Goal: Task Accomplishment & Management: Complete application form

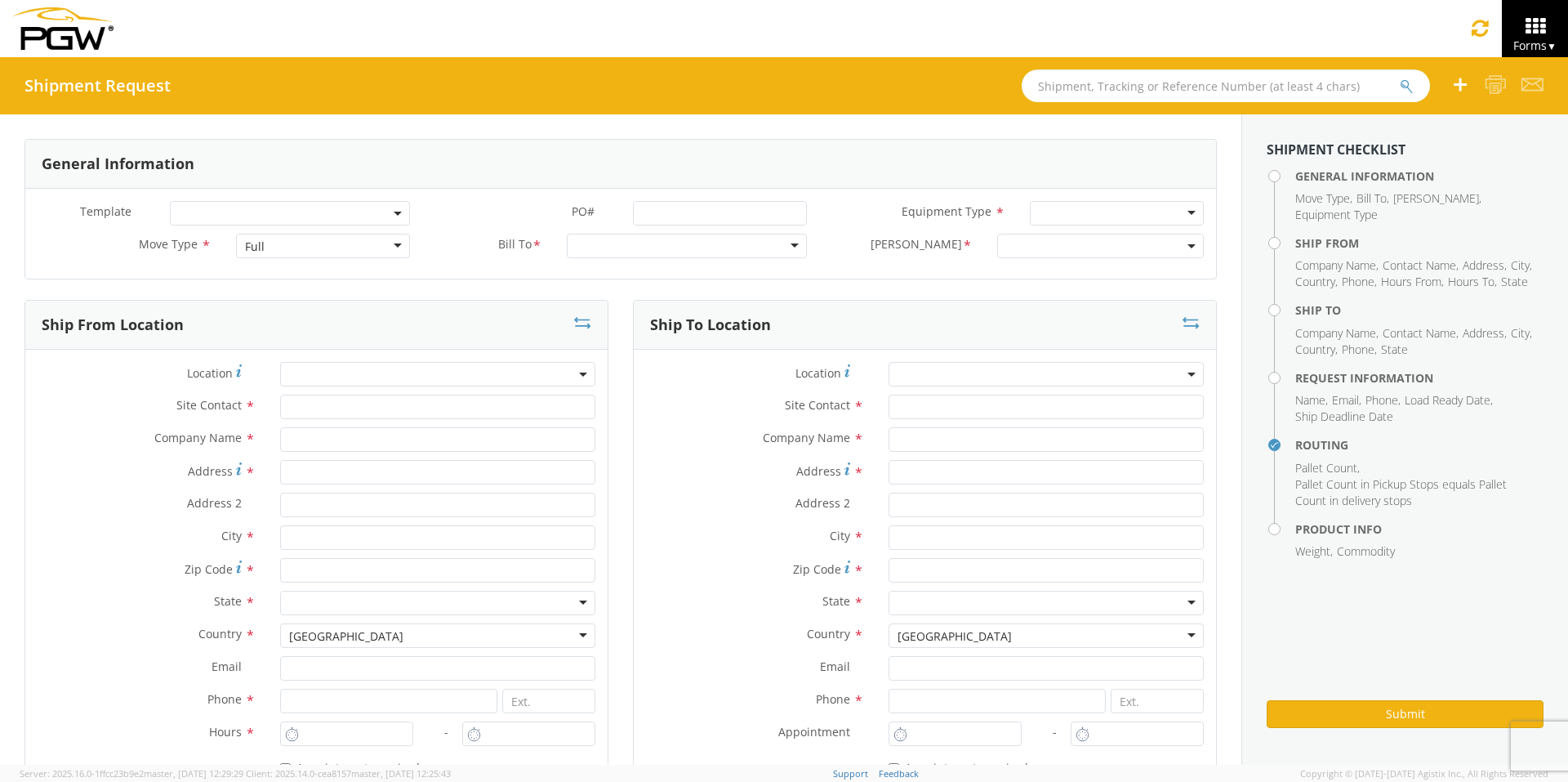
click at [1090, 84] on input "text" at bounding box center [1225, 85] width 408 height 32
drag, startPoint x: 1100, startPoint y: 83, endPoint x: 998, endPoint y: 94, distance: 102.6
click at [998, 94] on div "Shipment Request 54092877" at bounding box center [784, 86] width 1568 height 57
click at [1241, 84] on input "54092877" at bounding box center [1225, 85] width 408 height 32
type input "54092877"
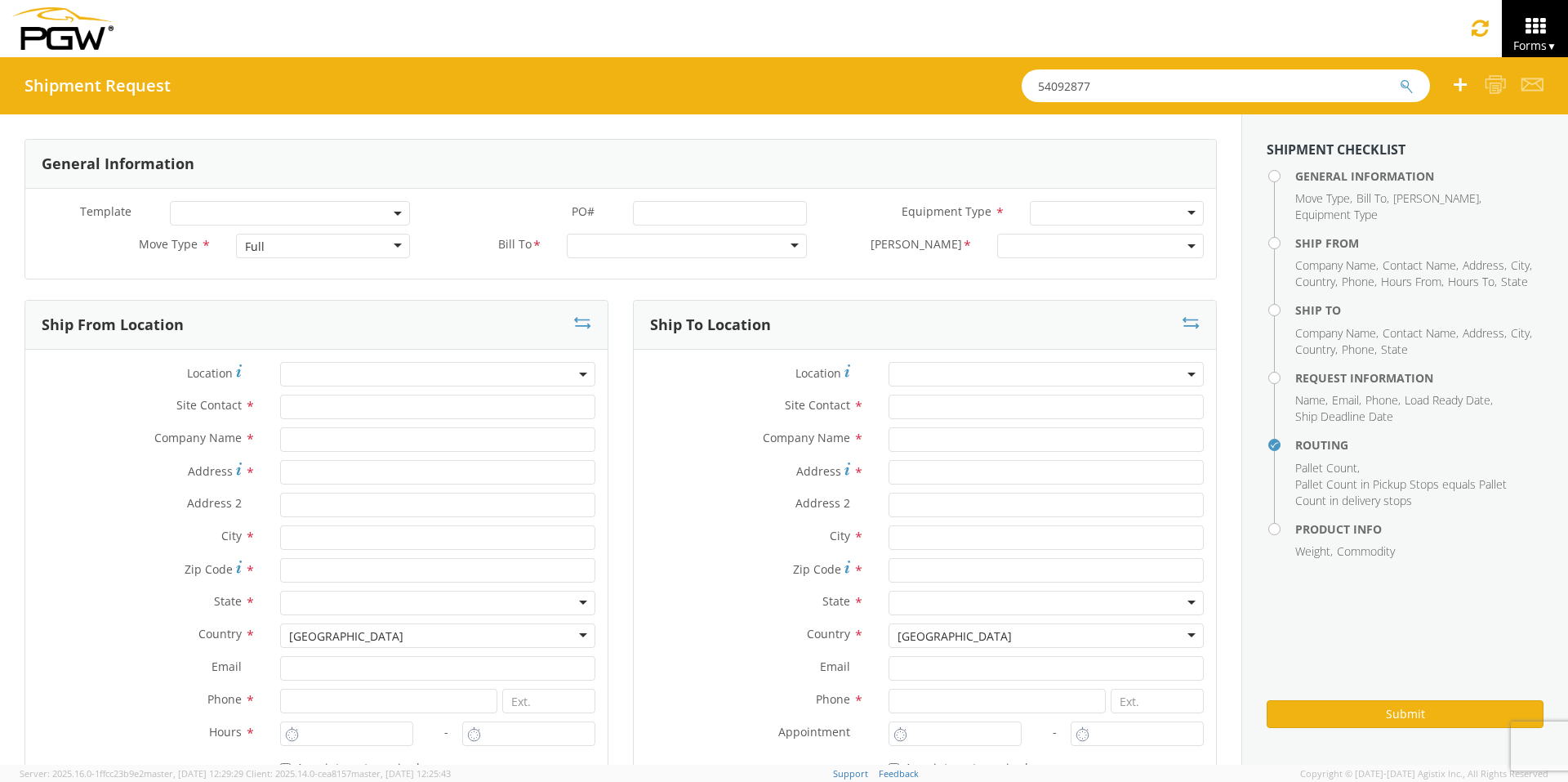
click at [1241, 84] on icon "submit" at bounding box center [1406, 86] width 13 height 14
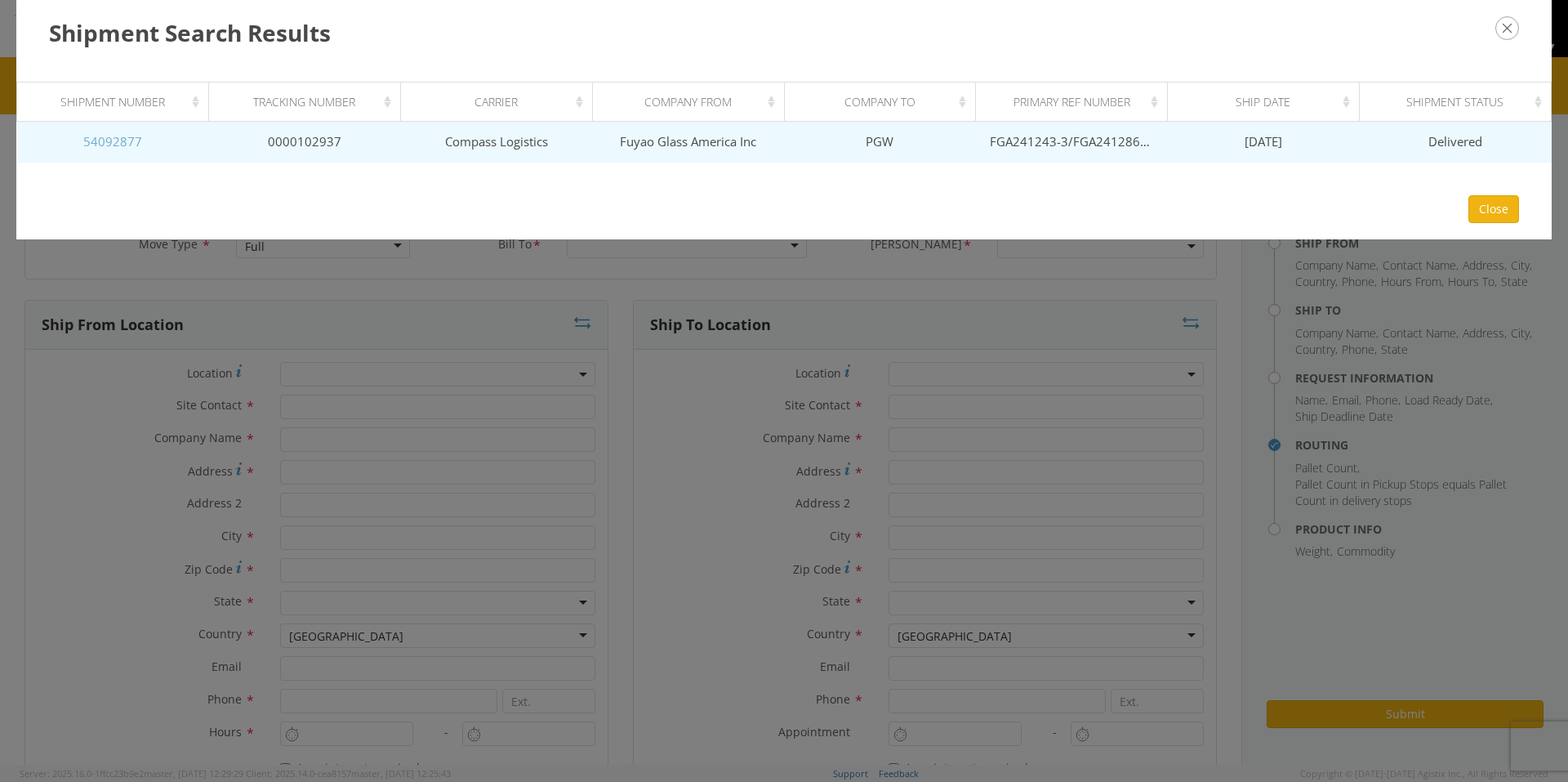
click at [101, 137] on link "54092877" at bounding box center [113, 141] width 59 height 16
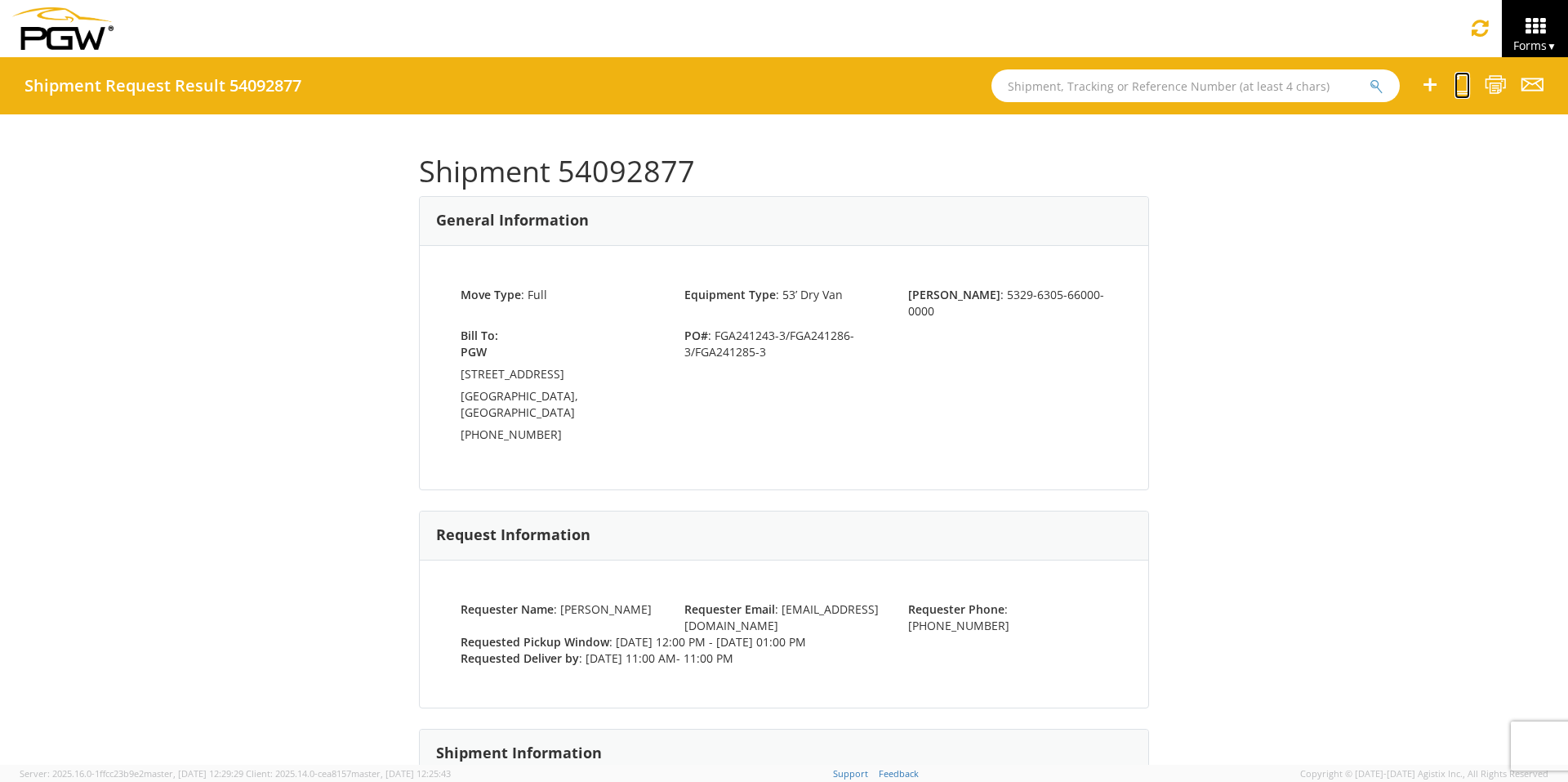
click at [1241, 83] on icon at bounding box center [1461, 84] width 15 height 21
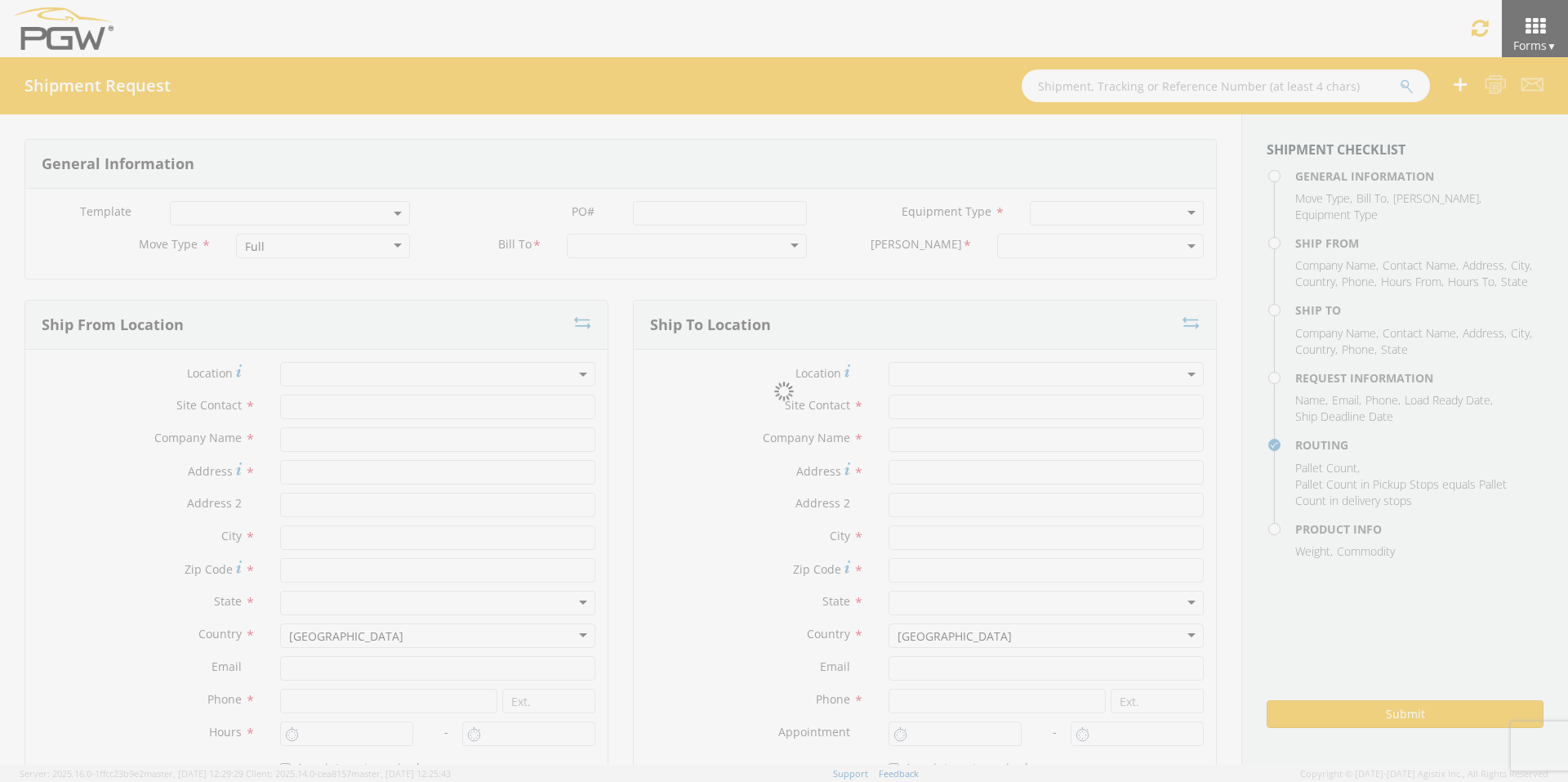
select select
type input "ARG Warehouse"
type input "Fuyao Glass America Inc"
type input "[STREET_ADDRESS][PERSON_NAME]"
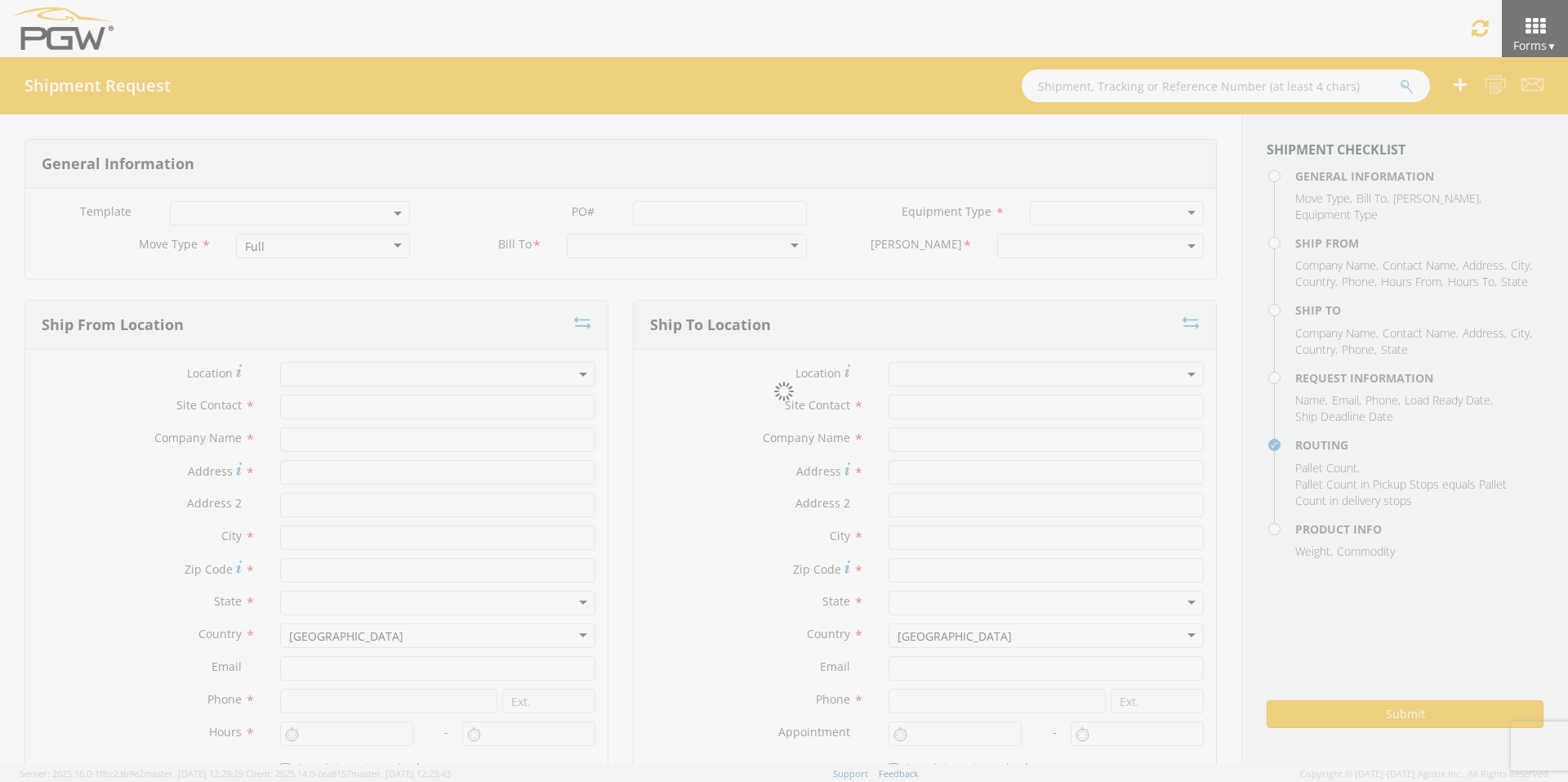
type input "Attn: 2601 ARG Warehouse"
type input "Moraine"
type input "45439"
type input "[EMAIL_ADDRESS][DOMAIN_NAME]"
type input "9374965777"
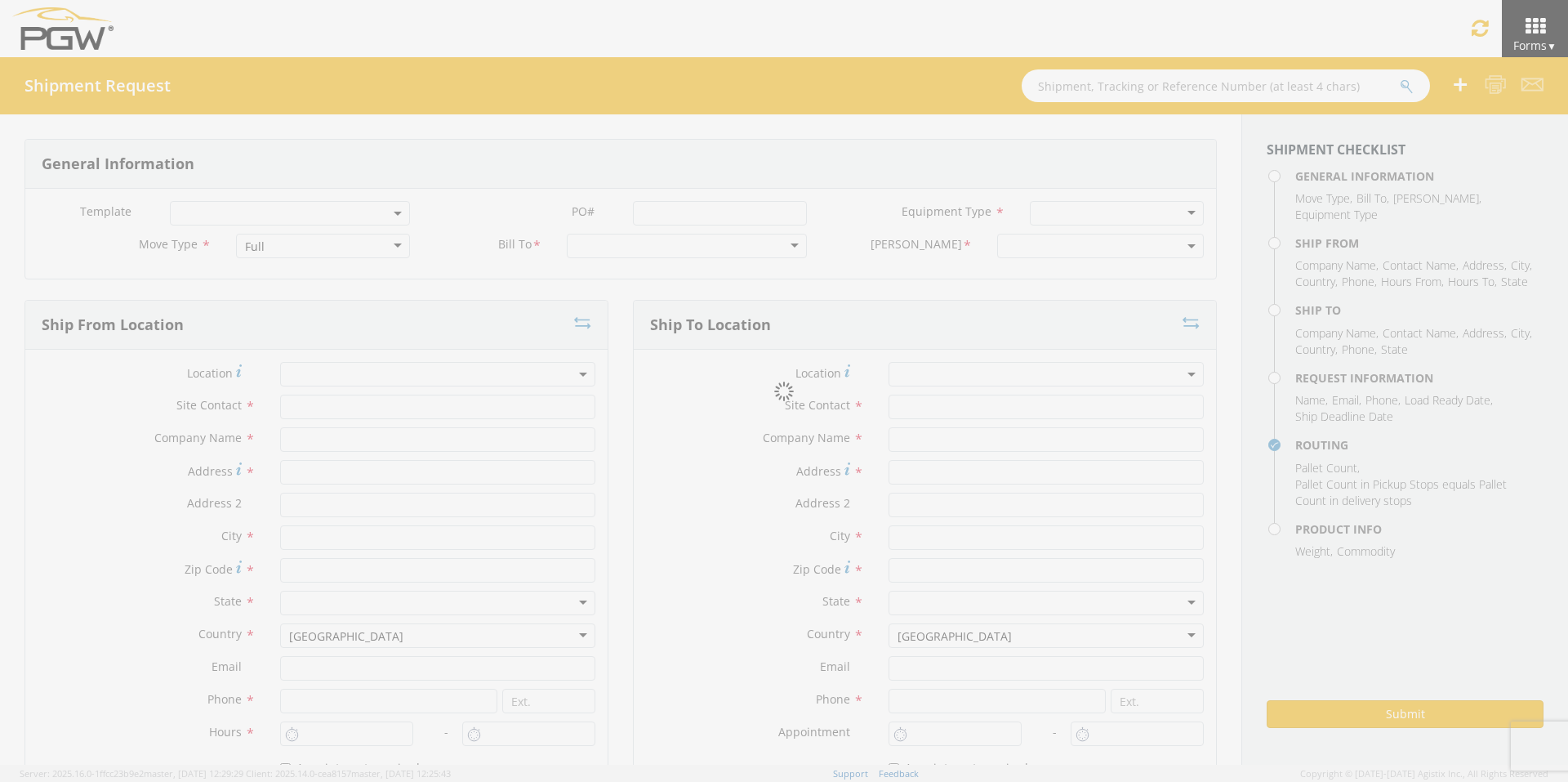
type input "4004"
type input "12:00 PM"
type input "1:00 PM"
type input "5329 Branch Manager"
type input "PGW"
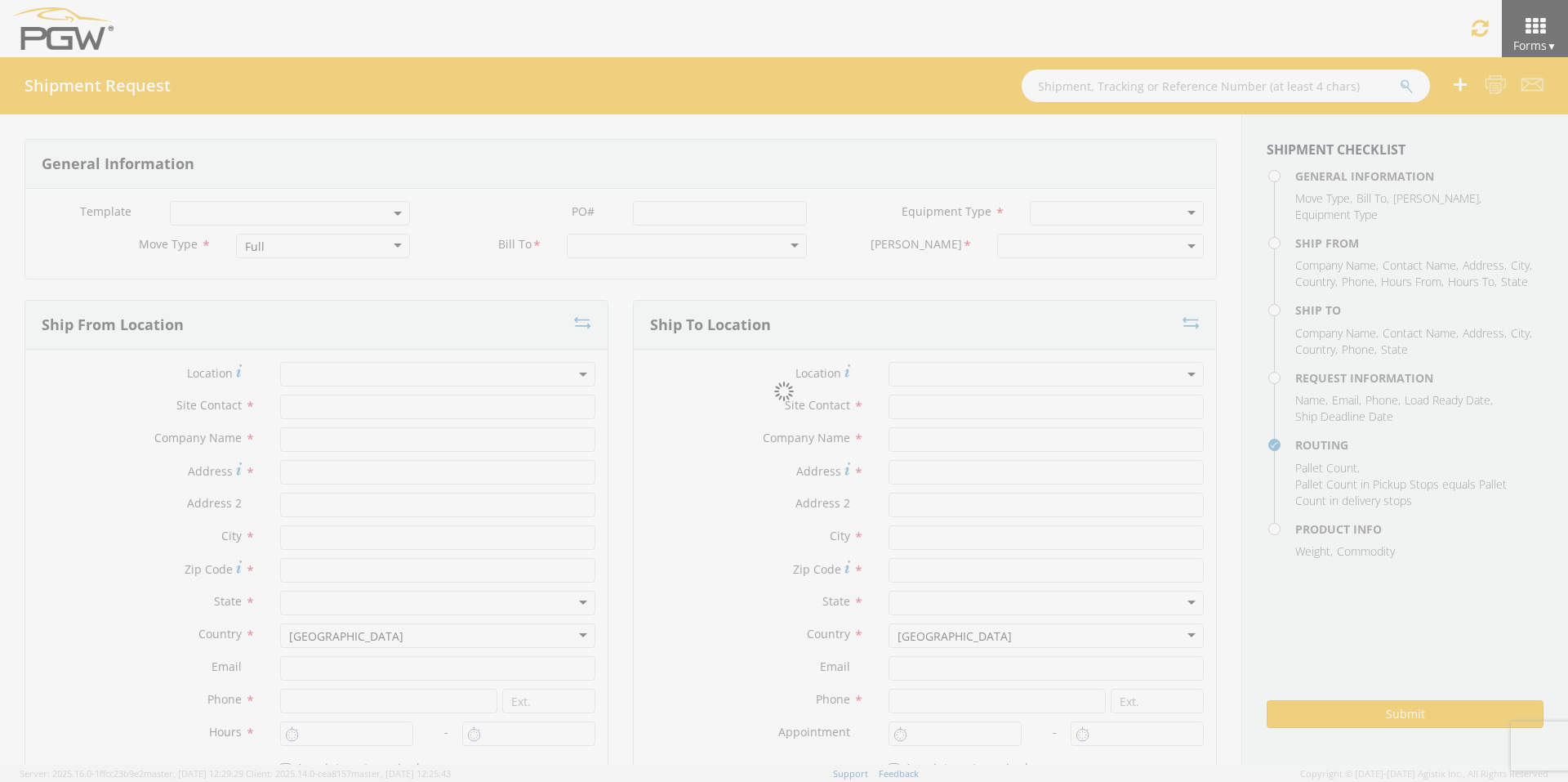
type input "[STREET_ADDRESS]"
type input "Chillicothe"
type input "45601"
type input "[EMAIL_ADDRESS][DOMAIN_NAME]"
type input "[PHONE_NUMBER]"
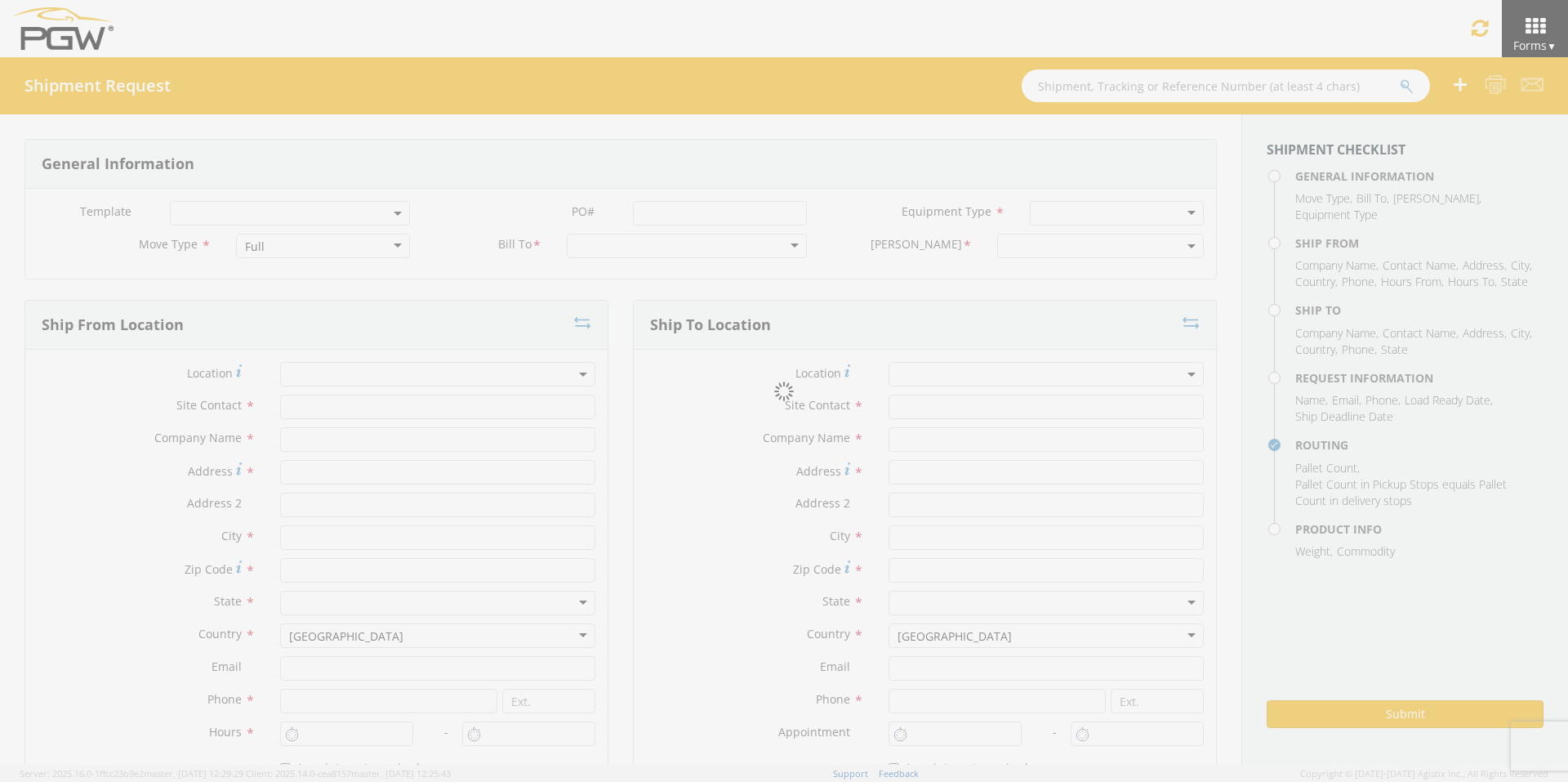
type input "11:00 AM"
type input "11:00 PM"
type input "[PERSON_NAME]"
type input "[EMAIL_ADDRESS][DOMAIN_NAME]"
checkbox input "true"
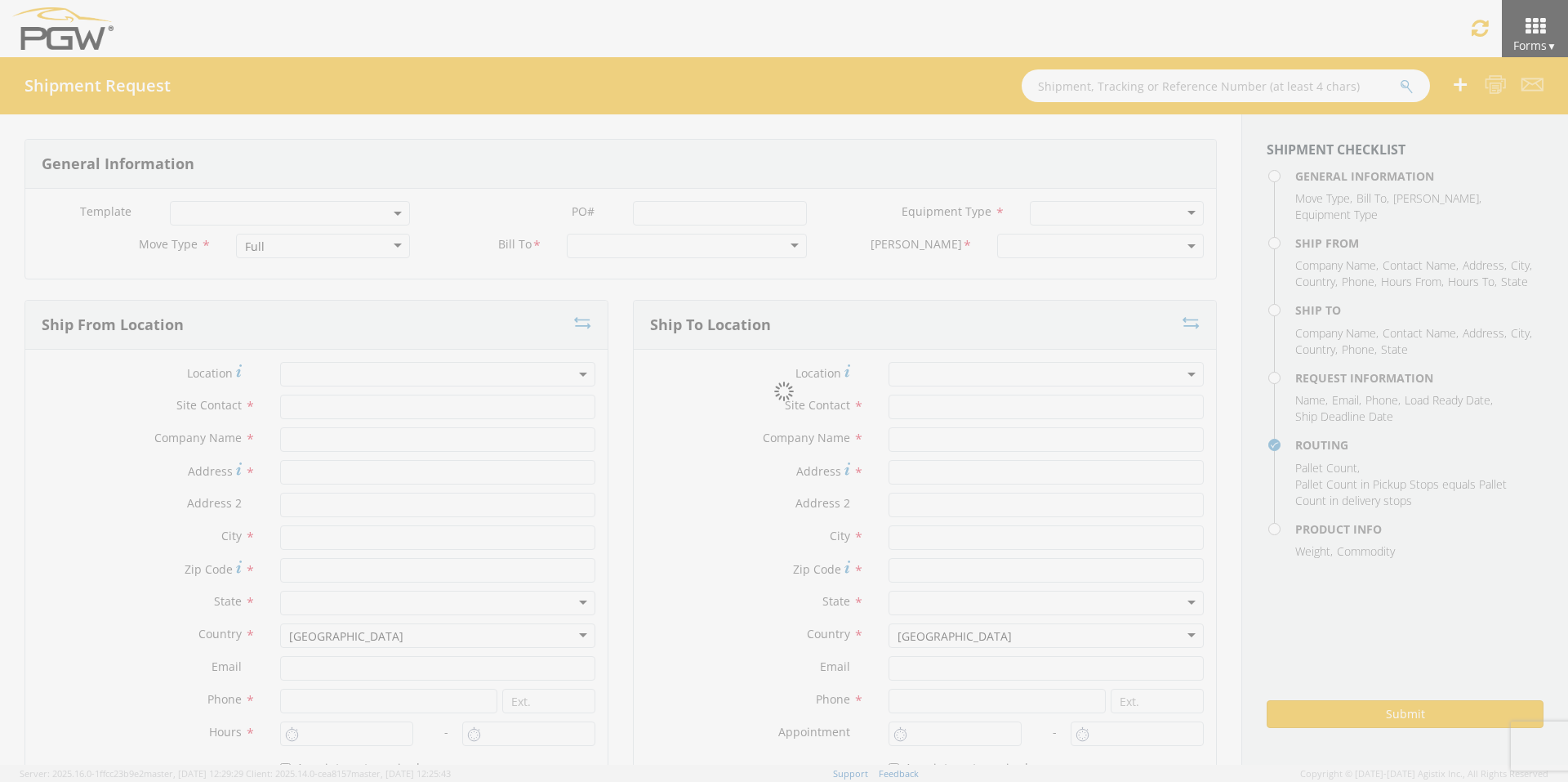
type input "[PHONE_NUMBER]"
type textarea "PGW/ARG Shipment FGA241243-3/FGA241286-3/FGA241285-3 (48 Crates) Driver Note: 5…"
type textarea "Secondary contact [PERSON_NAME] at [PHONE_NUMBER]"
type input "39000"
type input "48"
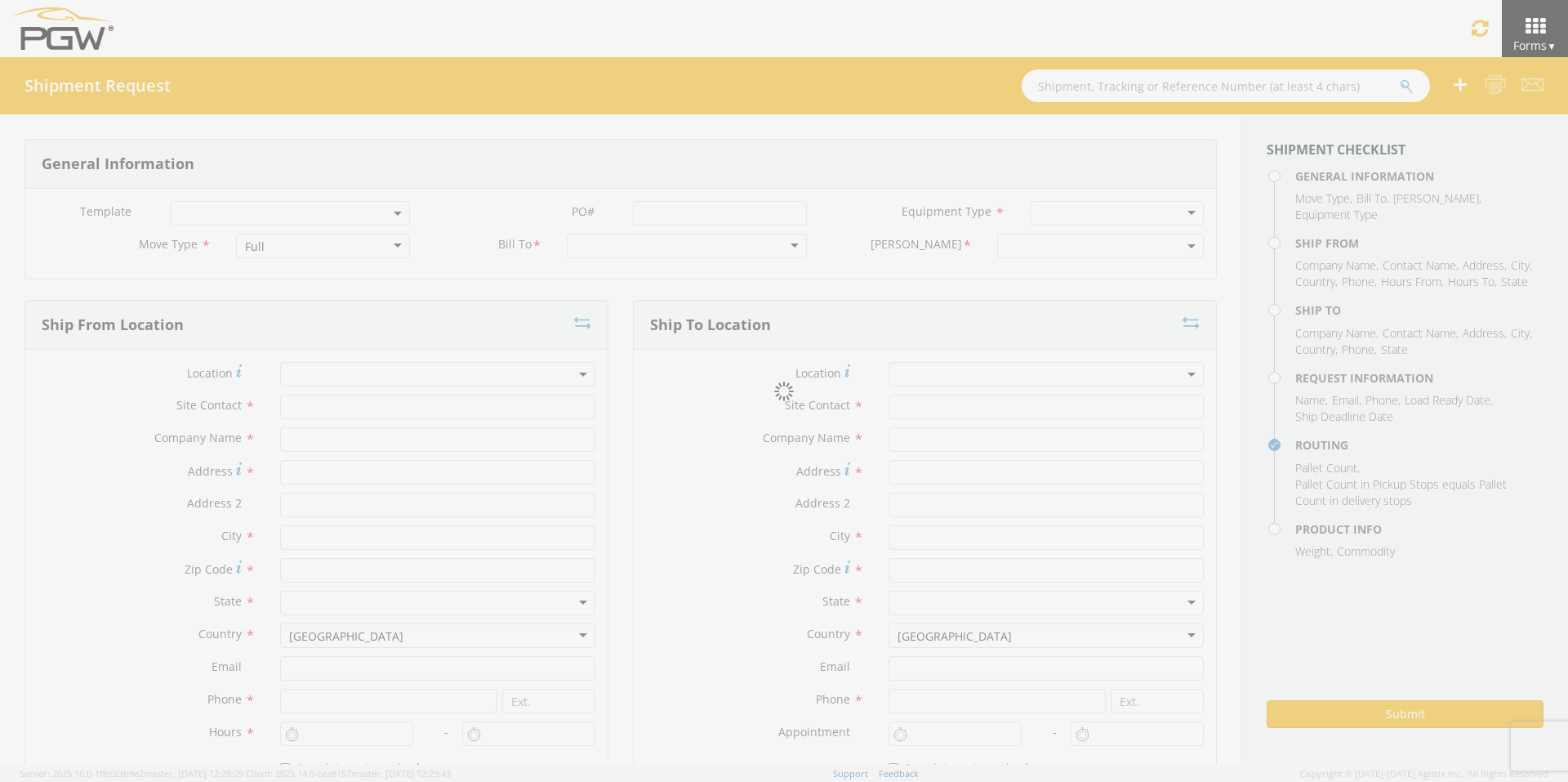
type textarea "PGW/ARG Shipment FGA241243-3/FGA241286-3/FGA241285-3 (48 Crates) Driver Note: 5…"
checkbox input "true"
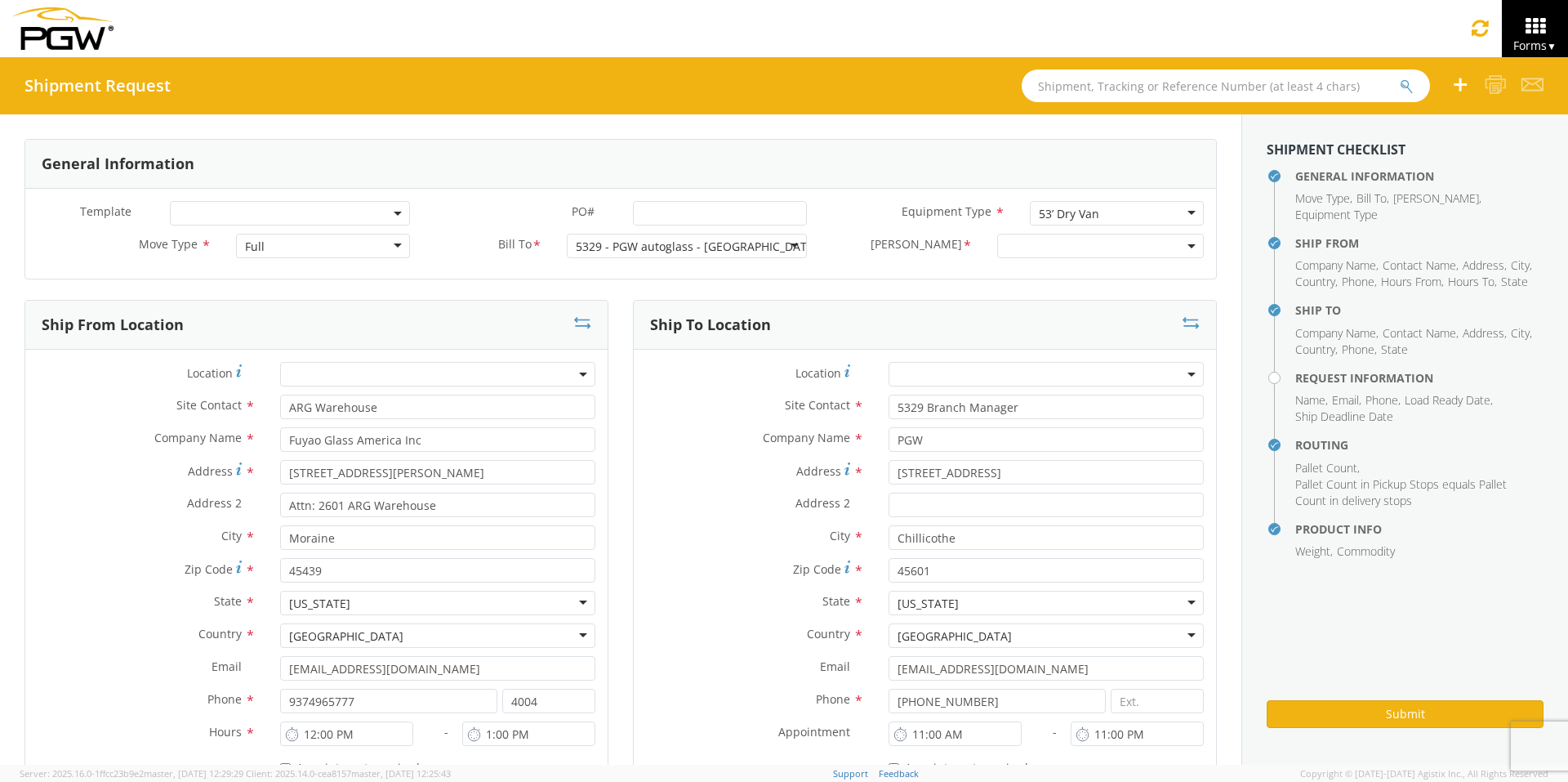
select select "5329-6305-66000-0000"
select select "28253"
click at [678, 214] on input "PO# *" at bounding box center [720, 213] width 174 height 24
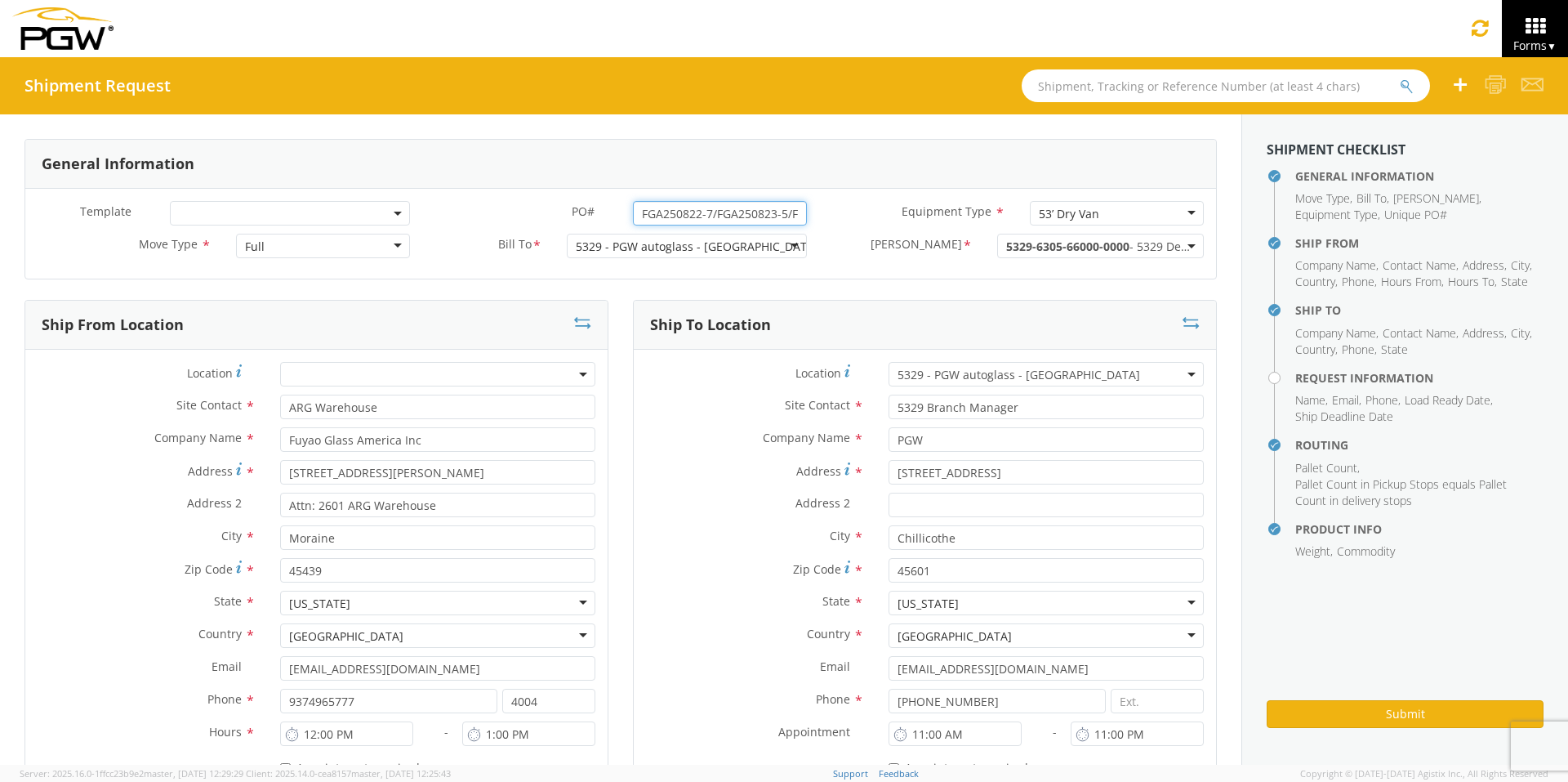
drag, startPoint x: 793, startPoint y: 215, endPoint x: 362, endPoint y: 223, distance: 431.1
click at [363, 223] on div "Template * PO# * FGA250822-7/FGA250823-5/FGA250870-4/FGA250971-4 Equipment Type…" at bounding box center [620, 217] width 1191 height 32
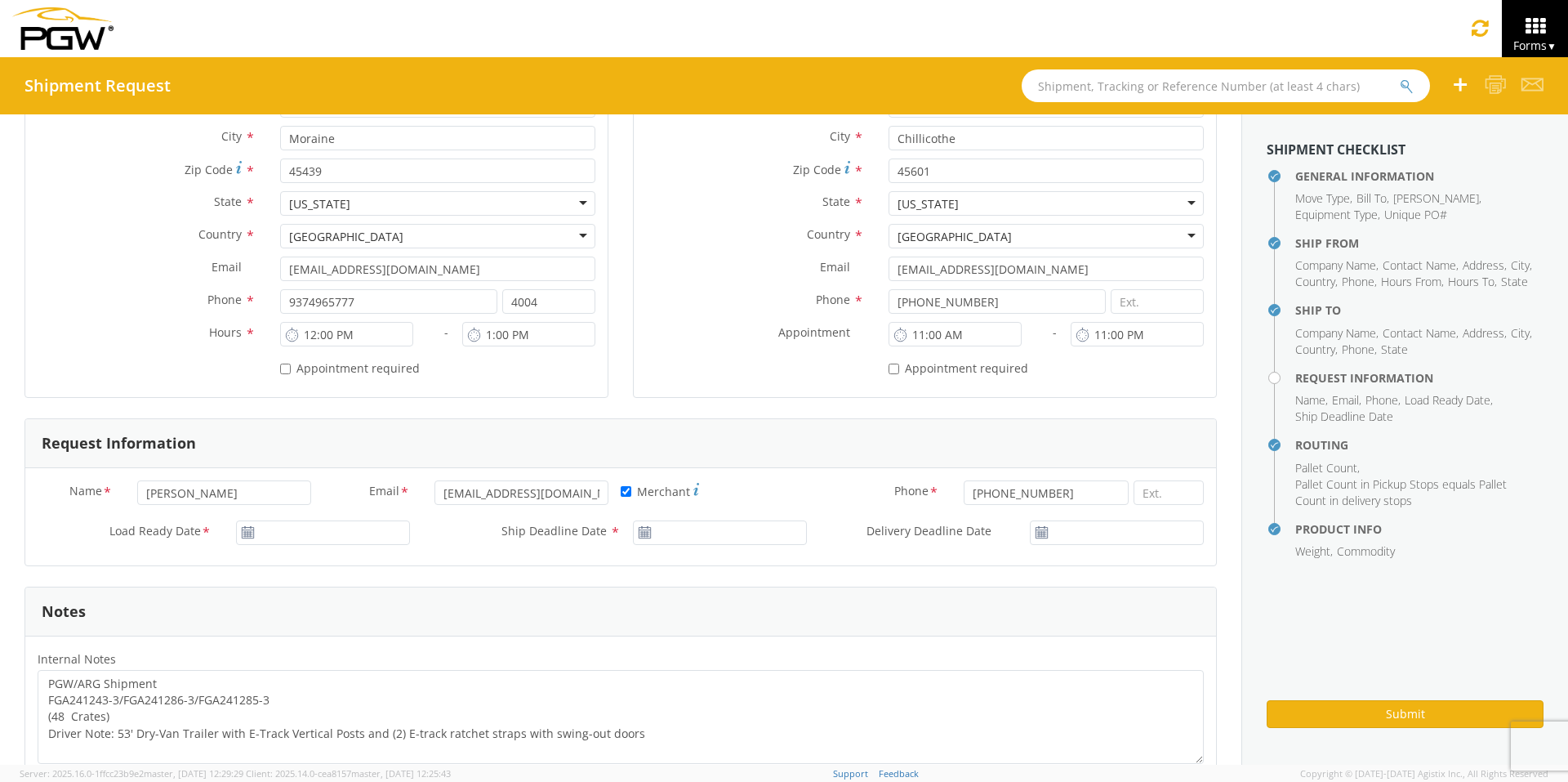
scroll to position [409, 0]
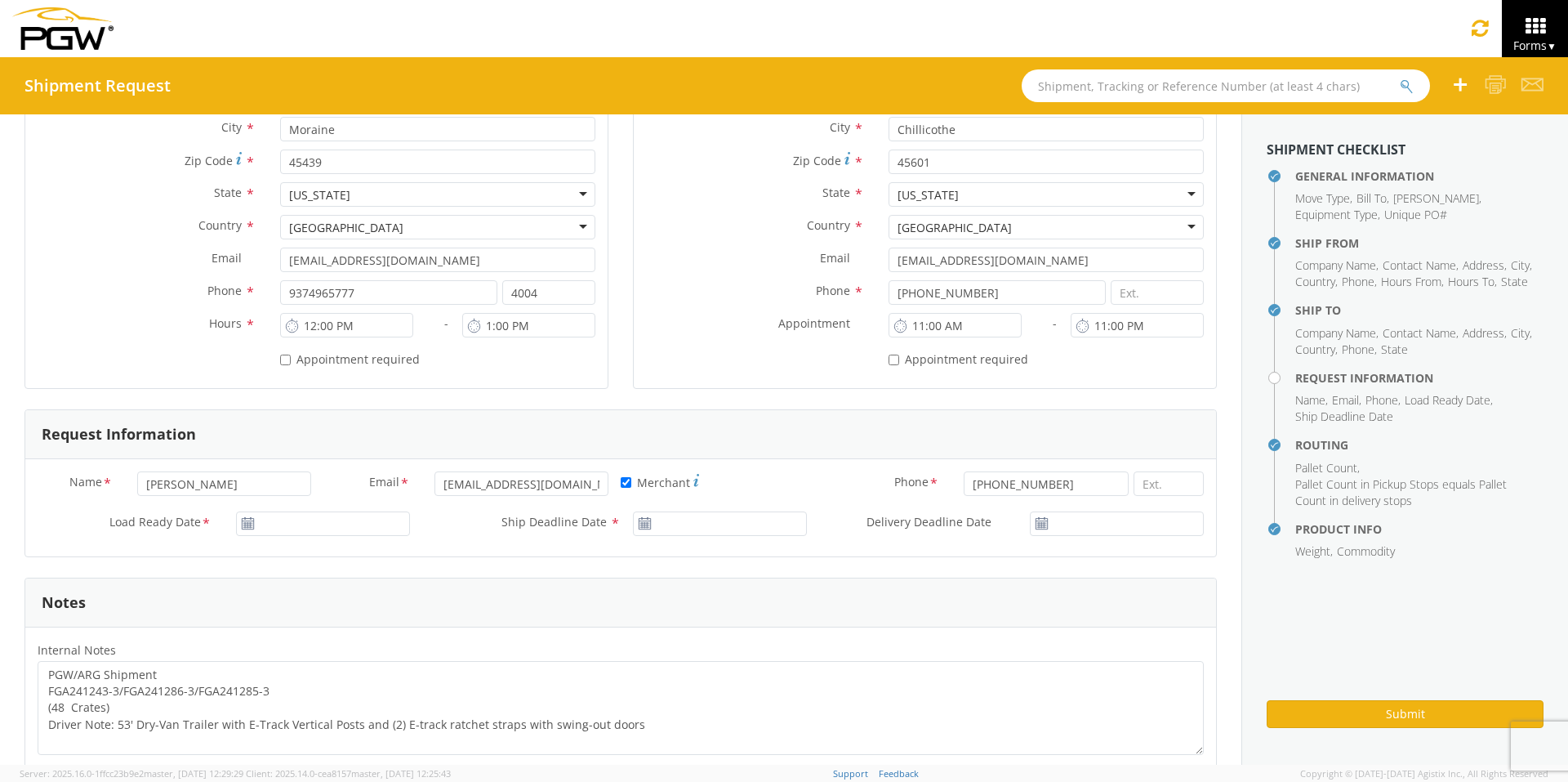
type input "FGA250822-7/FGA250823-5/FGA250870-4/FGA250971-4"
click at [331, 528] on input "[DATE]" at bounding box center [323, 523] width 174 height 24
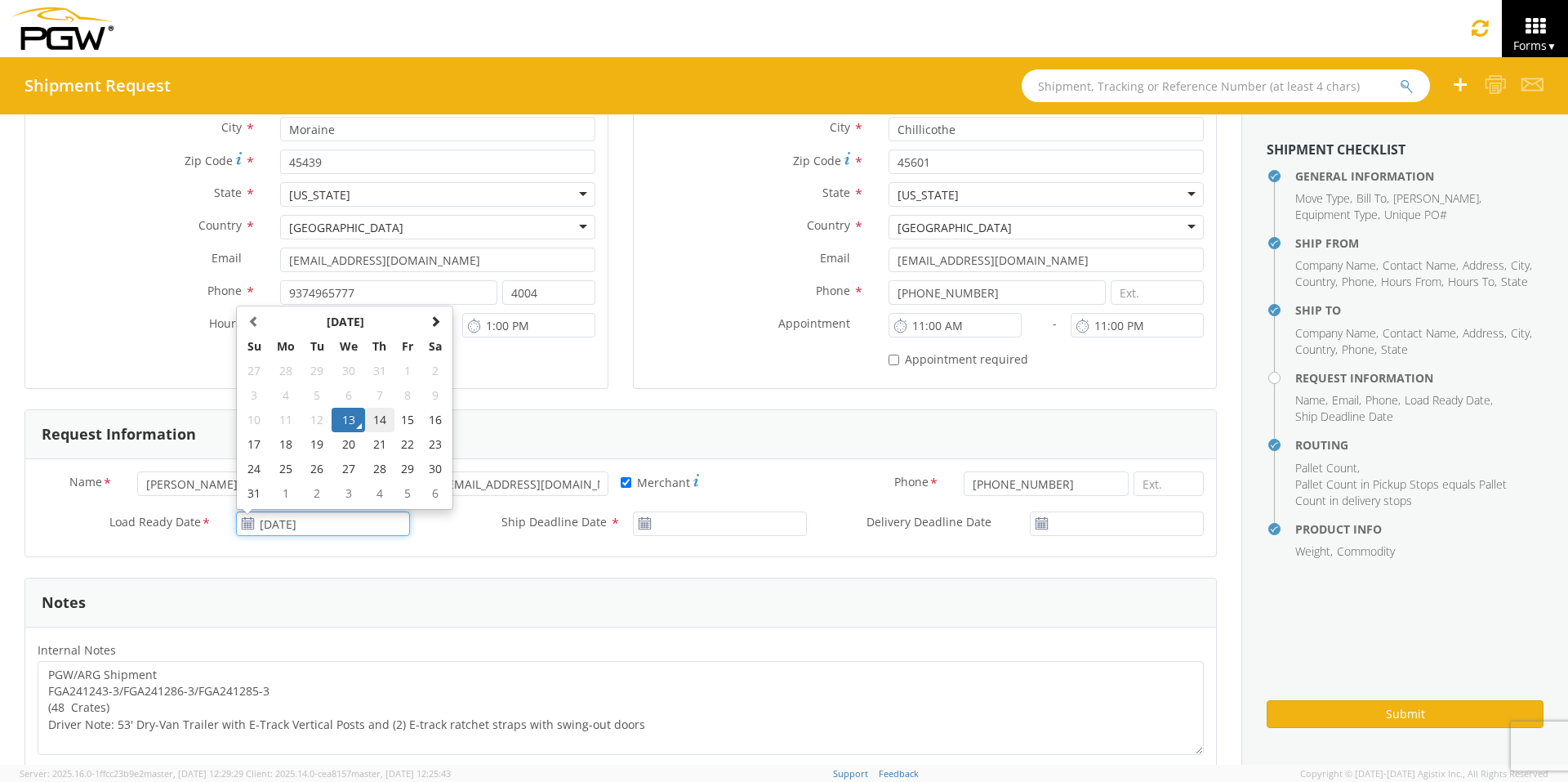
click at [381, 418] on td "14" at bounding box center [380, 419] width 29 height 24
type input "[DATE]"
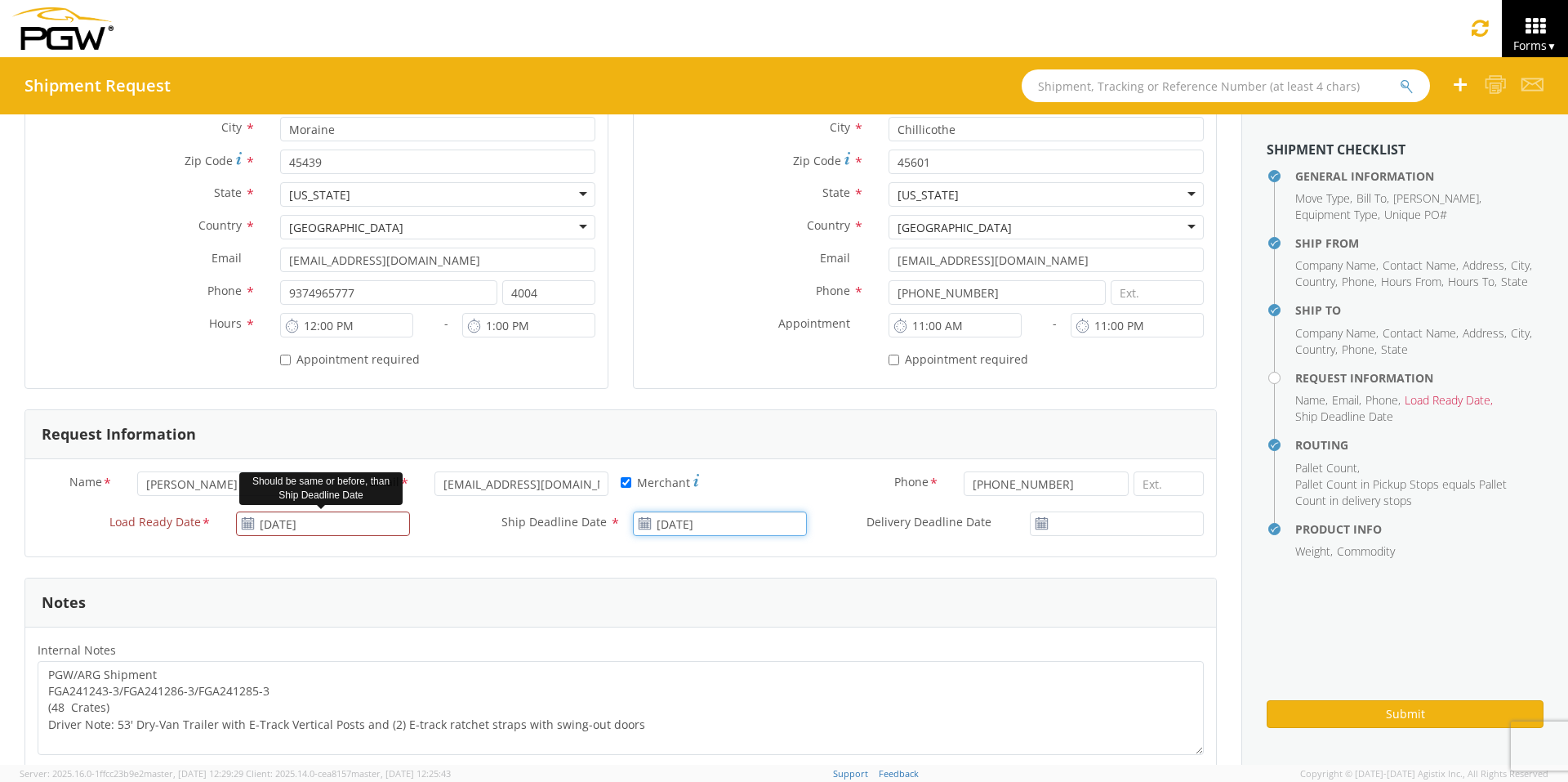
click at [746, 527] on input "[DATE]" at bounding box center [720, 523] width 174 height 24
click at [774, 421] on td "14" at bounding box center [776, 419] width 29 height 24
type input "[DATE]"
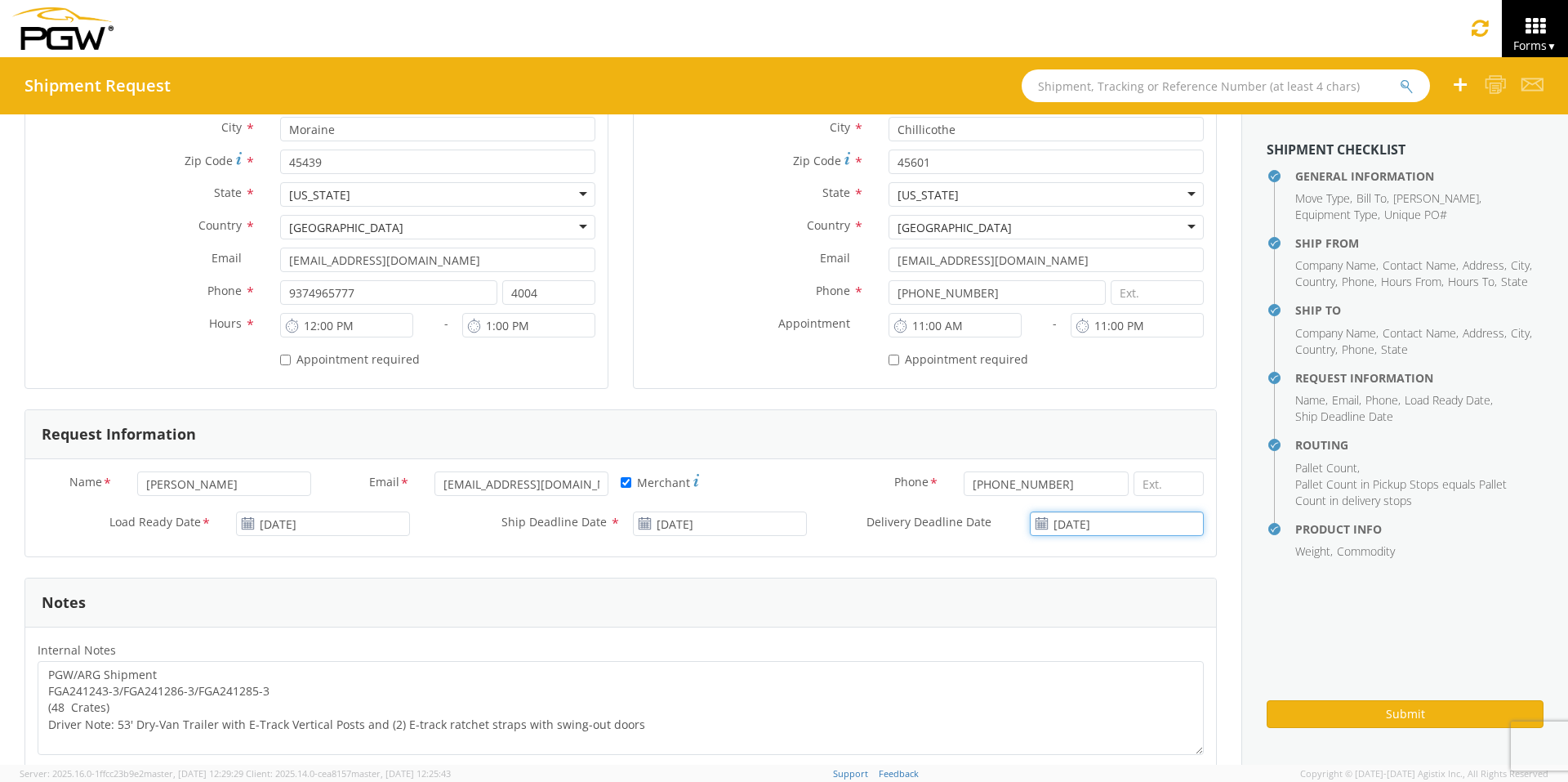
click at [1107, 526] on input "[DATE]" at bounding box center [1117, 523] width 174 height 24
click at [1116, 419] on td "14" at bounding box center [1130, 419] width 29 height 24
type input "[DATE]"
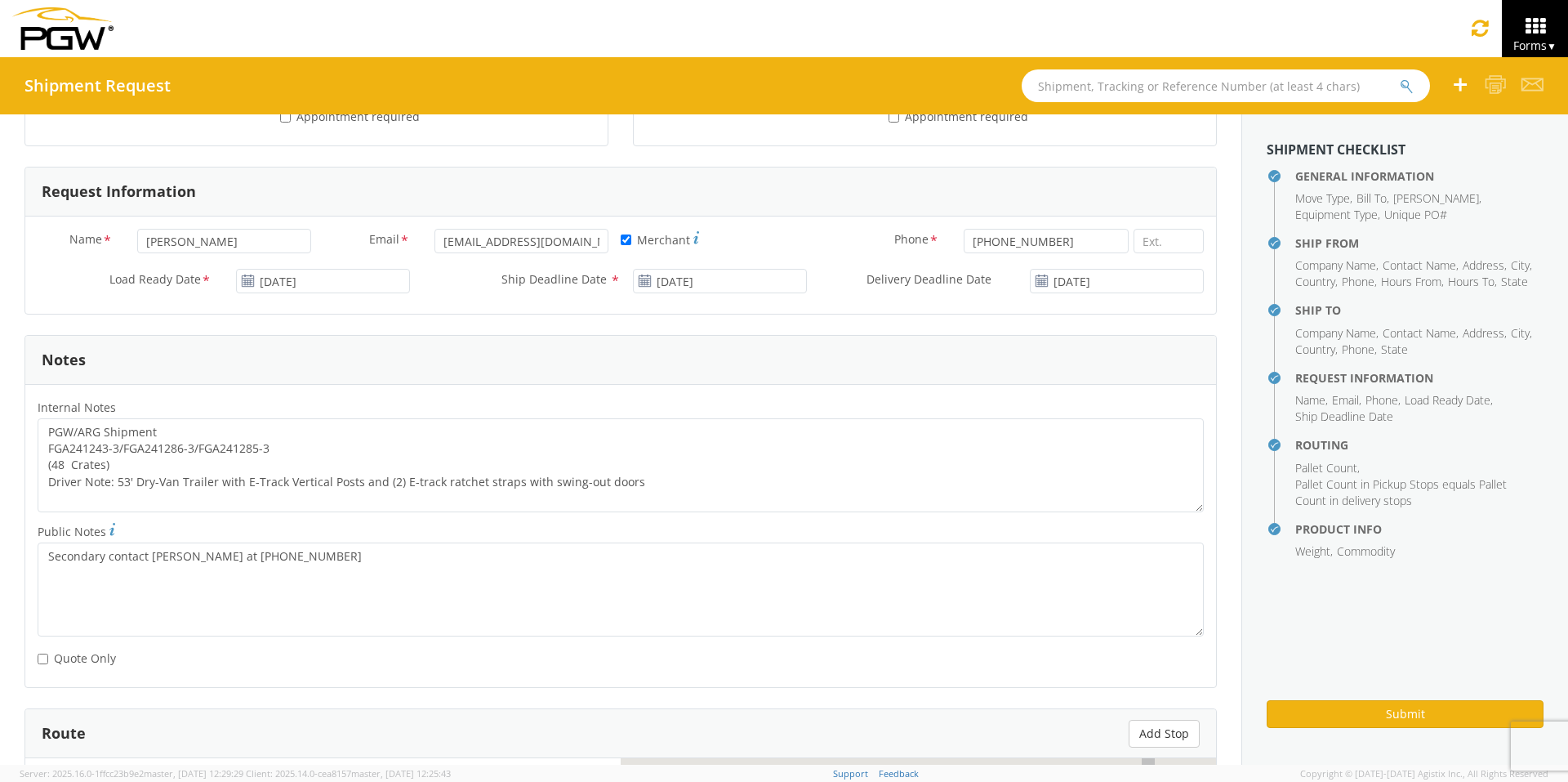
scroll to position [654, 0]
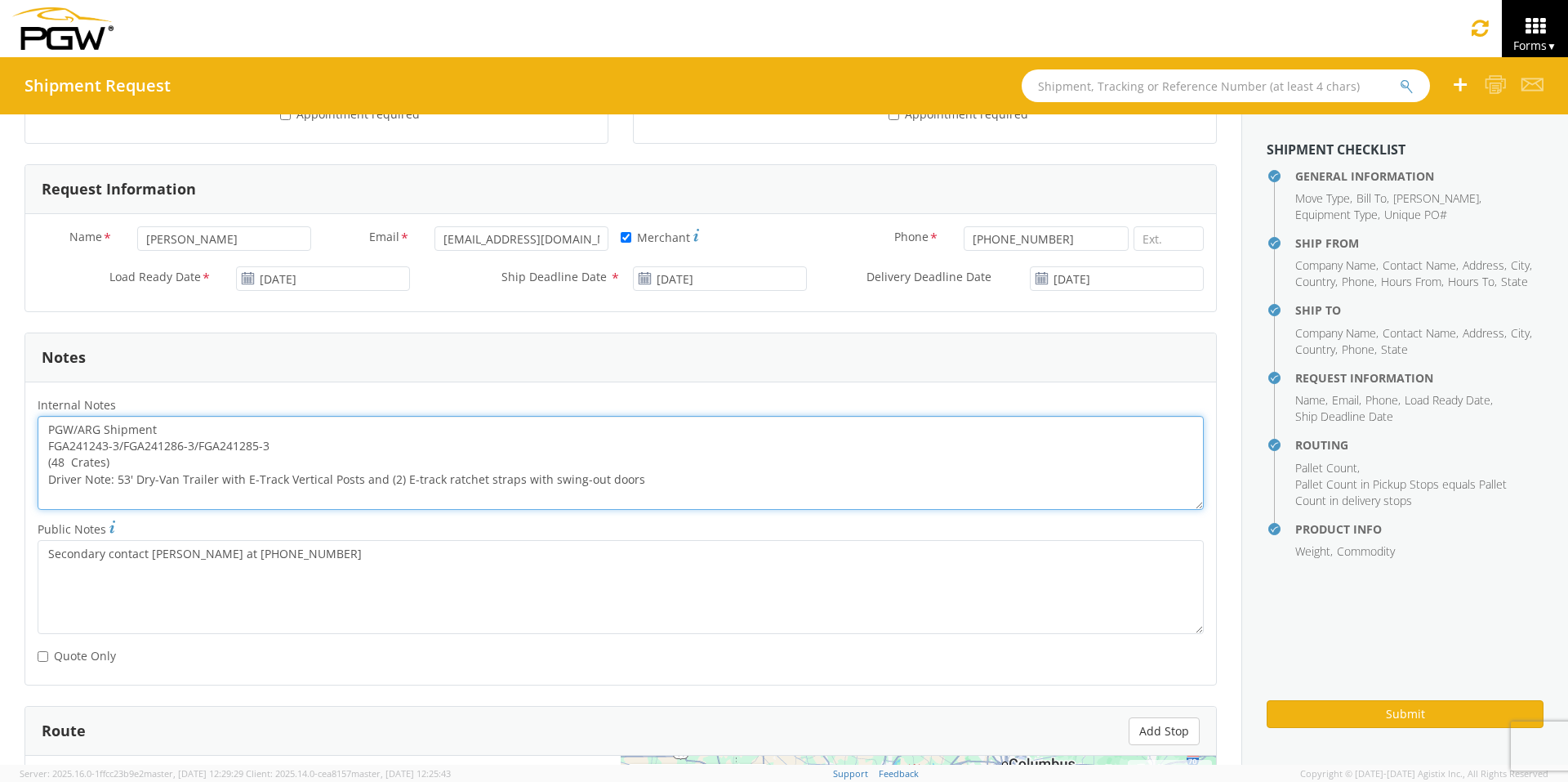
drag, startPoint x: 271, startPoint y: 445, endPoint x: 39, endPoint y: 448, distance: 232.0
click at [39, 448] on textarea "PGW/ARG Shipment FGA241243-3/FGA241286-3/FGA241285-3 (48 Crates) Driver Note: 5…" at bounding box center [620, 462] width 1166 height 94
paste textarea "50822-7/FGA250823-5/FGA250870-4/FGA250971-4"
drag, startPoint x: 48, startPoint y: 426, endPoint x: 784, endPoint y: 509, distance: 740.7
click at [784, 509] on textarea "PGW/ARG Shipment FGA250822-7/FGA250823-5/FGA250870-4/FGA250971-4 (48 Crates) Dr…" at bounding box center [620, 462] width 1166 height 94
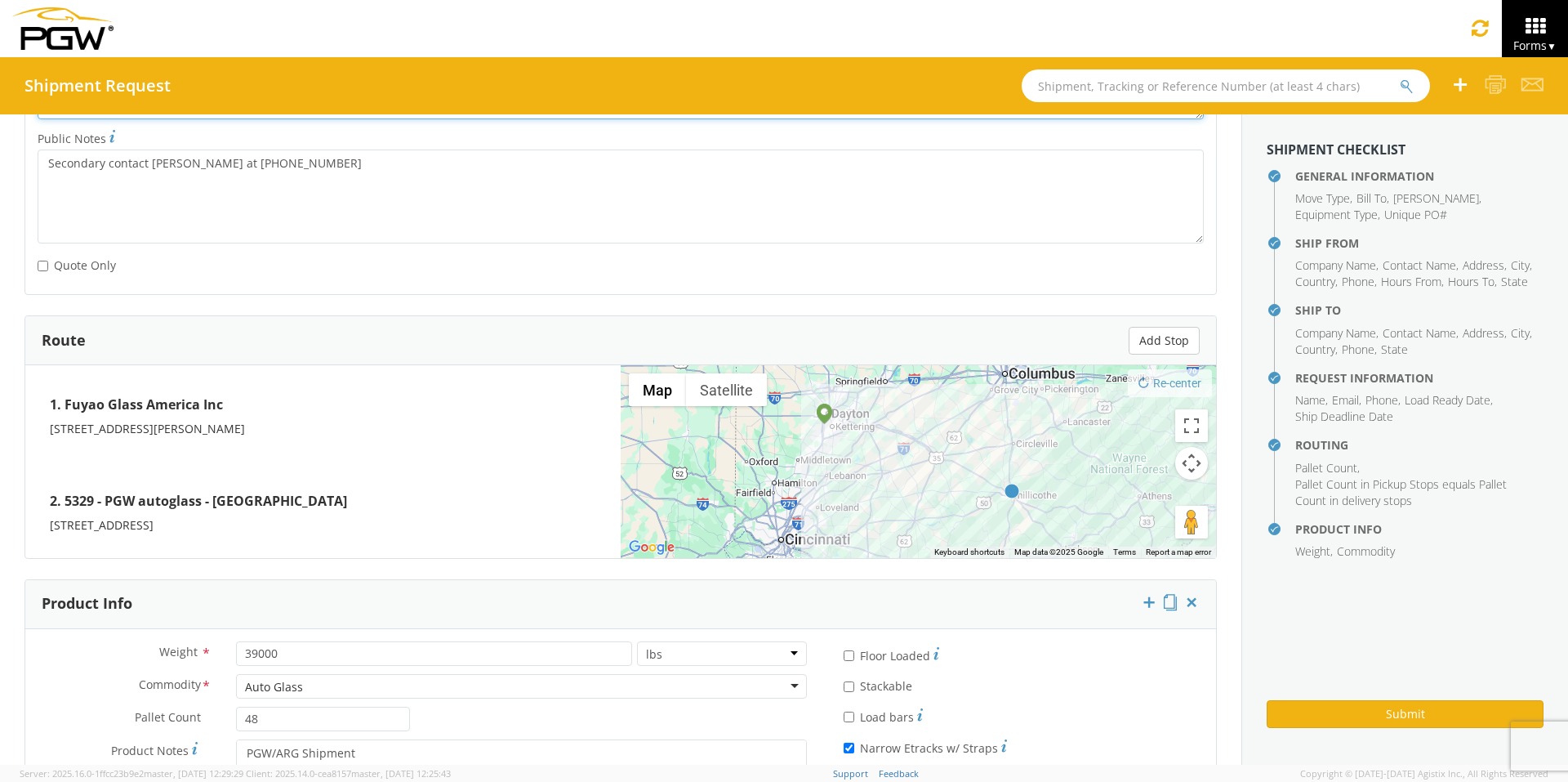
scroll to position [1168, 0]
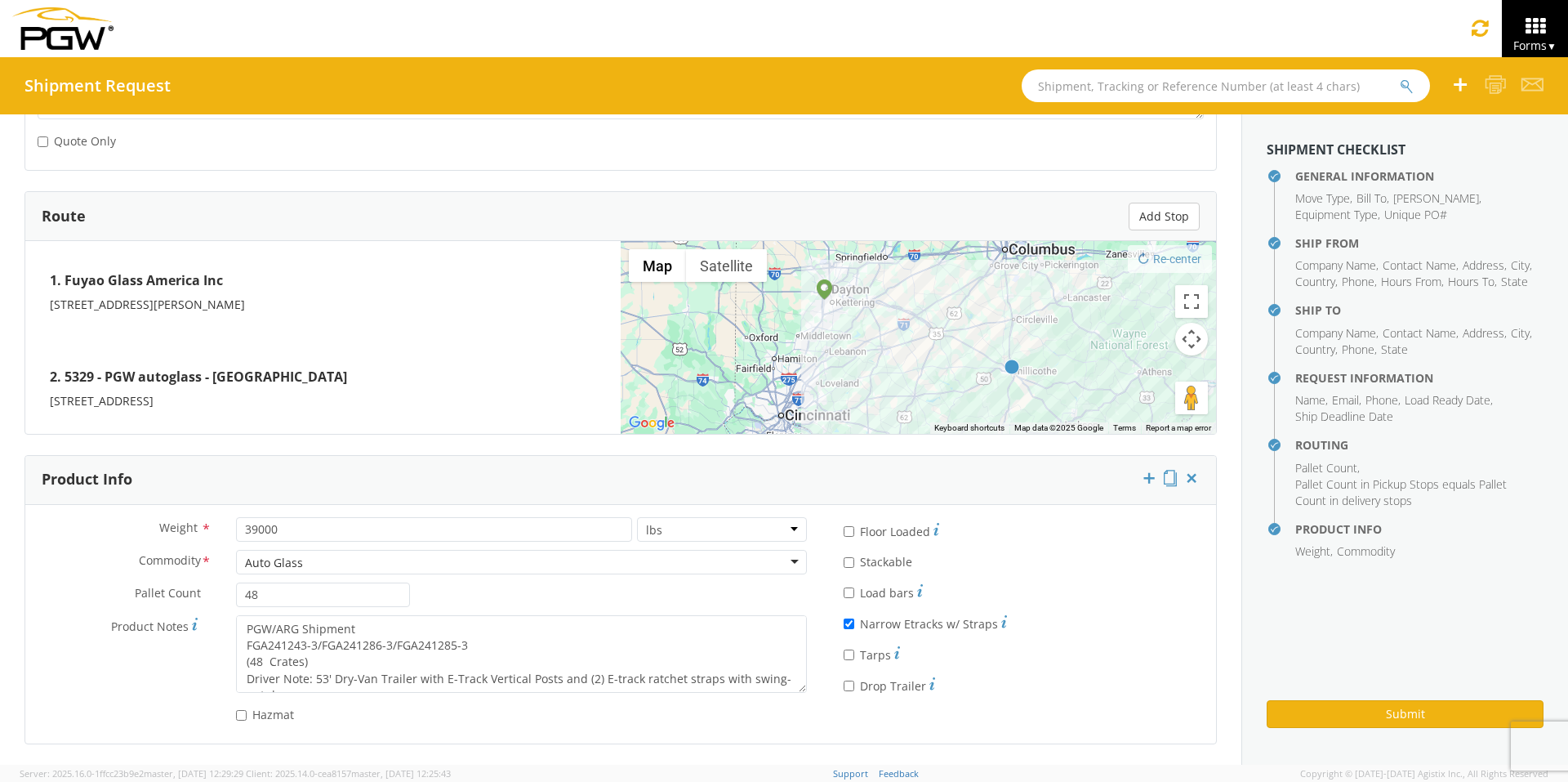
type textarea "PGW/ARG Shipment FGA250822-7/FGA250823-5/FGA250870-4/FGA250971-4 (48 Crates) Dr…"
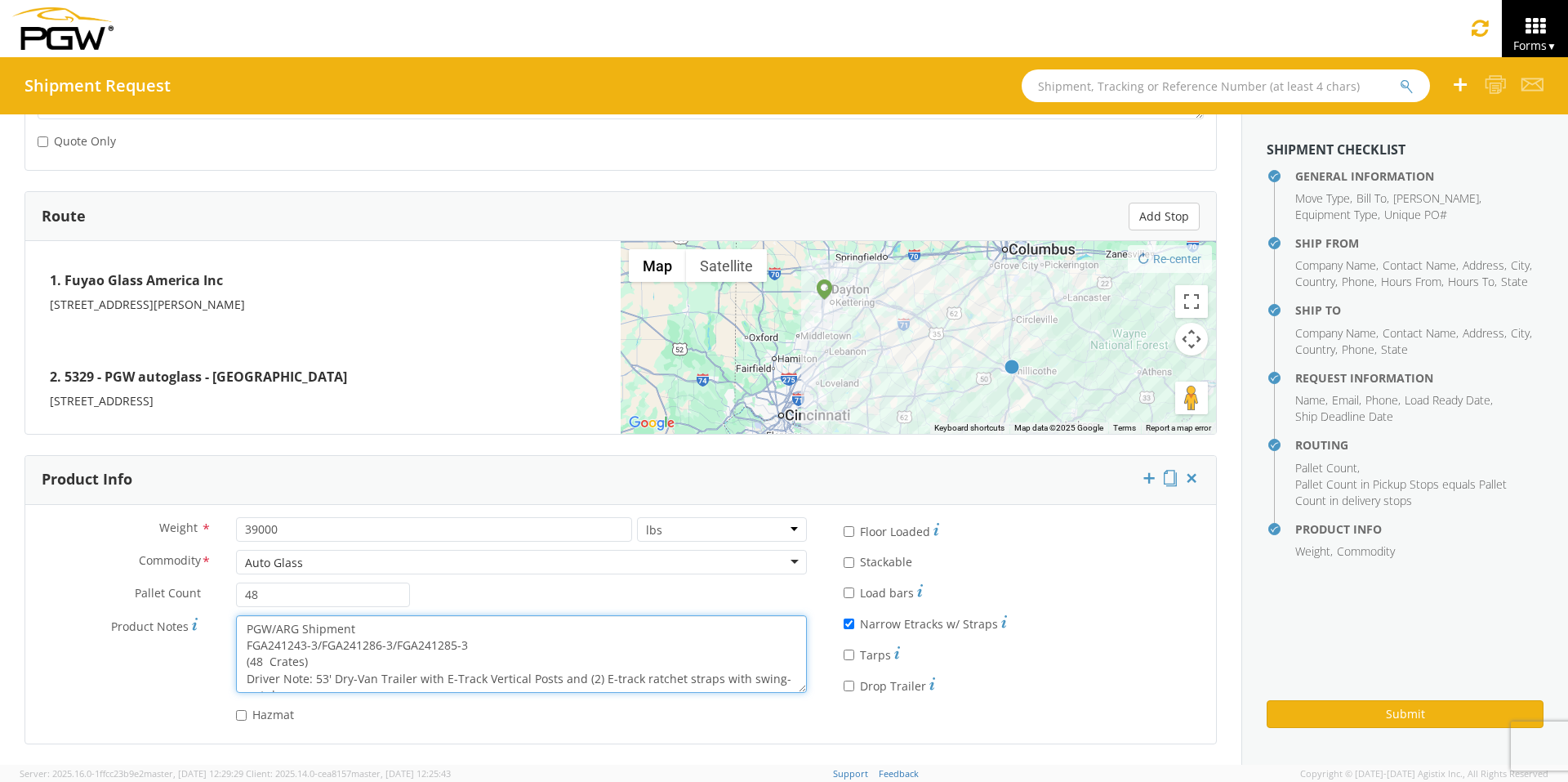
scroll to position [16, 0]
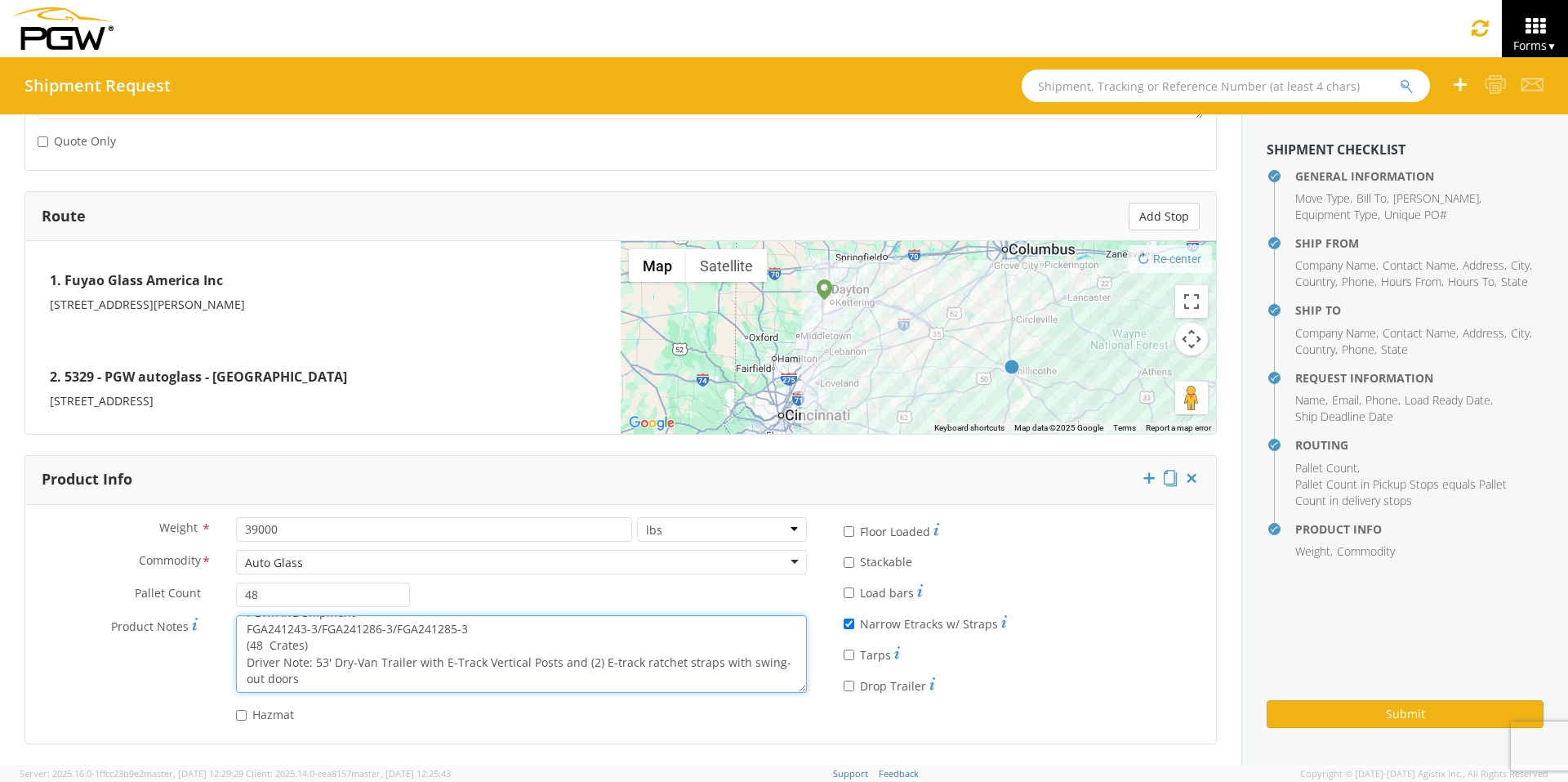
drag, startPoint x: 237, startPoint y: 629, endPoint x: 678, endPoint y: 732, distance: 452.9
click at [678, 605] on div "Weight * 39000 lbs kgs Commodity * Auto Glass Auto Glass Adhesives / Glues Aqua…" at bounding box center [620, 624] width 1191 height 239
paste textarea "50822-7/FGA250823-5/FGA250870-4/FGA250971-4"
type textarea "PGW/ARG Shipment FGA250822-7/FGA250823-5/FGA250870-4/FGA250971-4 (48 Crates) Dr…"
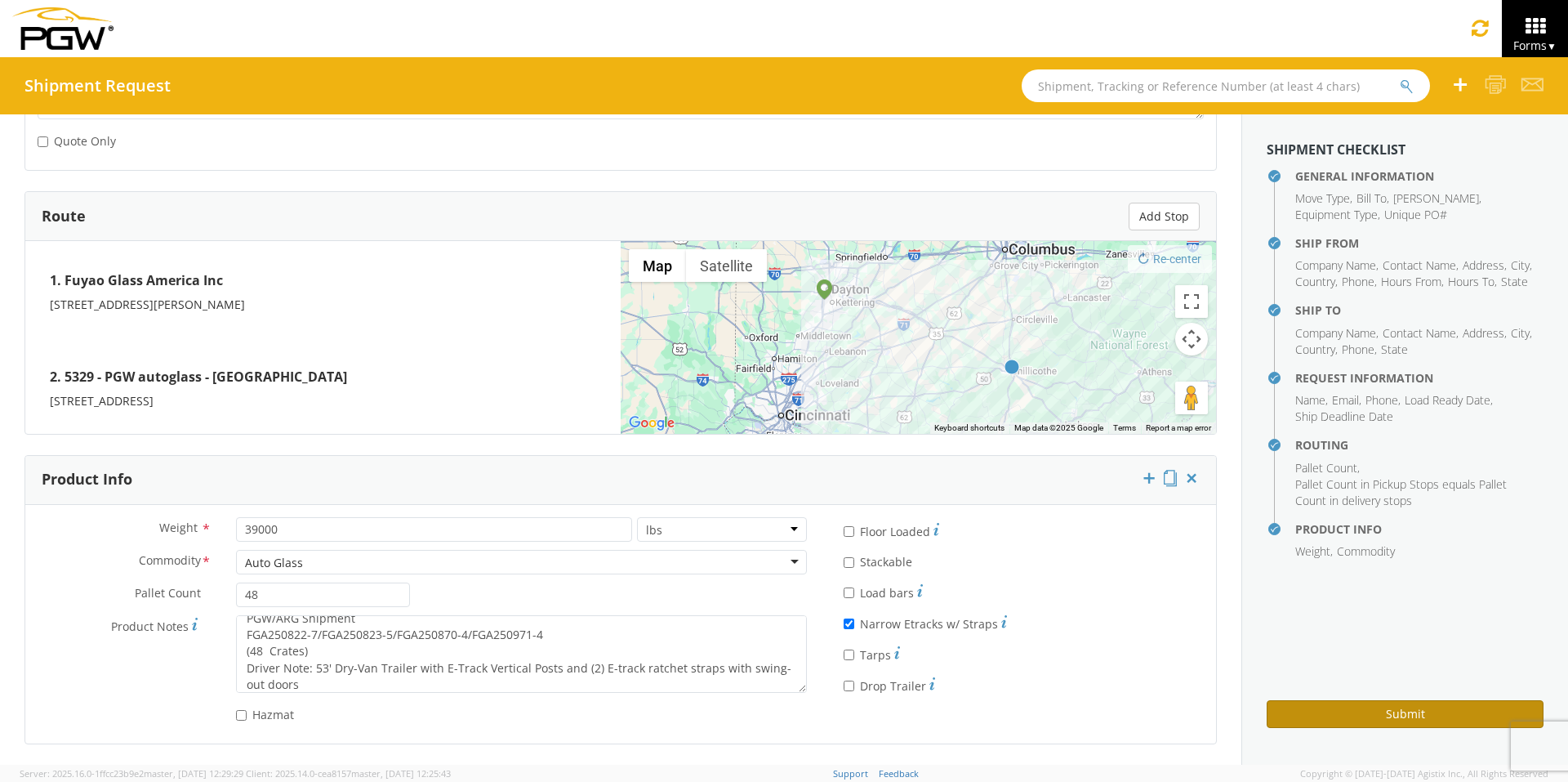
click at [1241, 605] on button "Submit" at bounding box center [1405, 714] width 276 height 28
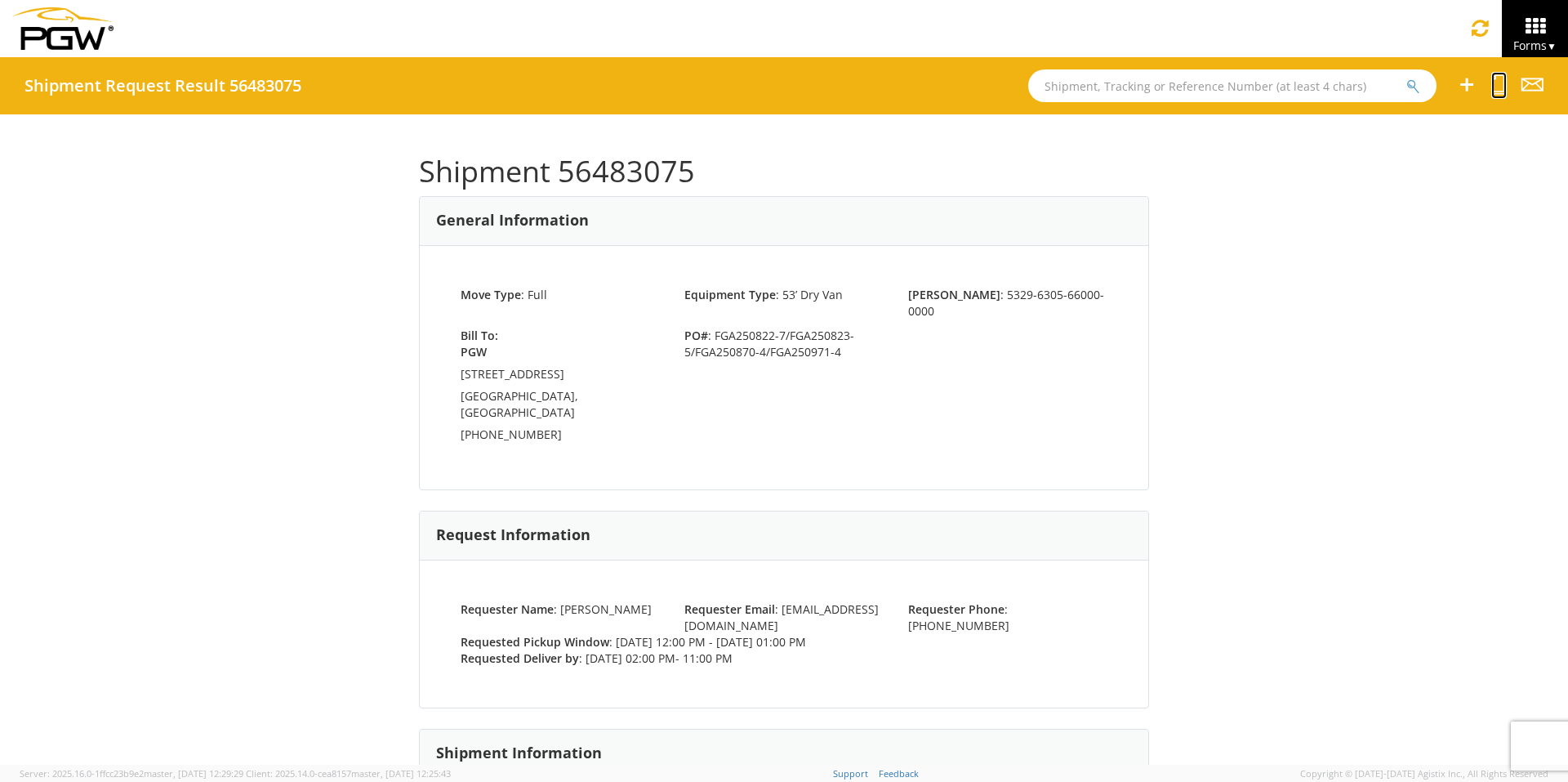
click at [1241, 86] on icon at bounding box center [1498, 84] width 15 height 21
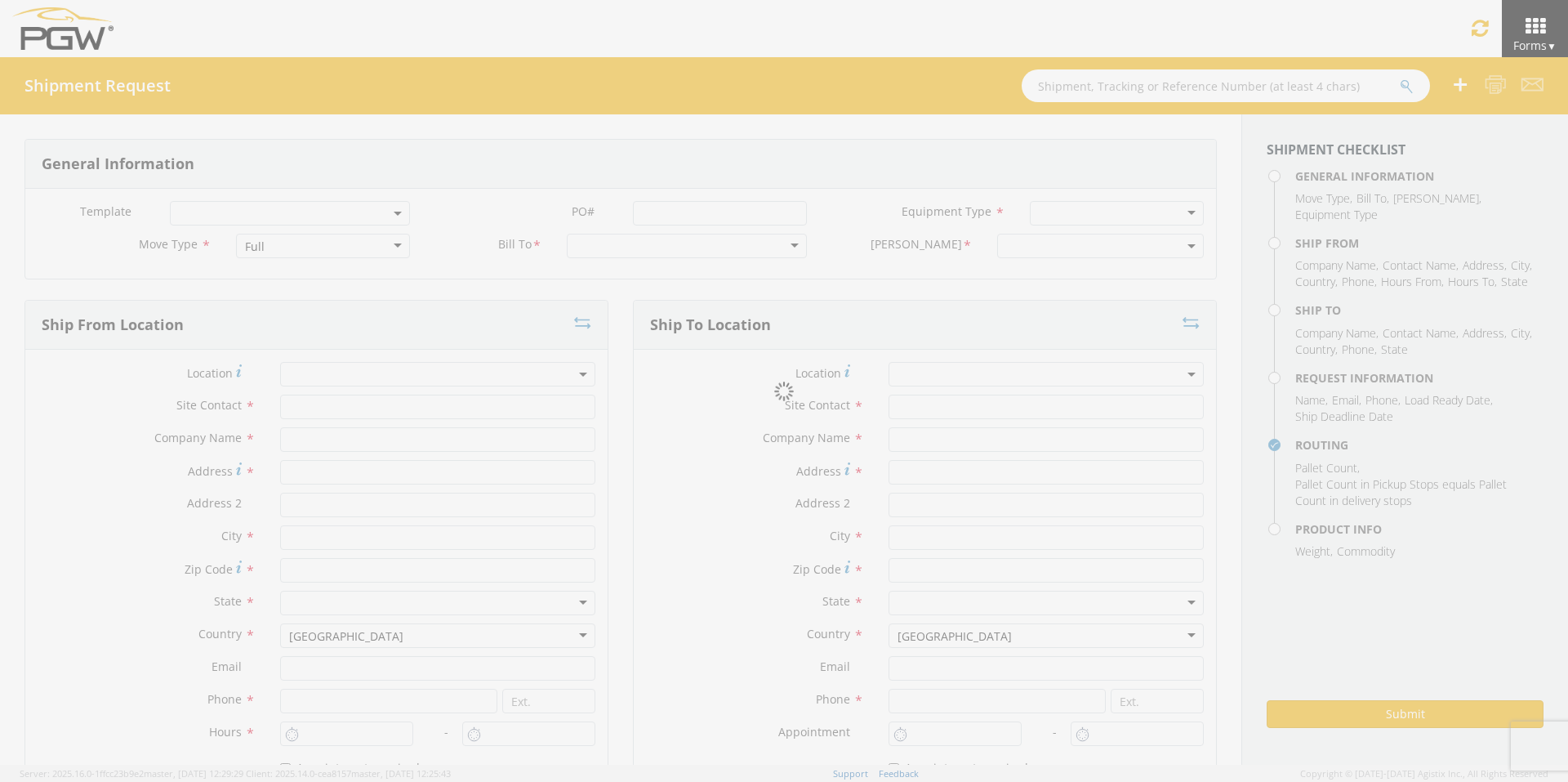
select select
type input "ARG Warehouse"
type input "Fuyao Glass America Inc"
type input "[STREET_ADDRESS][PERSON_NAME]"
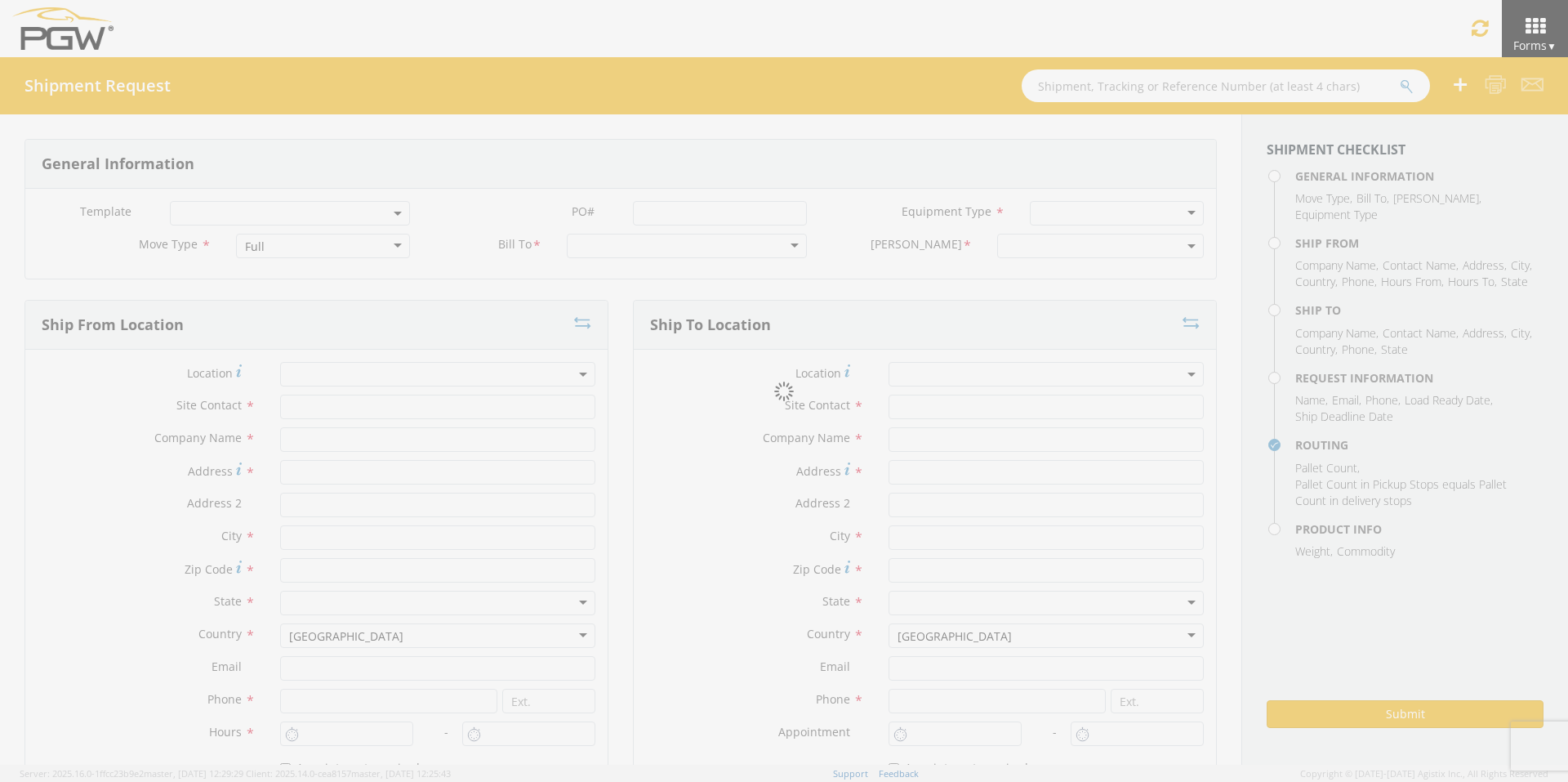
type input "Attn: 2601 ARG Warehouse"
type input "Moraine"
type input "45439"
type input "[EMAIL_ADDRESS][DOMAIN_NAME]"
type input "9374965777"
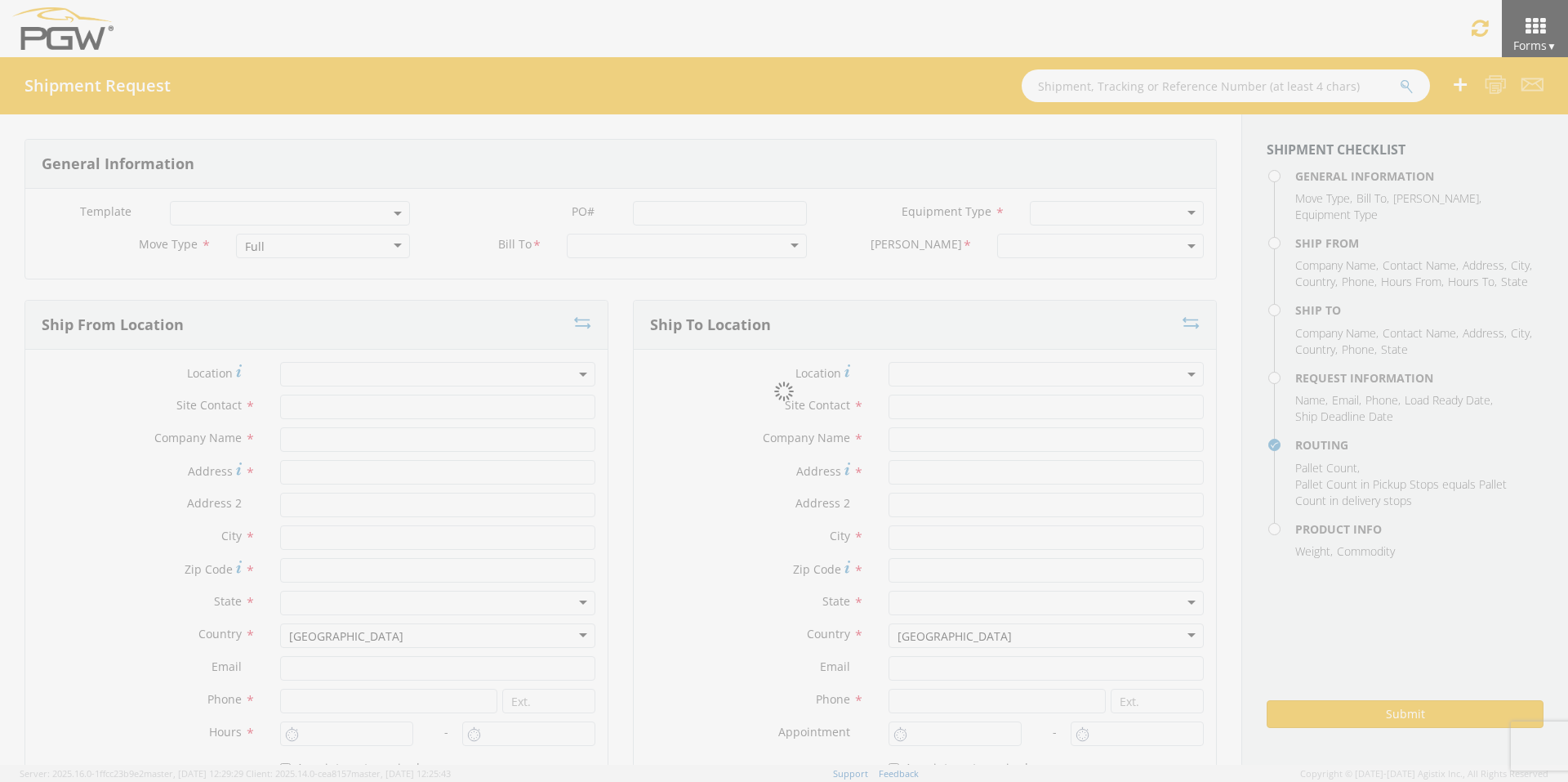
type input "4004"
type input "12:00 PM"
type input "1:00 PM"
type input "5329 Branch Manager"
type input "PGW"
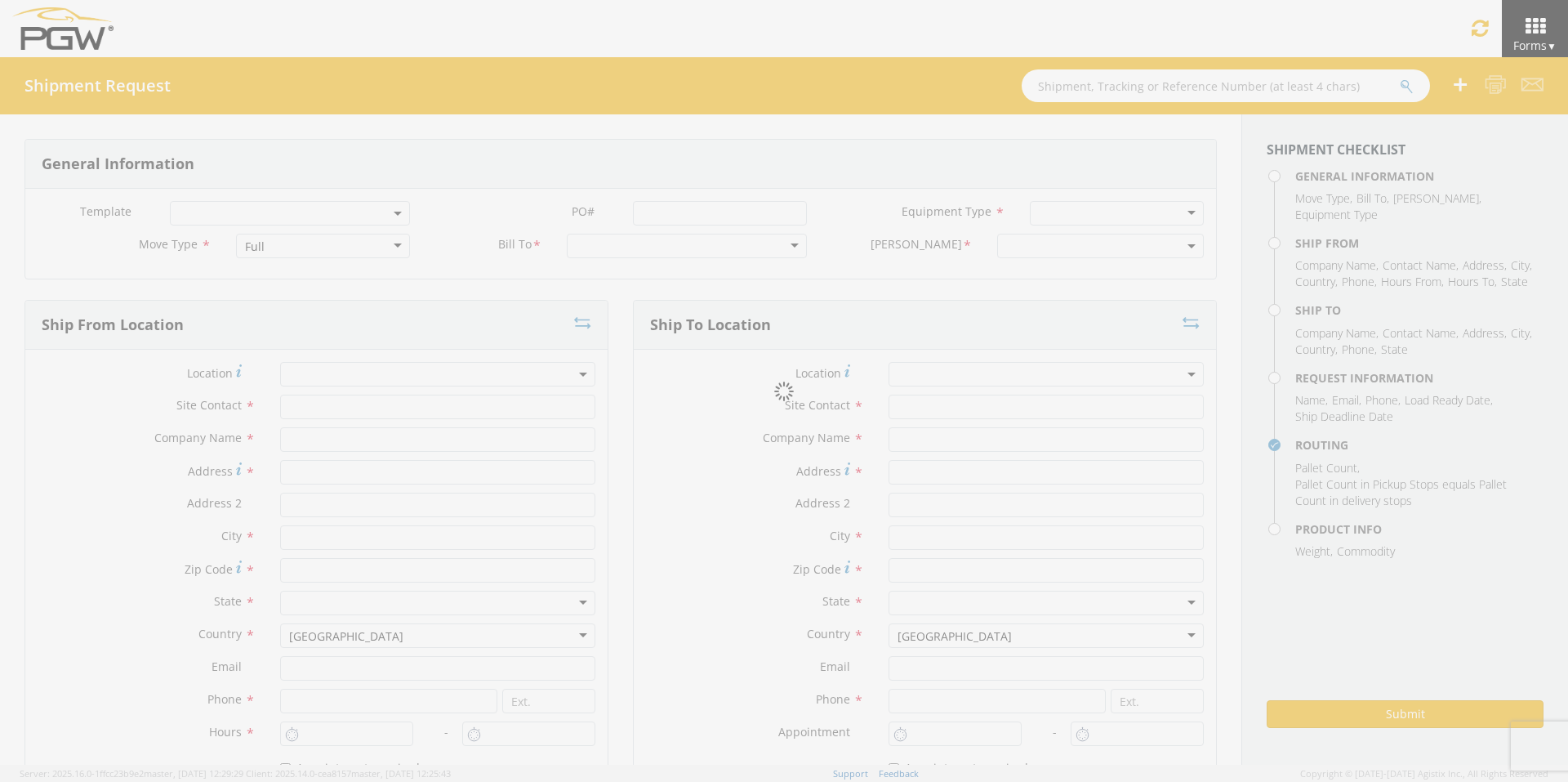
type input "[STREET_ADDRESS]"
type input "Chillicothe"
type input "45601"
type input "[EMAIL_ADDRESS][DOMAIN_NAME]"
type input "[PHONE_NUMBER]"
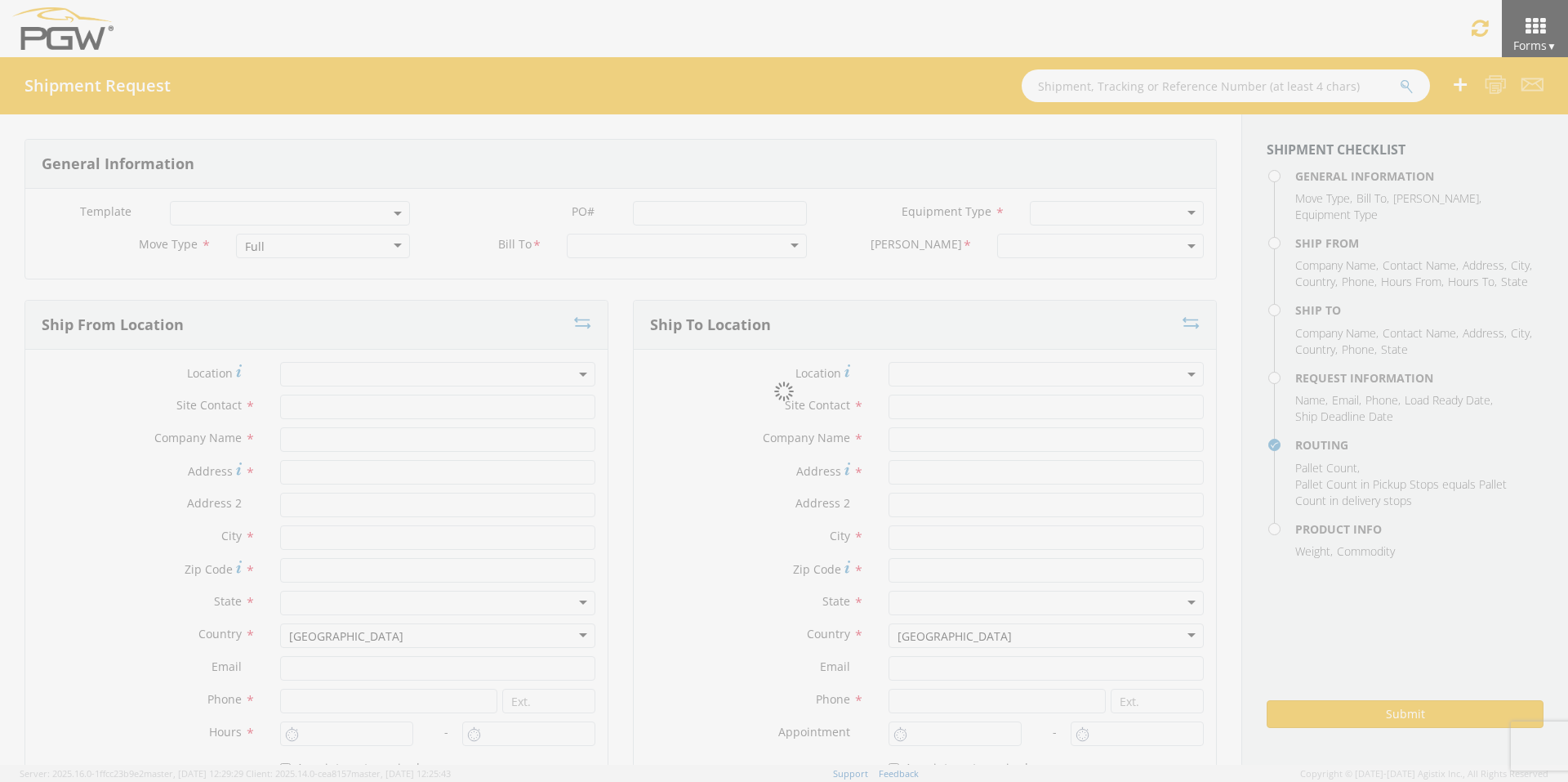
type input "2:00 PM"
type input "11:00 PM"
type input "[PERSON_NAME]"
type input "[EMAIL_ADDRESS][DOMAIN_NAME]"
checkbox input "true"
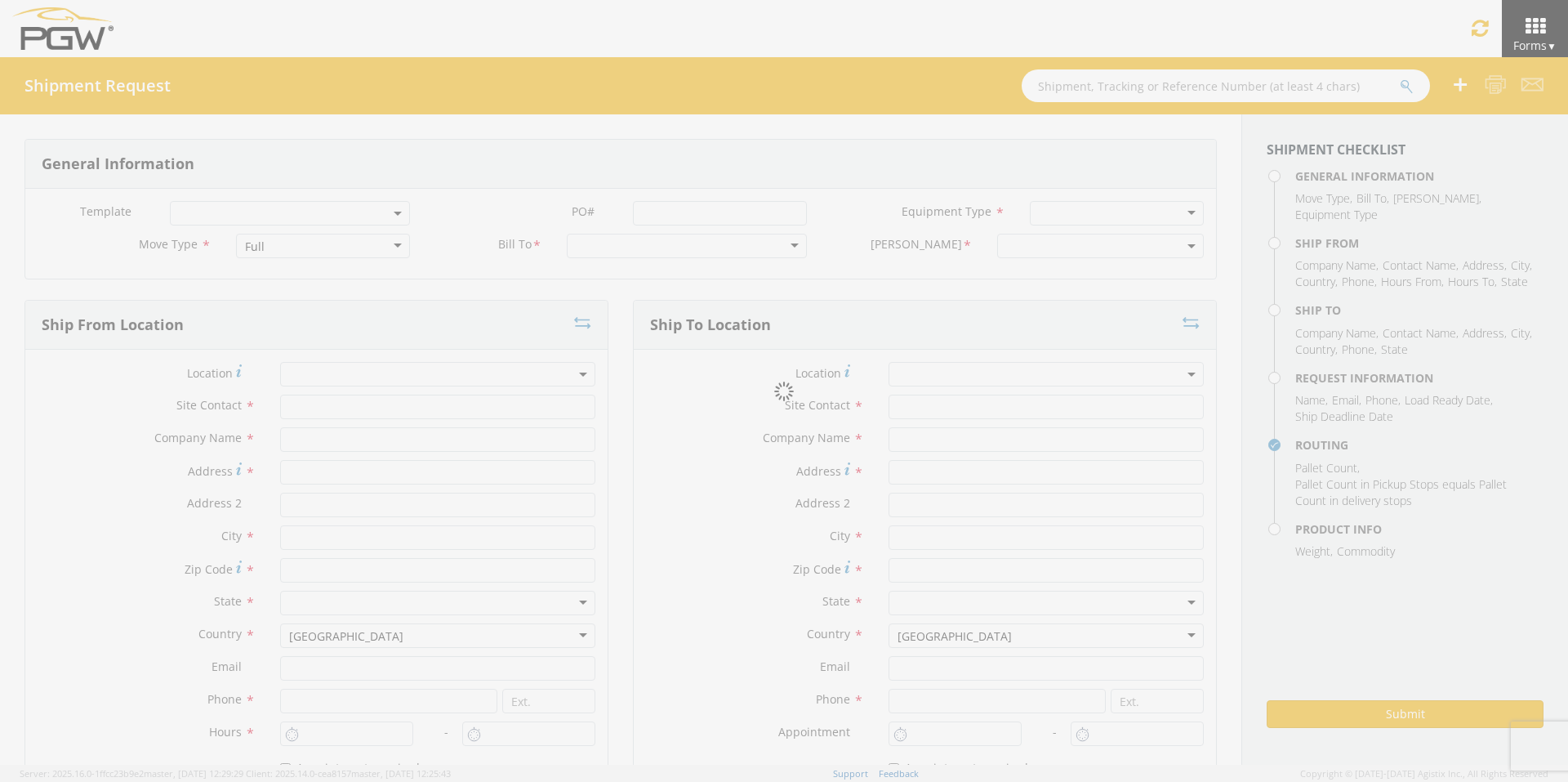
type input "[PHONE_NUMBER]"
type textarea "PGW/ARG Shipment FGA250822-7/FGA250823-5/FGA250870-4/FGA250971-4 (48 Crates) Dr…"
type textarea "Secondary contact [PERSON_NAME] at [PHONE_NUMBER]"
type input "39000"
type input "48"
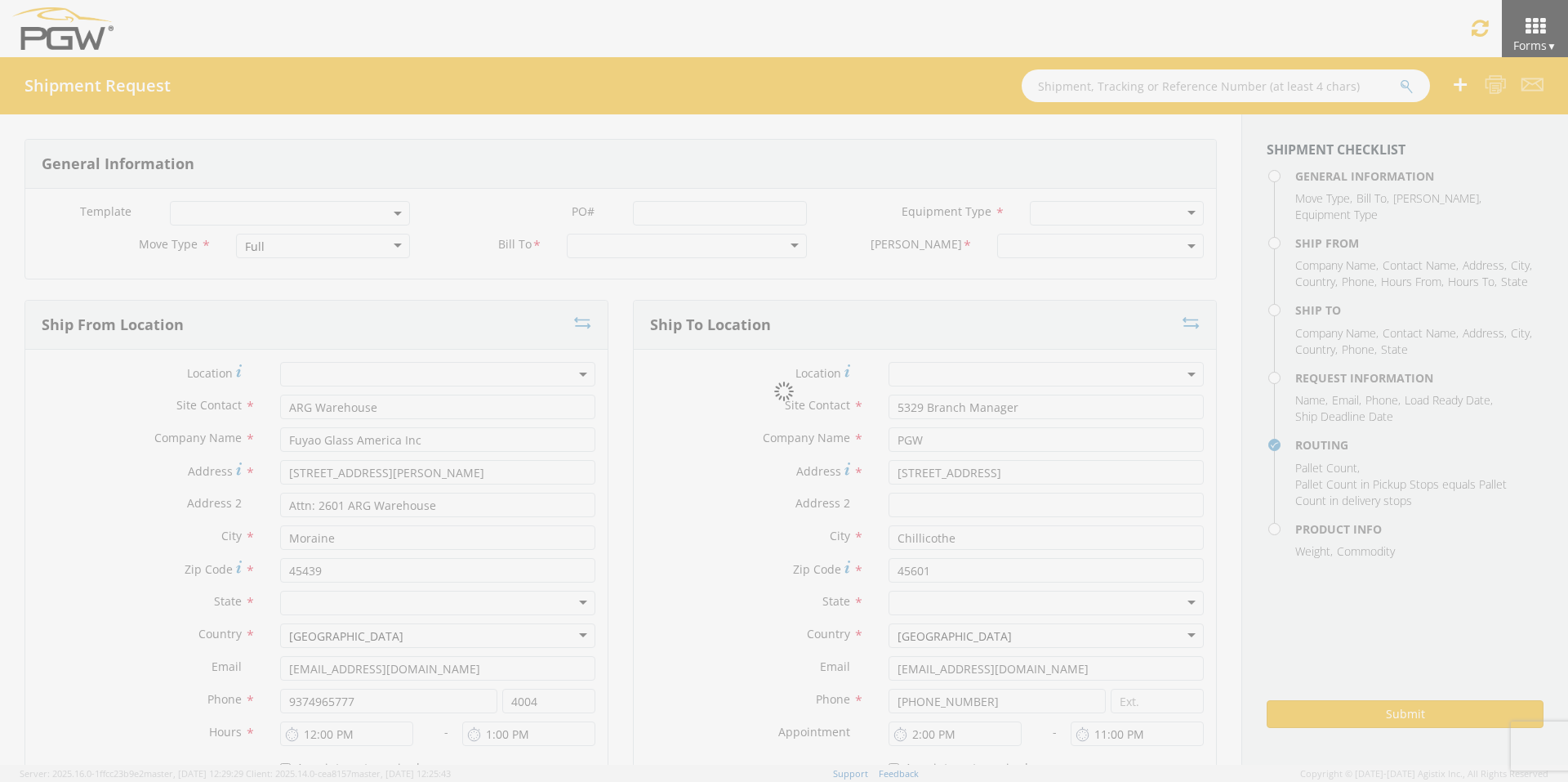
type textarea "PGW/ARG Shipment FGA250822-7/FGA250823-5/FGA250870-4/FGA250971-4 (48 Crates) Dr…"
checkbox input "true"
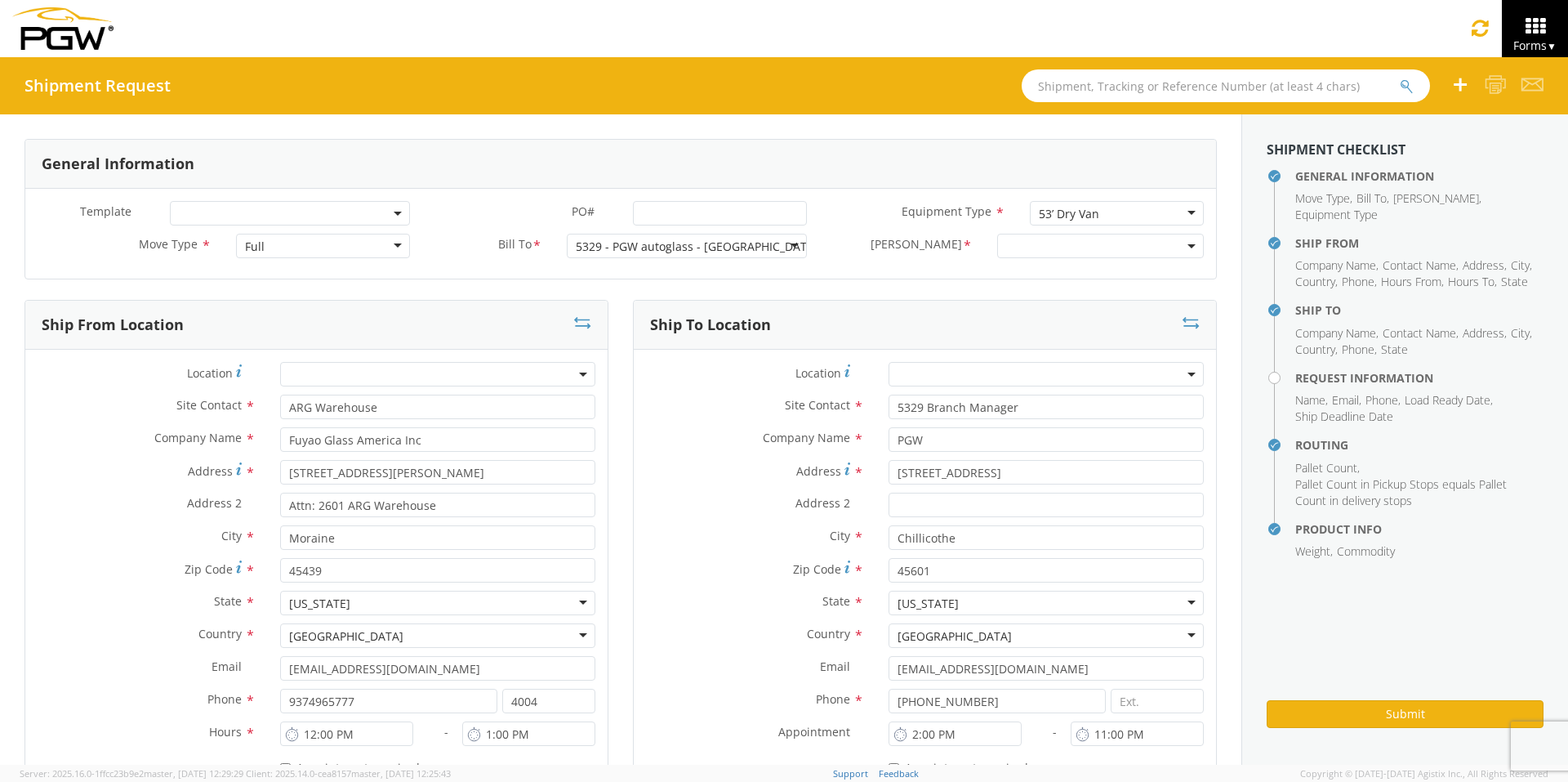
select select "5329-6305-66000-0000"
select select "28253"
click at [657, 215] on input "PO# *" at bounding box center [720, 213] width 174 height 24
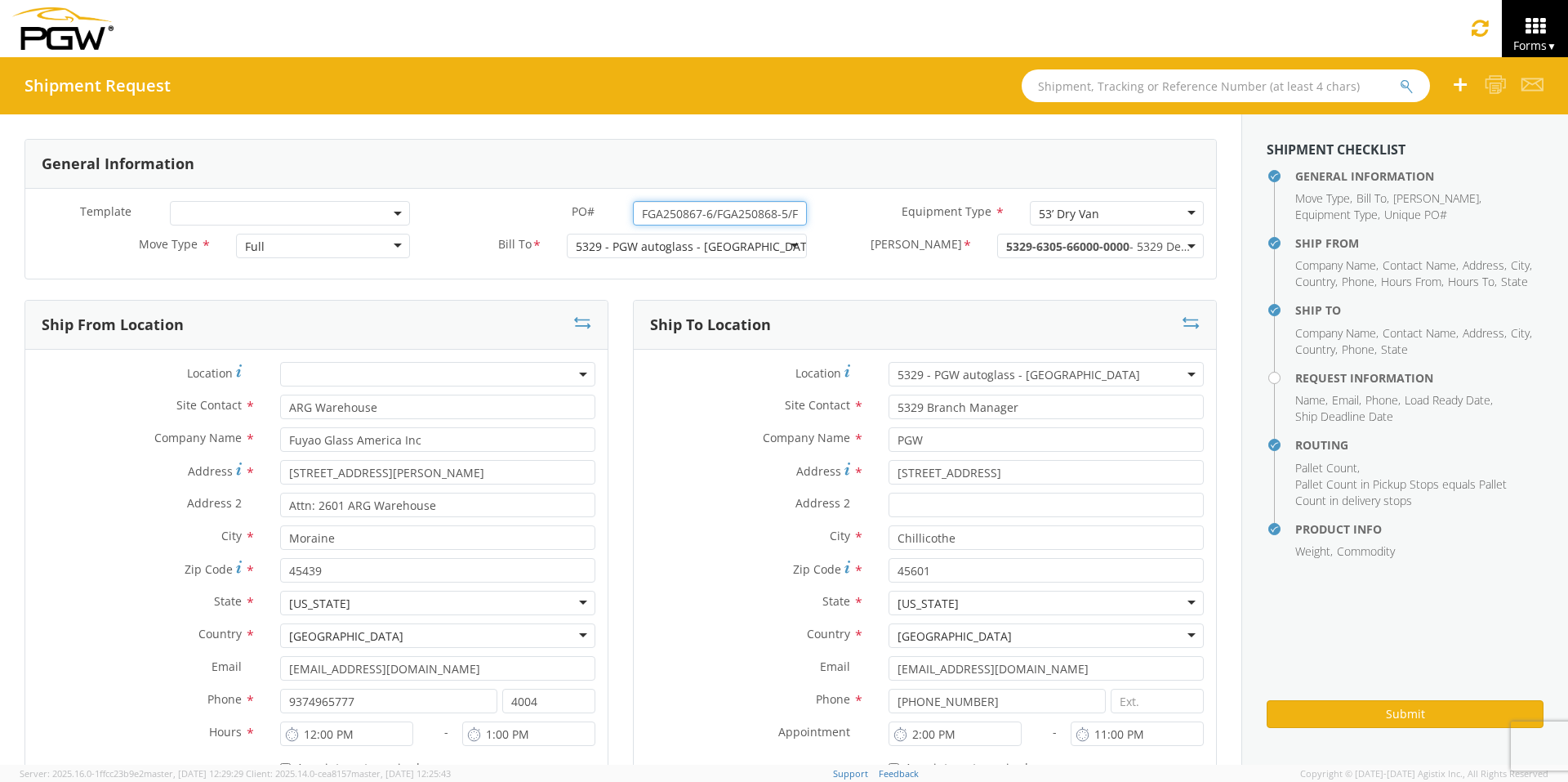
drag, startPoint x: 792, startPoint y: 212, endPoint x: 519, endPoint y: 211, distance: 273.0
click at [521, 212] on div "PO# * FGA250867-6/FGA250868-5/FGA250972-4/FGA251025-2" at bounding box center [620, 213] width 397 height 24
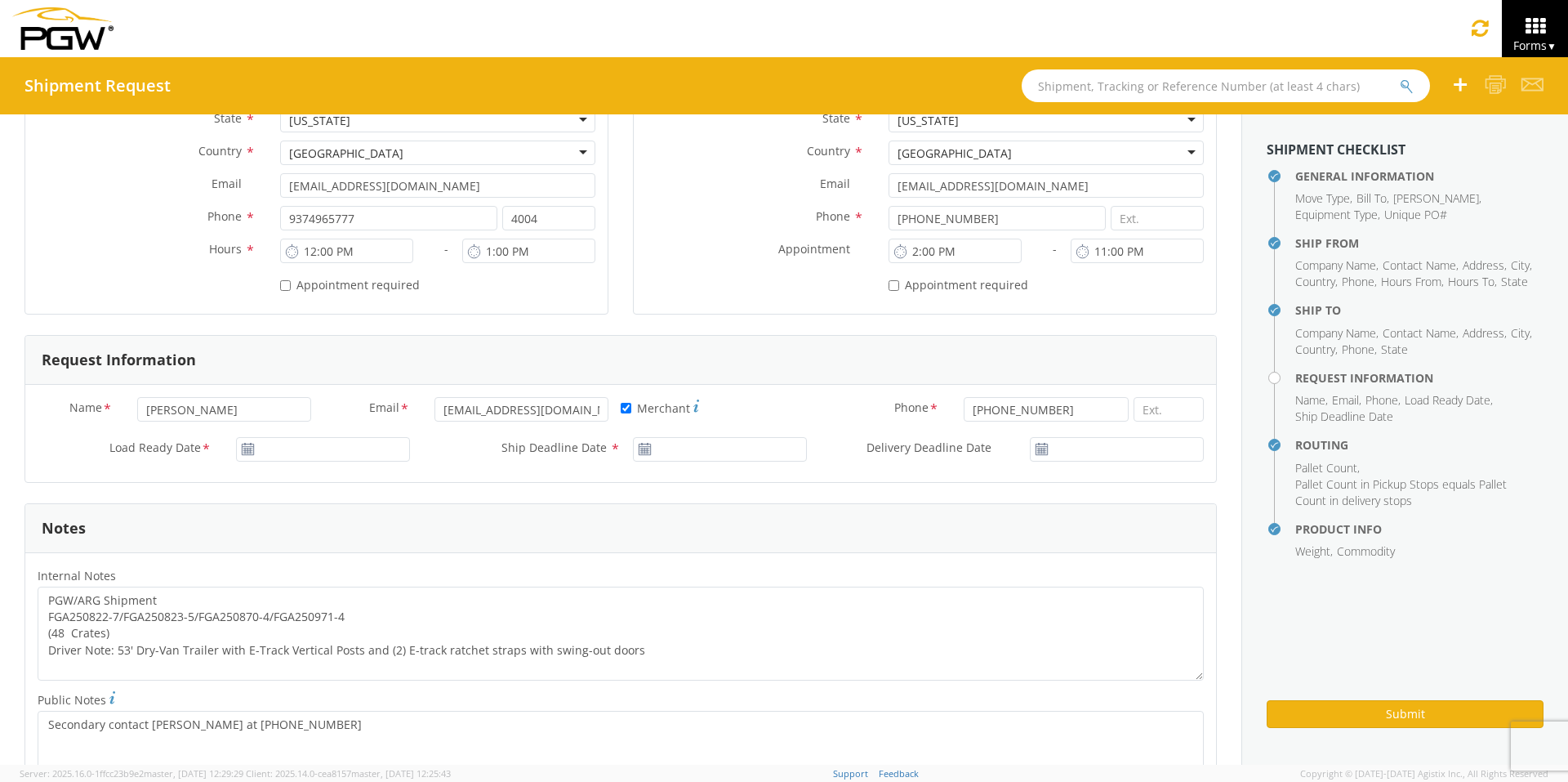
scroll to position [490, 0]
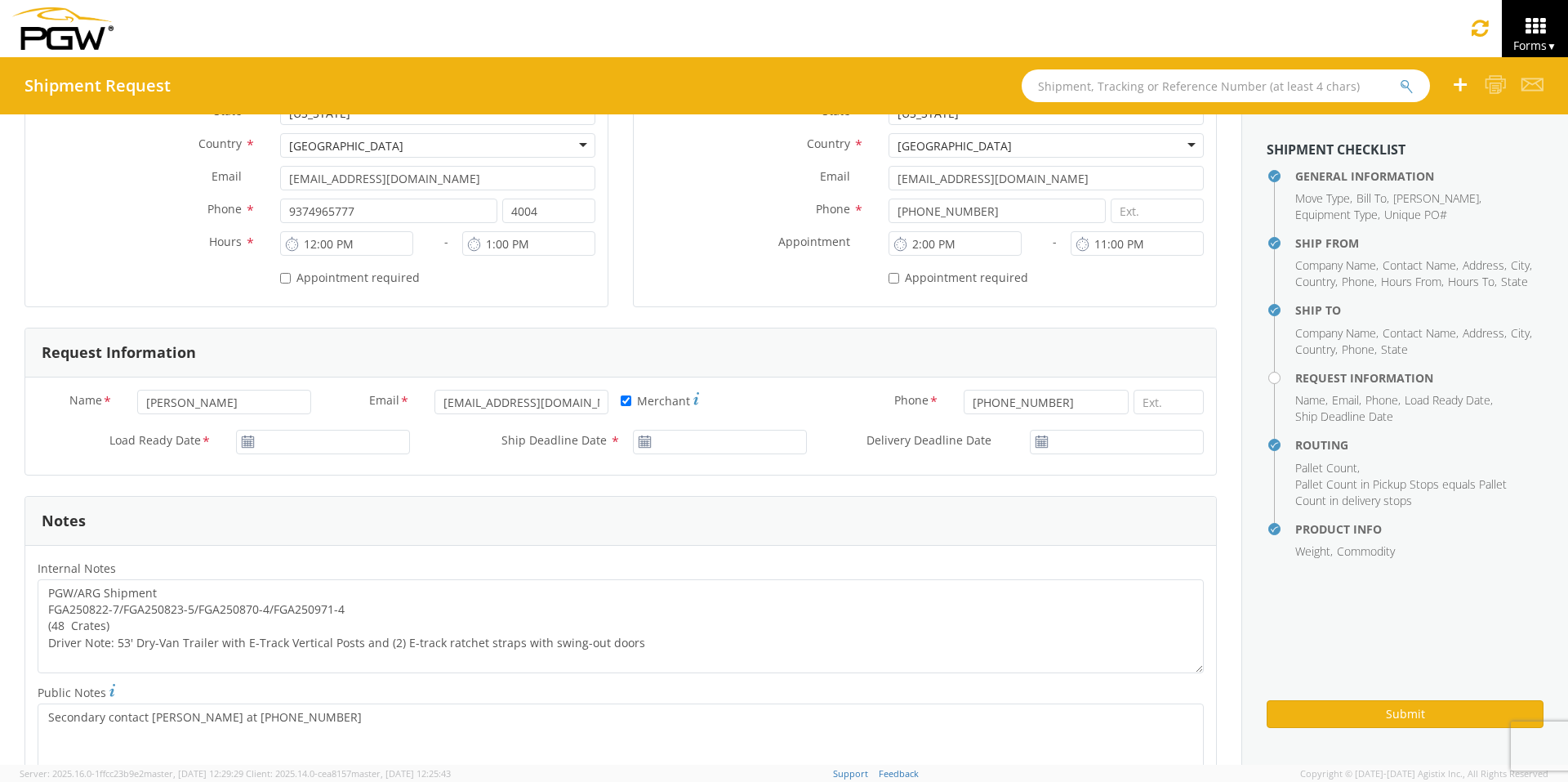
type input "FGA250867-6/FGA250868-5/FGA250972-4/FGA251025-2"
click at [293, 436] on input "[DATE]" at bounding box center [323, 442] width 174 height 24
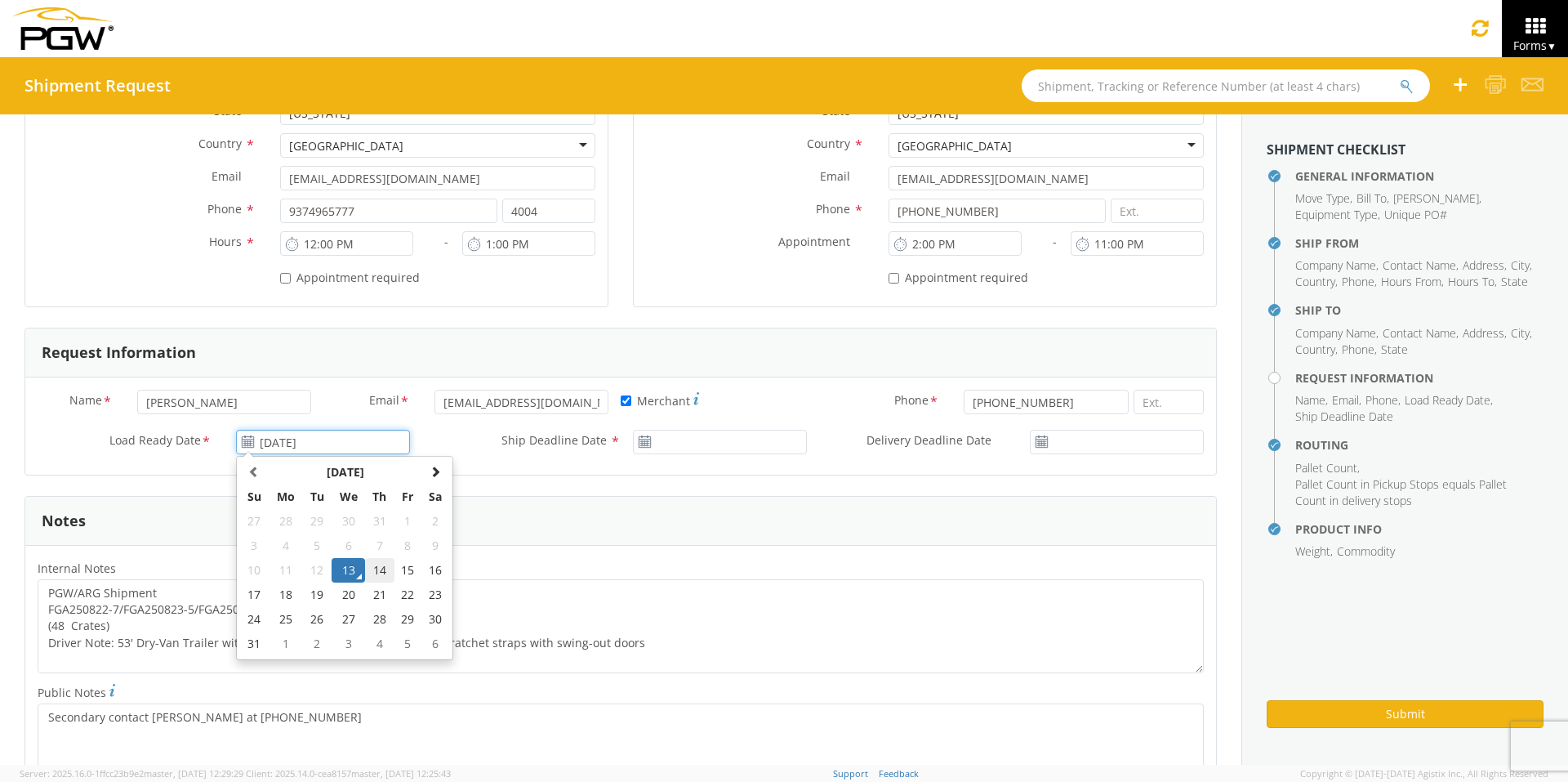
click at [377, 573] on td "14" at bounding box center [380, 569] width 29 height 24
type input "[DATE]"
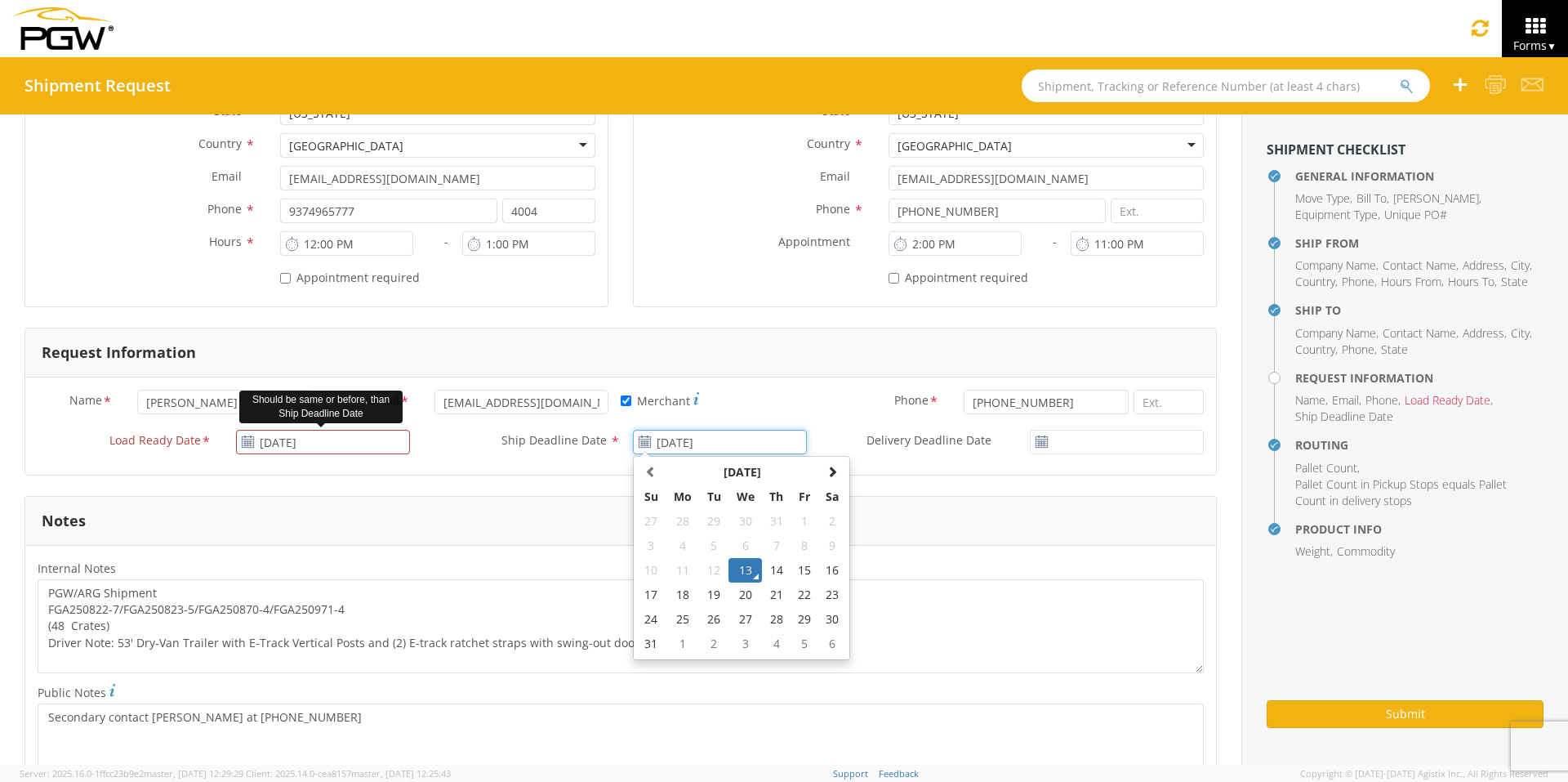
click at [728, 441] on input "[DATE]" at bounding box center [720, 442] width 174 height 24
click at [766, 567] on td "14" at bounding box center [776, 569] width 29 height 24
type input "[DATE]"
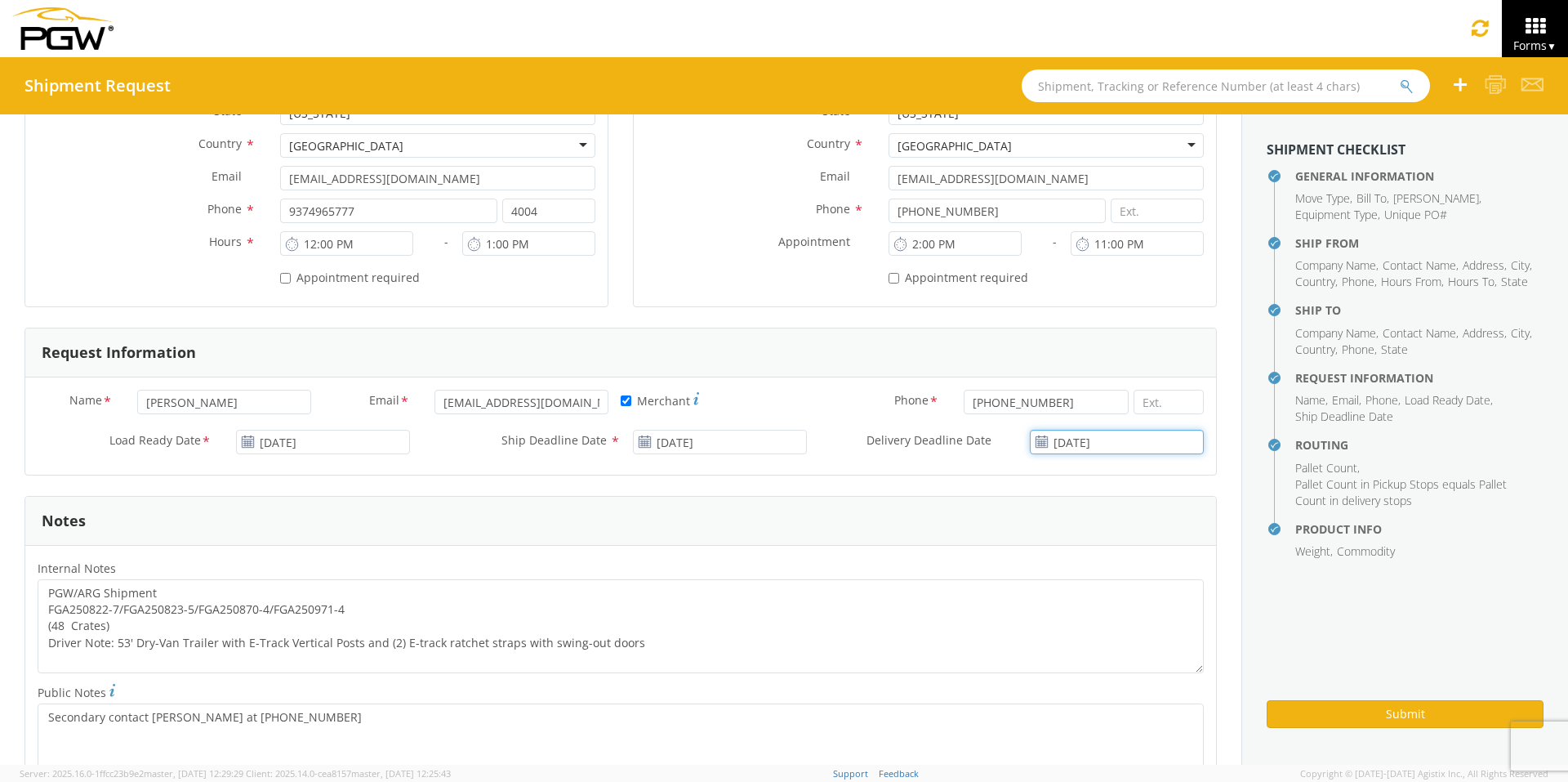
click at [1117, 446] on input "[DATE]" at bounding box center [1117, 442] width 174 height 24
click at [1116, 568] on td "14" at bounding box center [1130, 569] width 29 height 24
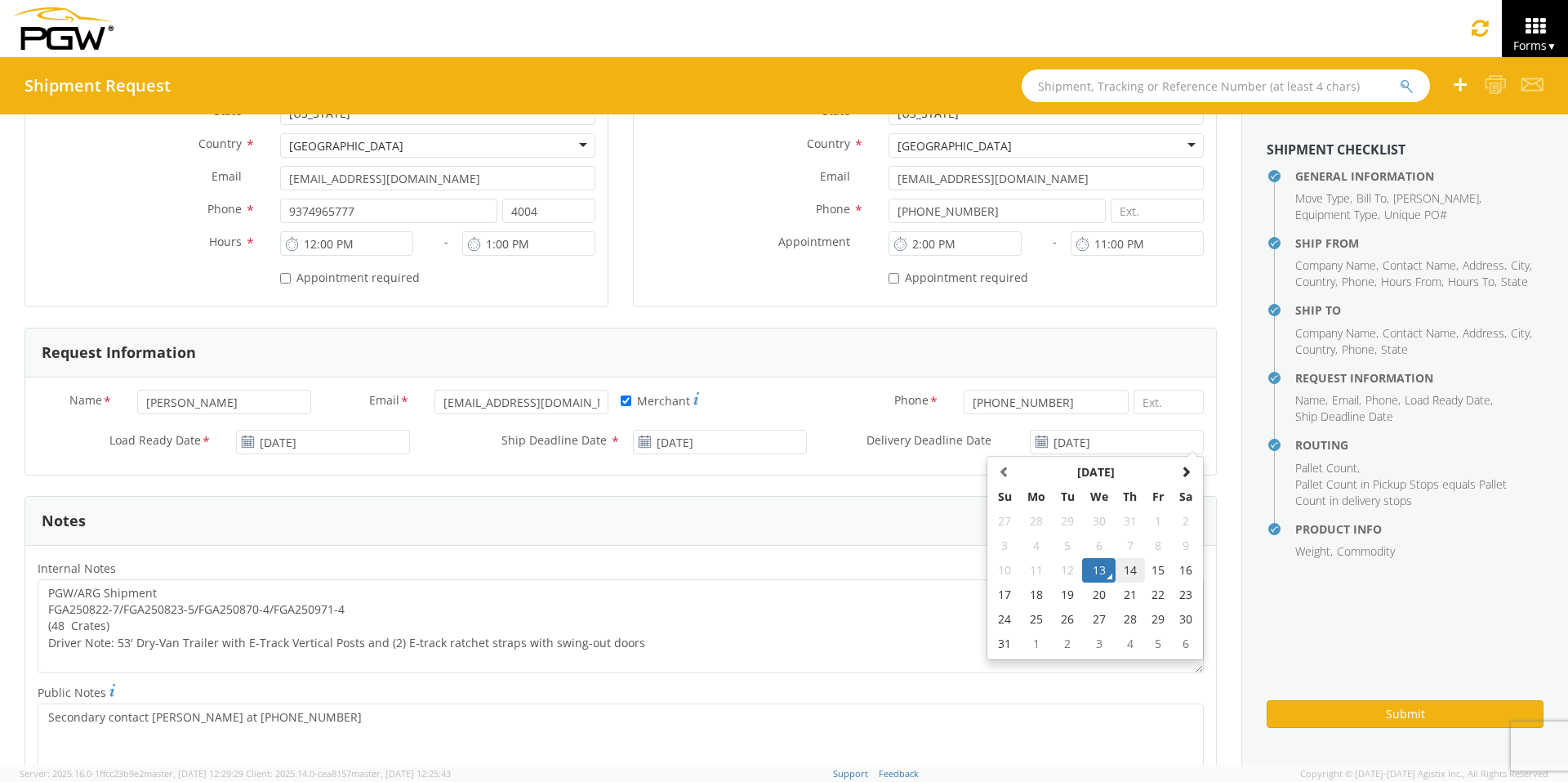
type input "[DATE]"
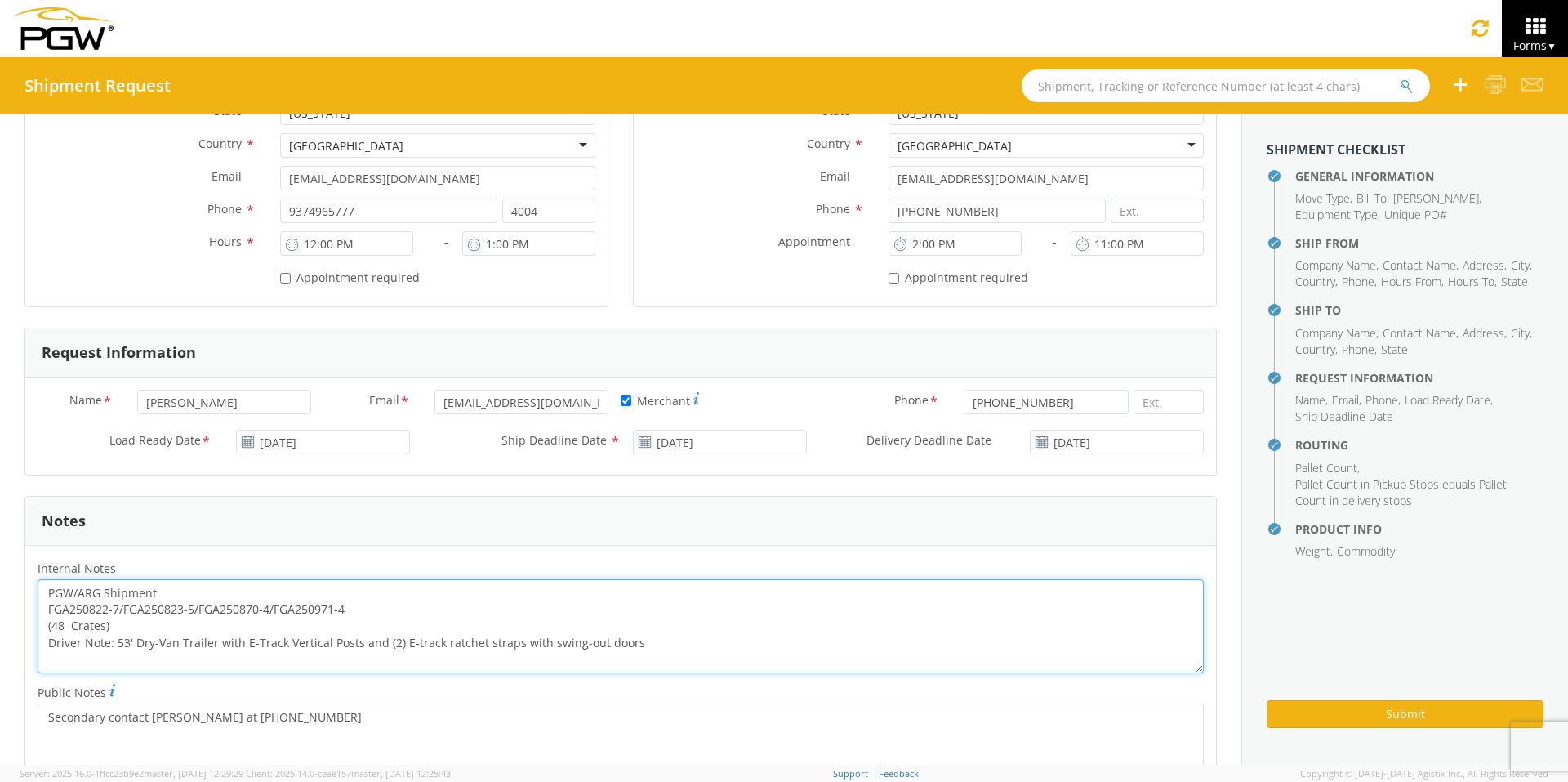
drag, startPoint x: 355, startPoint y: 609, endPoint x: 22, endPoint y: 602, distance: 333.1
click at [22, 602] on div "General Information Template * PO# * FGA250867-6/FGA250868-5/FGA250972-4/FGA251…" at bounding box center [620, 523] width 1241 height 1798
paste textarea "67-6/FGA250868-5/FGA250972-4/FGA251025-2"
drag, startPoint x: 48, startPoint y: 591, endPoint x: 838, endPoint y: 695, distance: 796.8
click at [838, 605] on div "Internal Notes * PGW/ARG Shipment FGA250867-6/FGA250868-5/FGA250972-4/FGA251025…" at bounding box center [620, 696] width 1191 height 277
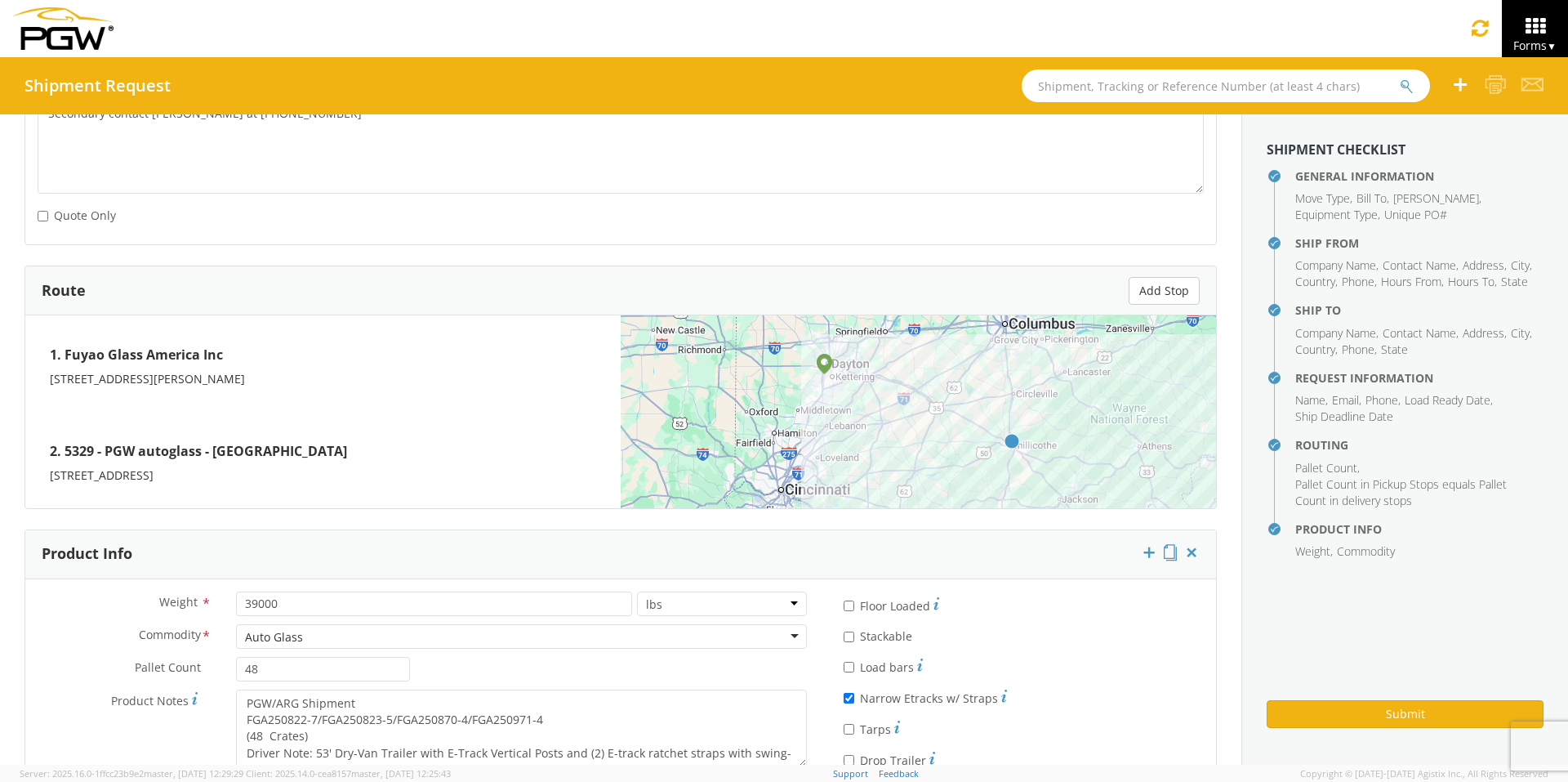
scroll to position [1168, 0]
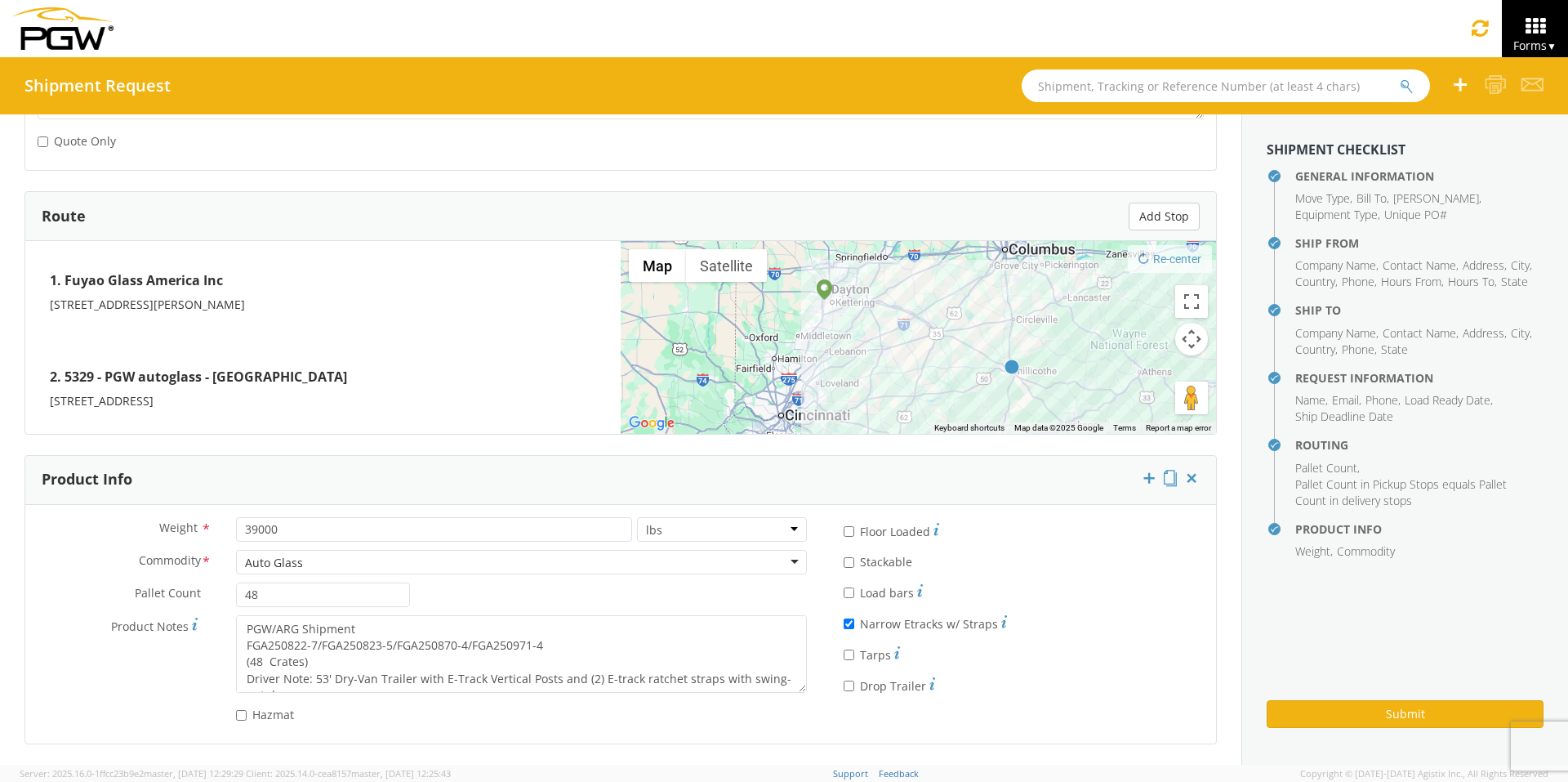
type textarea "PGW/ARG Shipment FGA250867-6/FGA250868-5/FGA250972-4/FGA251025-2 (48 Crates) Dr…"
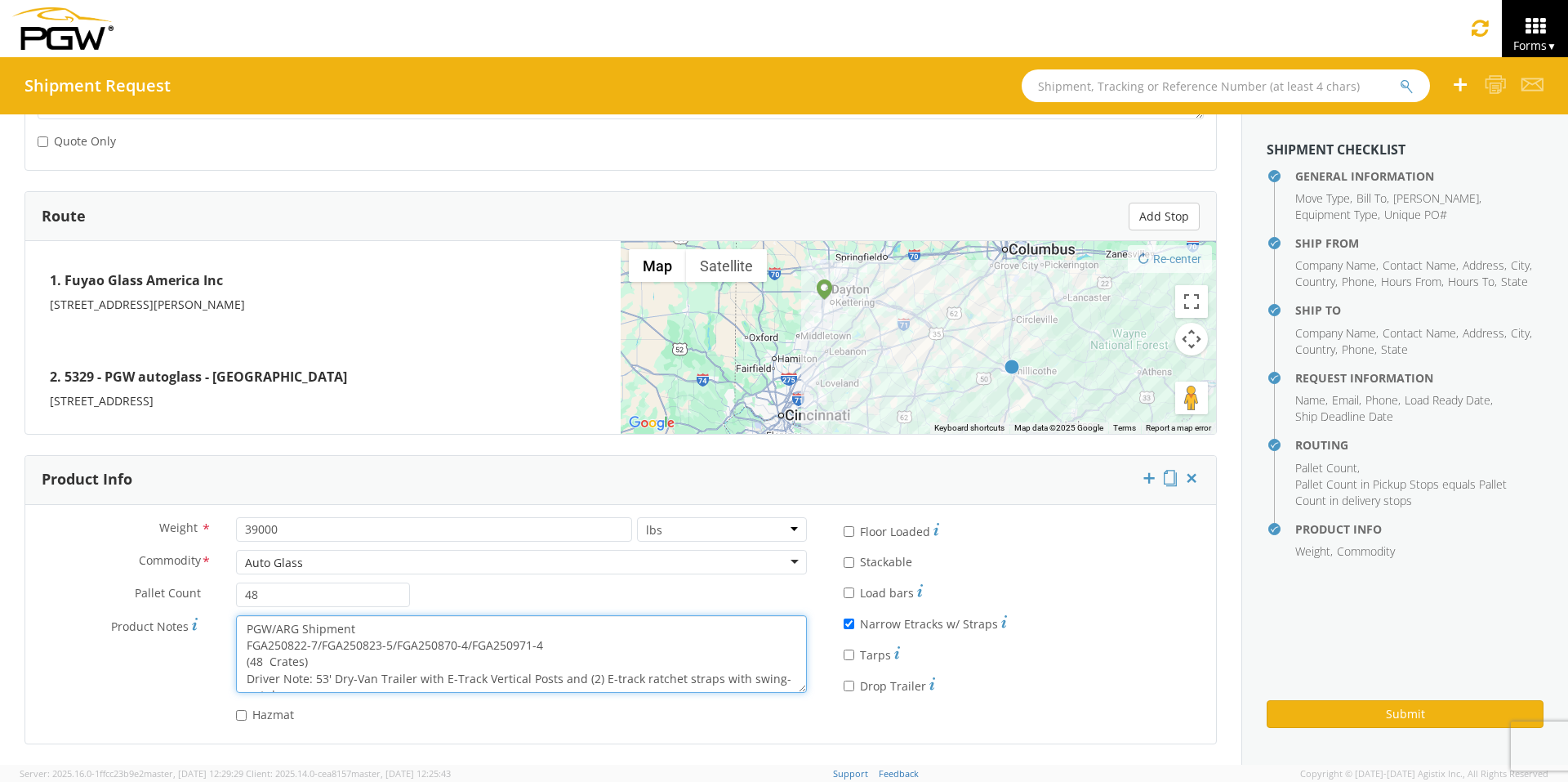
scroll to position [16, 0]
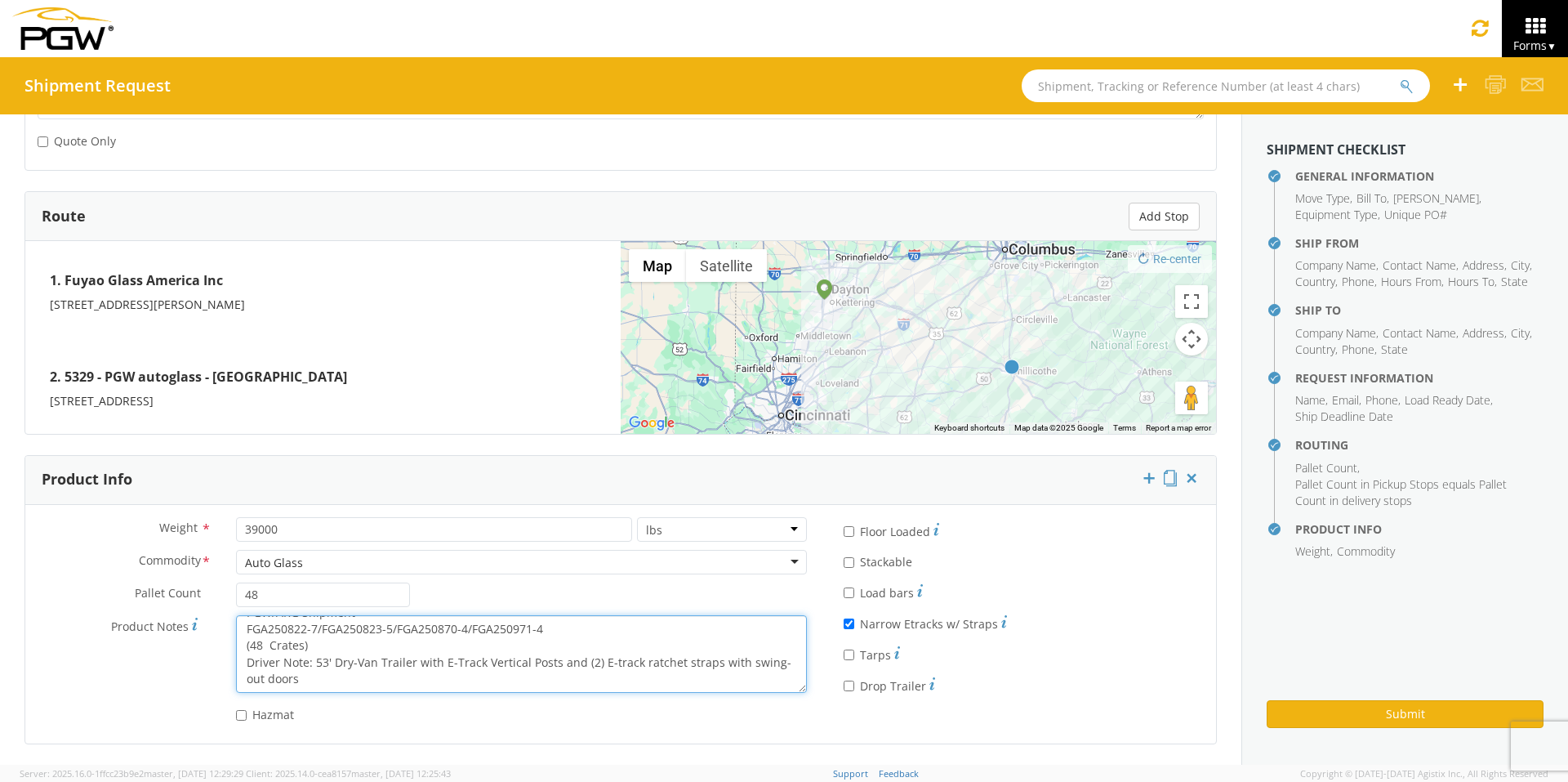
drag, startPoint x: 241, startPoint y: 628, endPoint x: 643, endPoint y: 704, distance: 409.1
click at [643, 605] on div "Weight * 39000 lbs kgs Commodity * Auto Glass Auto Glass Adhesives / Glues Aqua…" at bounding box center [422, 624] width 793 height 214
paste textarea "67-6/FGA250868-5/FGA250972-4/FGA251025-2"
type textarea "PGW/ARG Shipment FGA250867-6/FGA250868-5/FGA250972-4/FGA251025-2 (48 Crates) Dr…"
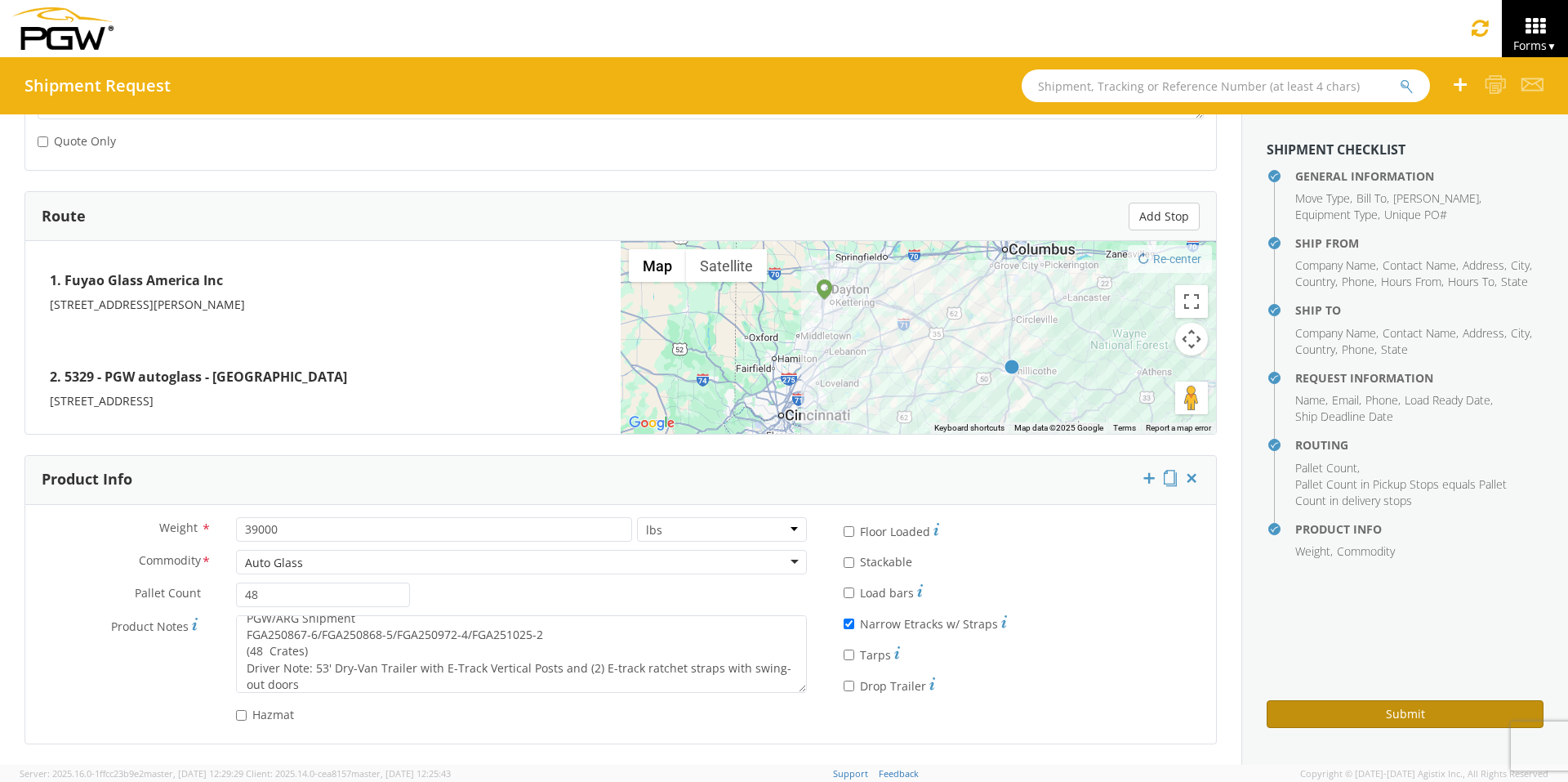
click at [1241, 605] on button "Submit" at bounding box center [1405, 714] width 276 height 28
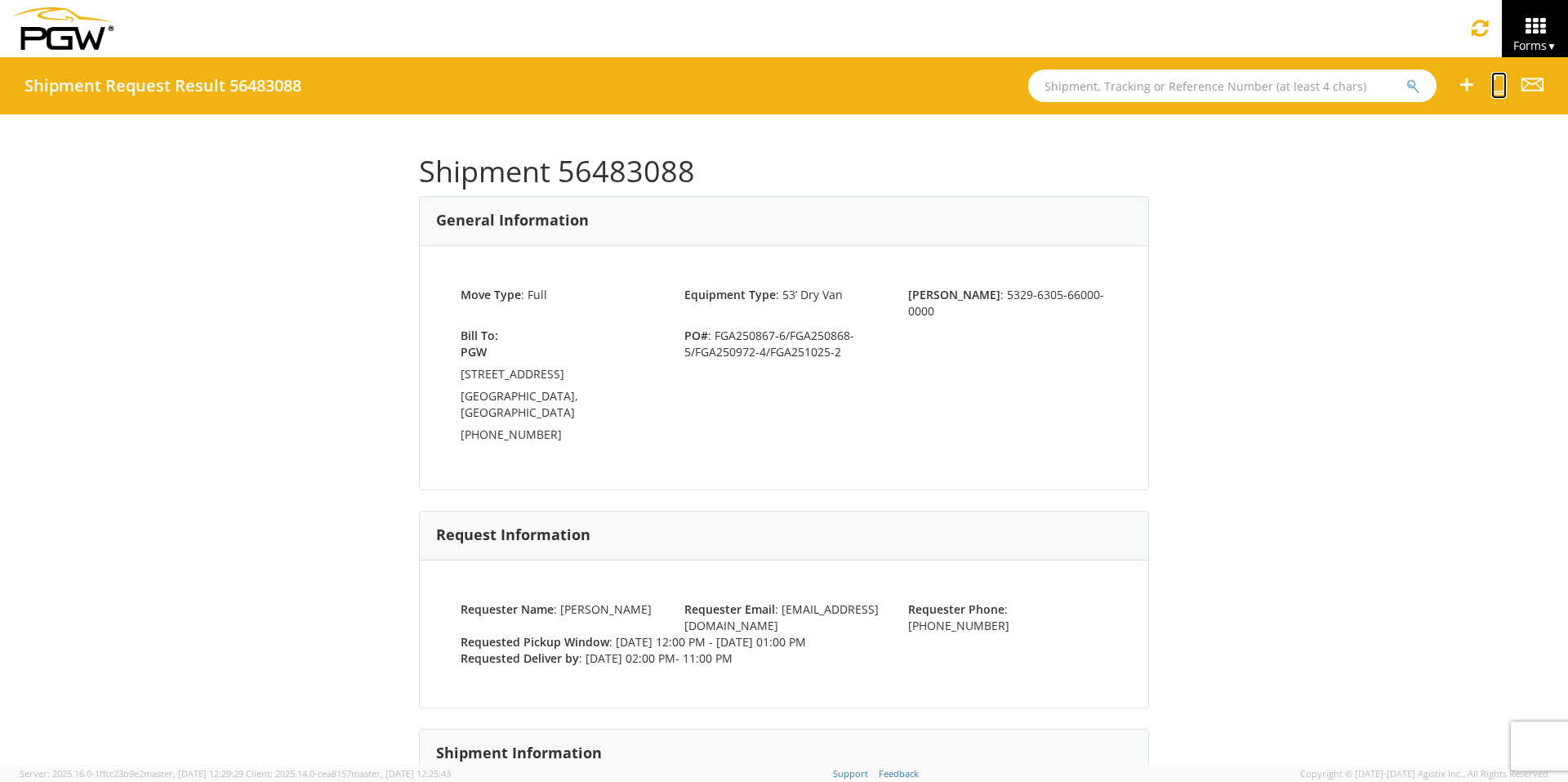
click at [1241, 84] on icon at bounding box center [1498, 84] width 15 height 21
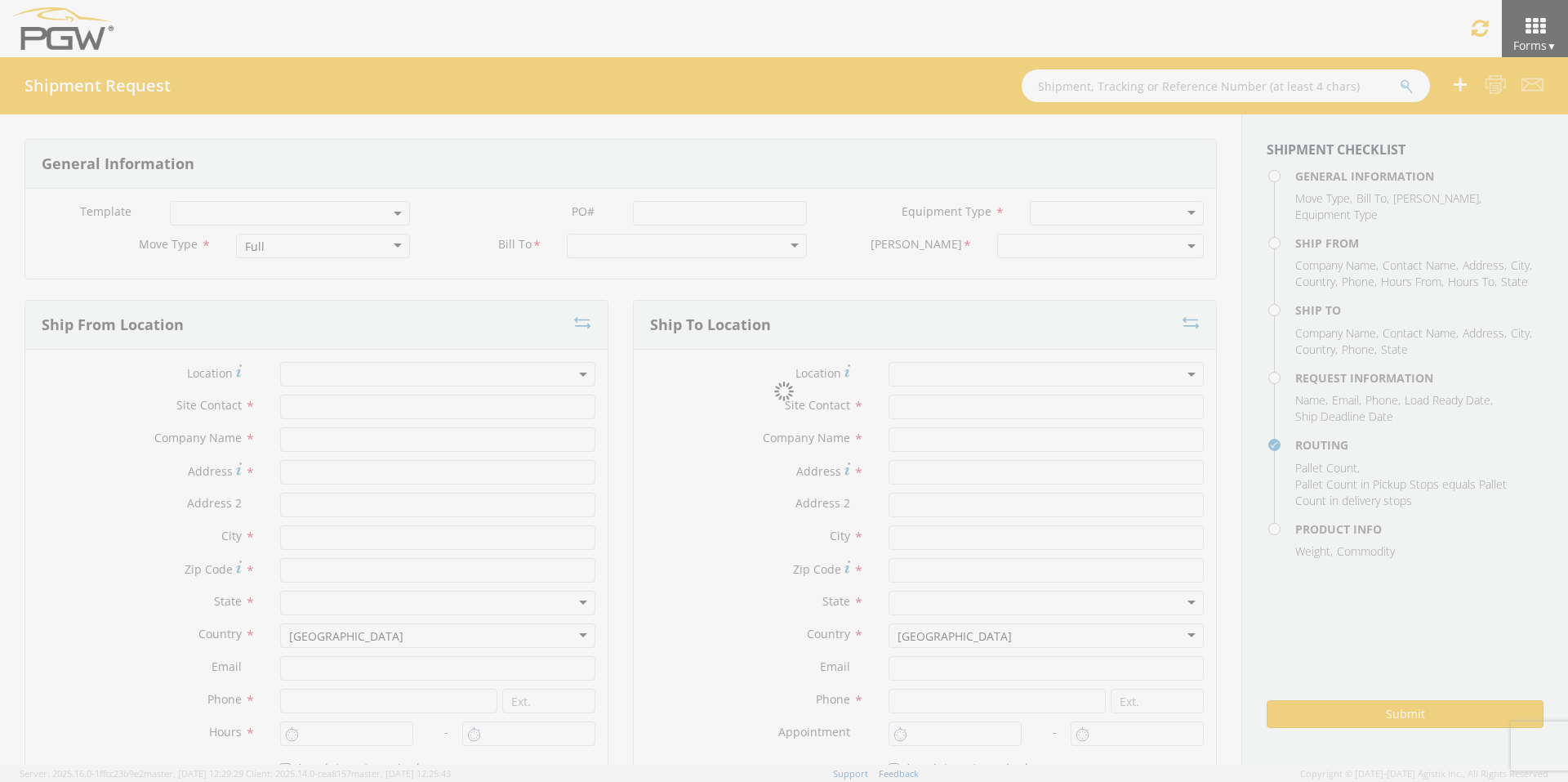
select select
type input "ARG Warehouse"
type input "Fuyao Glass America Inc"
type input "[STREET_ADDRESS][PERSON_NAME]"
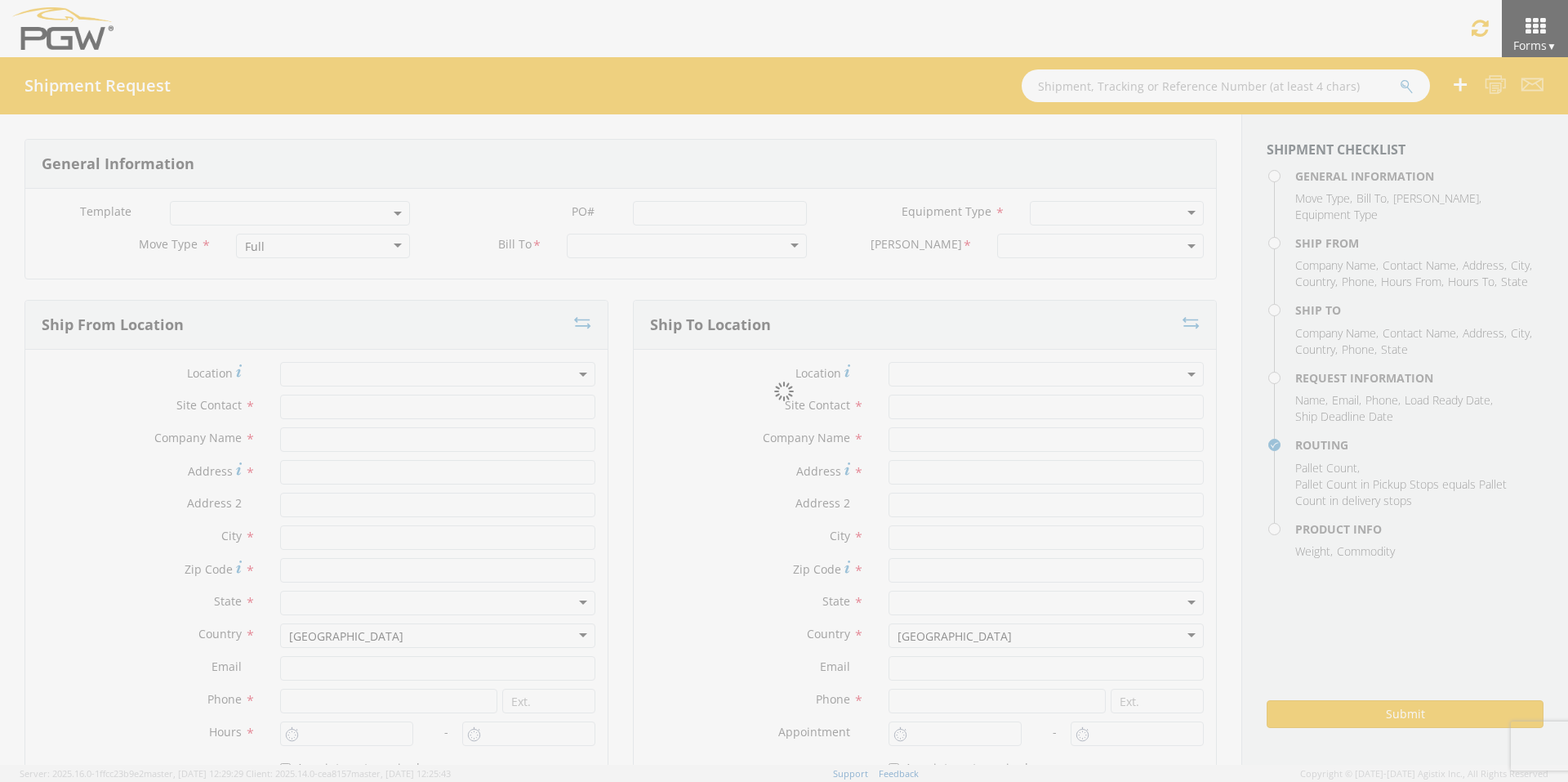
type input "Attn: 2601 ARG Warehouse"
type input "Moraine"
type input "45439"
type input "[EMAIL_ADDRESS][DOMAIN_NAME]"
type input "9374965777"
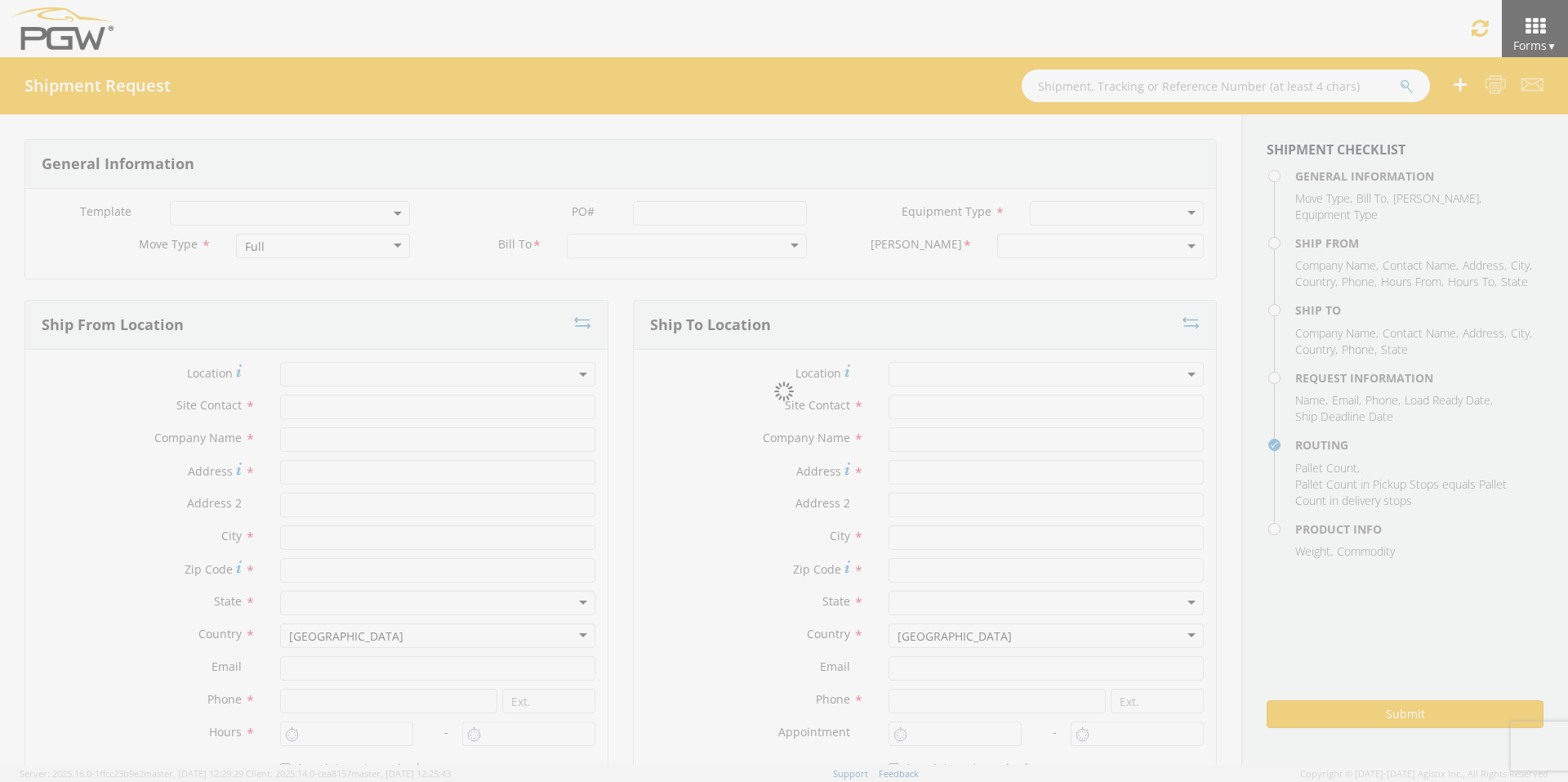
type input "4004"
type input "12:00 PM"
type input "1:00 PM"
type input "5329 Branch Manager"
type input "PGW"
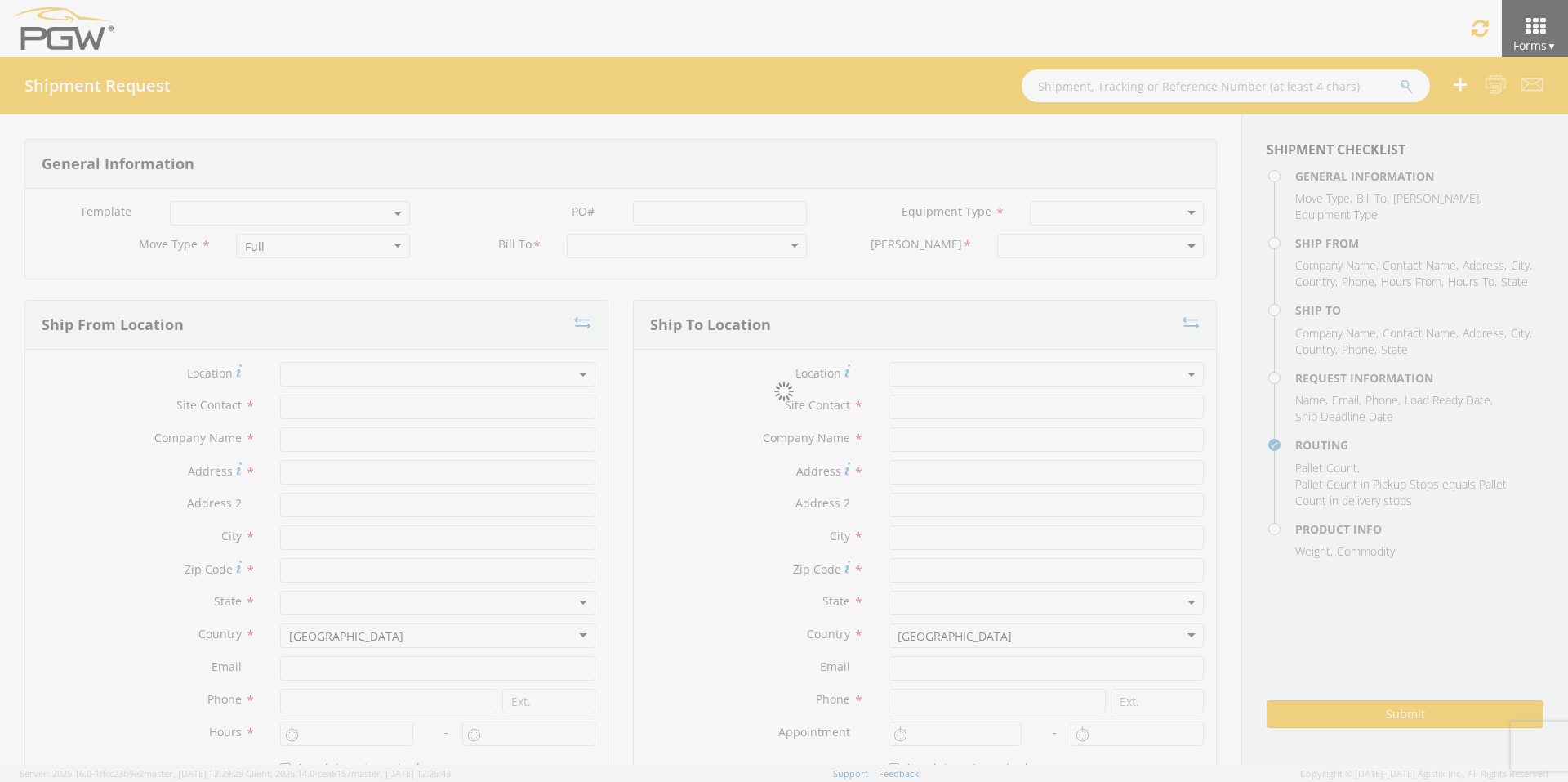
type input "[STREET_ADDRESS]"
type input "Chillicothe"
type input "45601"
type input "[EMAIL_ADDRESS][DOMAIN_NAME]"
type input "[PHONE_NUMBER]"
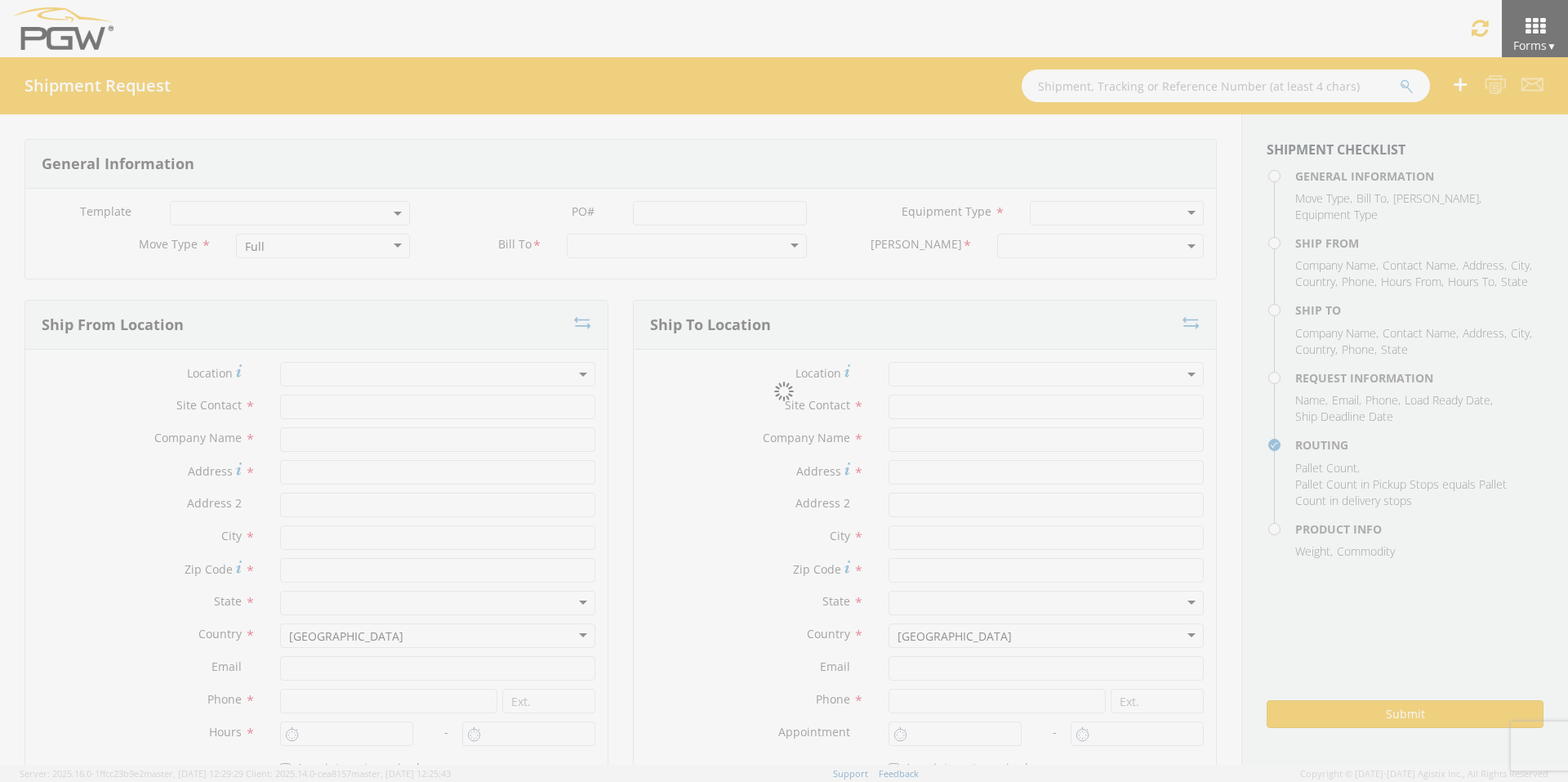
type input "2:00 PM"
type input "11:00 PM"
type input "[PERSON_NAME]"
type input "[EMAIL_ADDRESS][DOMAIN_NAME]"
checkbox input "true"
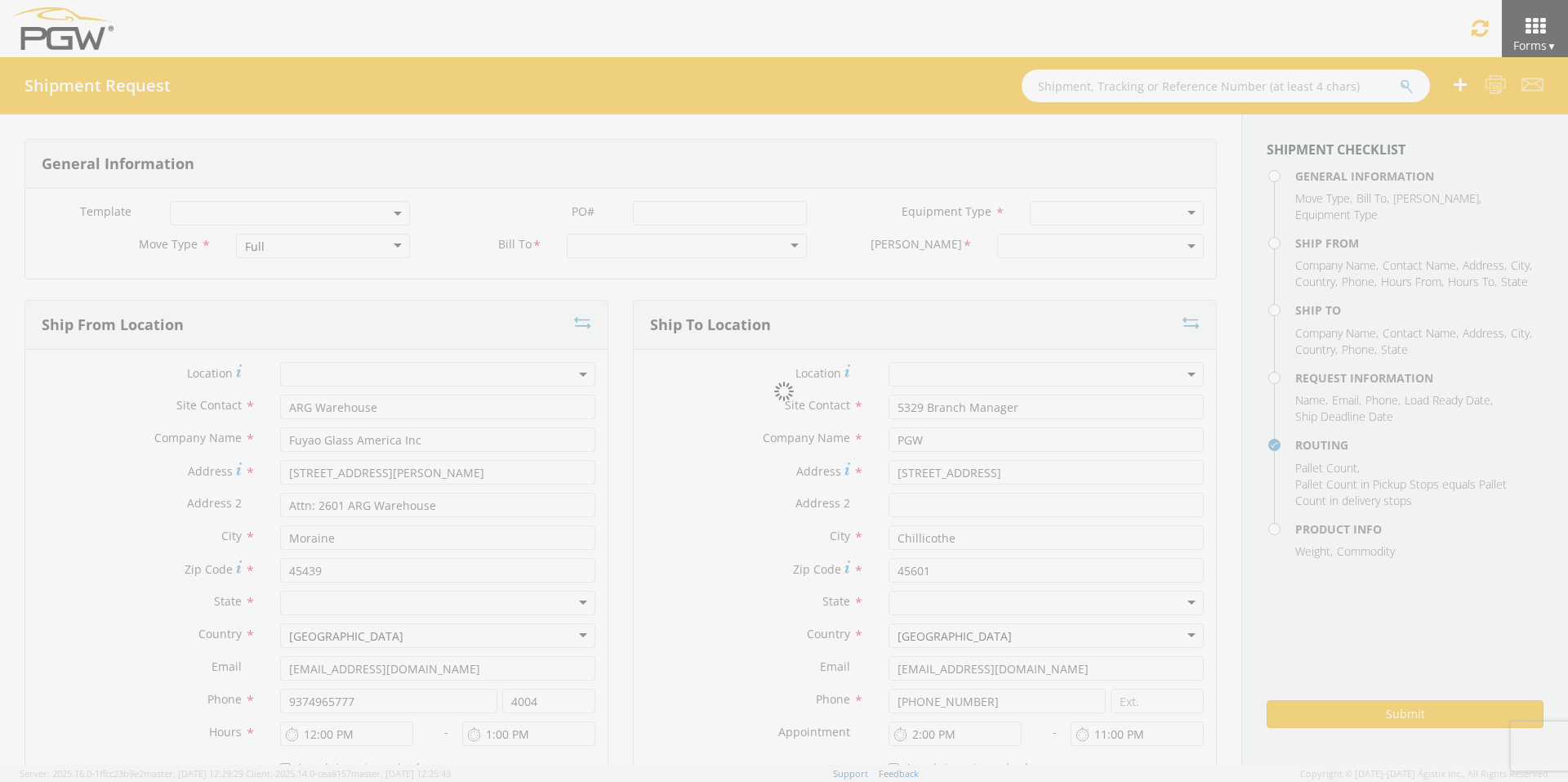
type input "[PHONE_NUMBER]"
type textarea "PGW/ARG Shipment FGA250867-6/FGA250868-5/FGA250972-4/FGA251025-2 (48 Crates) Dr…"
type textarea "Secondary contact [PERSON_NAME] at [PHONE_NUMBER]"
type input "39000"
type input "48"
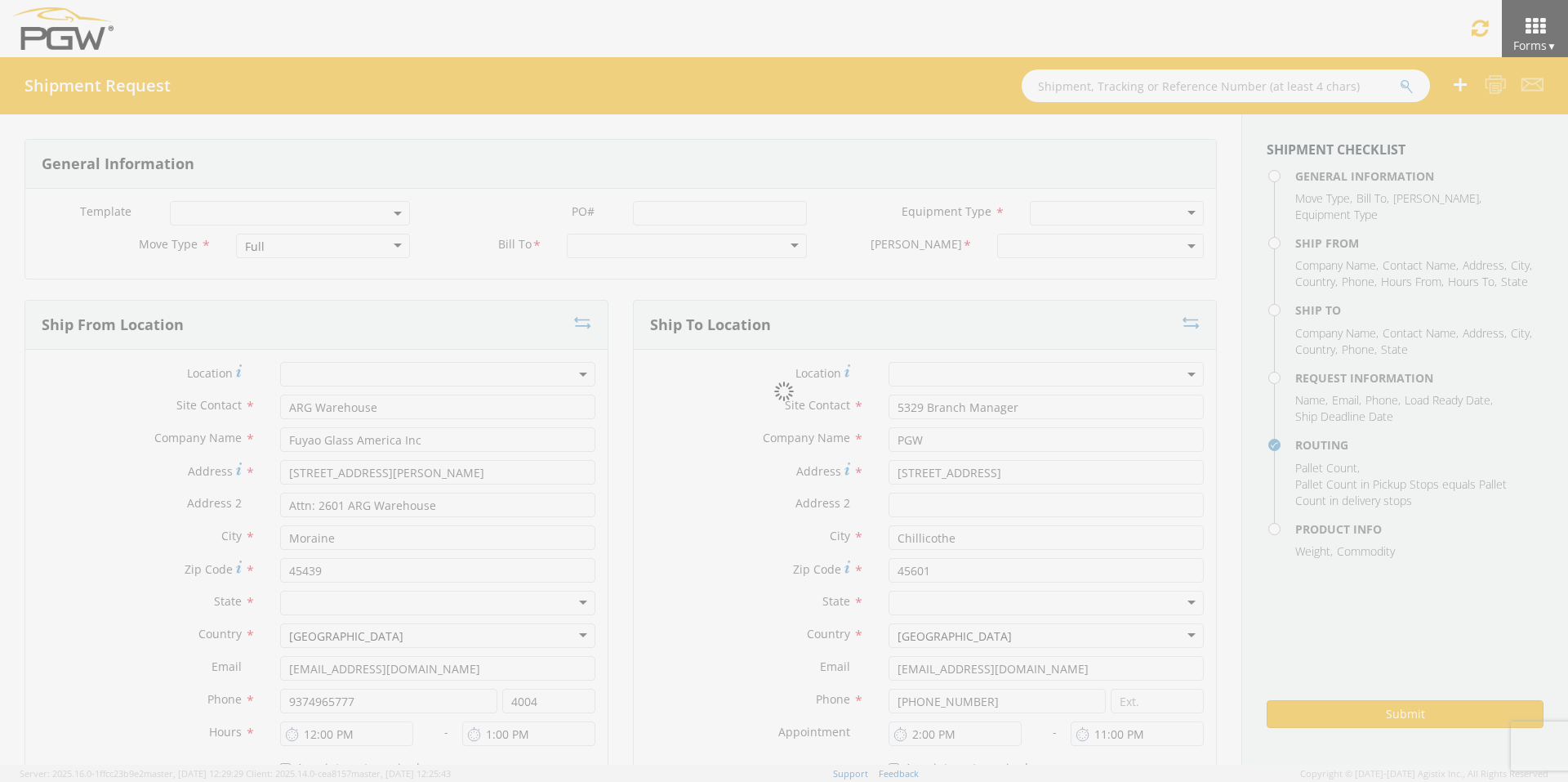
type textarea "PGW/ARG Shipment FGA250867-6/FGA250868-5/FGA250972-4/FGA251025-2 (48 Crates) Dr…"
checkbox input "true"
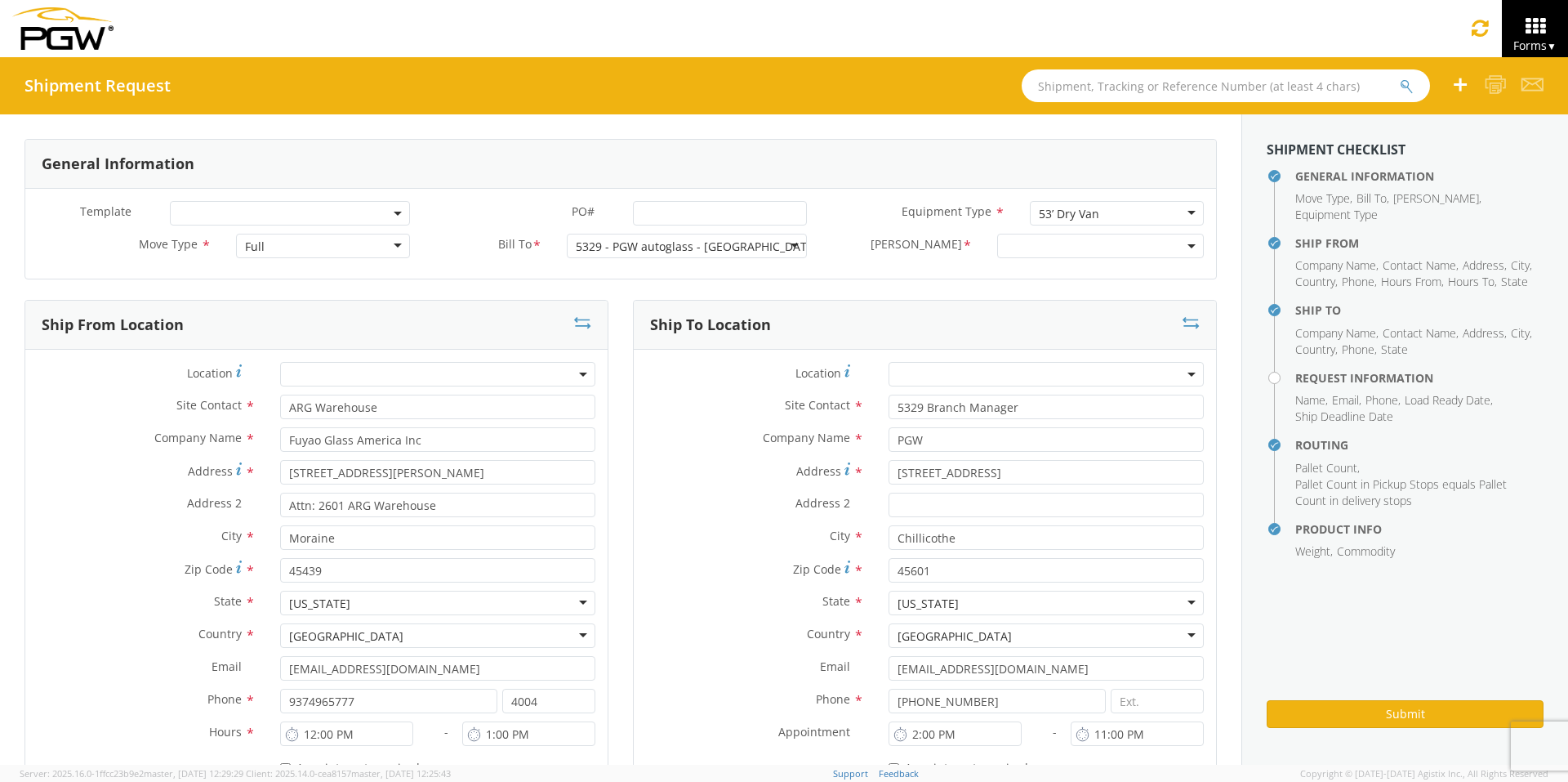
select select "5329-6305-66000-0000"
select select "28253"
click at [682, 212] on input "PO# *" at bounding box center [720, 213] width 174 height 24
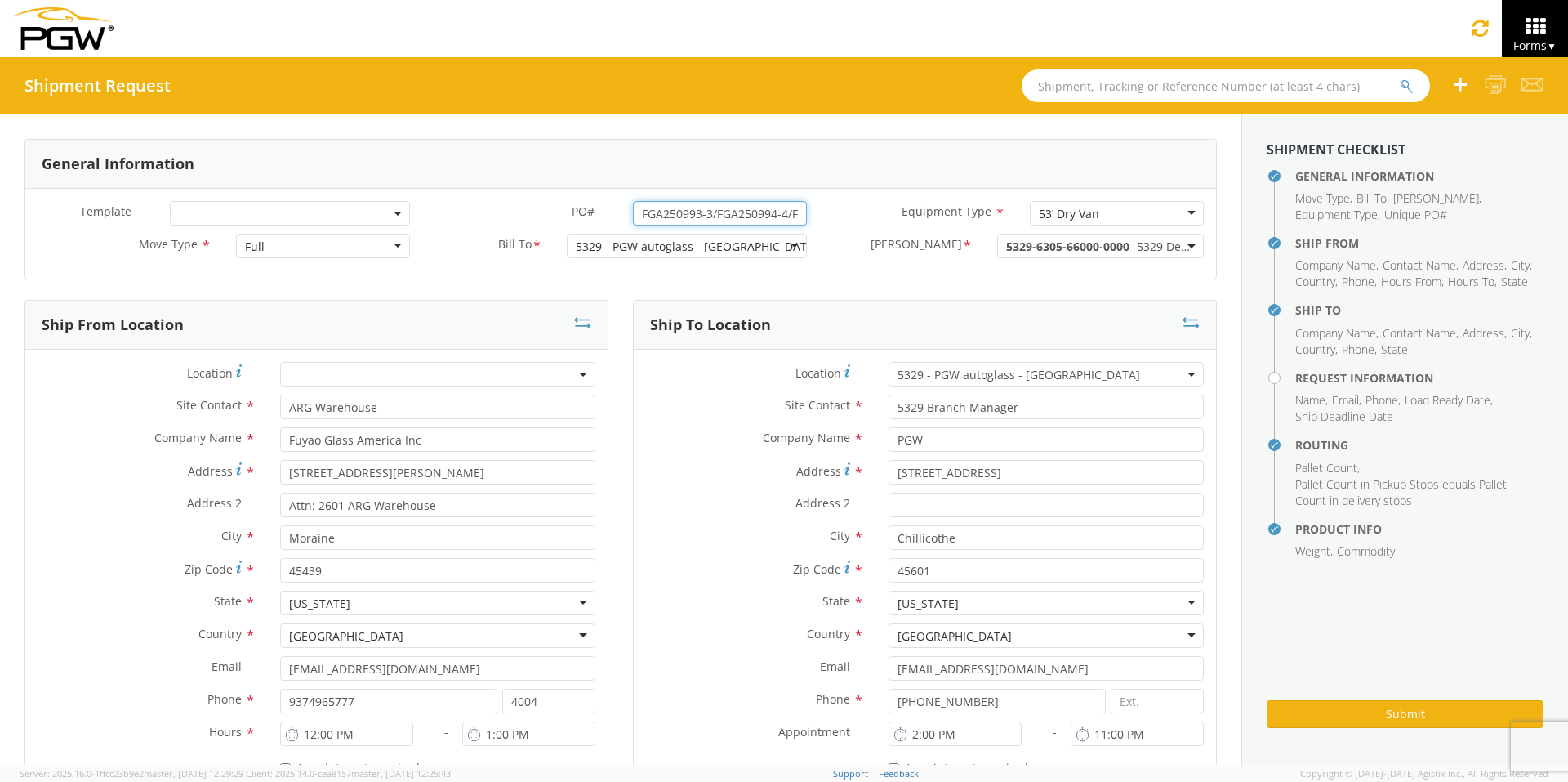
drag, startPoint x: 793, startPoint y: 213, endPoint x: 399, endPoint y: 219, distance: 394.0
click at [401, 219] on div "Template * PO# * FGA250993-3/FGA250994-4/FGA251026-1/FGA251208-1 Equipment Type…" at bounding box center [620, 217] width 1191 height 32
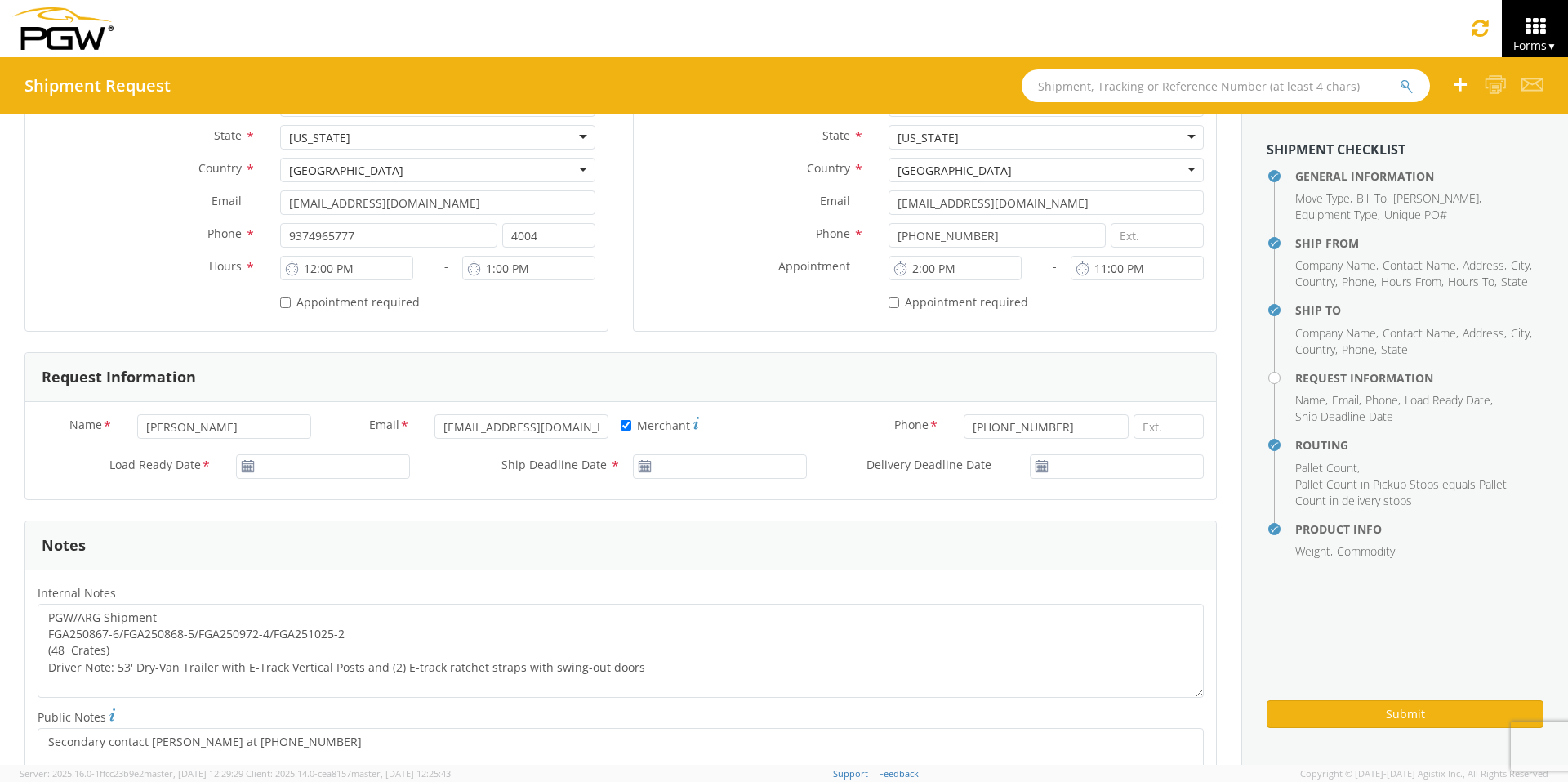
scroll to position [490, 0]
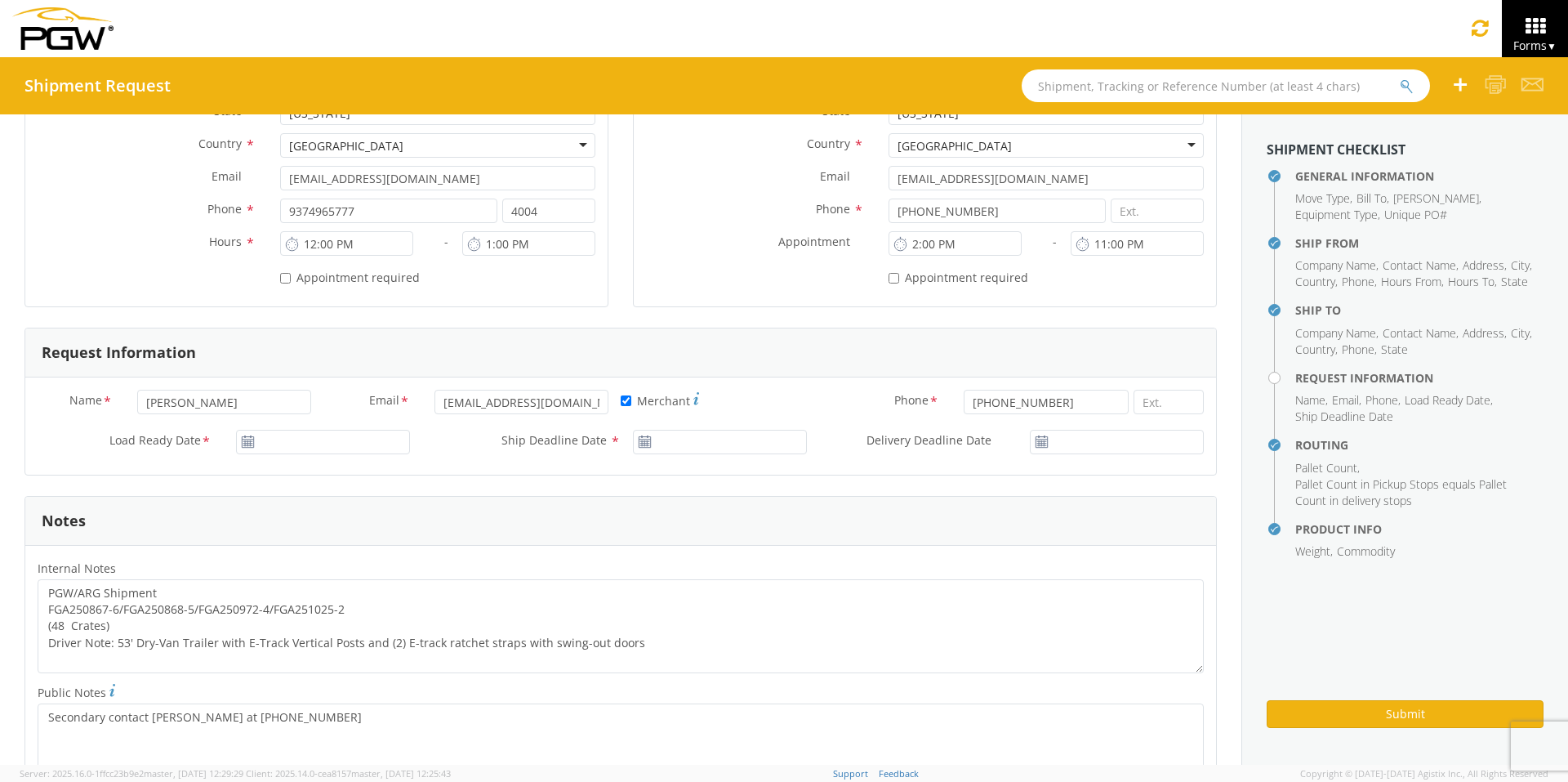
type input "FGA250993-3/FGA250994-4/FGA251026-1/FGA251208-1"
click at [283, 436] on input "[DATE]" at bounding box center [323, 442] width 174 height 24
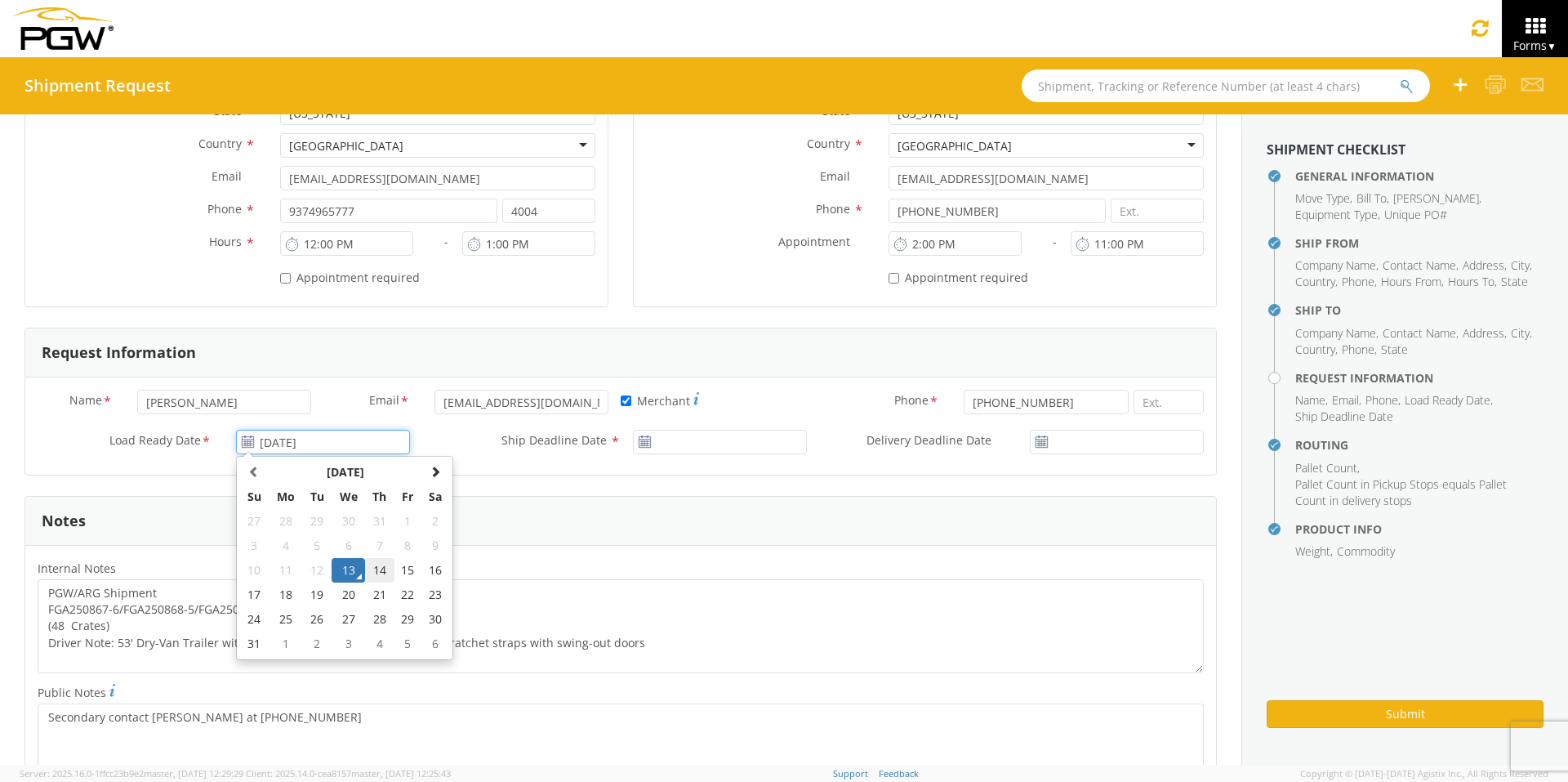
click at [381, 567] on td "14" at bounding box center [380, 569] width 29 height 24
type input "[DATE]"
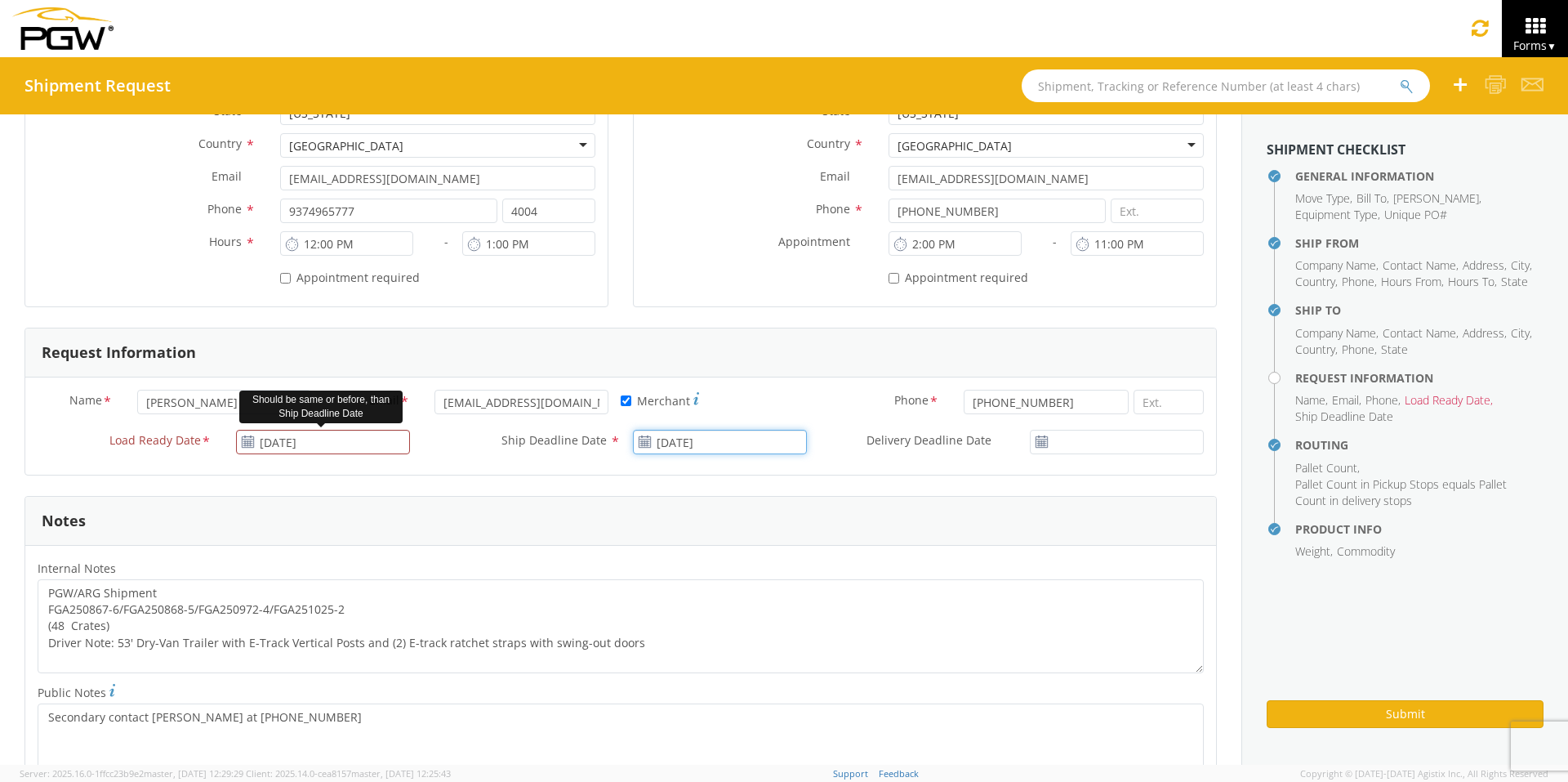
click at [714, 440] on input "[DATE]" at bounding box center [720, 442] width 174 height 24
click at [769, 570] on td "14" at bounding box center [776, 569] width 29 height 24
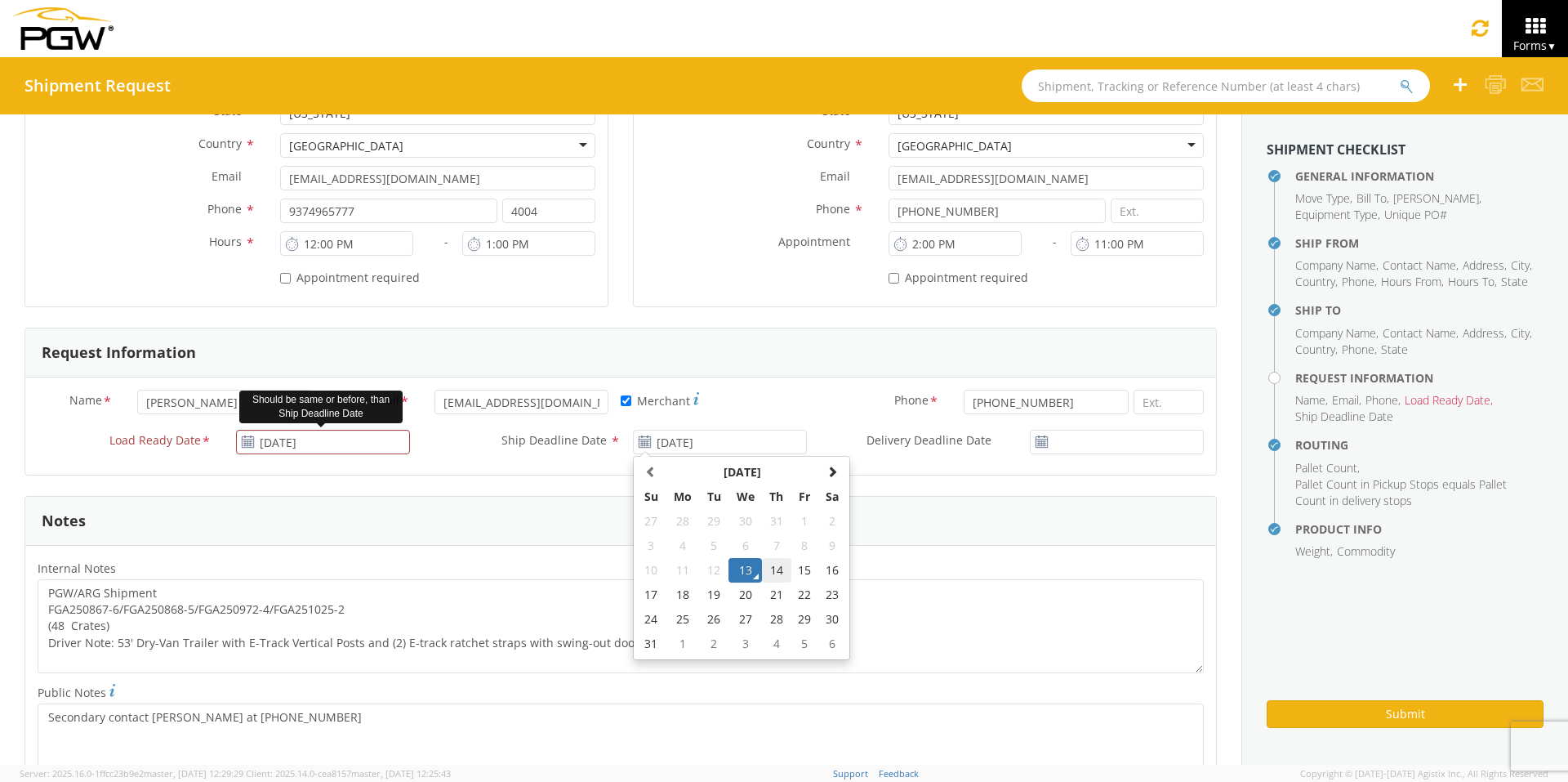
type input "[DATE]"
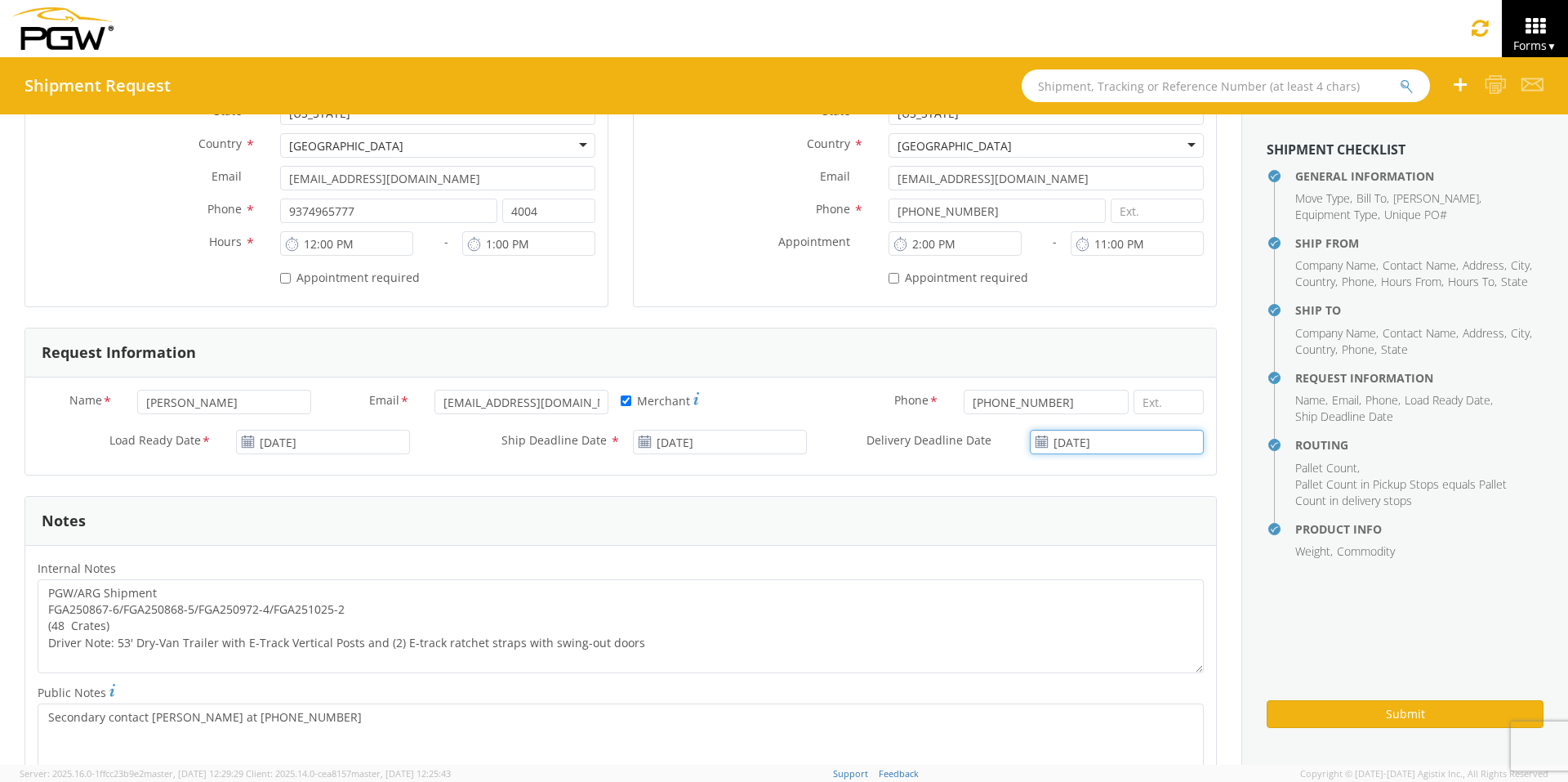
click at [1139, 444] on input "[DATE]" at bounding box center [1117, 442] width 174 height 24
click at [1116, 571] on td "14" at bounding box center [1130, 569] width 29 height 24
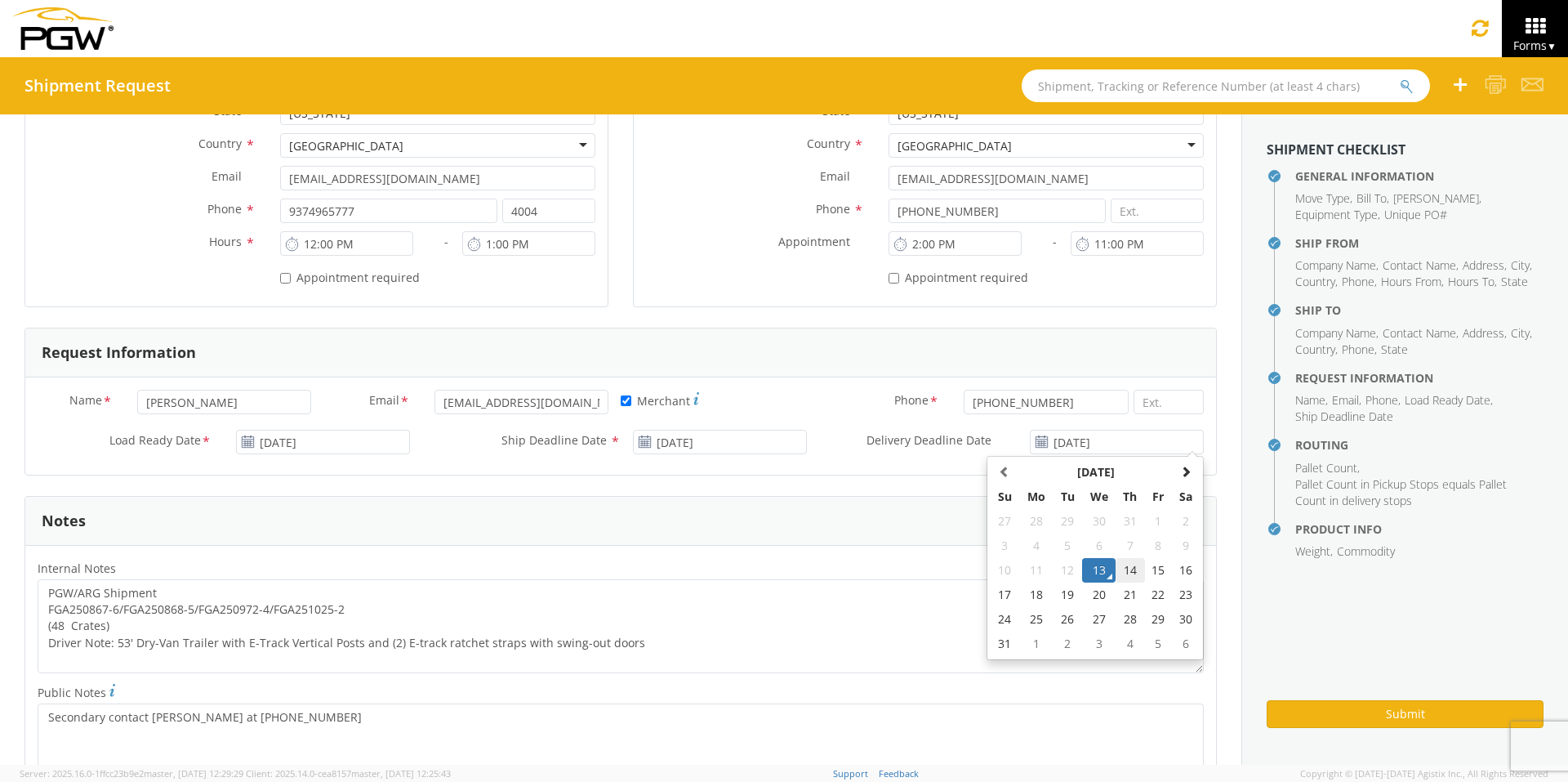
type input "[DATE]"
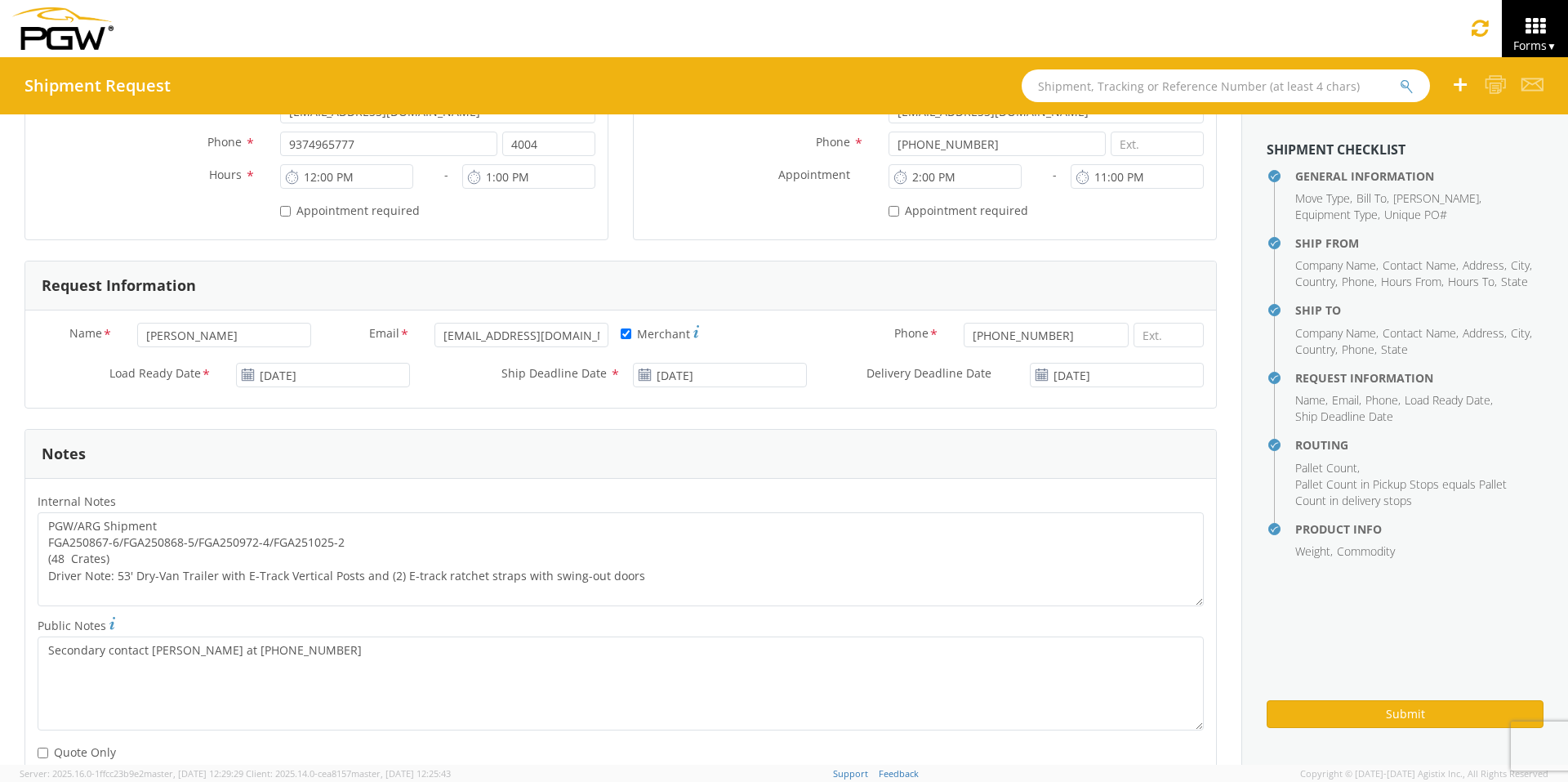
scroll to position [735, 0]
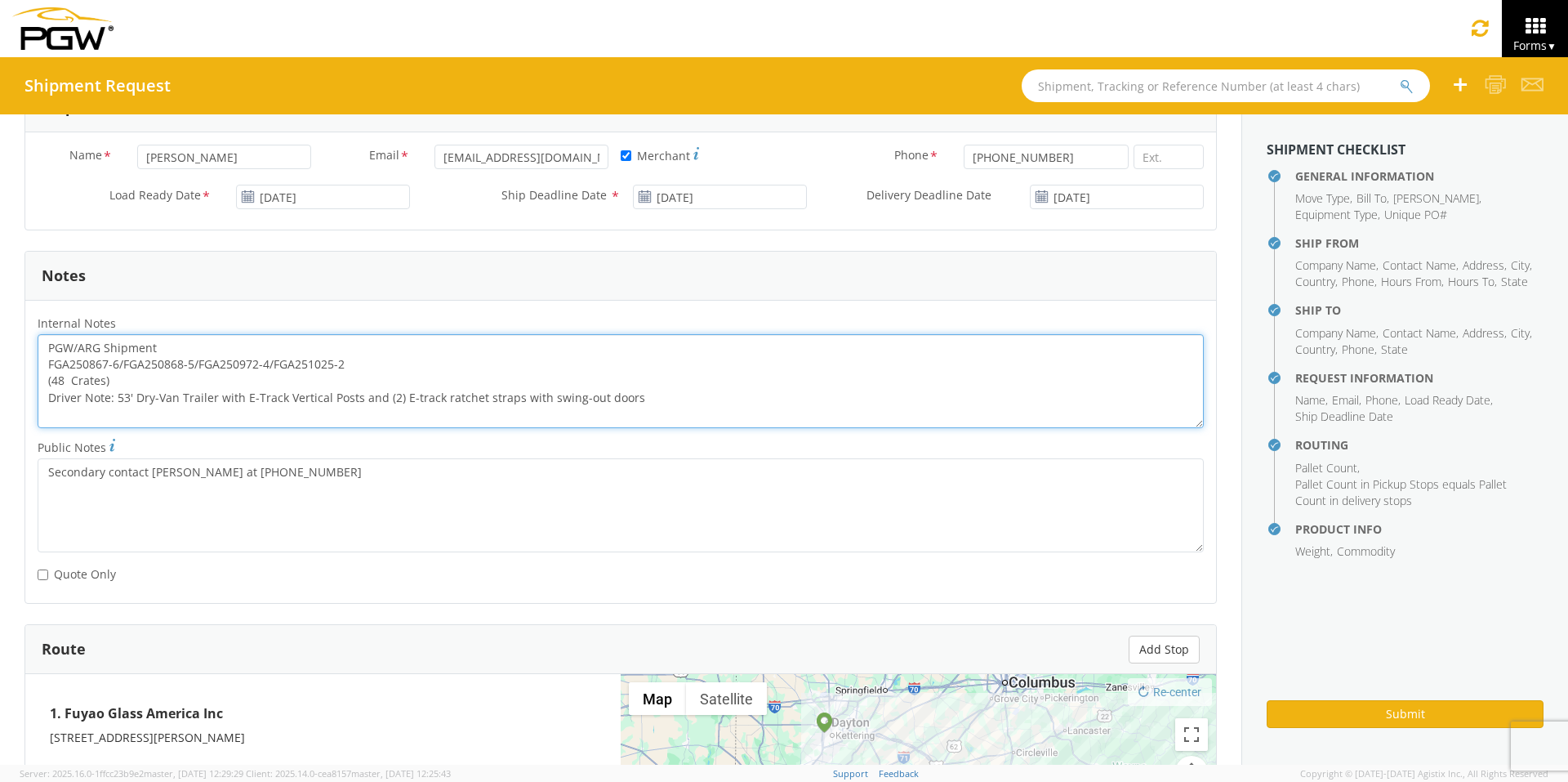
drag, startPoint x: 353, startPoint y: 361, endPoint x: 22, endPoint y: 368, distance: 331.1
click at [22, 368] on div "General Information Template * PO# * FGA250993-3/FGA250994-4/FGA251026-1/FGA251…" at bounding box center [620, 278] width 1241 height 1798
paste textarea "993-3/FGA250994-4/FGA251026-1/FGA251208-1"
drag, startPoint x: 45, startPoint y: 343, endPoint x: 881, endPoint y: 398, distance: 837.8
click at [881, 398] on textarea "PGW/ARG Shipment FGA250993-3/FGA250994-4/FGA251026-1/FGA251208-1 (48 Crates) Dr…" at bounding box center [620, 381] width 1166 height 94
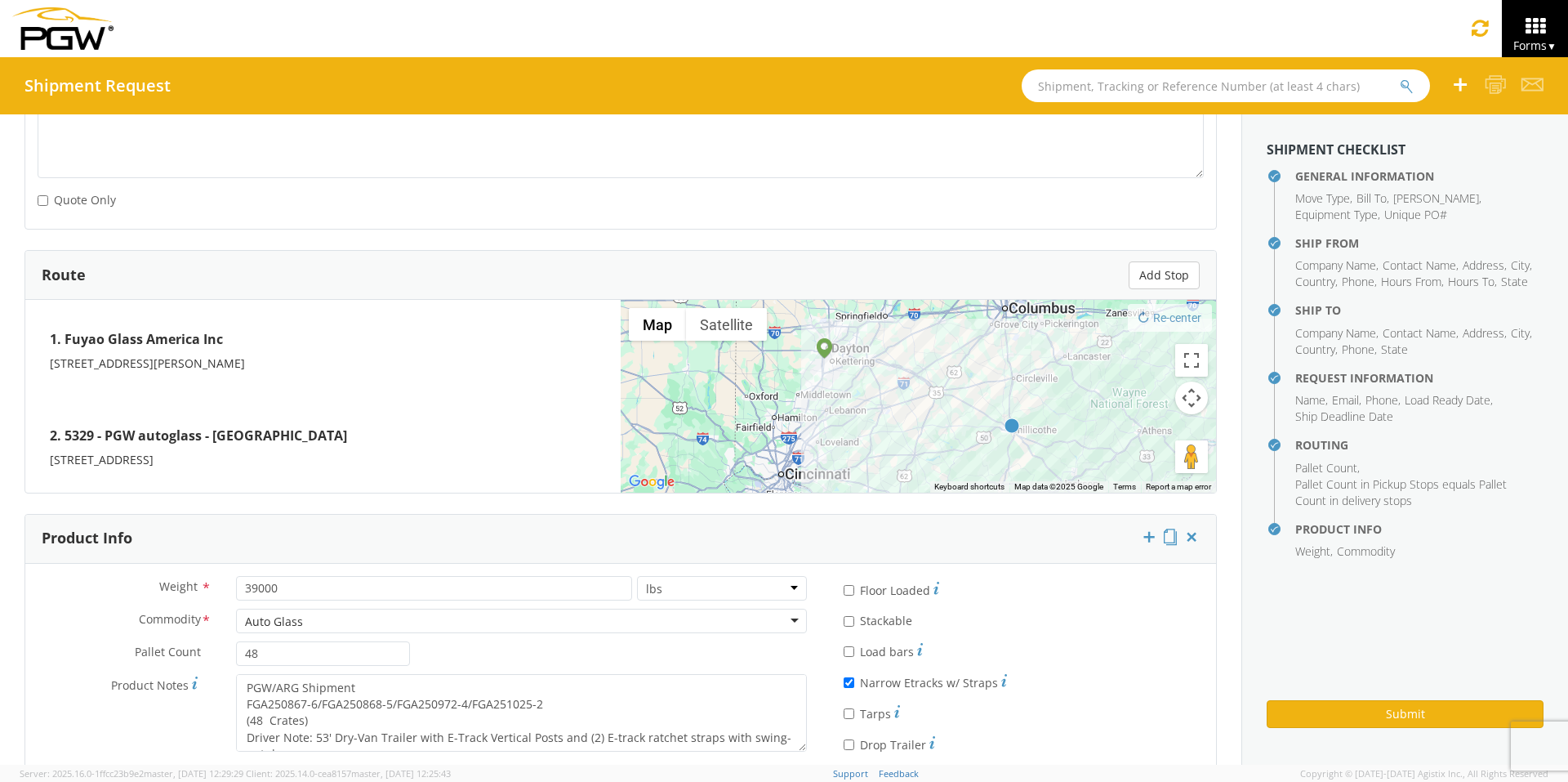
scroll to position [1168, 0]
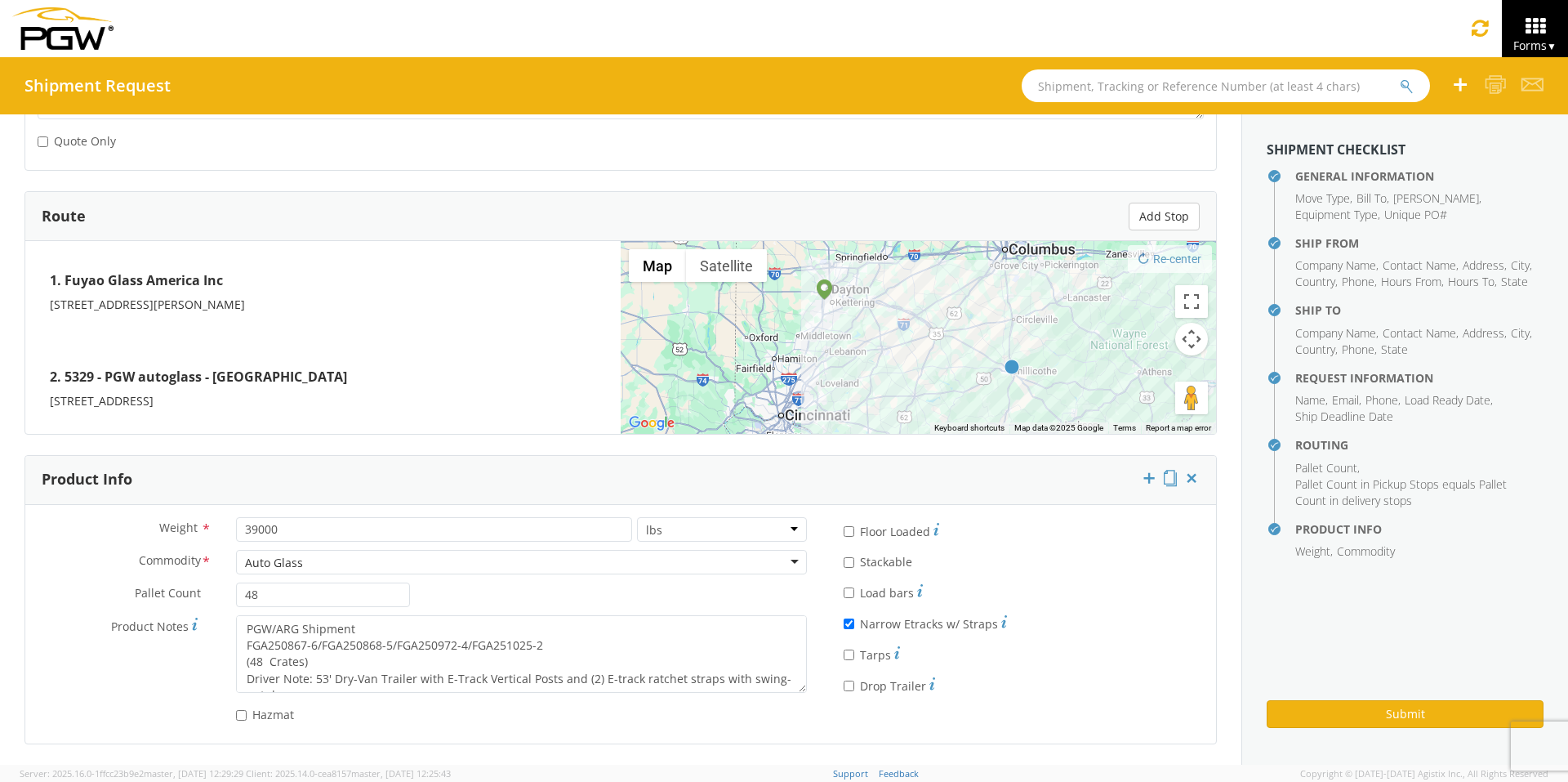
type textarea "PGW/ARG Shipment FGA250993-3/FGA250994-4/FGA251026-1/FGA251208-1 (48 Crates) Dr…"
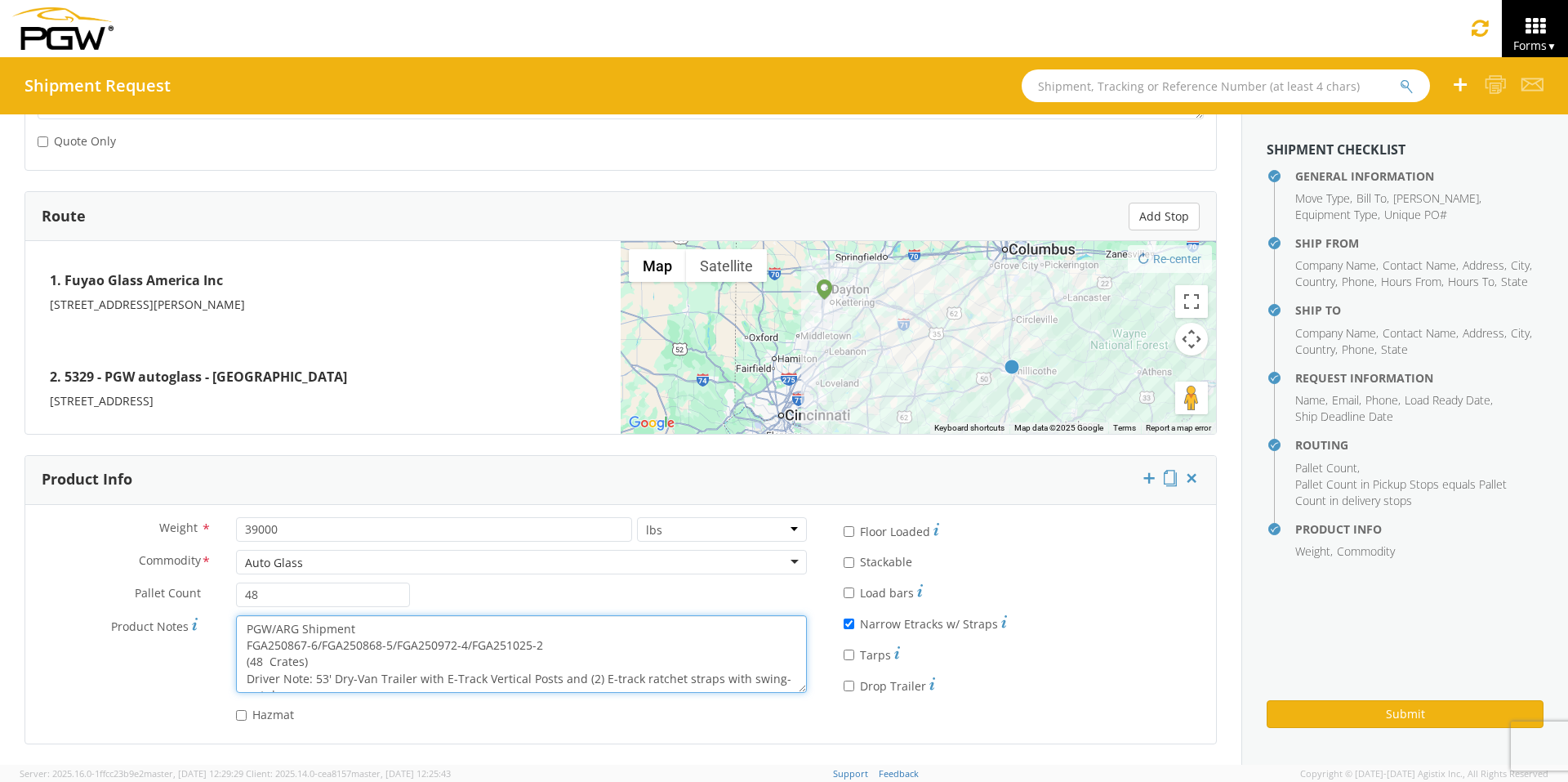
scroll to position [16, 0]
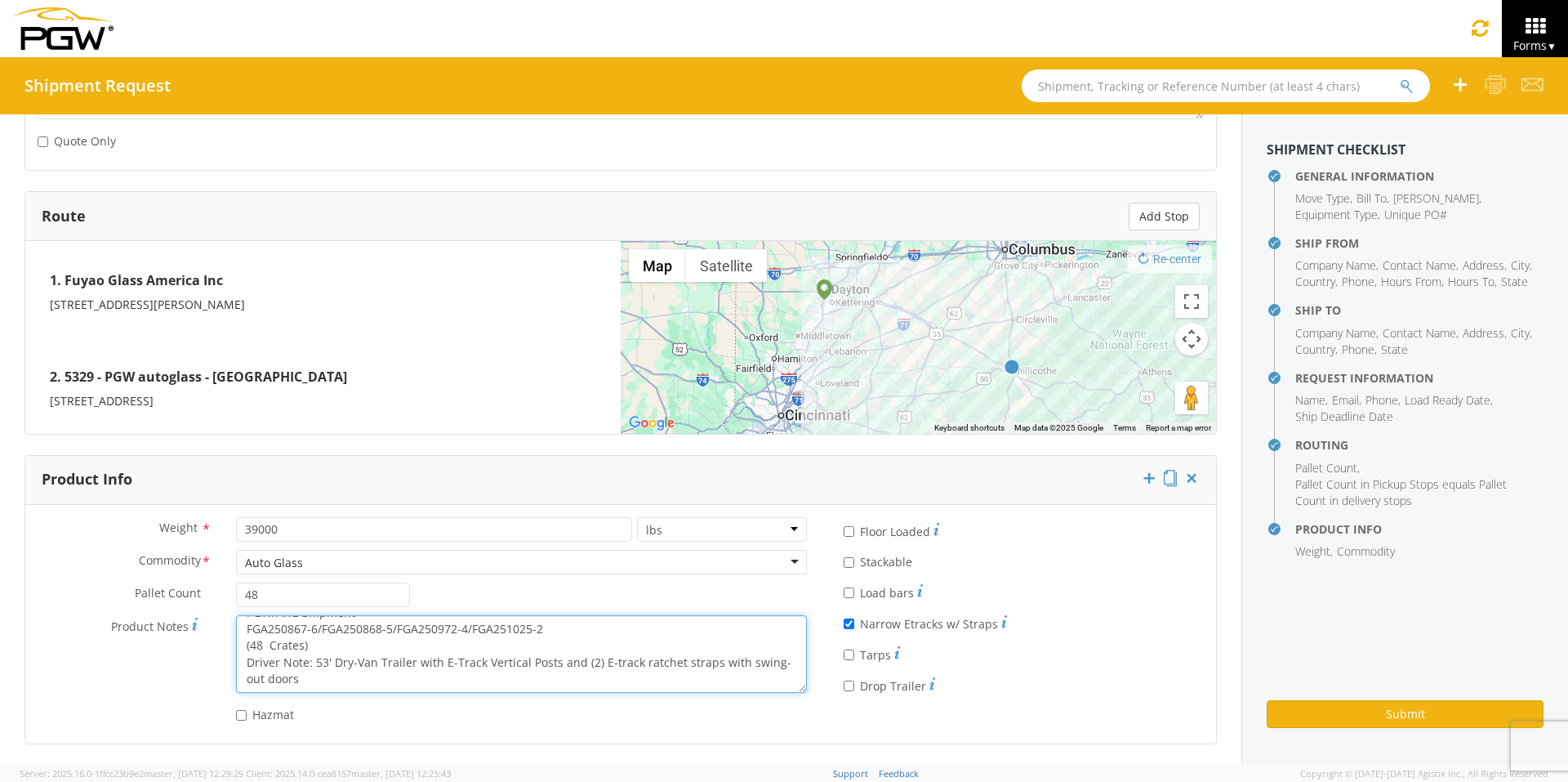
drag, startPoint x: 241, startPoint y: 627, endPoint x: 692, endPoint y: 705, distance: 457.7
click at [692, 605] on div "Weight * 39000 lbs kgs Commodity * Auto Glass Auto Glass Adhesives / Glues Aqua…" at bounding box center [422, 624] width 793 height 214
paste textarea "993-3/FGA250994-4/FGA251026-1/FGA251208-1"
type textarea "PGW/ARG Shipment FGA250993-3/FGA250994-4/FGA251026-1/FGA251208-1 (48 Crates) Dr…"
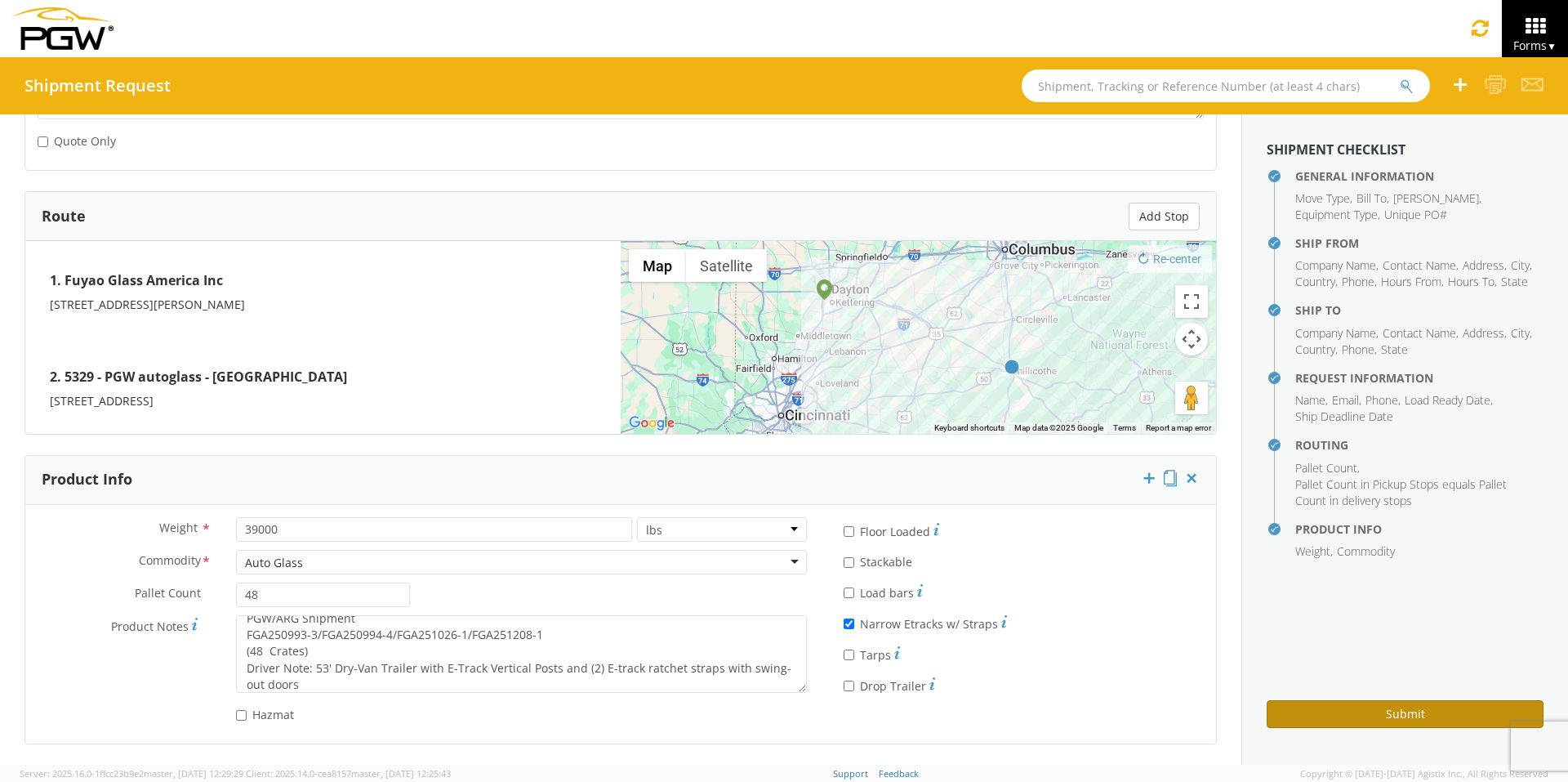
click at [1241, 605] on button "Submit" at bounding box center [1405, 714] width 276 height 28
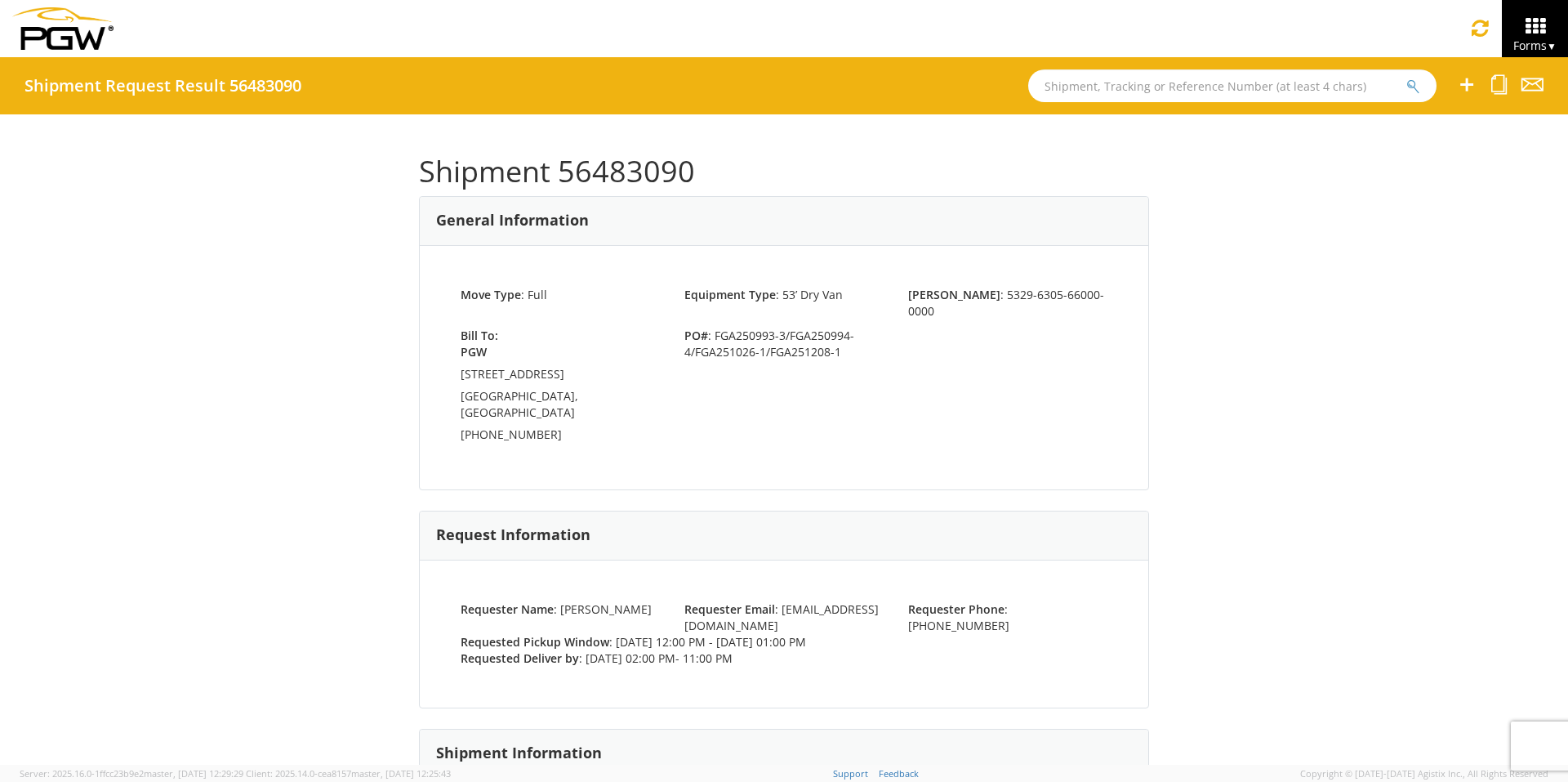
click at [1079, 89] on input "text" at bounding box center [1232, 85] width 408 height 32
type input "56445336"
click at [1241, 77] on button "submit" at bounding box center [1413, 87] width 13 height 20
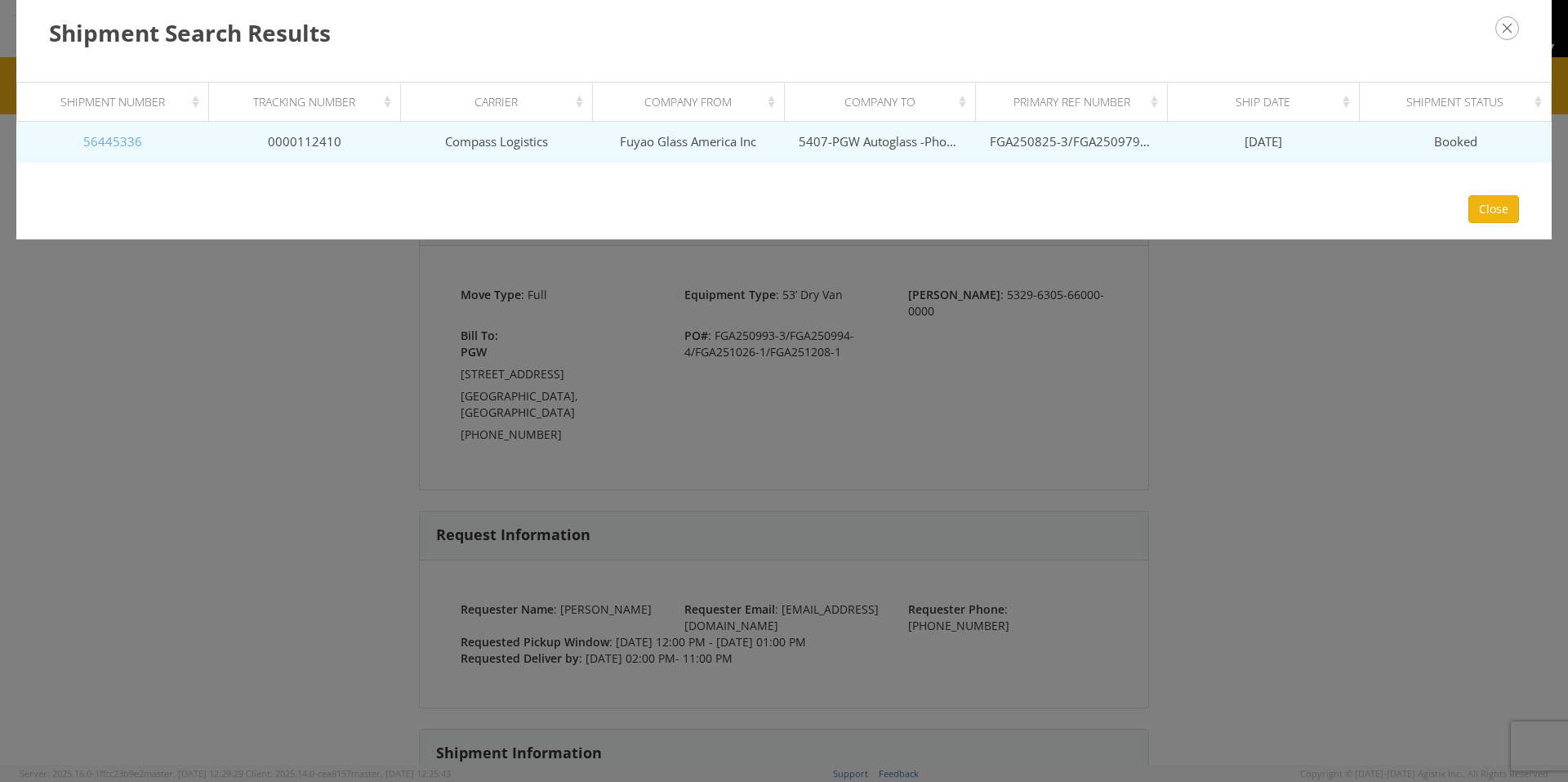
click at [100, 138] on link "56445336" at bounding box center [113, 141] width 59 height 16
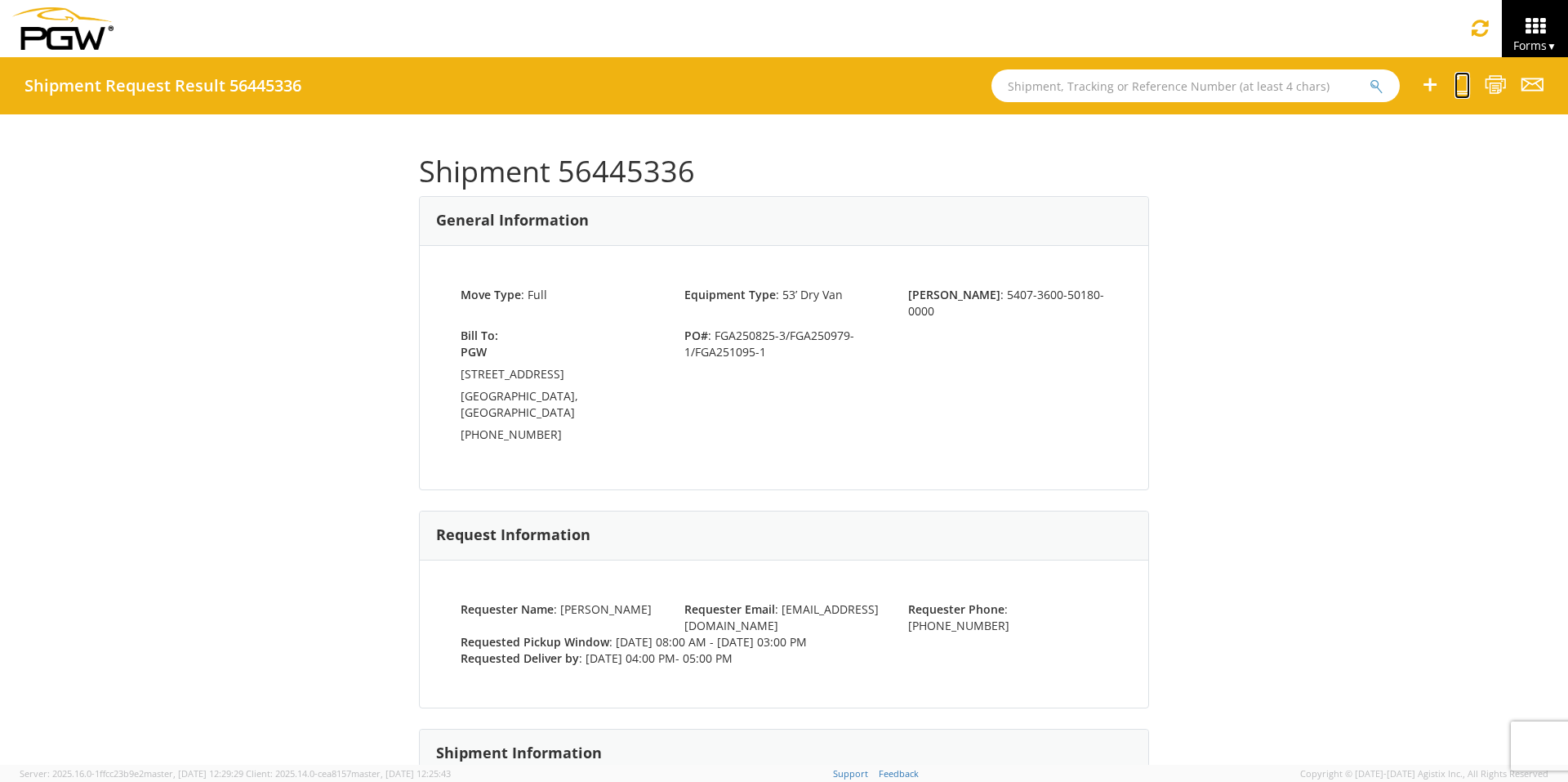
click at [1241, 91] on icon at bounding box center [1461, 84] width 15 height 21
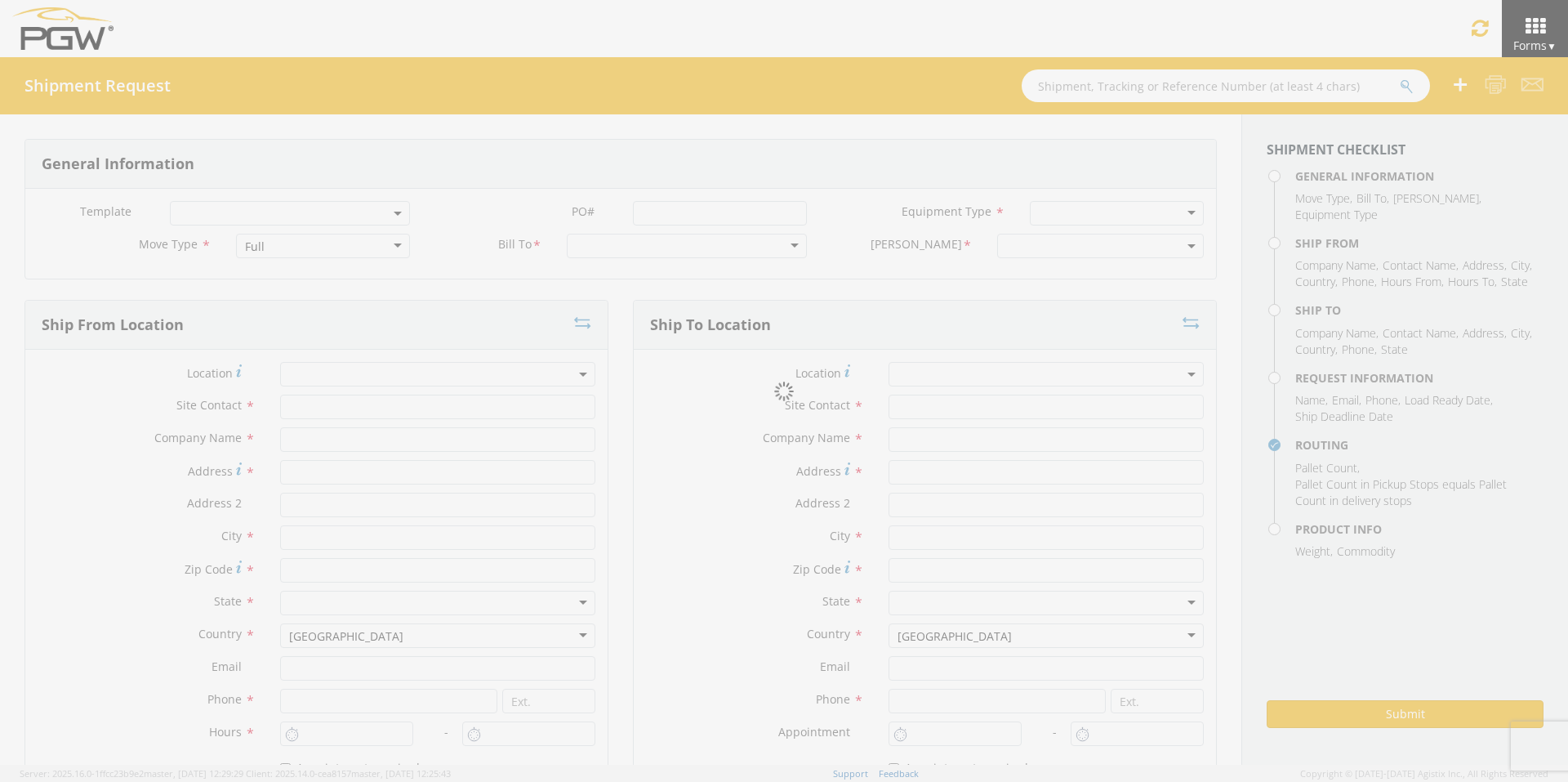
select select
type input "ARG Warehouse"
type input "Fuyao Glass America Inc"
type input "[STREET_ADDRESS][PERSON_NAME]"
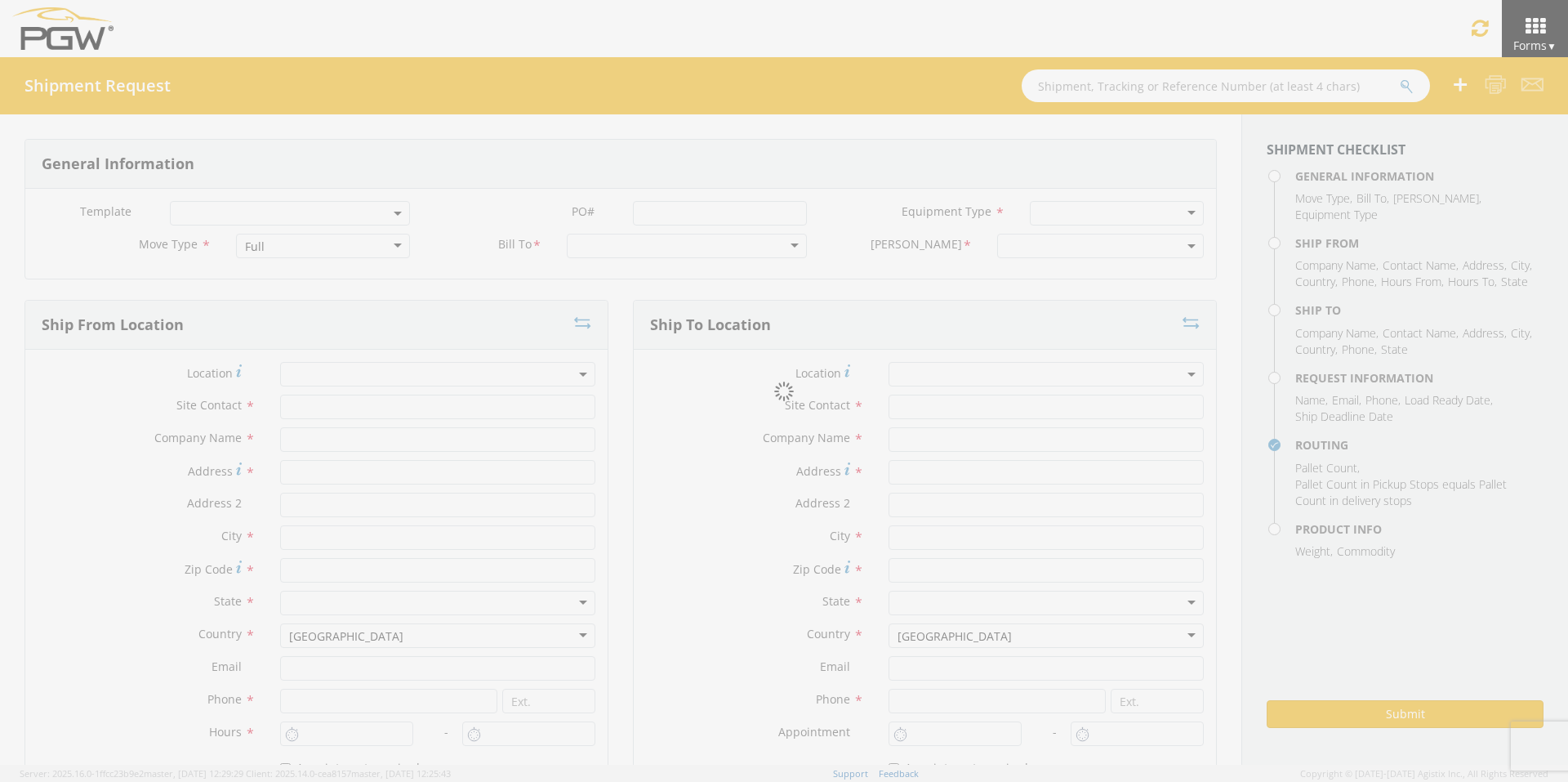
type input "Attn: 2601 ARG Warehouse"
type input "Moraine"
type input "45439"
type input "[EMAIL_ADDRESS][DOMAIN_NAME]"
type input "9374965777"
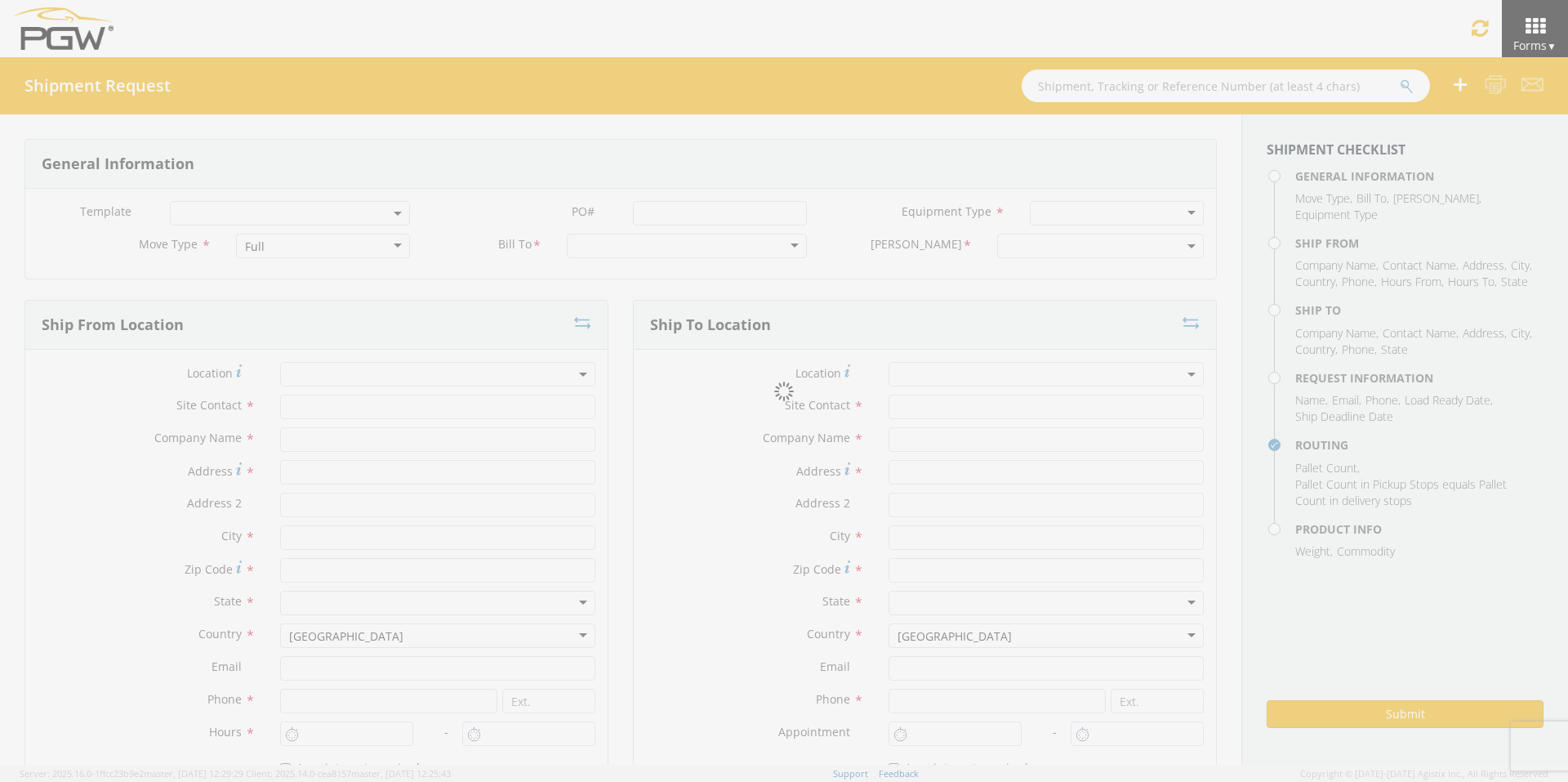
type input "4004"
type input "8:00 AM"
type input "3:00 PM"
type input "5407 Branch Manager"
type input "5407-PGW Autoglass -Phoenix Hub"
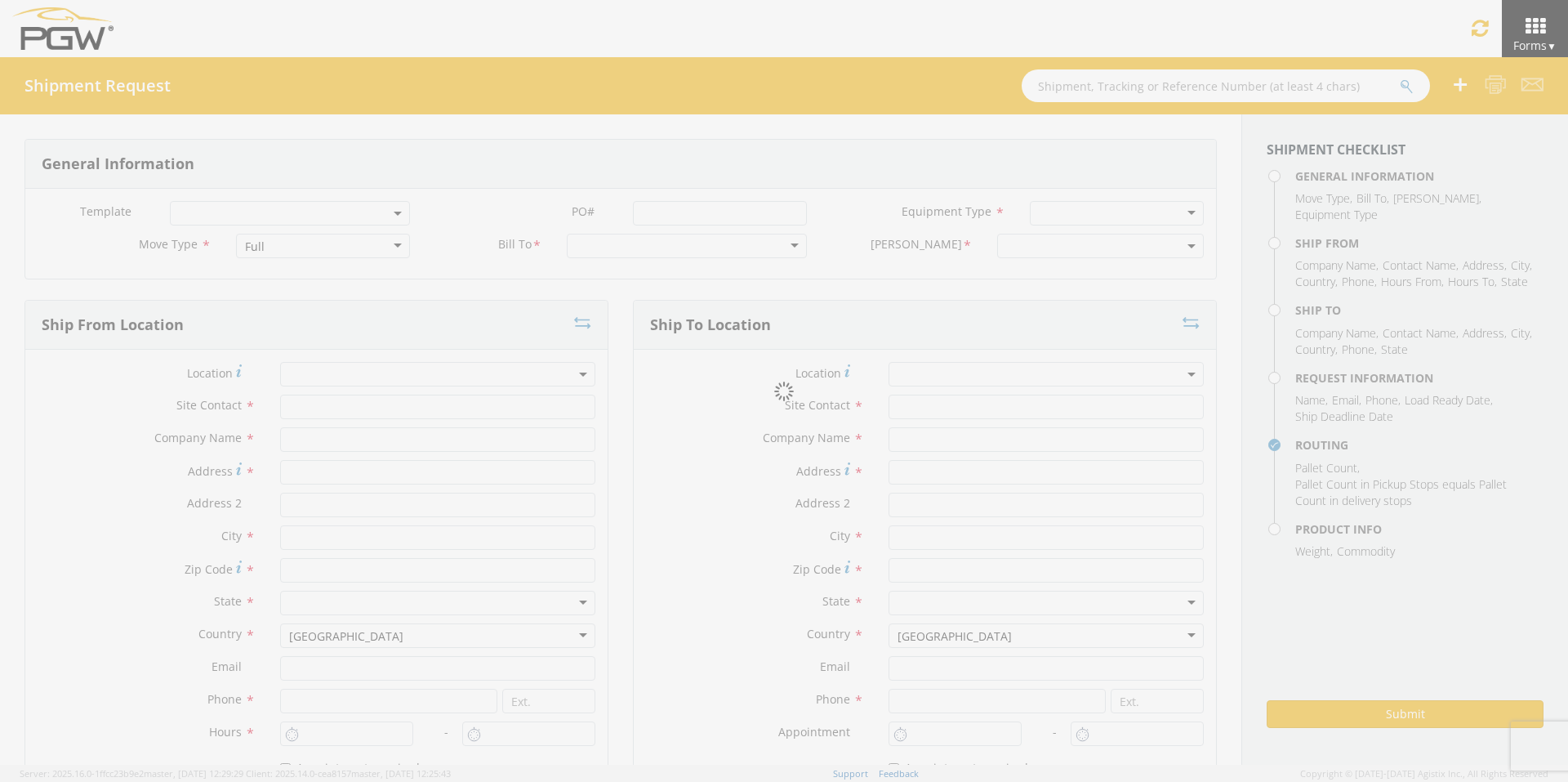
type input "[STREET_ADDRESS]"
type input "[GEOGRAPHIC_DATA]"
type input "85307"
type input "[EMAIL_ADDRESS][DOMAIN_NAME]"
type input "[PHONE_NUMBER]"
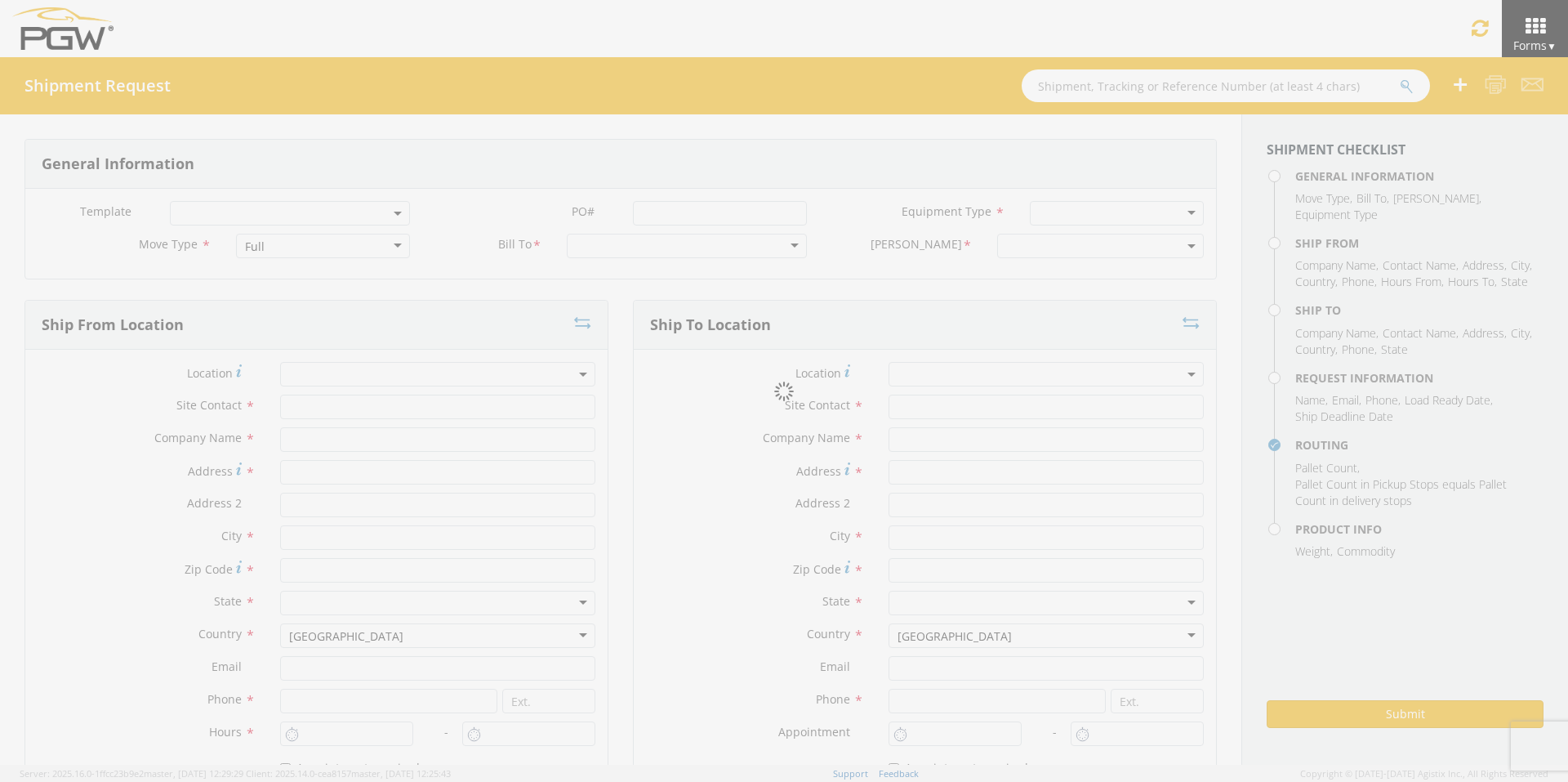
type input "4:00 PM"
type input "5:00 PM"
type input "[PERSON_NAME]"
type input "[EMAIL_ADDRESS][DOMAIN_NAME]"
checkbox input "true"
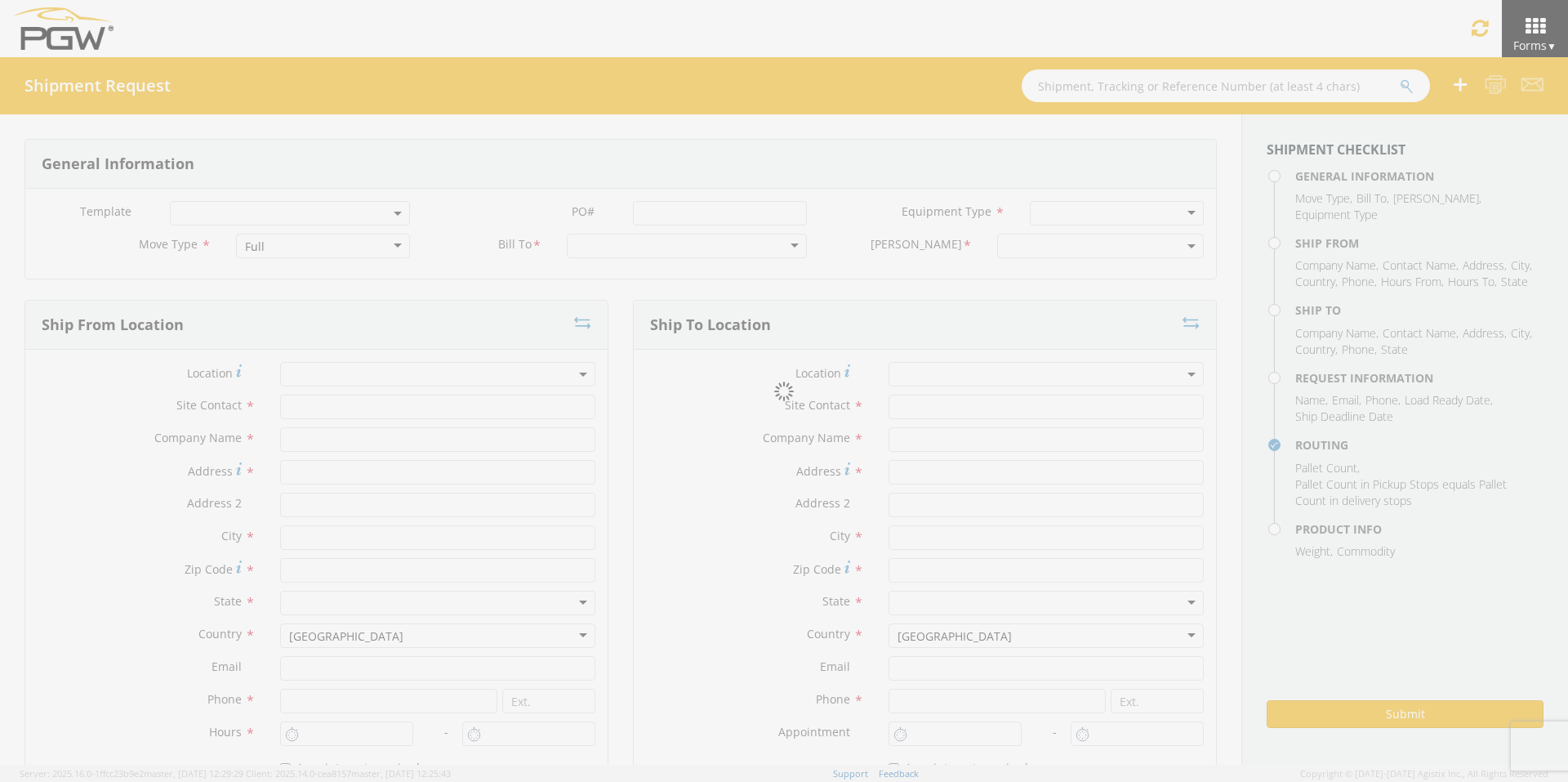
type input "[PHONE_NUMBER]"
type textarea "PGW Branch Direct - [GEOGRAPHIC_DATA]-3/FGA250979-1/FGA251095-1 (48 Crates) Dri…"
type textarea "NO LTL Appt unless noted, ALL Truckload APPT Reqd."
type input "39000"
type input "48"
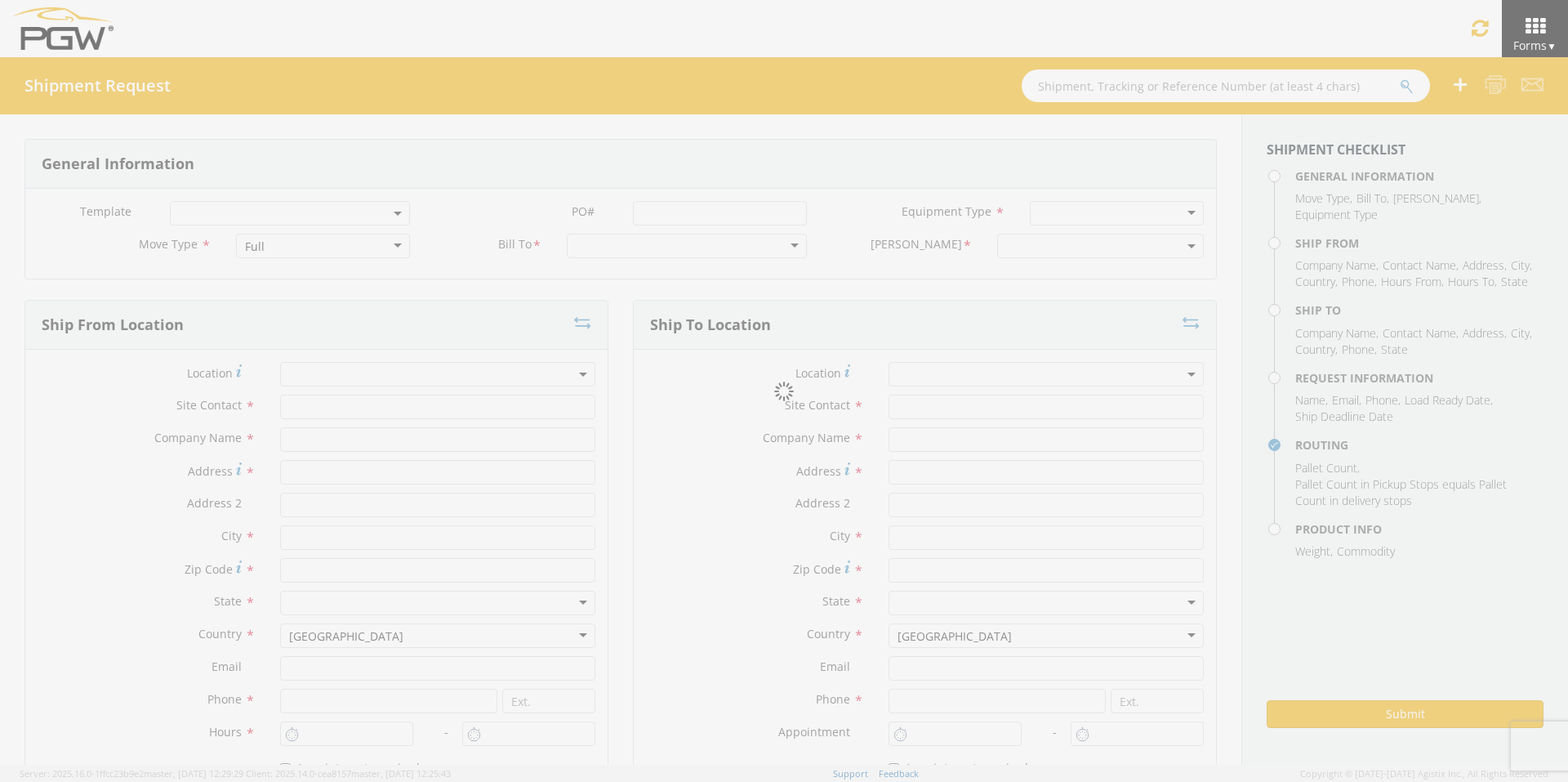
type textarea "PGW Branch Direct - [GEOGRAPHIC_DATA]-3/FGA250979-1/FGA251095-1 (48 Crates) Dri…"
checkbox input "true"
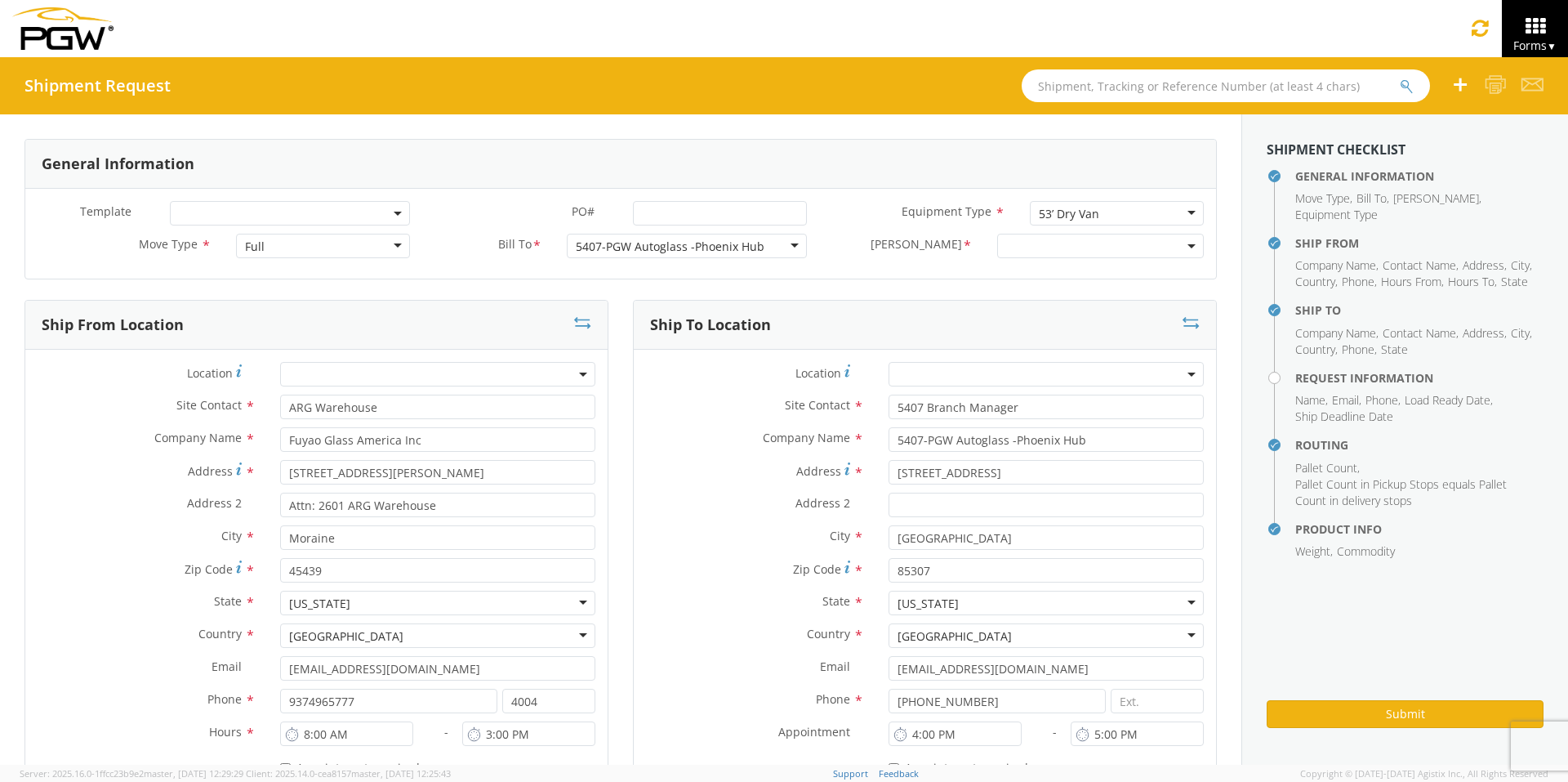
select select "5407-3600-50180-0000"
select select "62351"
click at [675, 204] on input "PO# *" at bounding box center [720, 213] width 174 height 24
drag, startPoint x: 791, startPoint y: 209, endPoint x: 528, endPoint y: 213, distance: 263.0
click at [530, 213] on div "PO# * FGA250826-4/FGA250827-3/FGA251096-1" at bounding box center [620, 213] width 397 height 24
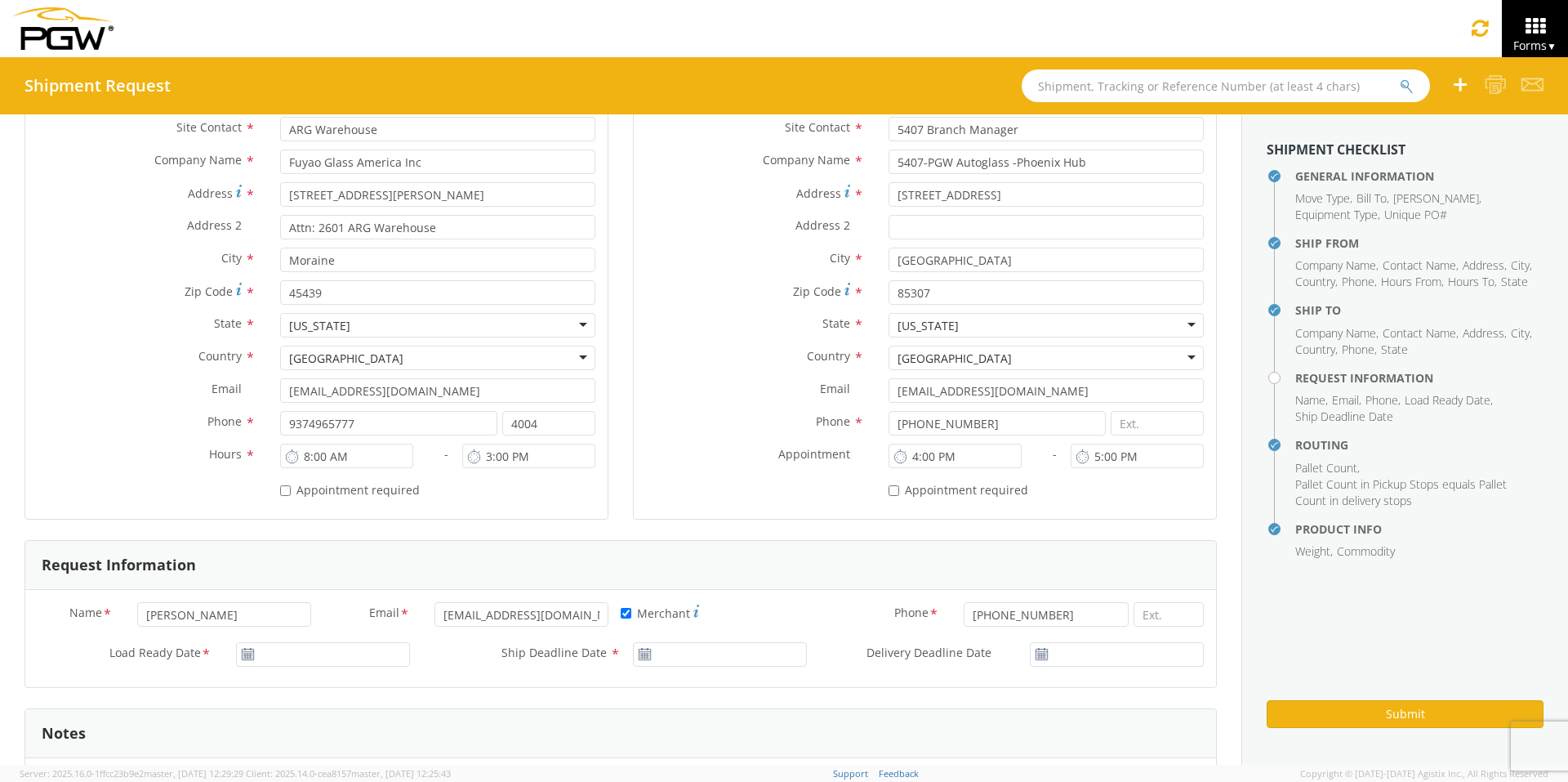
scroll to position [327, 0]
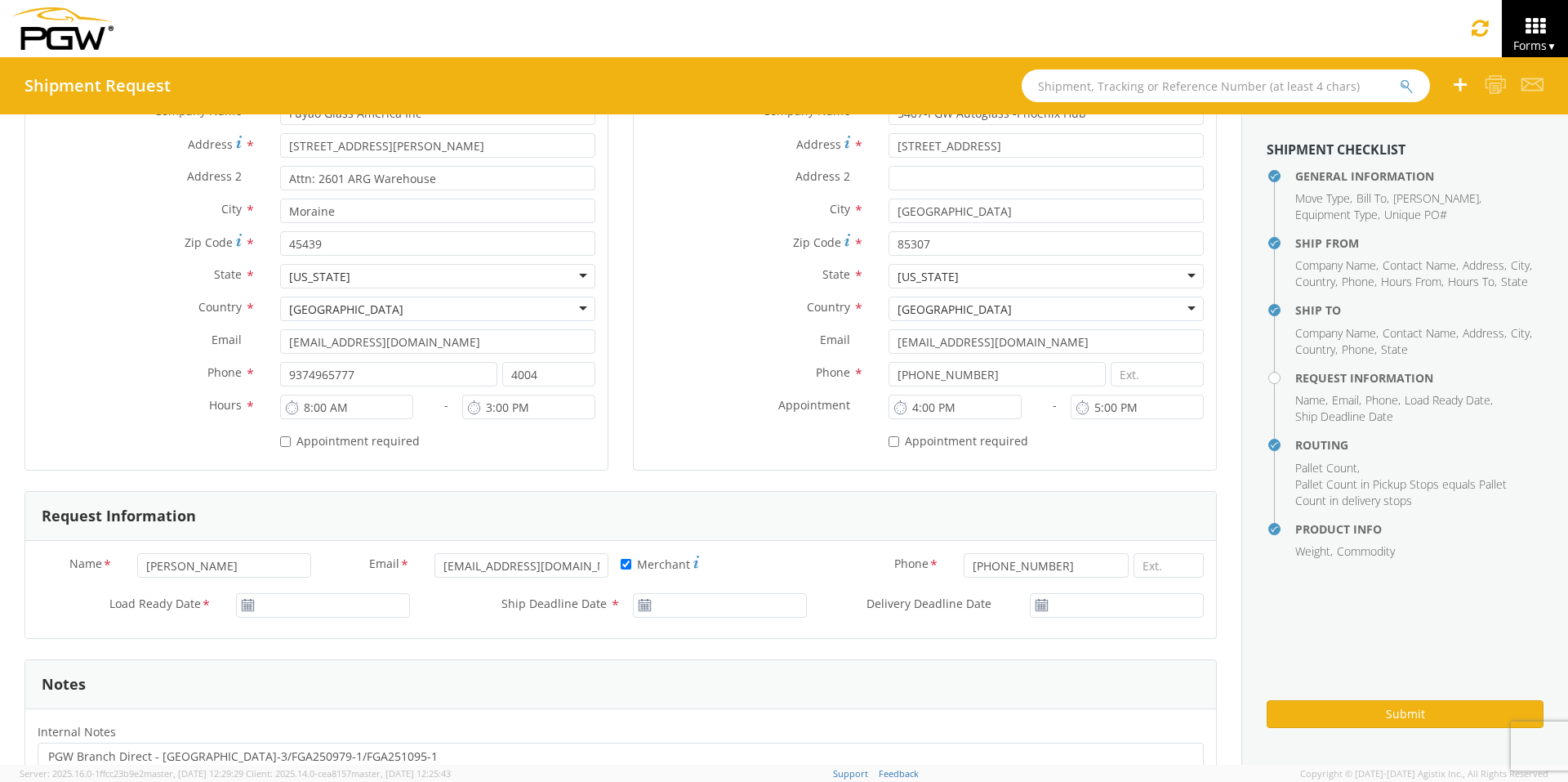
type input "FGA250826-4/FGA250827-3/FGA251096-1"
click at [312, 602] on input "Load Ready Date *" at bounding box center [323, 605] width 174 height 24
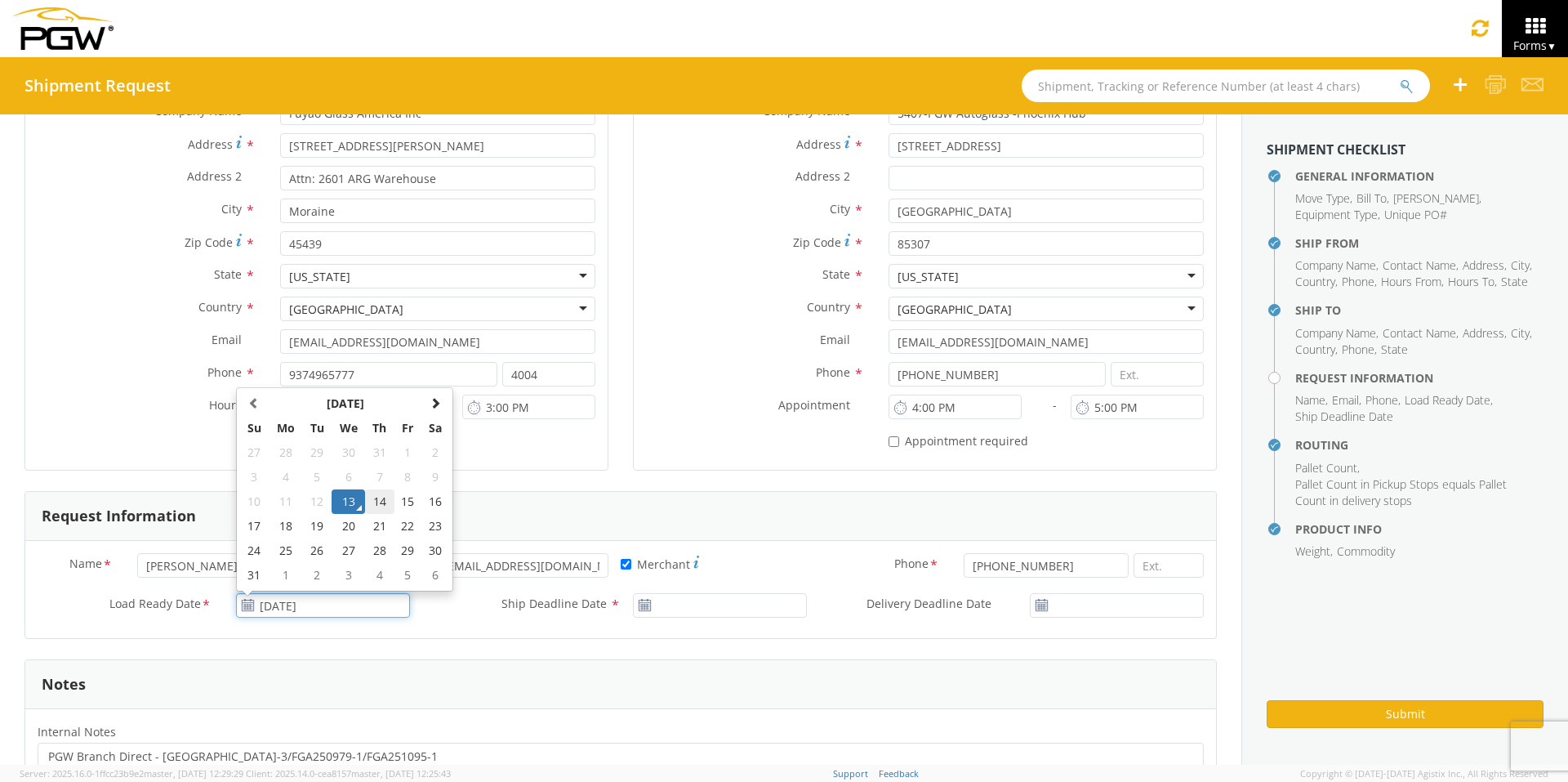
click at [381, 504] on td "14" at bounding box center [380, 501] width 29 height 24
type input "[DATE]"
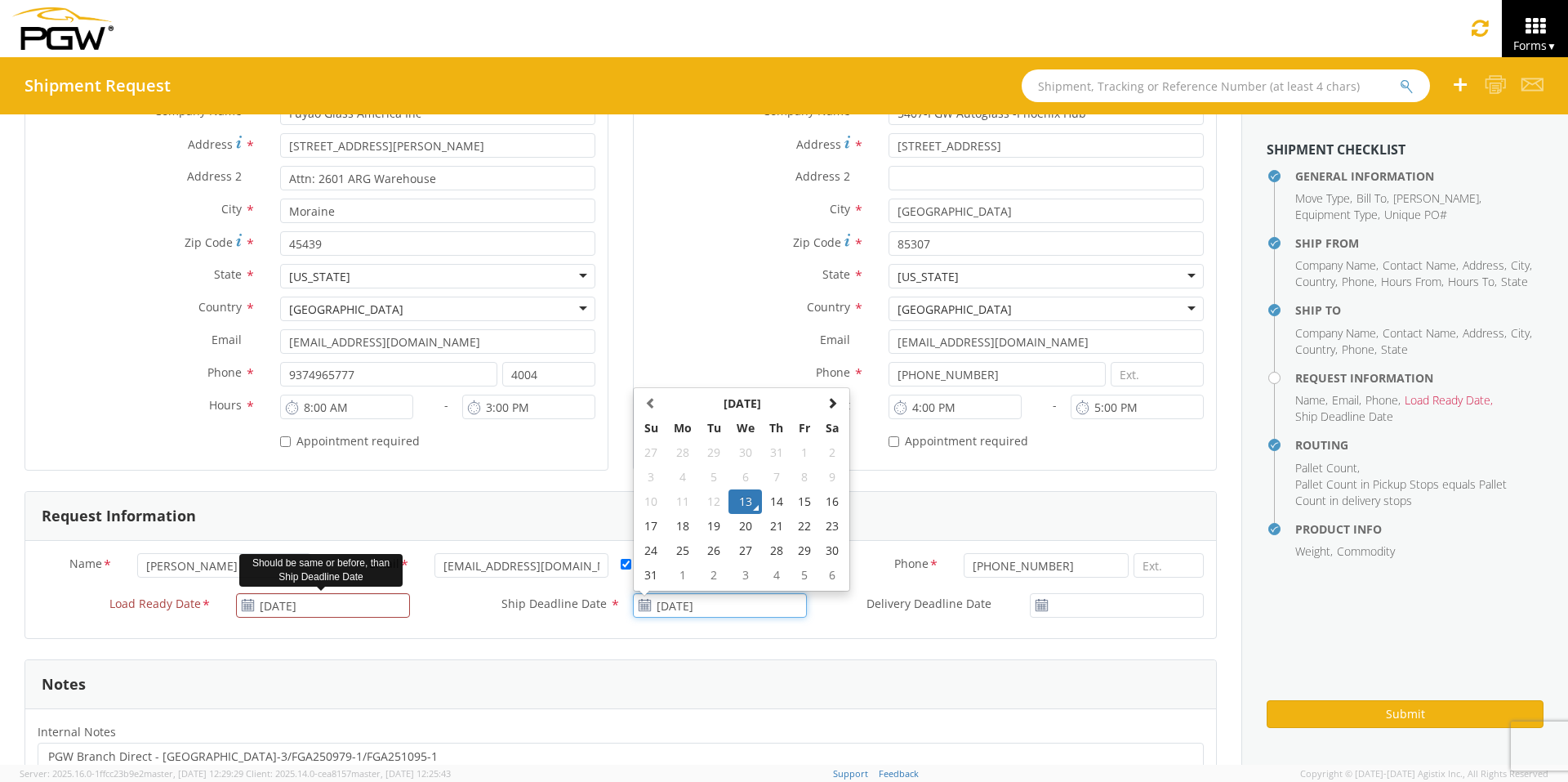
click at [699, 605] on input "[DATE]" at bounding box center [720, 605] width 174 height 24
click at [775, 501] on td "14" at bounding box center [776, 501] width 29 height 24
type input "[DATE]"
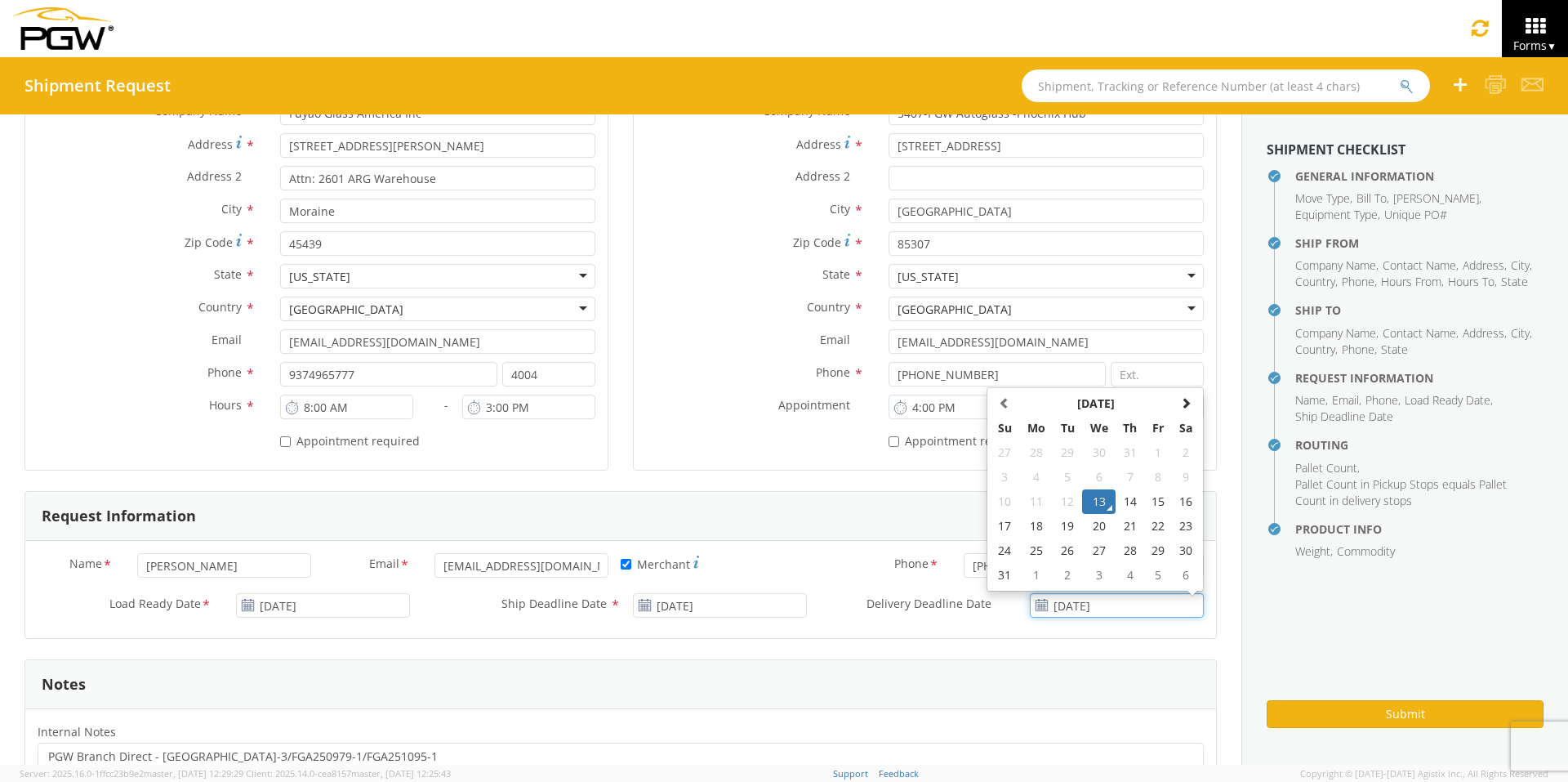
click at [1091, 605] on input "[DATE]" at bounding box center [1117, 605] width 174 height 24
click at [1118, 496] on td "14" at bounding box center [1130, 501] width 29 height 24
type input "[DATE]"
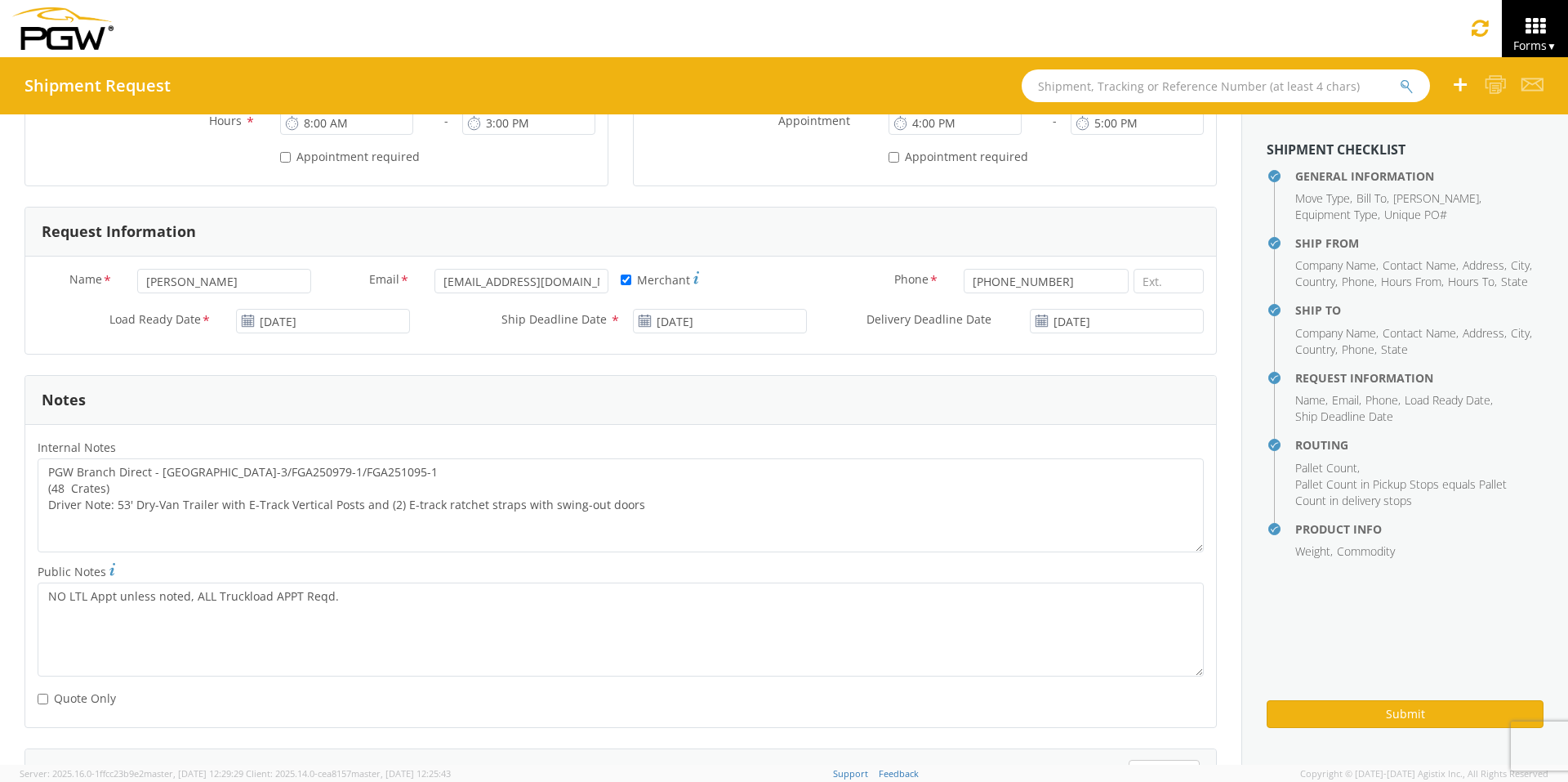
scroll to position [654, 0]
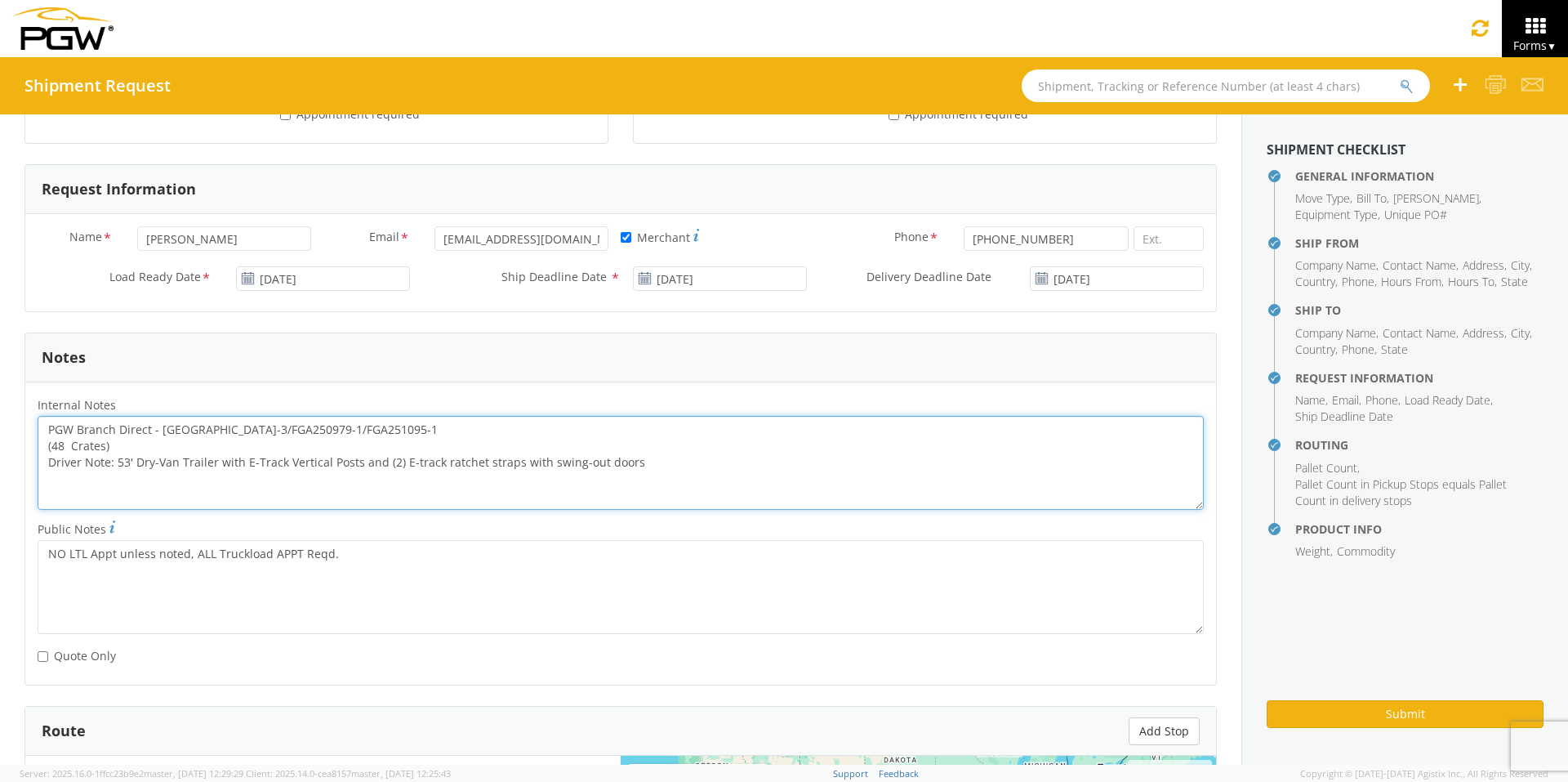
drag, startPoint x: 279, startPoint y: 444, endPoint x: 41, endPoint y: 439, distance: 238.1
click at [41, 439] on textarea "PGW Branch Direct - [GEOGRAPHIC_DATA]-3/FGA250979-1/FGA251095-1 (48 Crates) Dri…" at bounding box center [620, 462] width 1166 height 94
paste textarea "6-4/FGA250827-3/FGA251096"
drag, startPoint x: 44, startPoint y: 421, endPoint x: 889, endPoint y: 502, distance: 848.9
click at [889, 502] on textarea "PGW Branch Direct - [GEOGRAPHIC_DATA]-4/FGA250827-3/FGA251096-1 (48 Crates) Dri…" at bounding box center [620, 462] width 1166 height 94
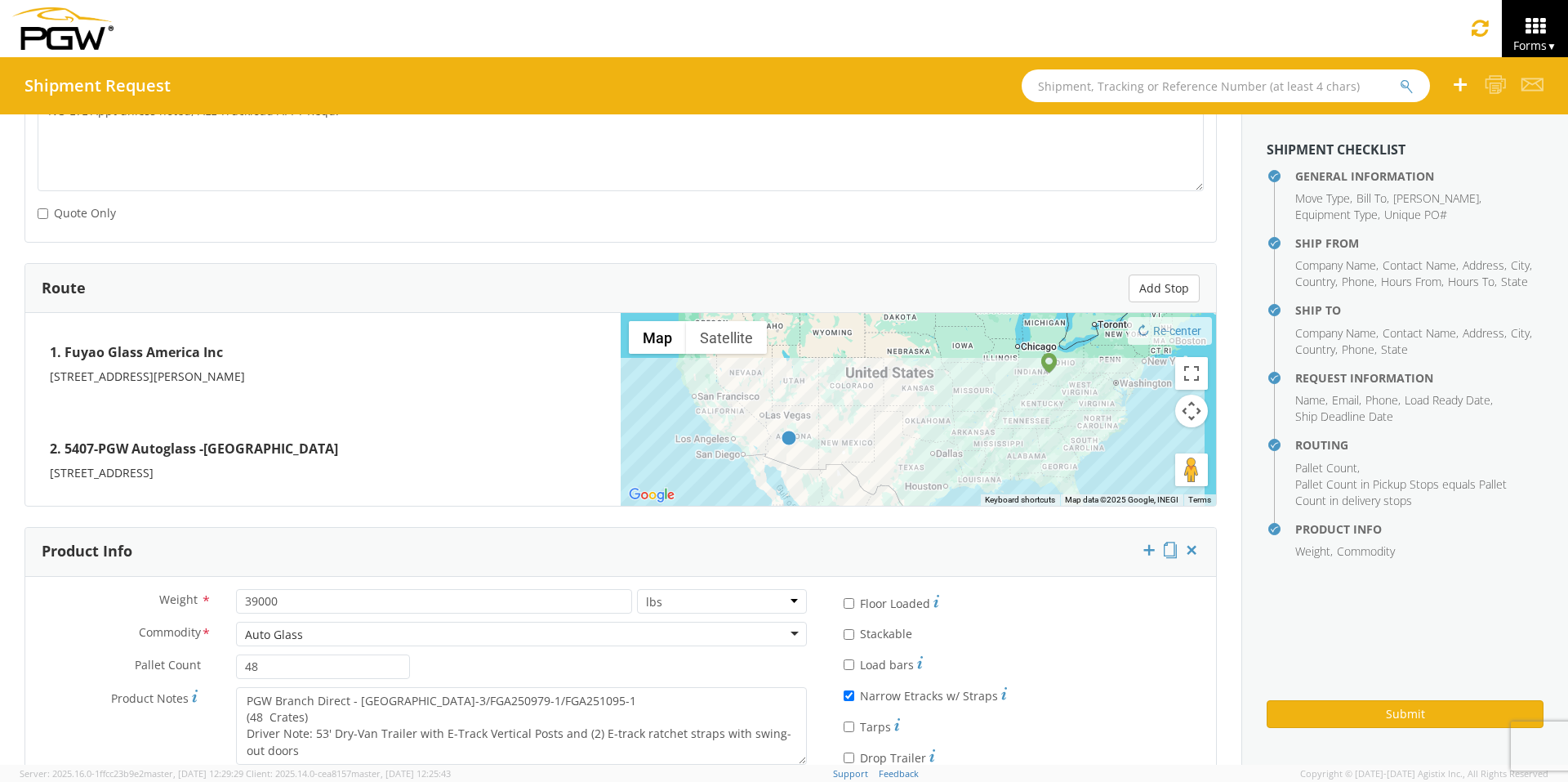
scroll to position [1168, 0]
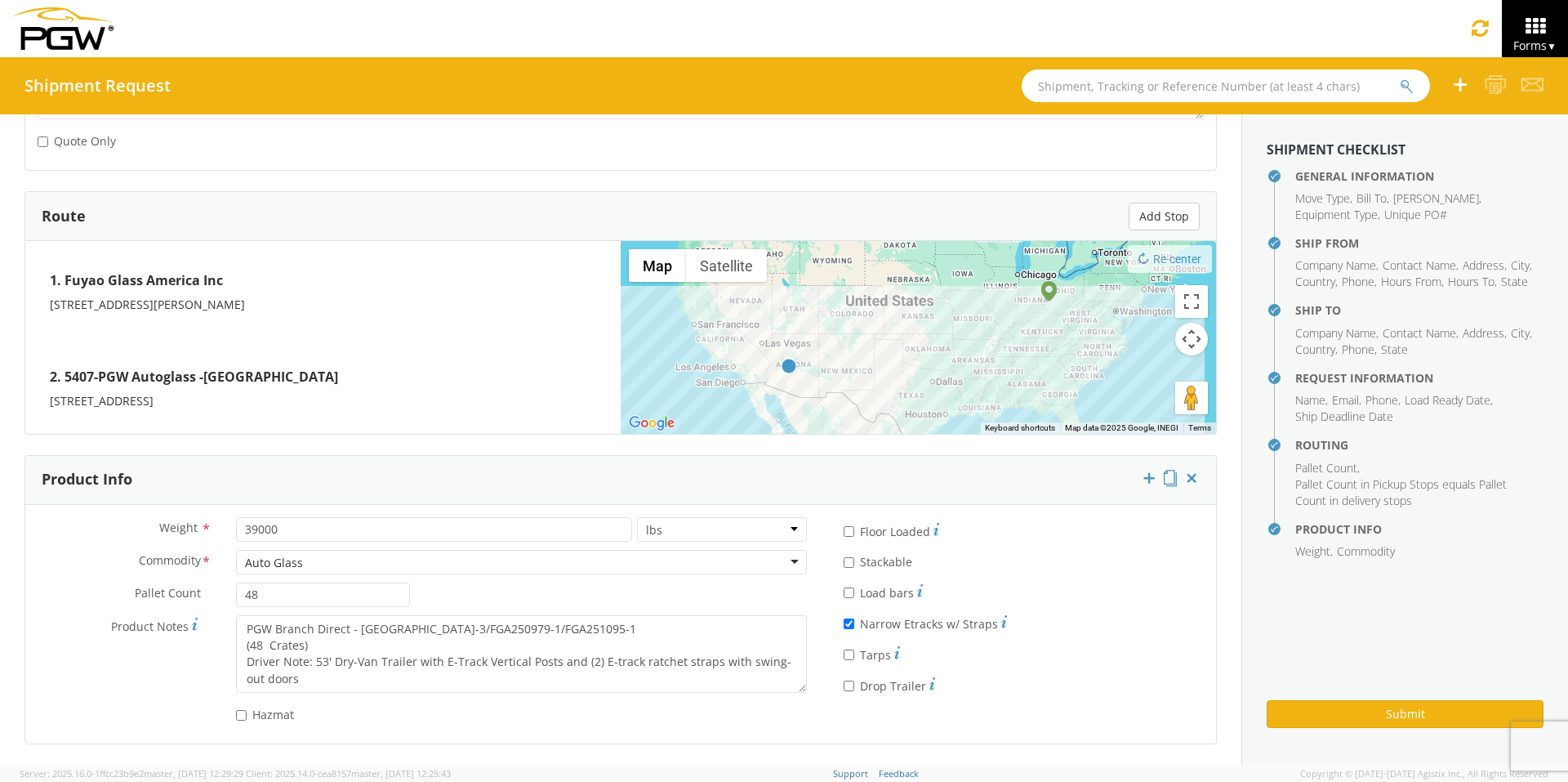
type textarea "PGW Branch Direct - [GEOGRAPHIC_DATA]-4/FGA250827-3/FGA251096-1 (48 Crates) Dri…"
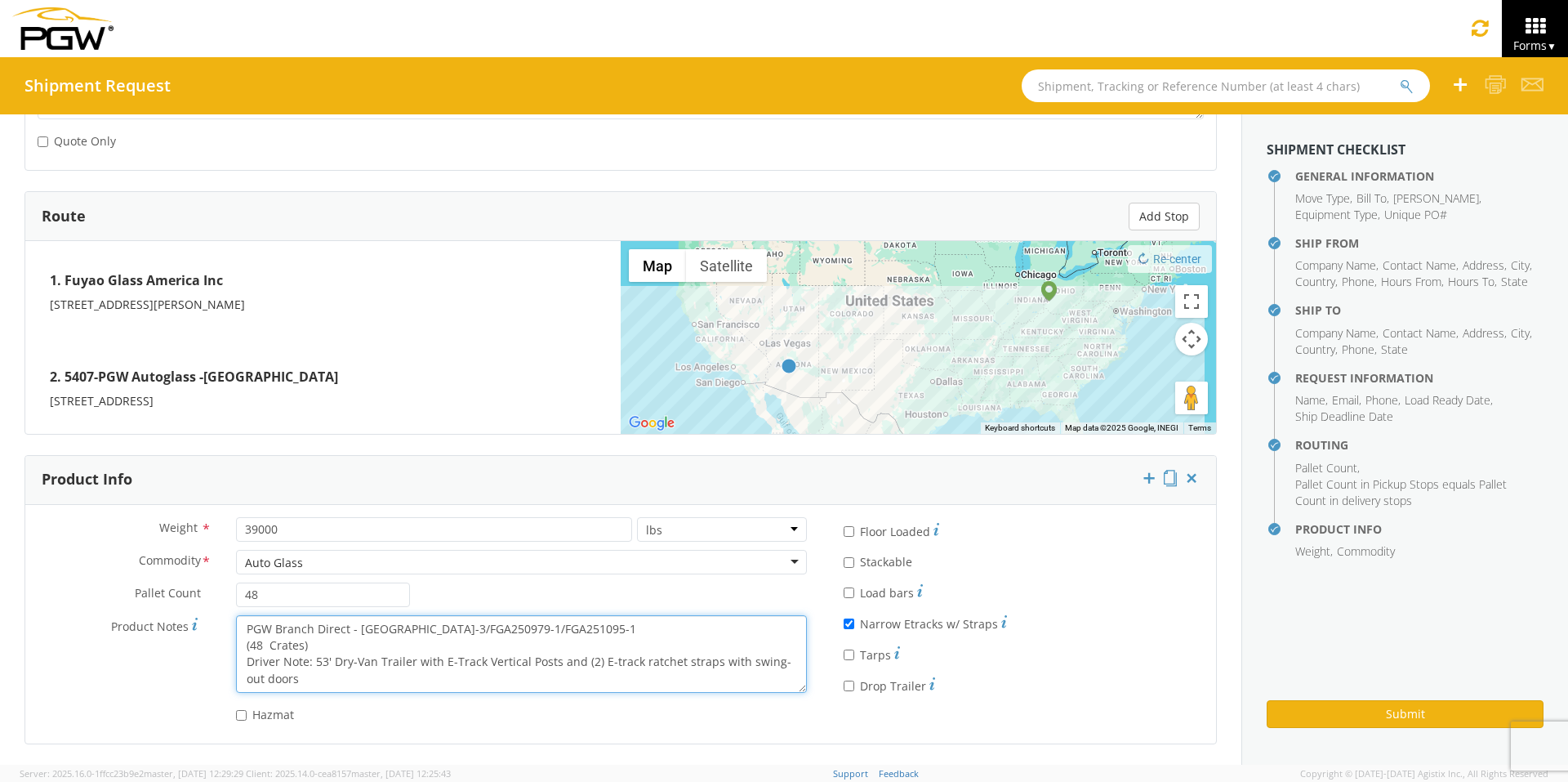
scroll to position [16, 0]
drag, startPoint x: 244, startPoint y: 625, endPoint x: 629, endPoint y: 718, distance: 396.1
click at [629, 605] on div "Weight * 39000 lbs kgs Commodity * Auto Glass Auto Glass Adhesives / Glues Aqua…" at bounding box center [422, 624] width 793 height 214
paste textarea "6-4/FGA250827-3/FGA251096"
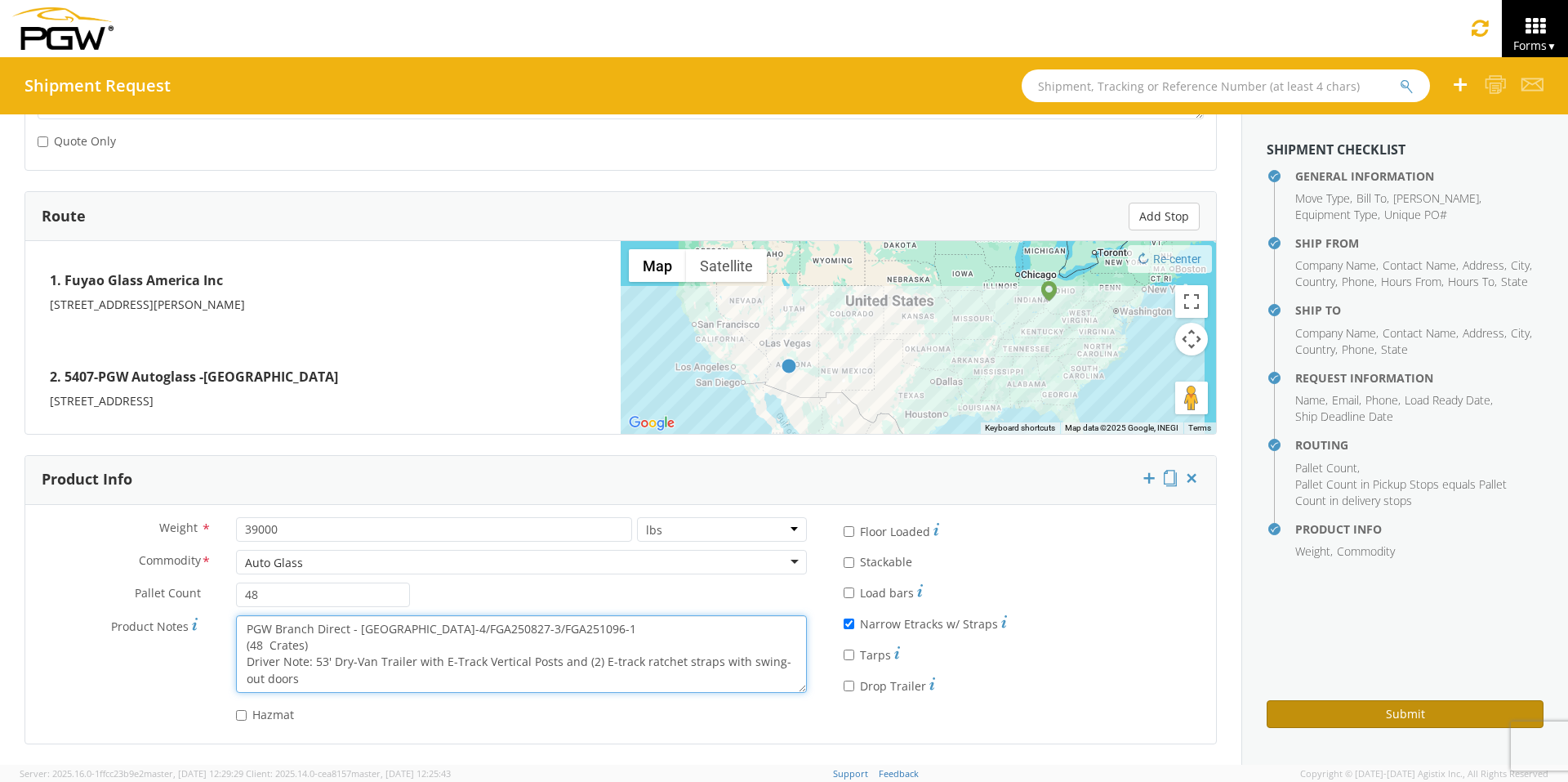
type textarea "PGW Branch Direct - [GEOGRAPHIC_DATA]-4/FGA250827-3/FGA251096-1 (48 Crates) Dri…"
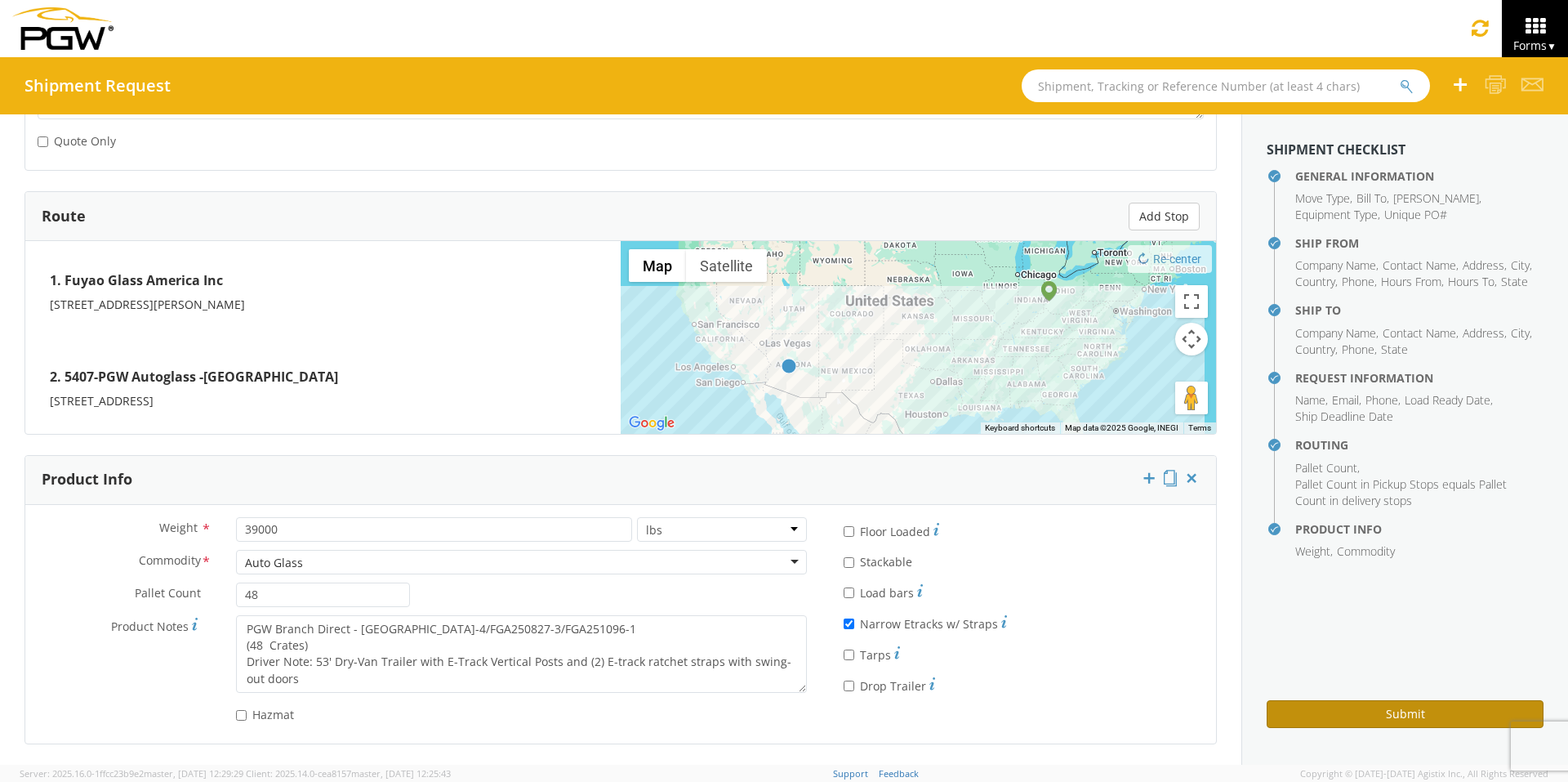
click at [1241, 605] on button "Submit" at bounding box center [1405, 714] width 276 height 28
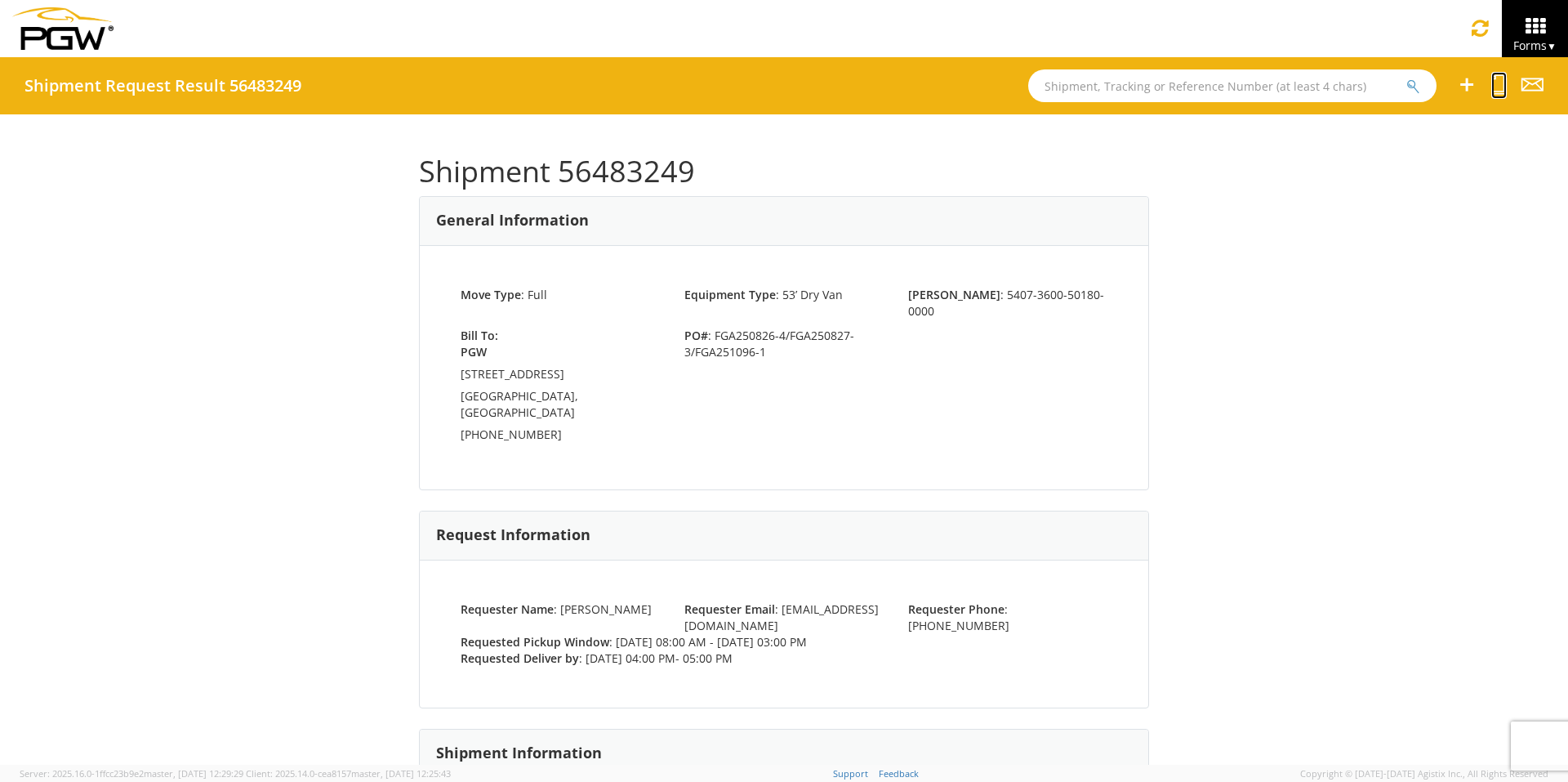
click at [1241, 89] on icon at bounding box center [1498, 84] width 15 height 21
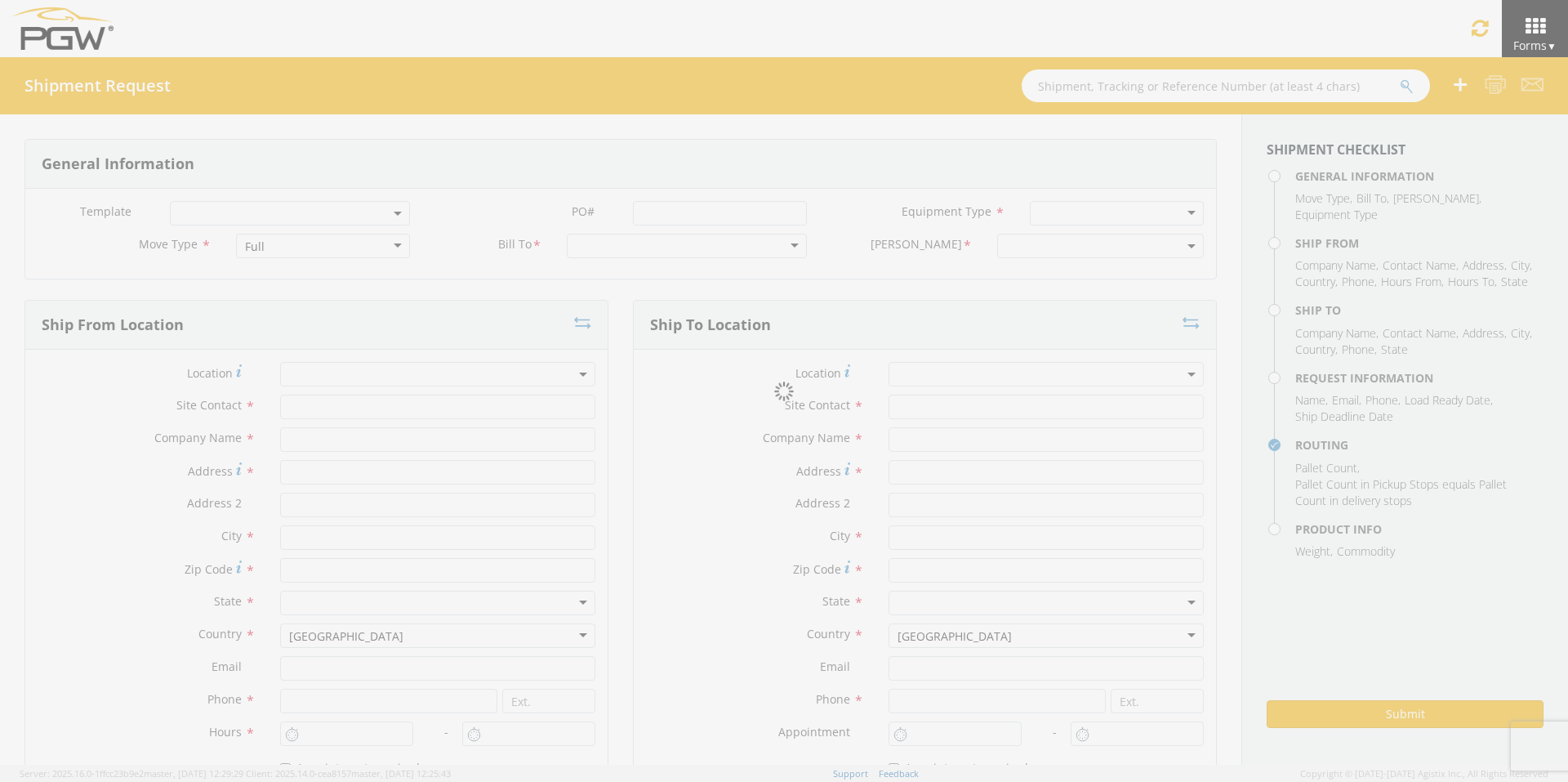
select select
type input "ARG Warehouse"
type input "Fuyao Glass America Inc"
type input "[STREET_ADDRESS][PERSON_NAME]"
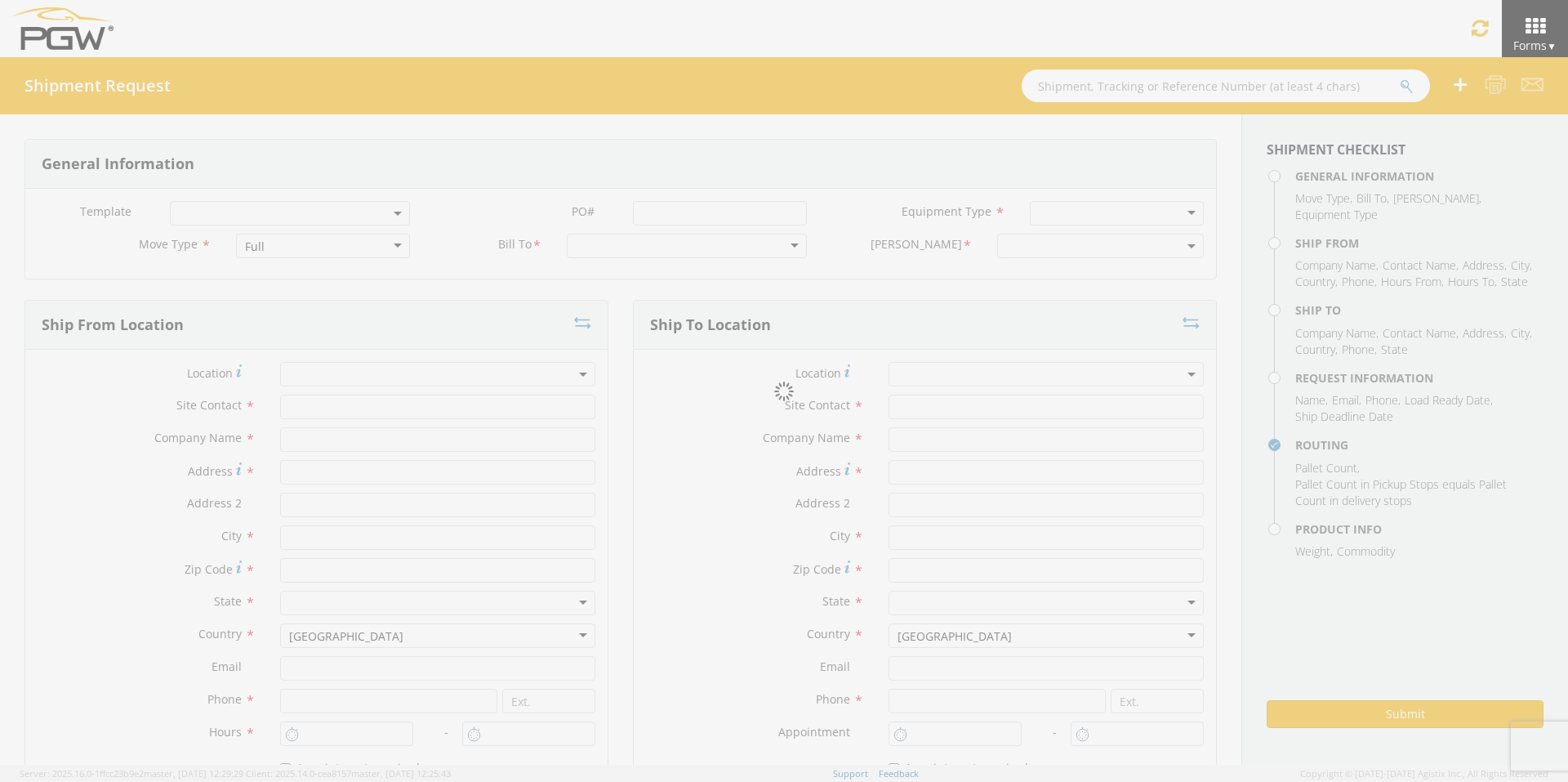
type input "Attn: 2601 ARG Warehouse"
type input "Moraine"
type input "45439"
type input "[EMAIL_ADDRESS][DOMAIN_NAME]"
type input "9374965777"
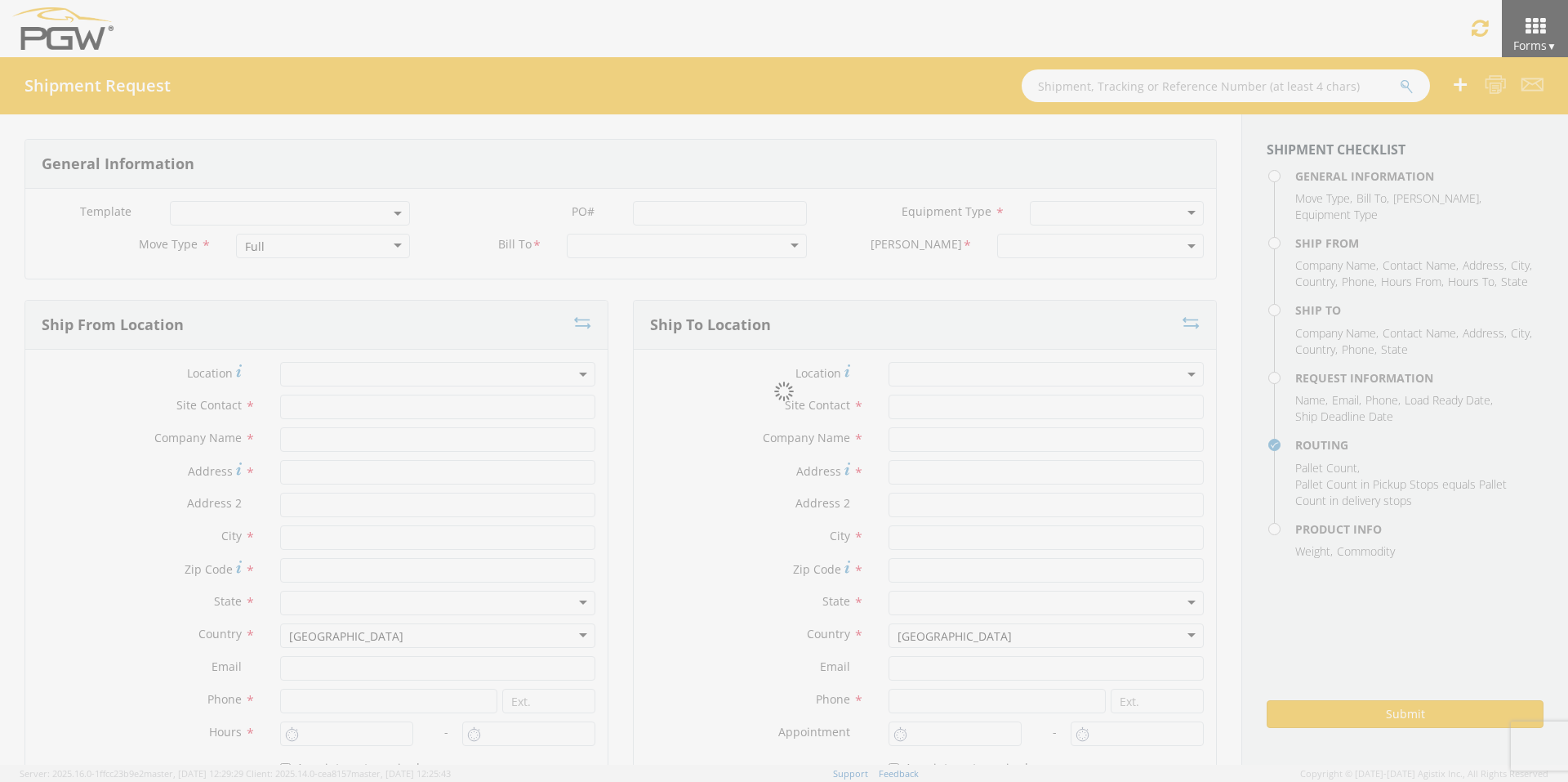
type input "4004"
type input "8:00 AM"
type input "3:00 PM"
type input "5407 Branch Manager"
type input "5407-PGW Autoglass -Phoenix Hub"
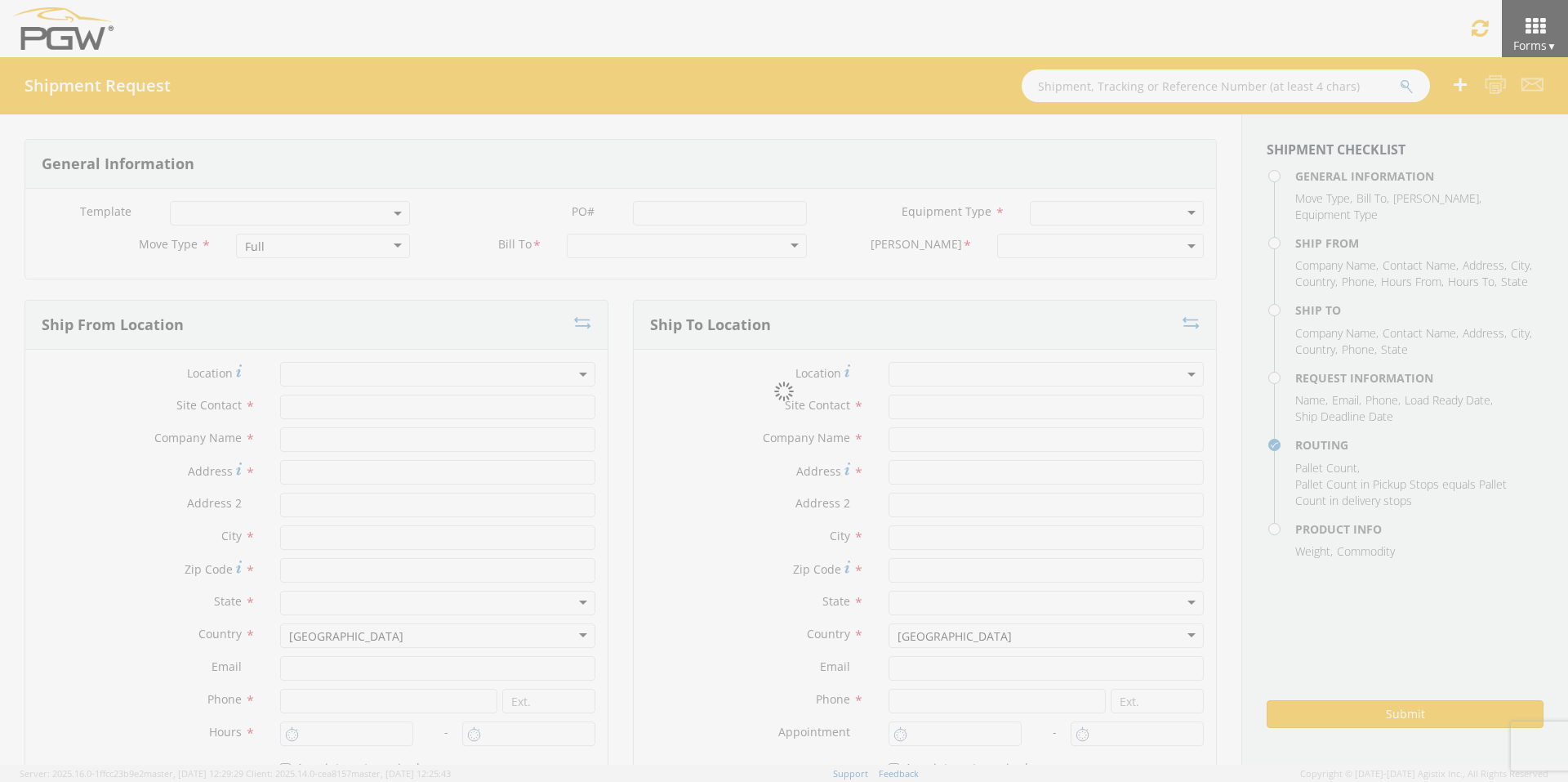
type input "[STREET_ADDRESS]"
type input "[GEOGRAPHIC_DATA]"
type input "85307"
type input "[EMAIL_ADDRESS][DOMAIN_NAME]"
type input "[PHONE_NUMBER]"
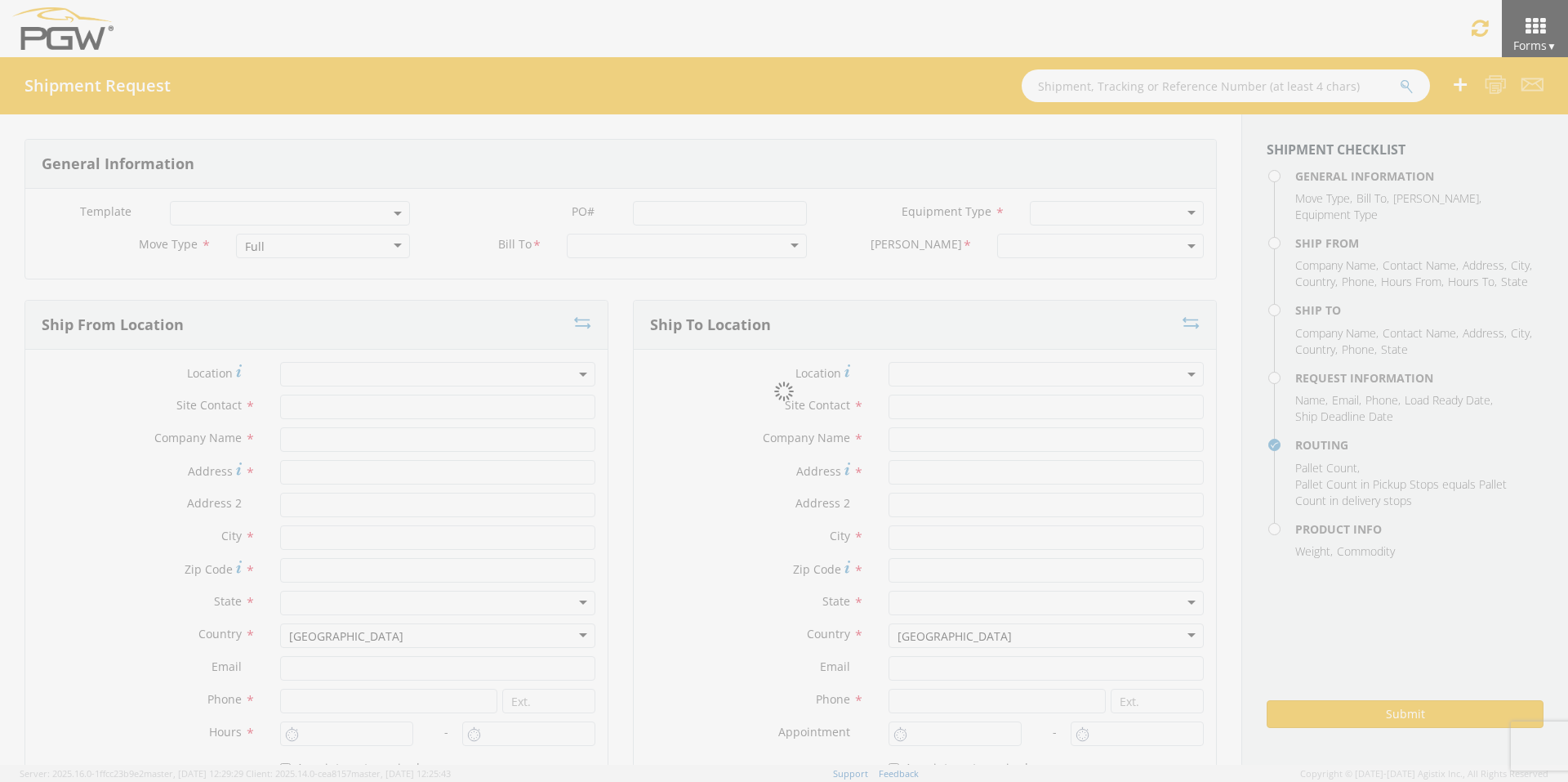
type input "4:00 PM"
type input "5:00 PM"
type input "[PERSON_NAME]"
type input "[EMAIL_ADDRESS][DOMAIN_NAME]"
checkbox input "true"
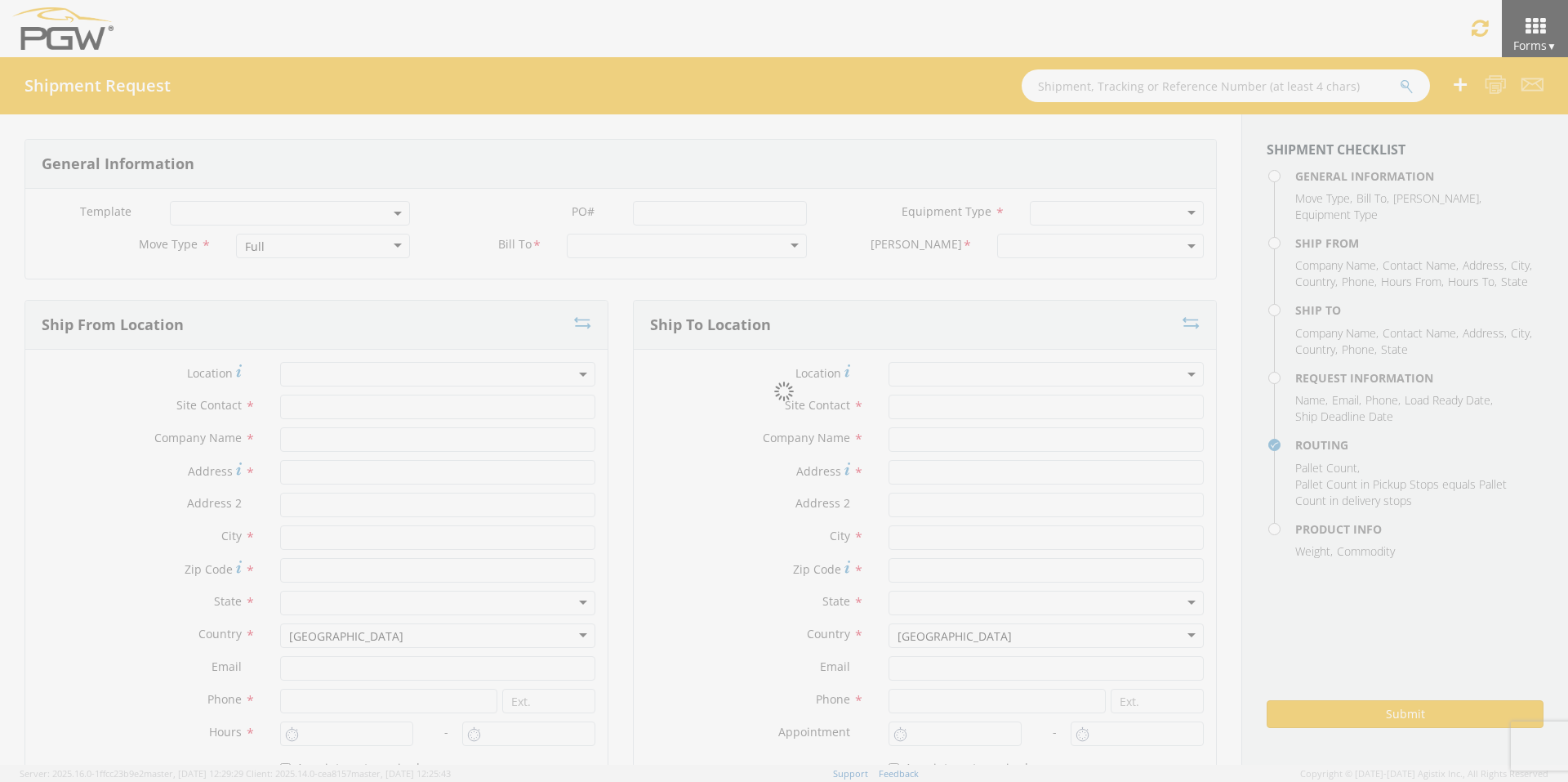
type input "[PHONE_NUMBER]"
type textarea "PGW Branch Direct - [GEOGRAPHIC_DATA]-4/FGA250827-3/FGA251096-1 (48 Crates) Dri…"
type textarea "NO LTL Appt unless noted, ALL Truckload APPT Reqd."
type input "39000"
type input "48"
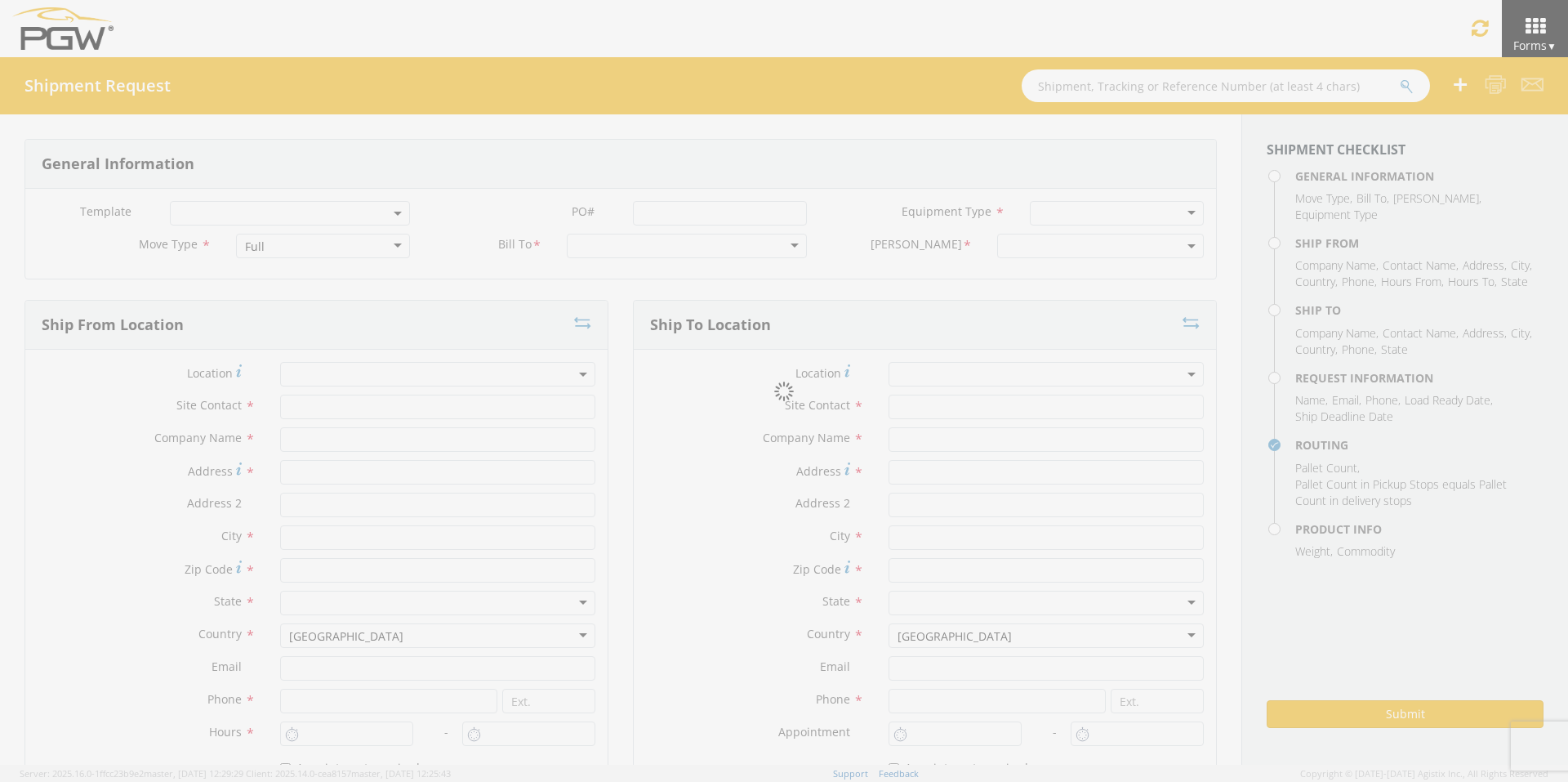
type textarea "PGW Branch Direct - [GEOGRAPHIC_DATA]-4/FGA250827-3/FGA251096-1 (48 Crates) Dri…"
checkbox input "true"
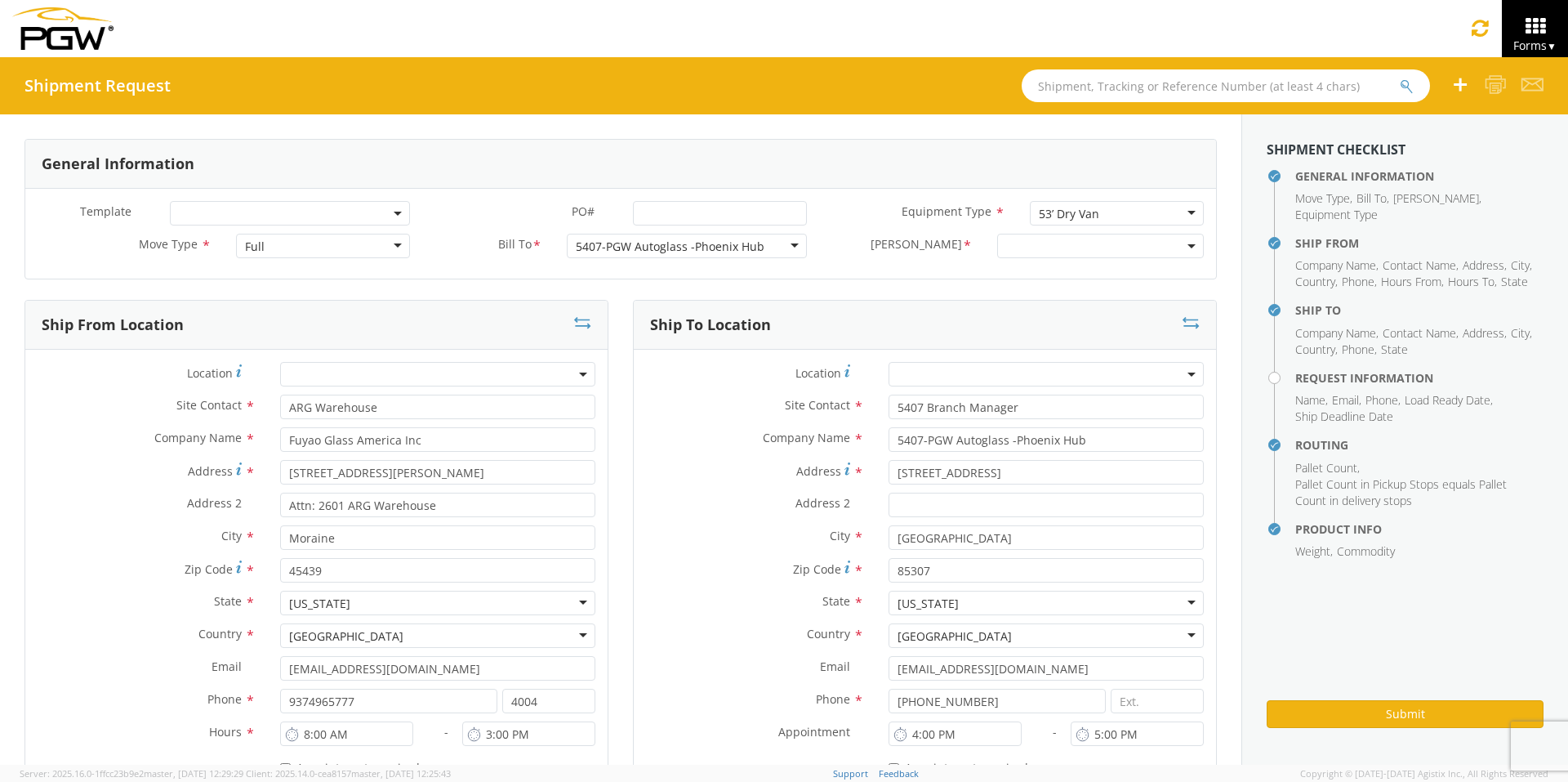
select select "5407-3600-50180-0000"
select select "62351"
click at [653, 213] on input "PO# *" at bounding box center [720, 213] width 174 height 24
drag, startPoint x: 792, startPoint y: 209, endPoint x: 479, endPoint y: 203, distance: 313.1
click at [479, 203] on div "PO# * FGA250875-3/FGA250876-4/FGA251209-1" at bounding box center [620, 213] width 397 height 24
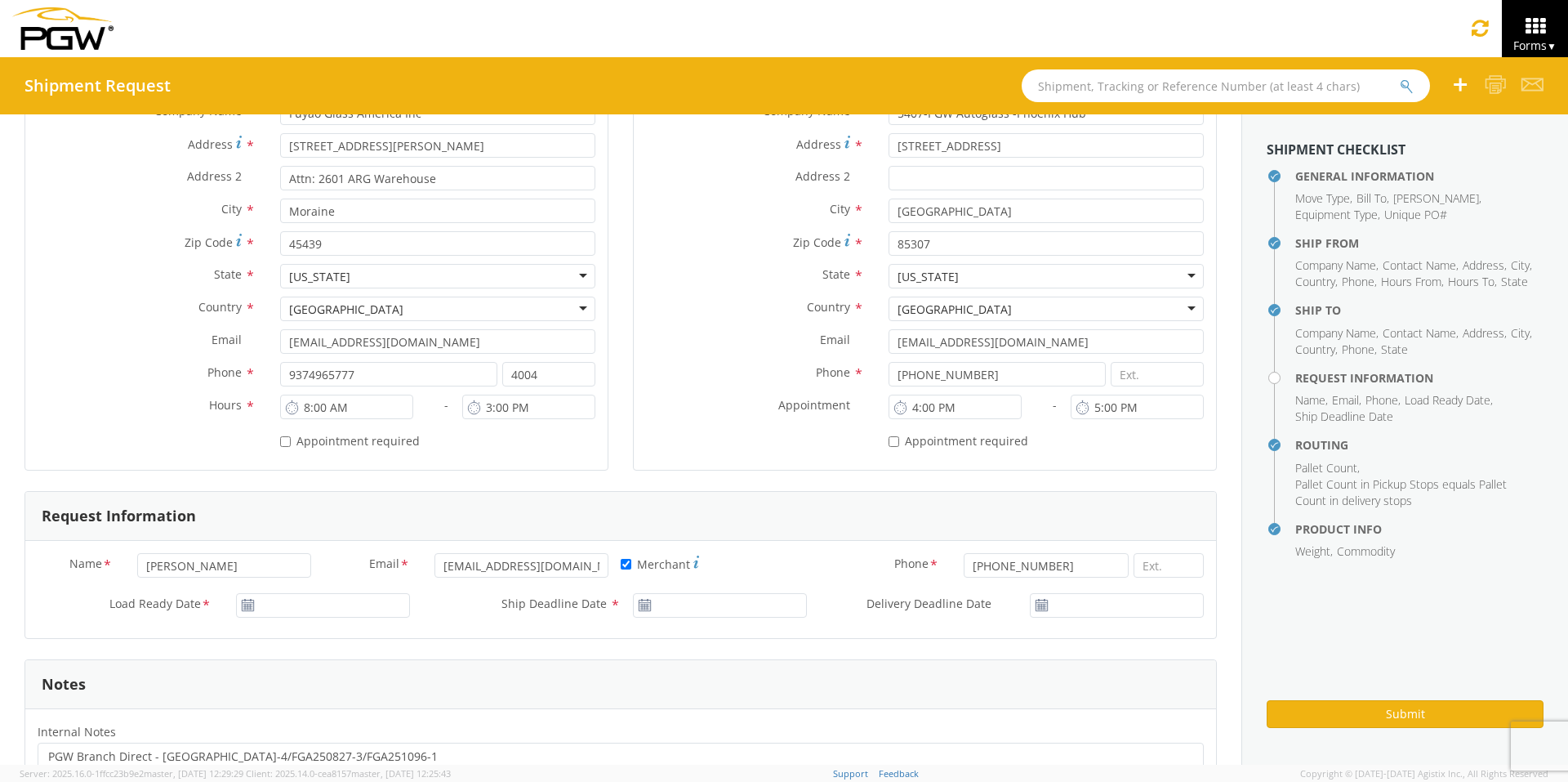
scroll to position [409, 0]
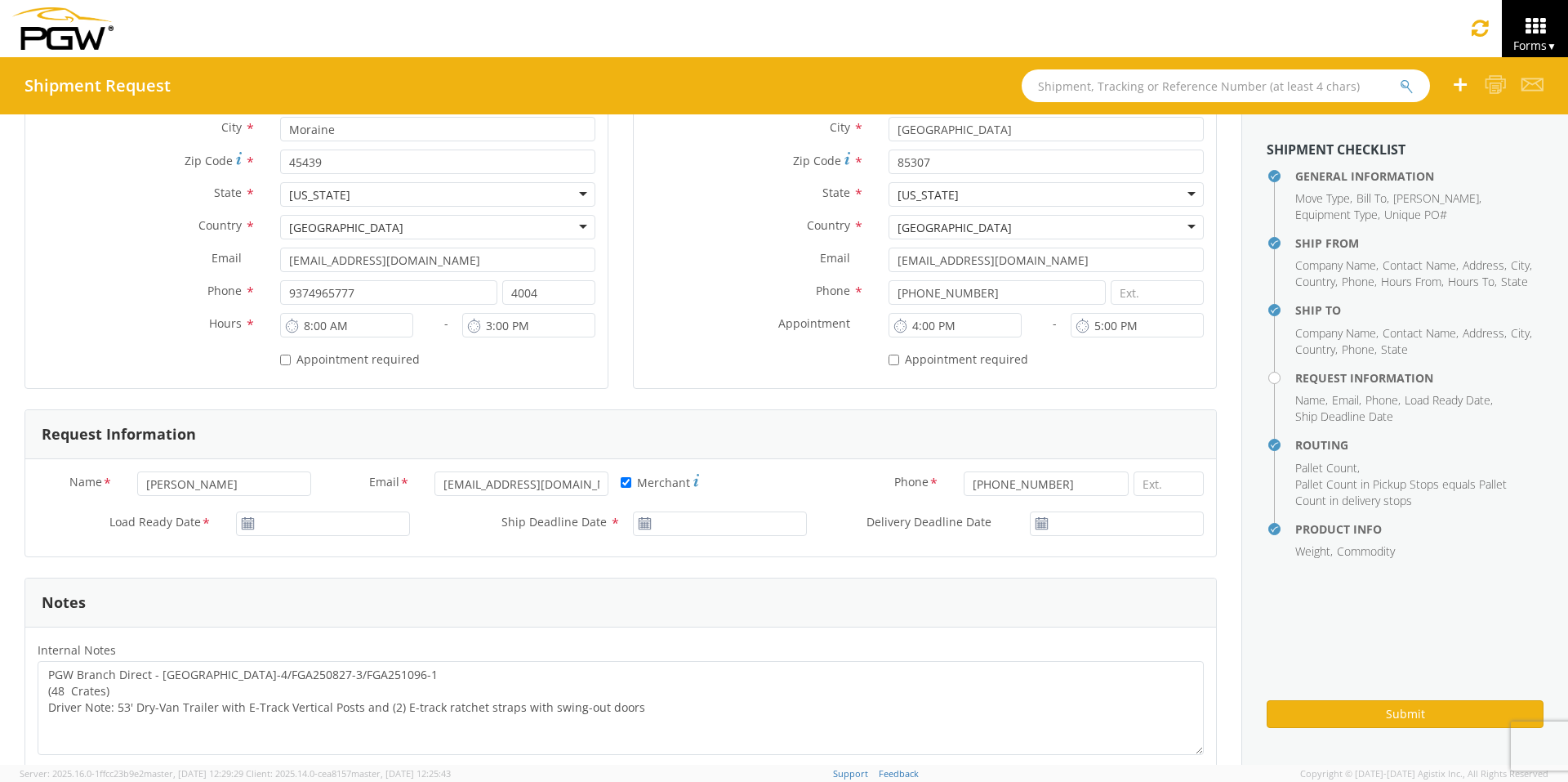
type input "FGA250875-3/FGA250876-4/FGA251209-1"
click at [312, 521] on input "[DATE]" at bounding box center [323, 523] width 174 height 24
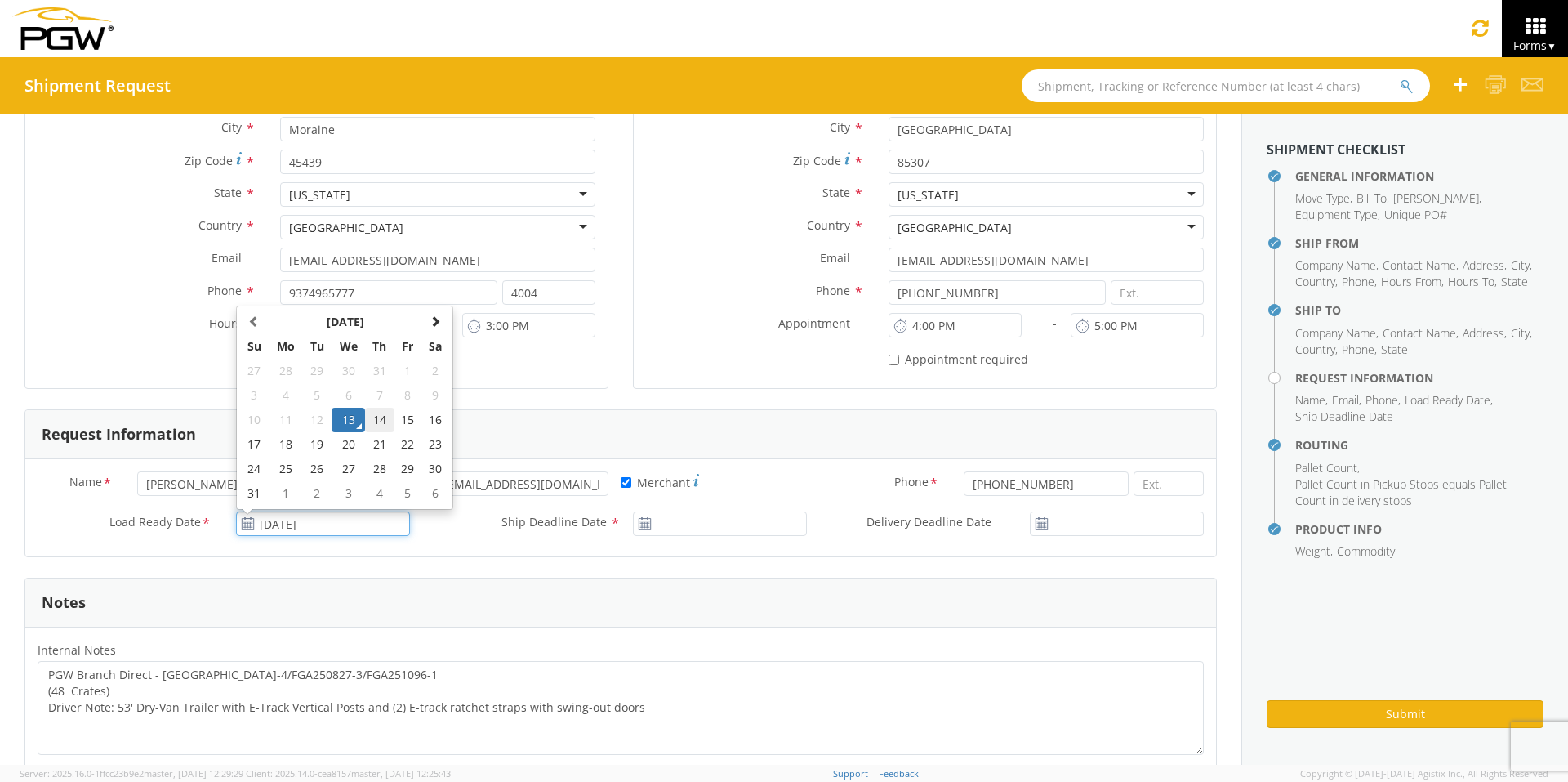
click at [381, 418] on td "14" at bounding box center [380, 419] width 29 height 24
type input "[DATE]"
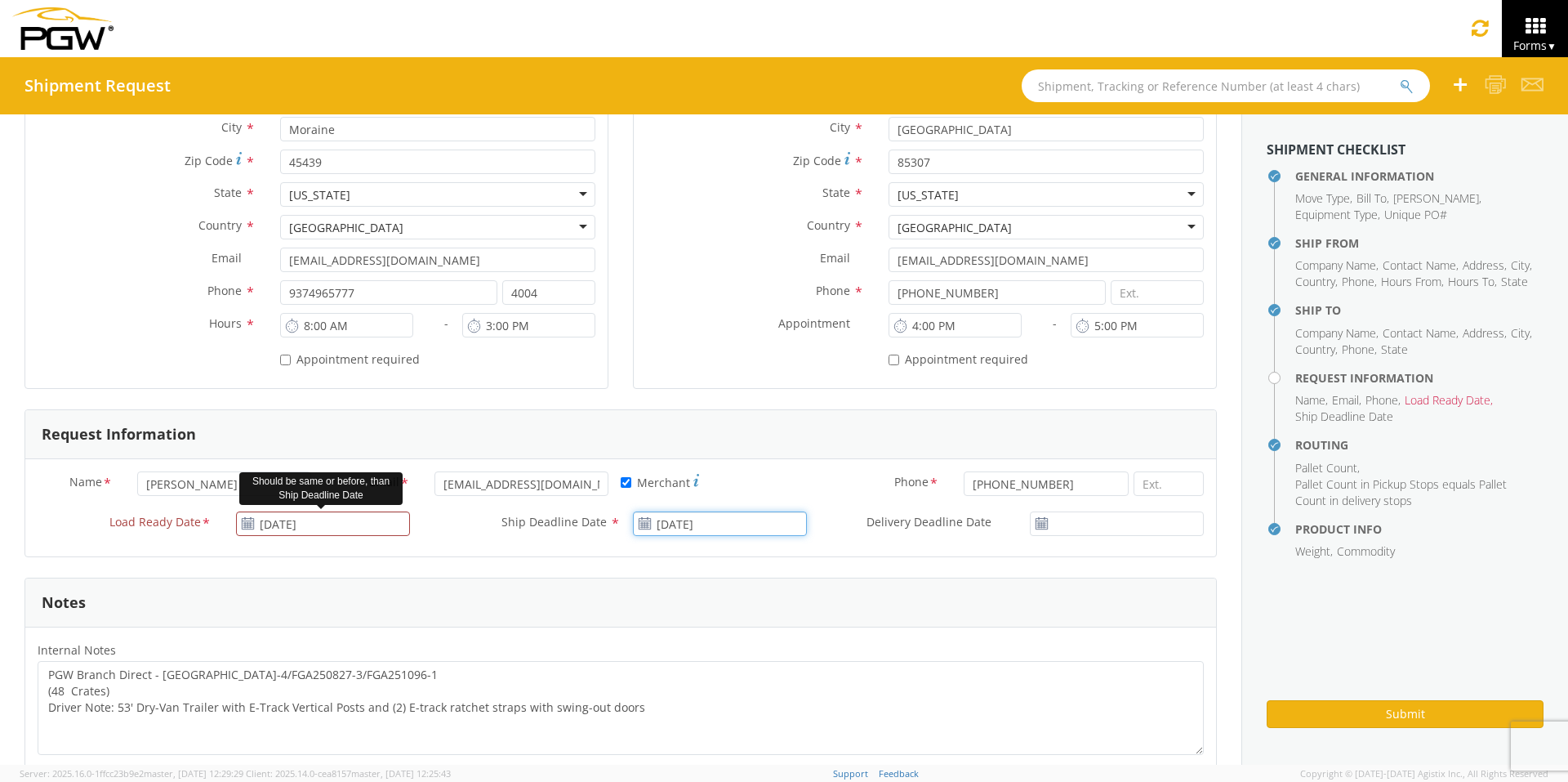
click at [711, 523] on input "[DATE]" at bounding box center [720, 523] width 174 height 24
click at [768, 418] on td "14" at bounding box center [776, 419] width 29 height 24
type input "[DATE]"
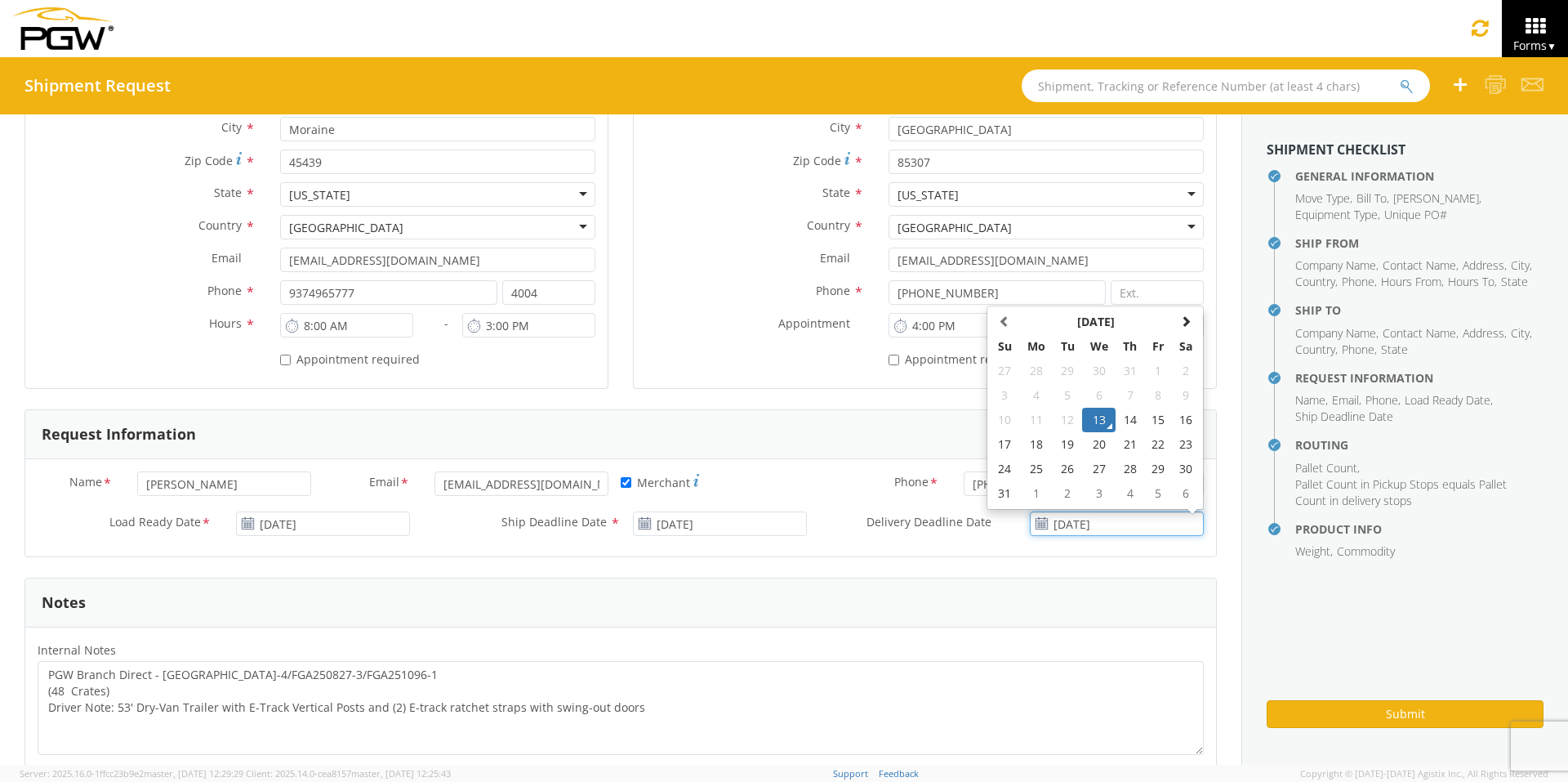
click at [1088, 526] on input "[DATE]" at bounding box center [1117, 523] width 174 height 24
click at [1119, 425] on td "14" at bounding box center [1130, 419] width 29 height 24
type input "[DATE]"
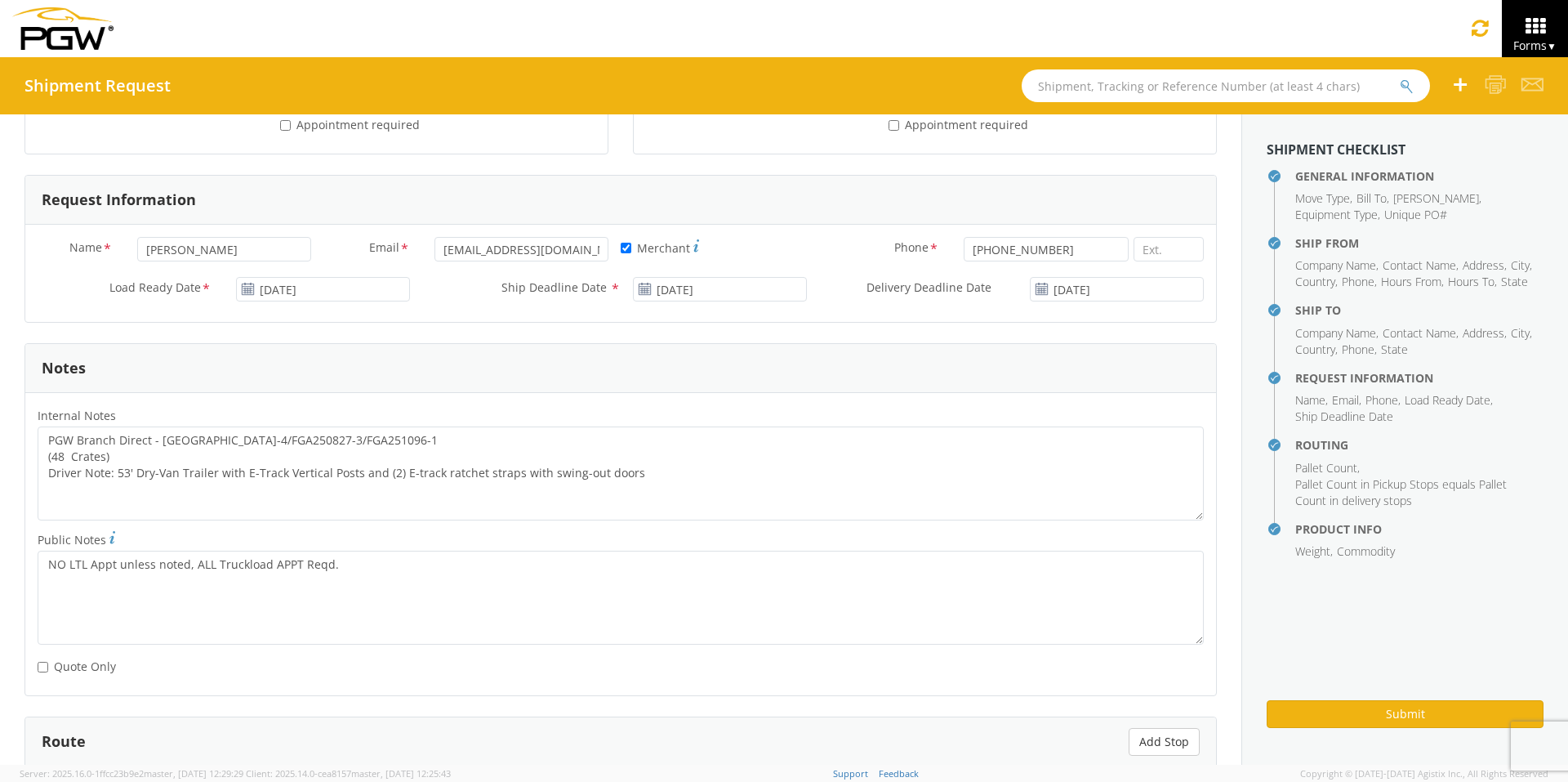
scroll to position [735, 0]
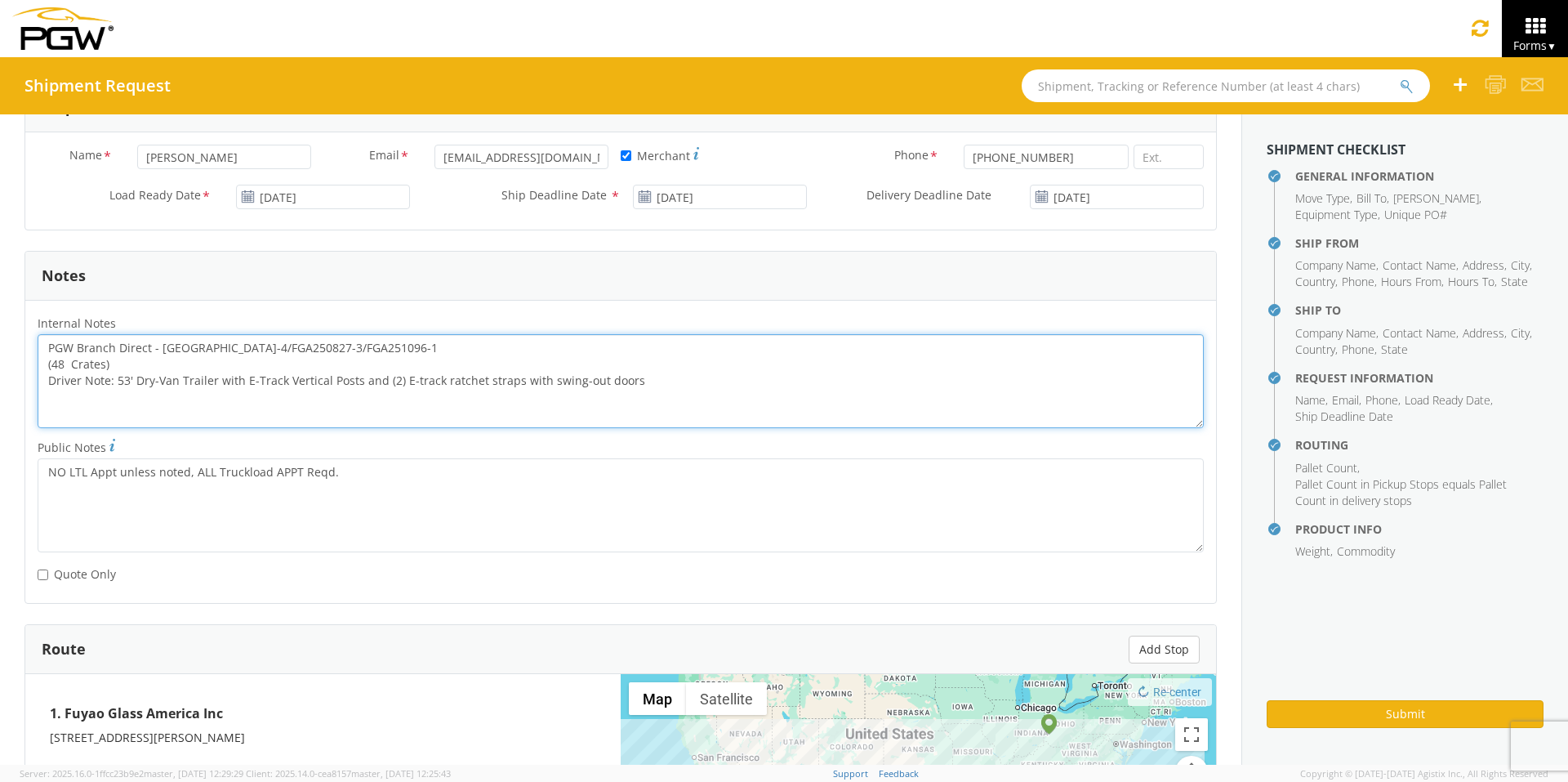
drag, startPoint x: 292, startPoint y: 365, endPoint x: 26, endPoint y: 367, distance: 266.0
click at [26, 367] on div "PGW Branch Direct - [GEOGRAPHIC_DATA]-4/FGA250827-3/FGA251096-1 (48 Crates) Dri…" at bounding box center [620, 381] width 1191 height 94
paste textarea "75-3/FGA250876-4/FGA251209"
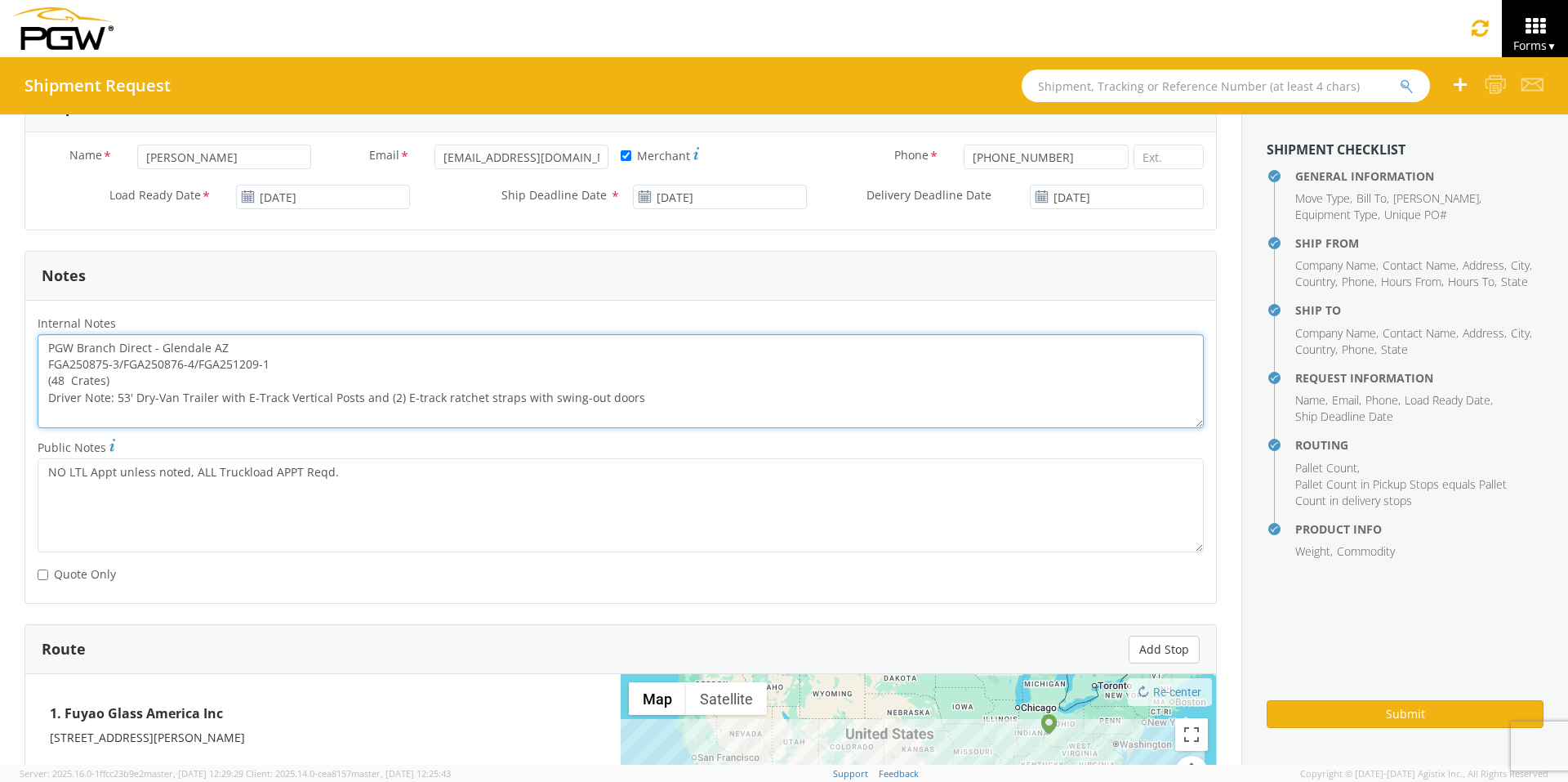
drag, startPoint x: 47, startPoint y: 347, endPoint x: 687, endPoint y: 410, distance: 643.1
click at [687, 410] on textarea "PGW Branch Direct - Glendale AZ FGA250875-3/FGA250876-4/FGA251209-1 (48 Crates)…" at bounding box center [620, 381] width 1166 height 94
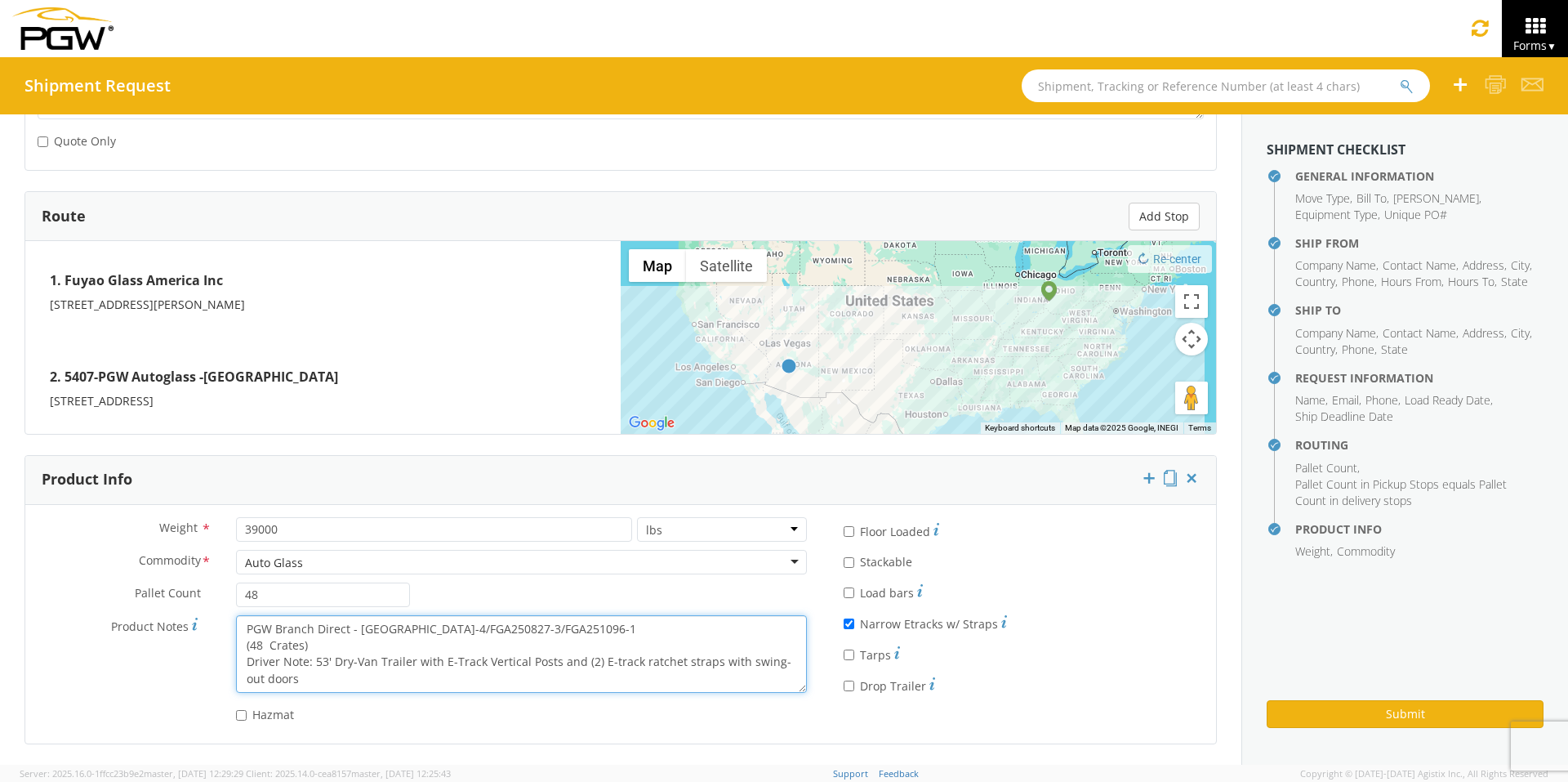
scroll to position [16, 0]
drag, startPoint x: 285, startPoint y: 628, endPoint x: 592, endPoint y: 711, distance: 318.0
click at [592, 605] on div "Weight * 39000 lbs kgs Commodity * Auto Glass Auto Glass Adhesives / Glues Aqua…" at bounding box center [422, 624] width 793 height 214
paste textarea "75-3/FGA250876-4/FGA251209"
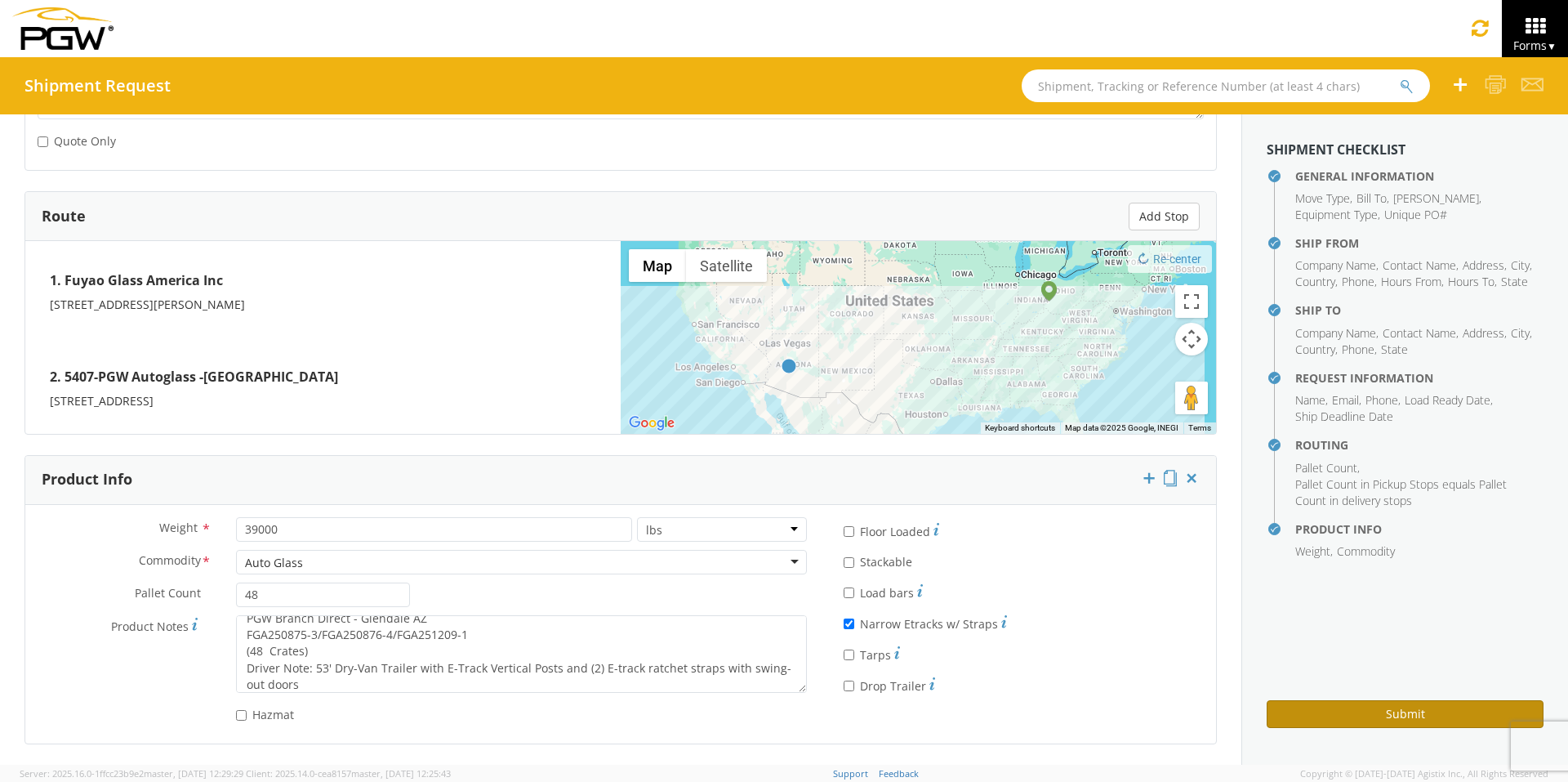
click at [1241, 605] on button "Submit" at bounding box center [1405, 714] width 276 height 28
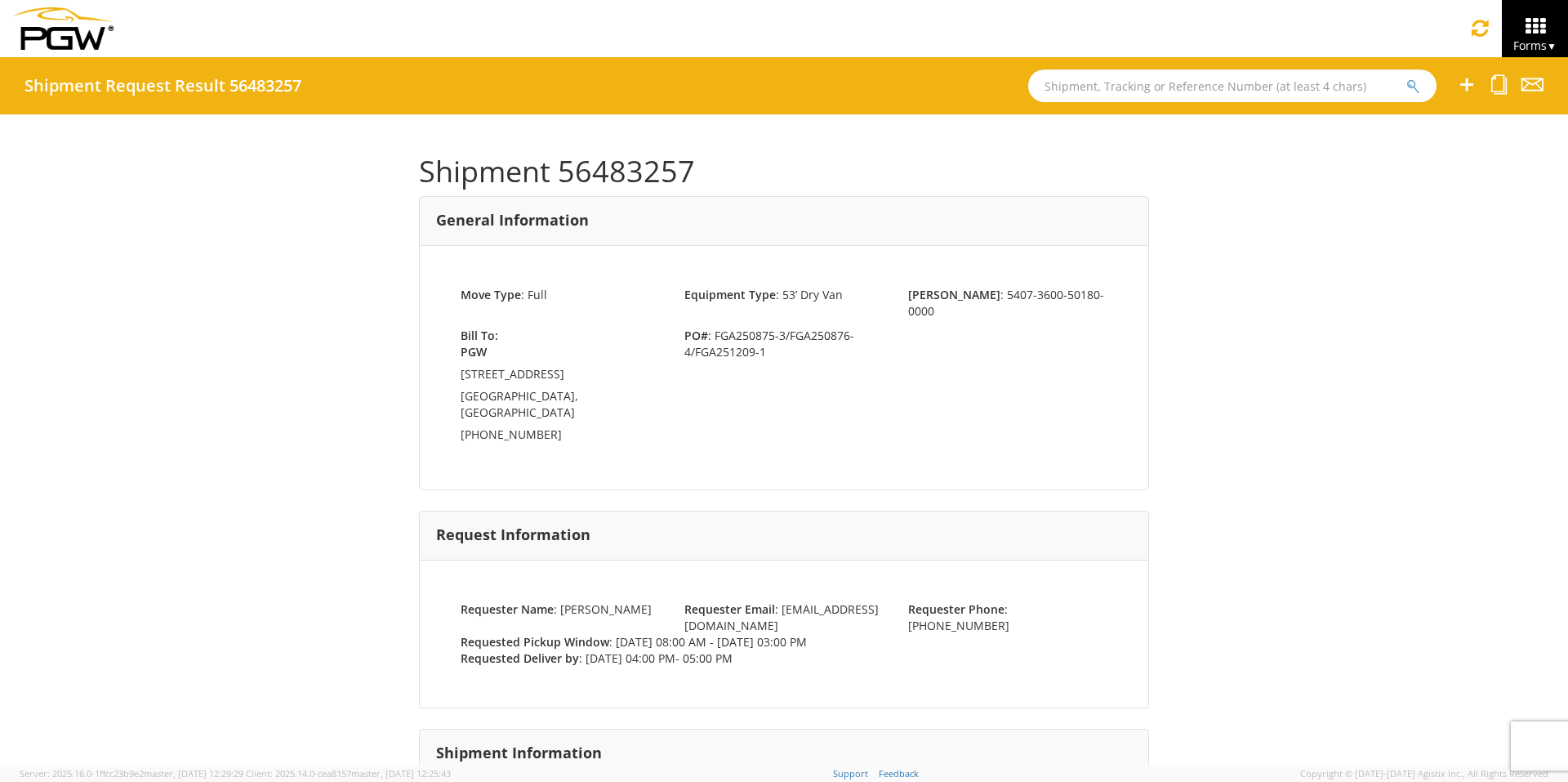
click at [1087, 91] on input "text" at bounding box center [1232, 85] width 408 height 32
click at [1084, 91] on input "text" at bounding box center [1232, 85] width 408 height 32
click at [1241, 77] on button "submit" at bounding box center [1413, 87] width 13 height 20
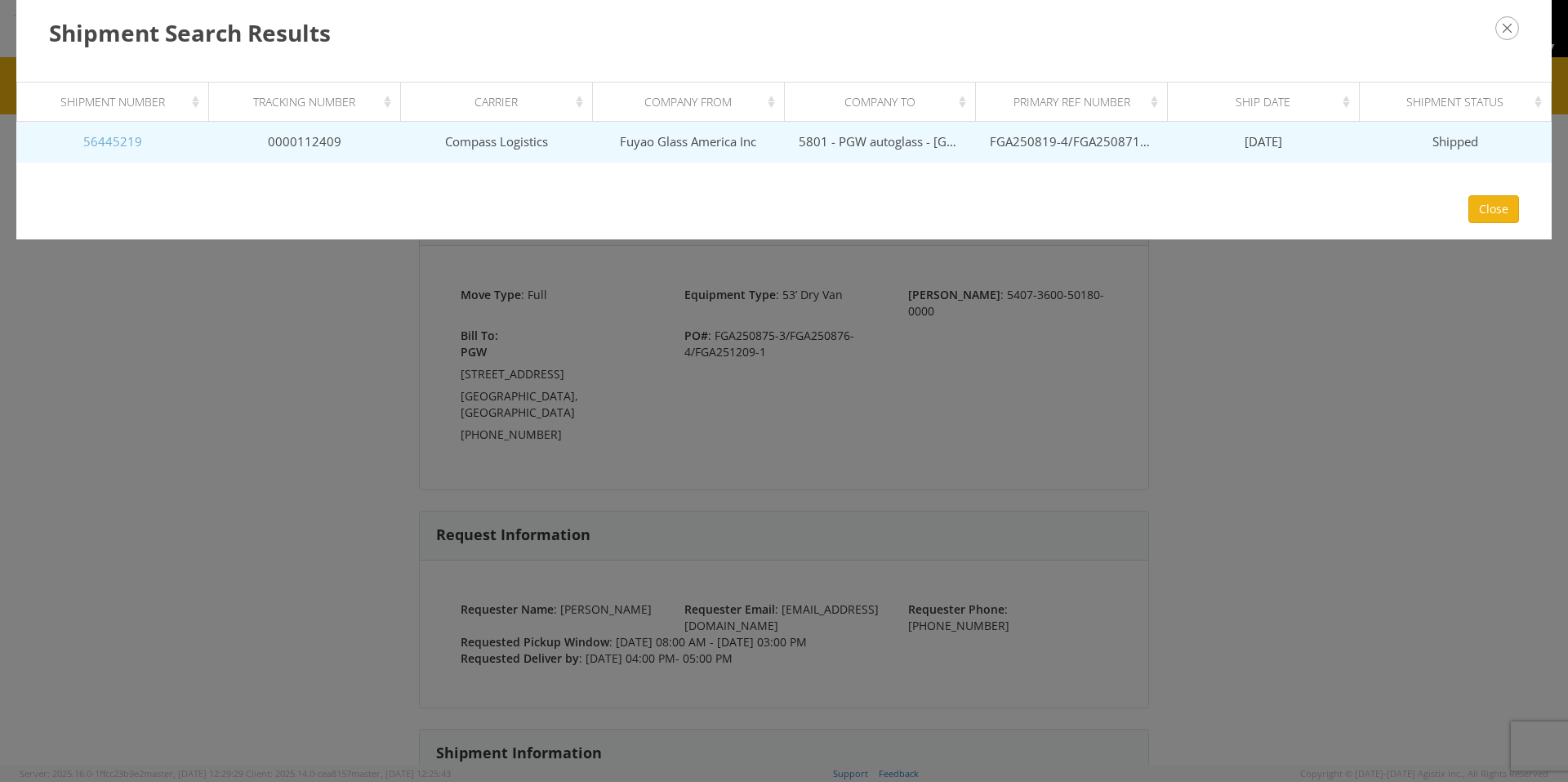
click at [122, 141] on link "56445219" at bounding box center [113, 141] width 59 height 16
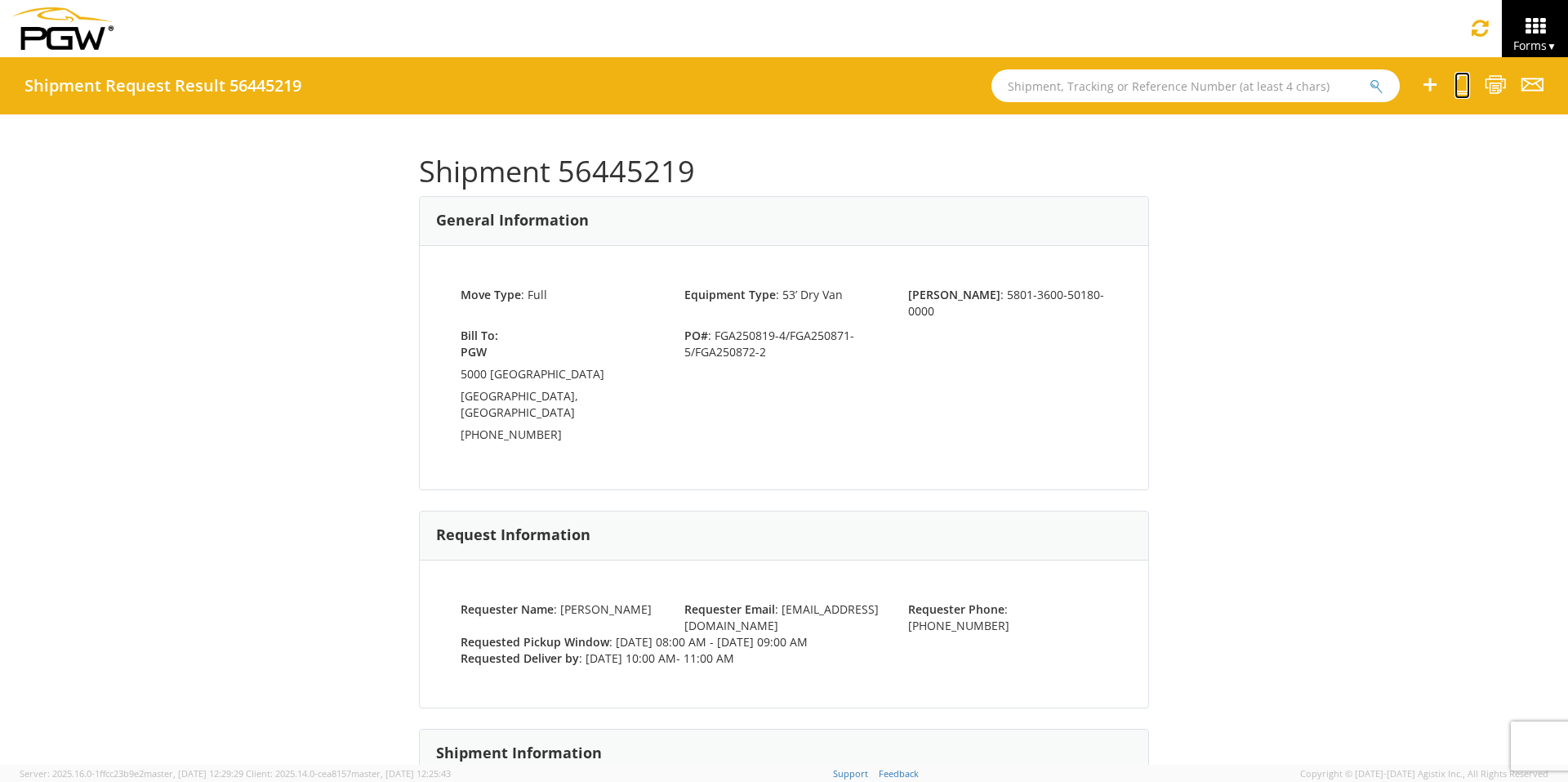
click at [1241, 83] on icon at bounding box center [1461, 84] width 15 height 21
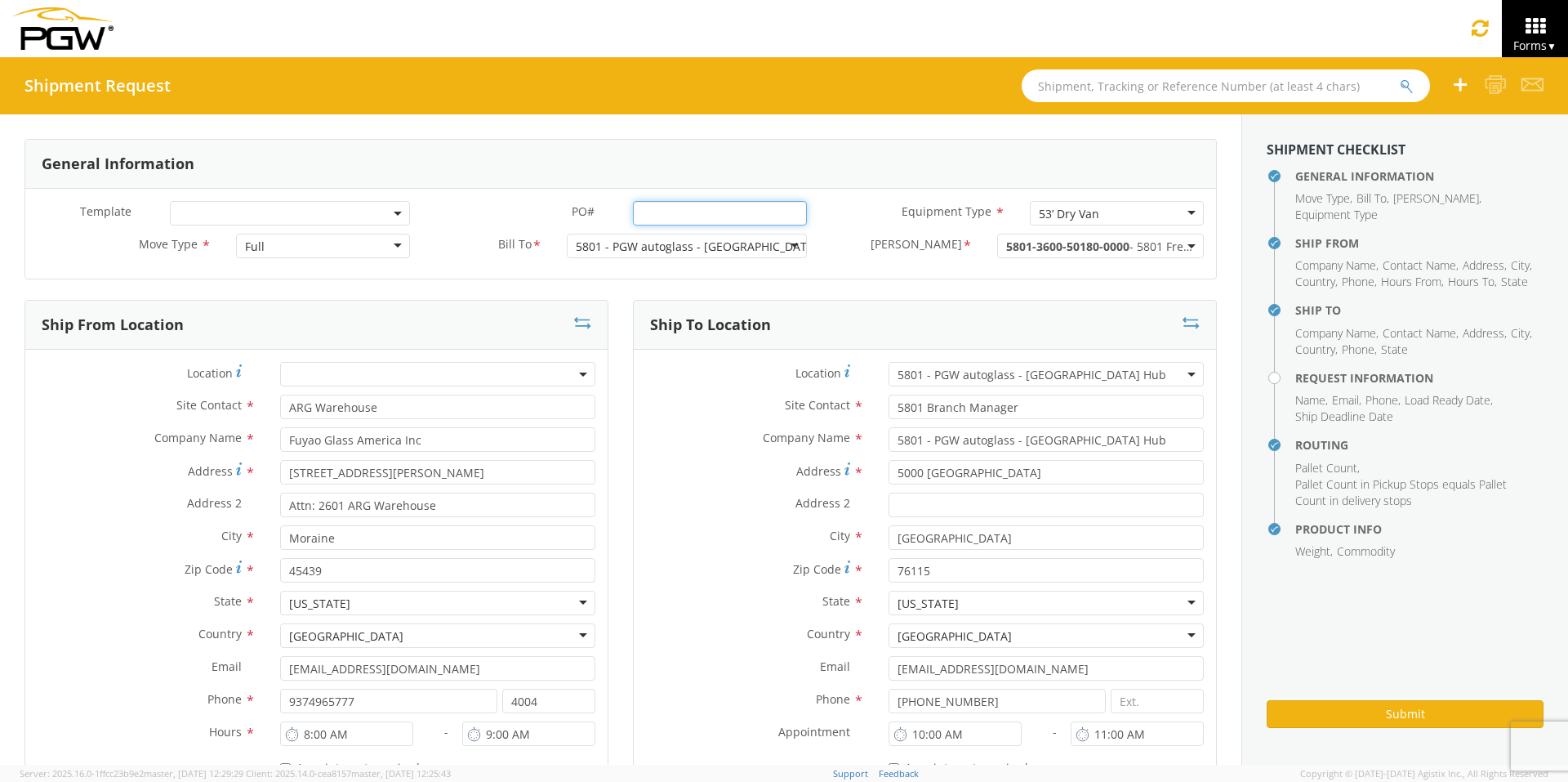
click at [677, 207] on input "PO# *" at bounding box center [720, 213] width 174 height 24
drag, startPoint x: 791, startPoint y: 213, endPoint x: 502, endPoint y: 198, distance: 289.4
click at [502, 198] on div "Template * PO# * FGA250791-5/FGA251027-2/FGA251093-1 Equipment Type * 53’ Dry V…" at bounding box center [620, 233] width 1191 height 90
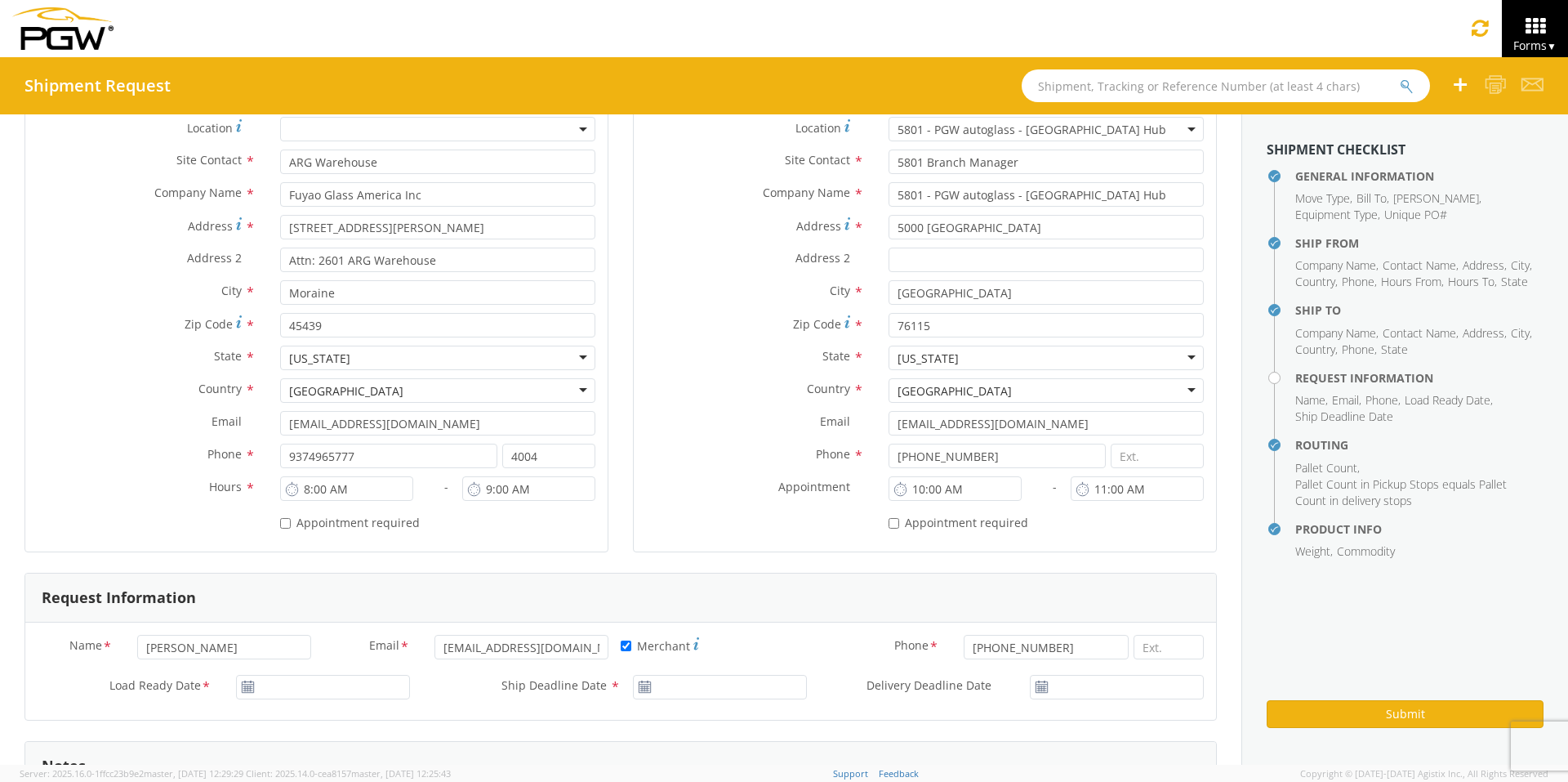
scroll to position [327, 0]
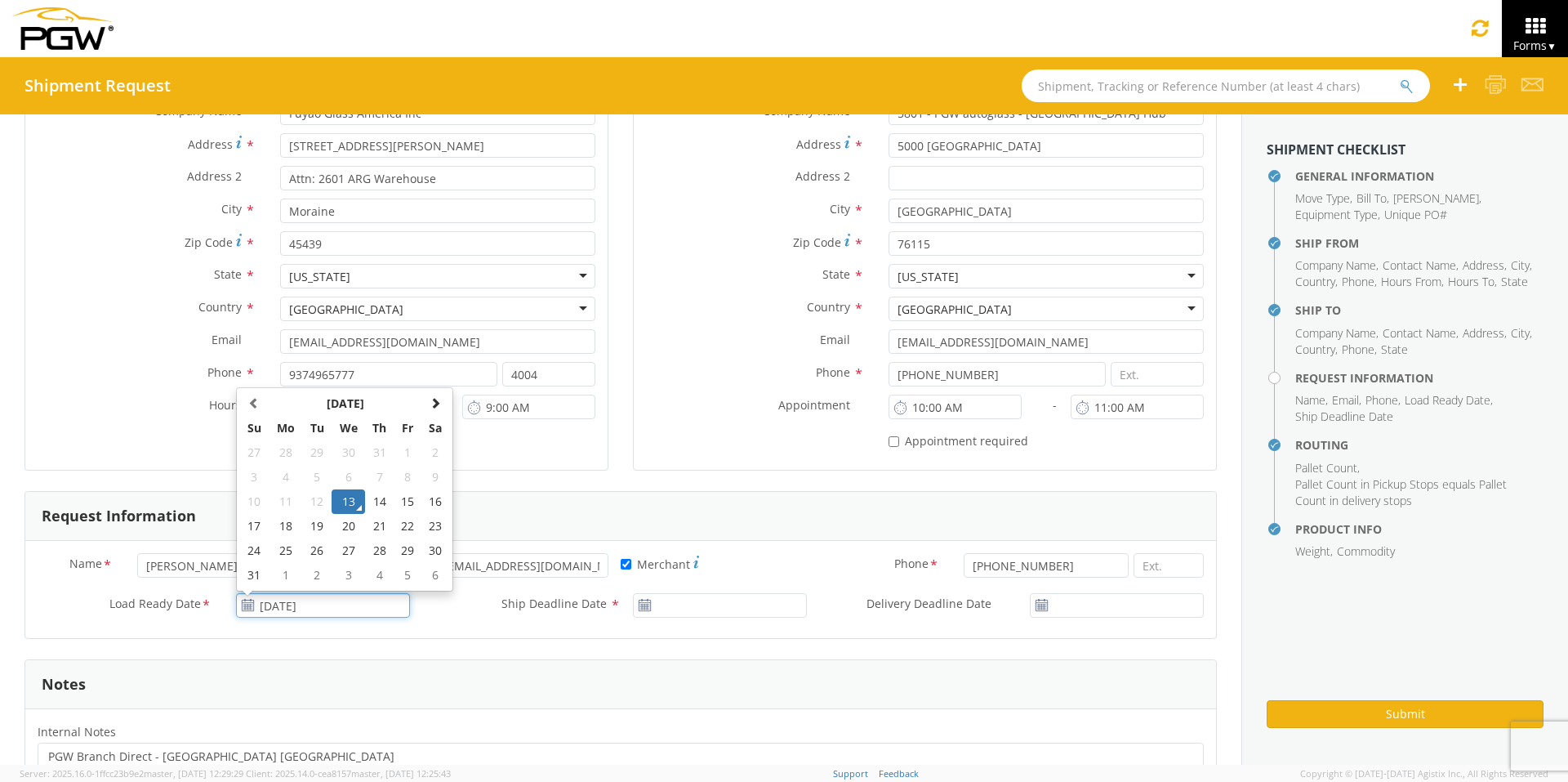
click at [293, 604] on input "[DATE]" at bounding box center [323, 605] width 174 height 24
click at [405, 499] on td "15" at bounding box center [407, 501] width 28 height 24
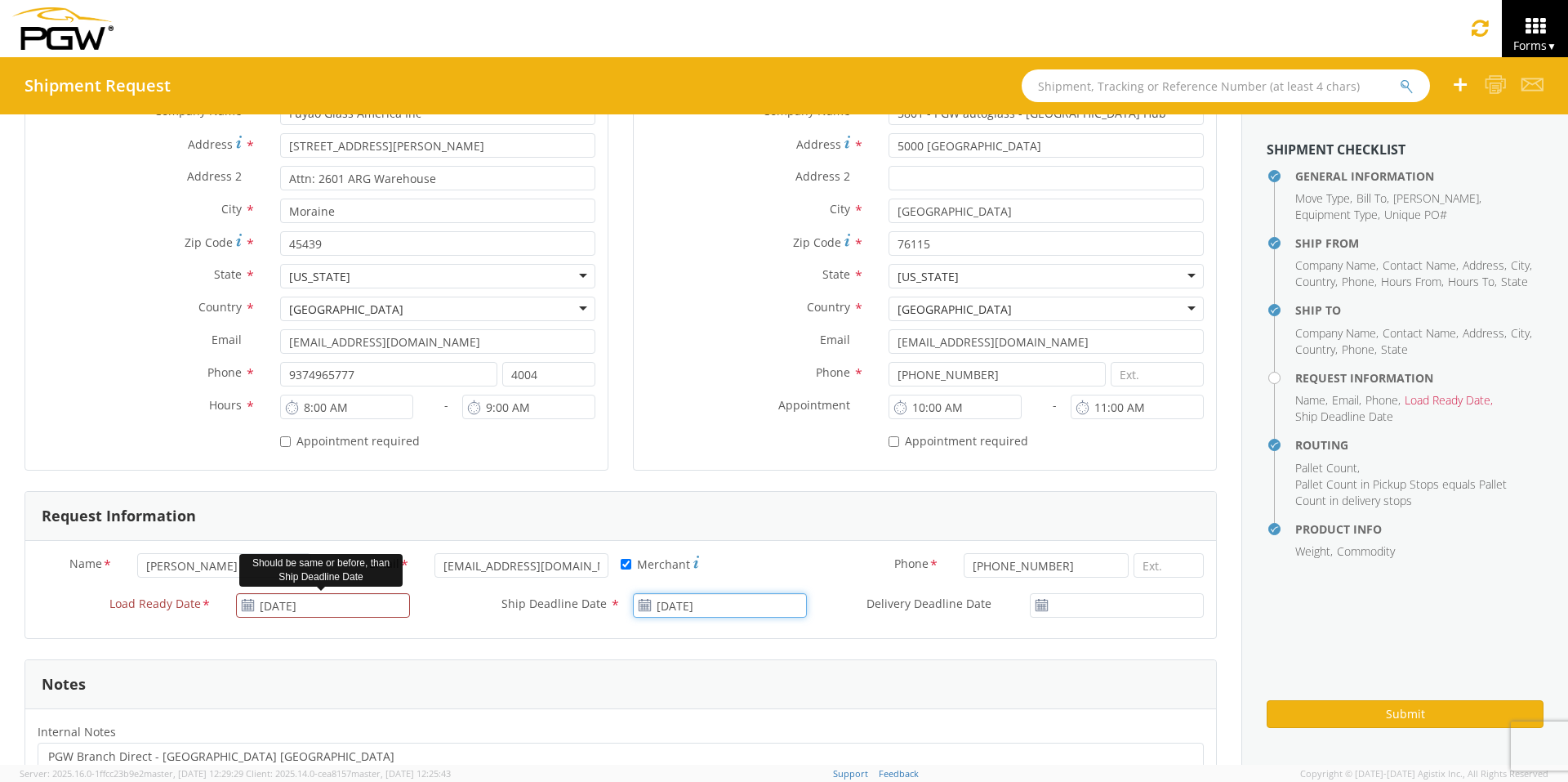
click at [673, 599] on input "[DATE]" at bounding box center [720, 605] width 174 height 24
click at [804, 498] on td "15" at bounding box center [805, 501] width 28 height 24
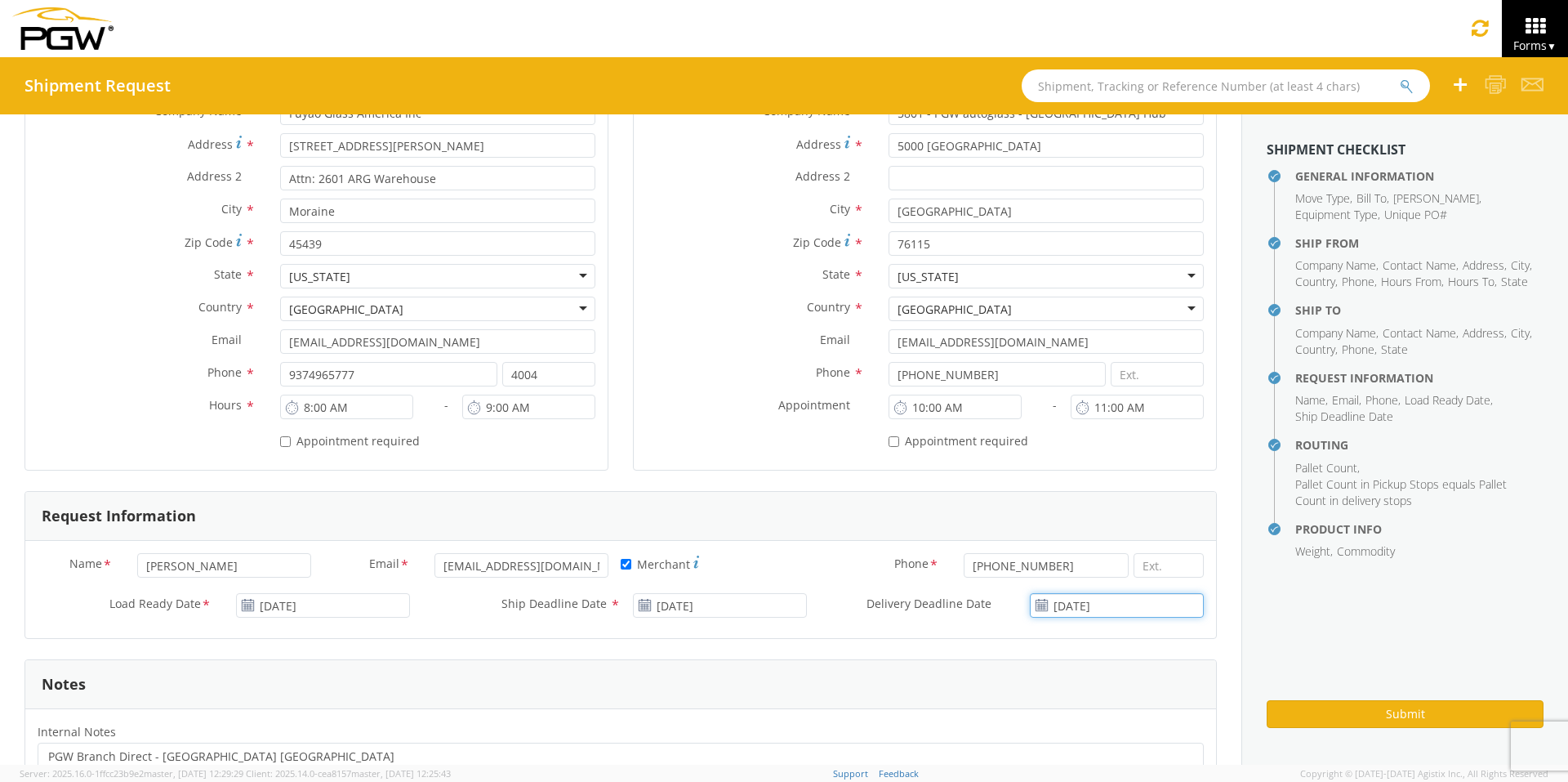
click at [1082, 602] on input "[DATE]" at bounding box center [1117, 605] width 174 height 24
click at [1152, 500] on td "15" at bounding box center [1159, 501] width 28 height 24
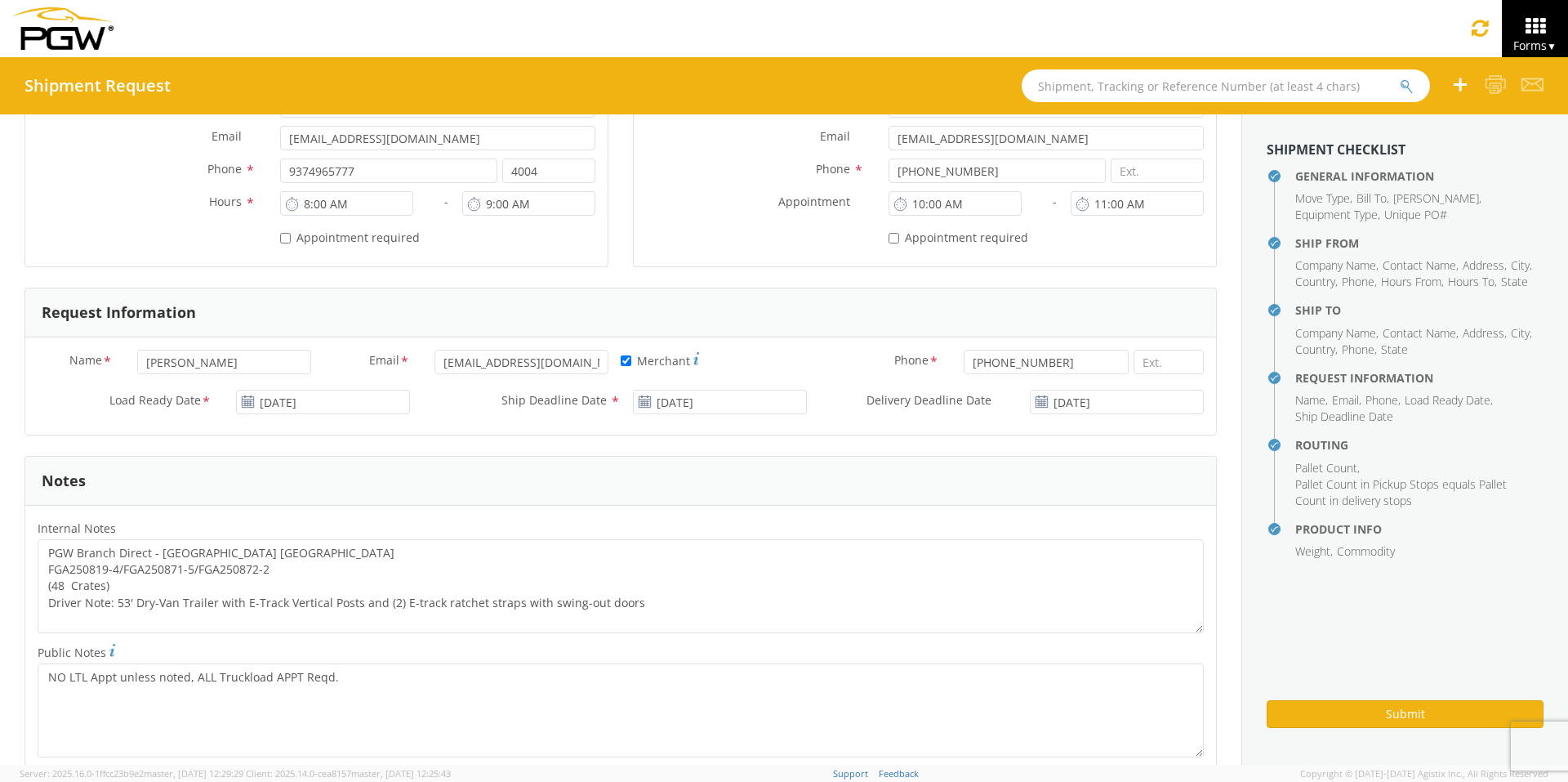
scroll to position [735, 0]
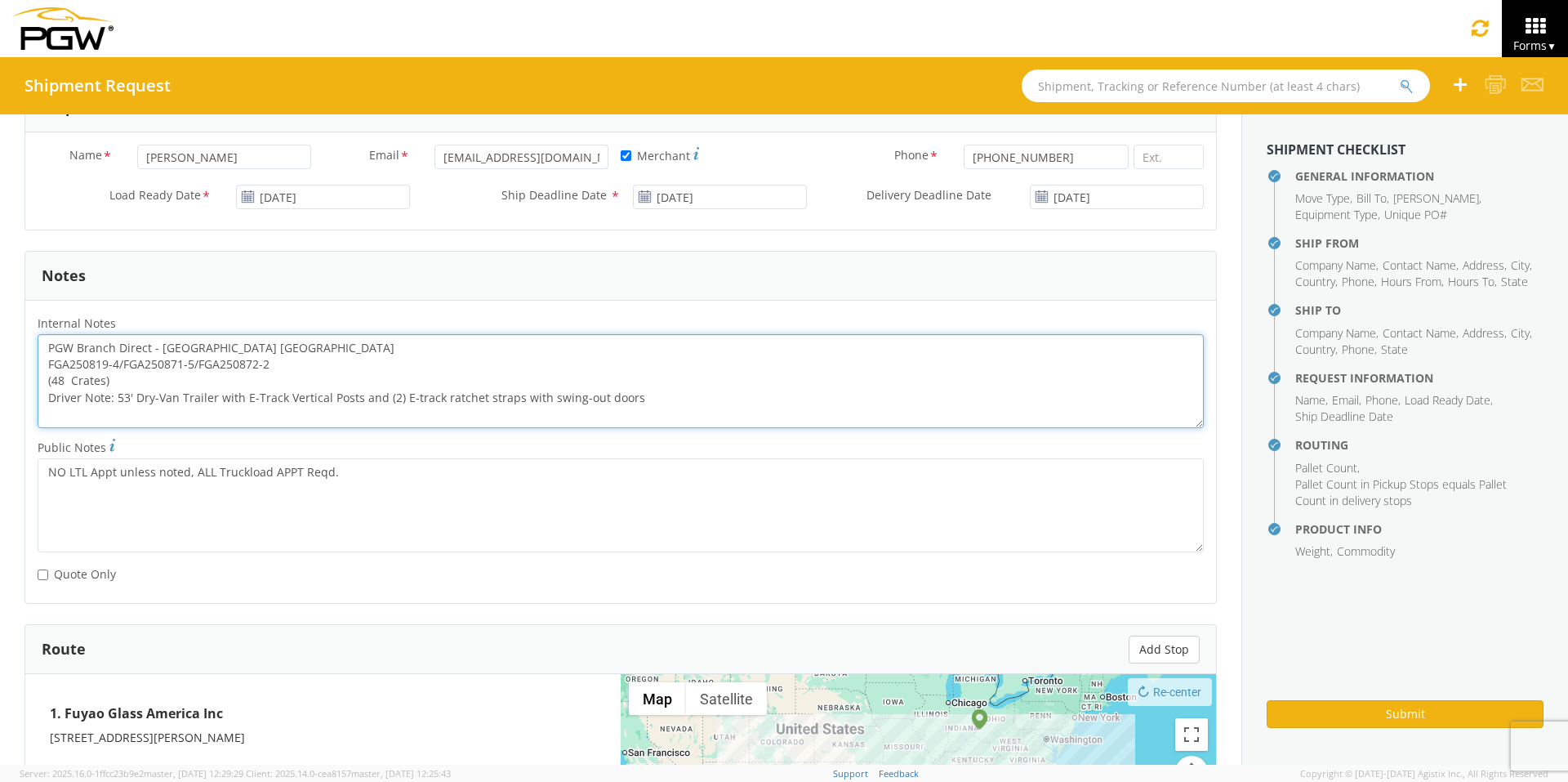
drag, startPoint x: 271, startPoint y: 366, endPoint x: 44, endPoint y: 368, distance: 227.0
click at [44, 368] on textarea "PGW Branch Direct - [GEOGRAPHIC_DATA] [GEOGRAPHIC_DATA] FGA250819-4/FGA250871-5…" at bounding box center [620, 381] width 1166 height 94
paste textarea "791-5/FGA251027-2/FGA251093-1"
drag, startPoint x: 48, startPoint y: 346, endPoint x: 650, endPoint y: 411, distance: 605.5
click at [650, 411] on textarea "PGW Branch Direct - [GEOGRAPHIC_DATA] [GEOGRAPHIC_DATA] FGA250791-5/FGA251027-2…" at bounding box center [620, 381] width 1166 height 94
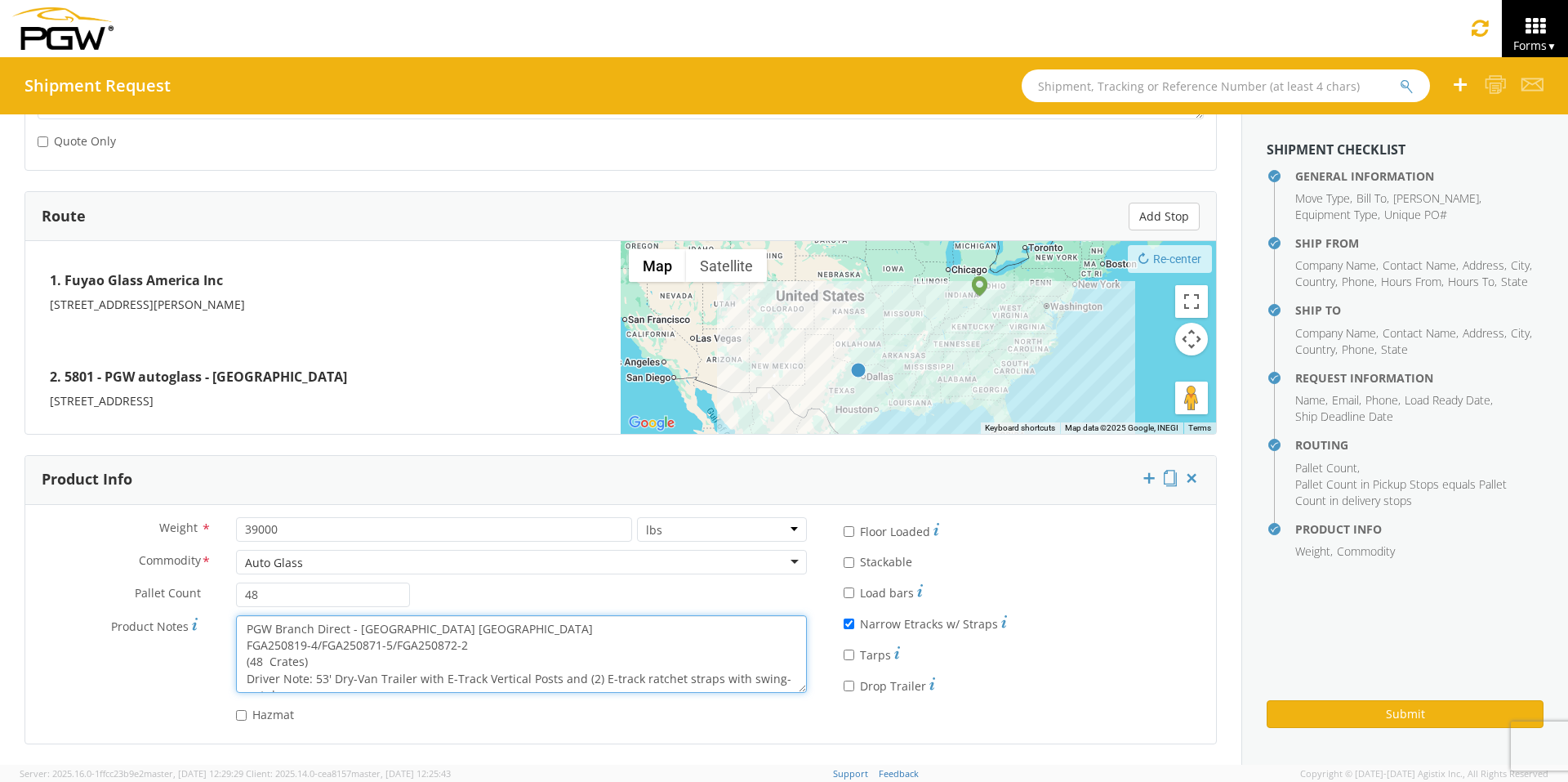
scroll to position [16, 0]
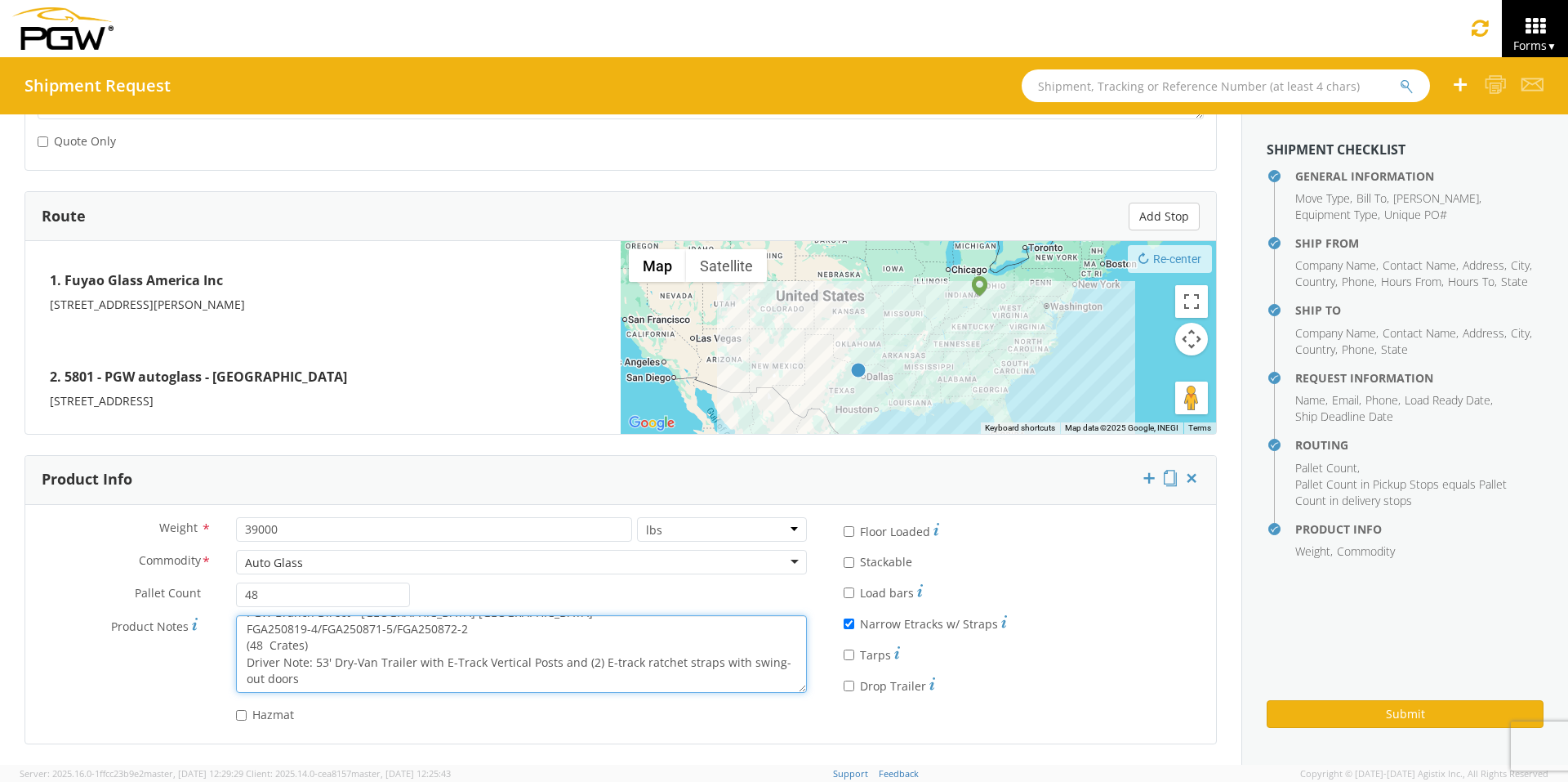
drag, startPoint x: 240, startPoint y: 627, endPoint x: 731, endPoint y: 702, distance: 496.7
click at [731, 605] on div "Weight * 39000 lbs kgs Commodity * Auto Glass Auto Glass Adhesives / Glues Aqua…" at bounding box center [422, 624] width 793 height 214
paste textarea "791-5/FGA251027-2/FGA251093-1"
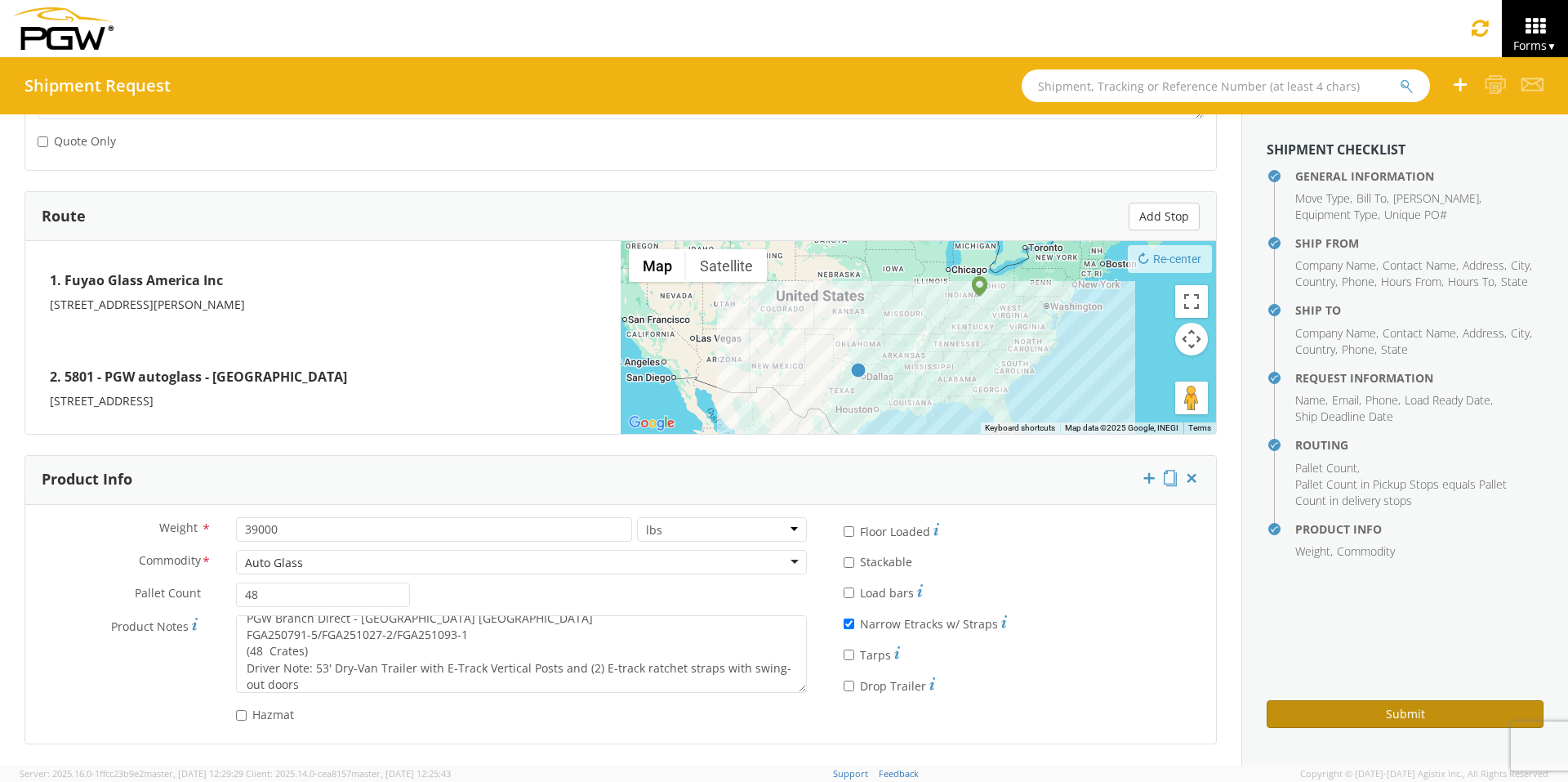
click at [1241, 605] on button "Submit" at bounding box center [1405, 714] width 276 height 28
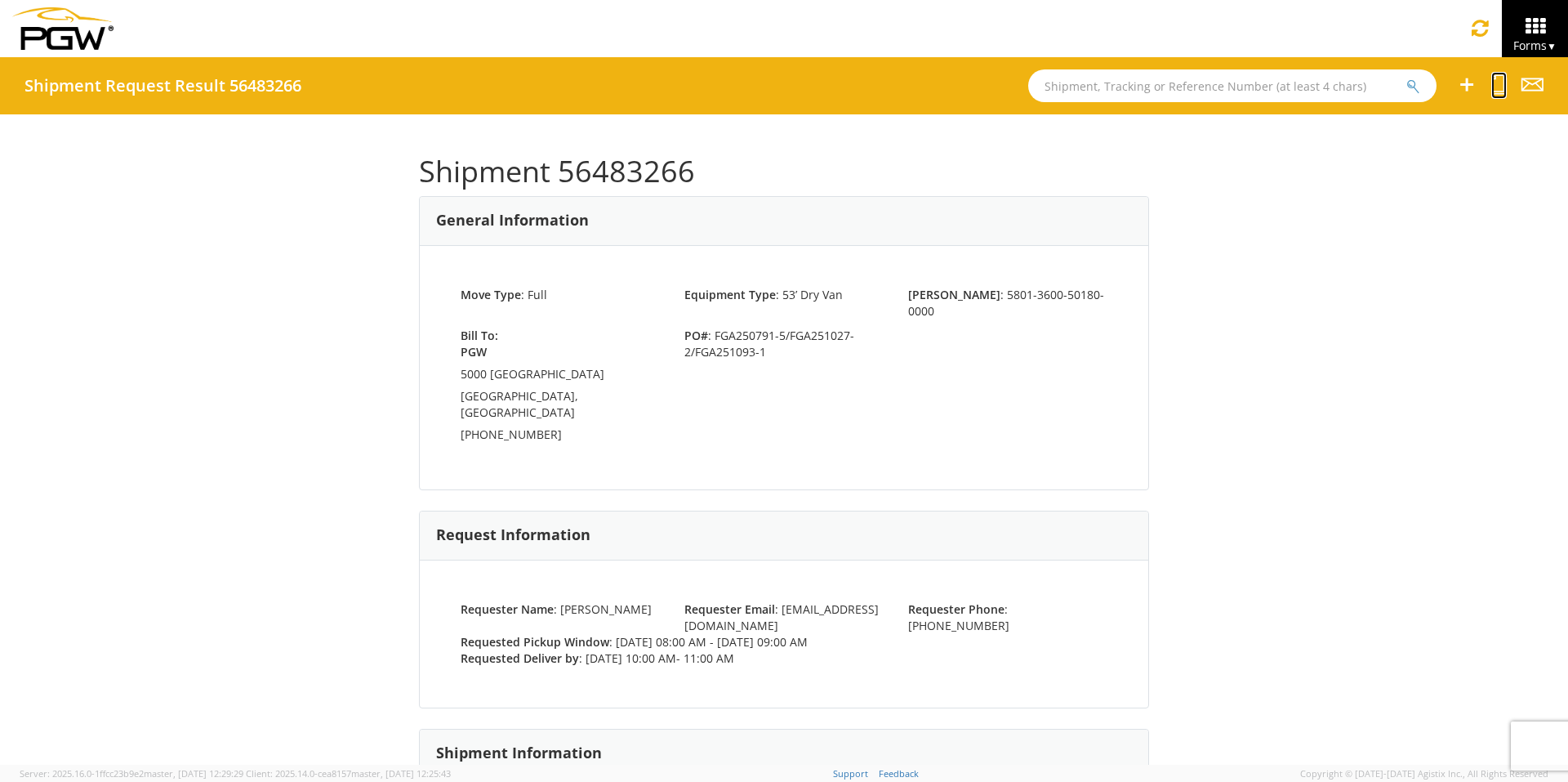
click at [1241, 90] on icon at bounding box center [1498, 84] width 15 height 21
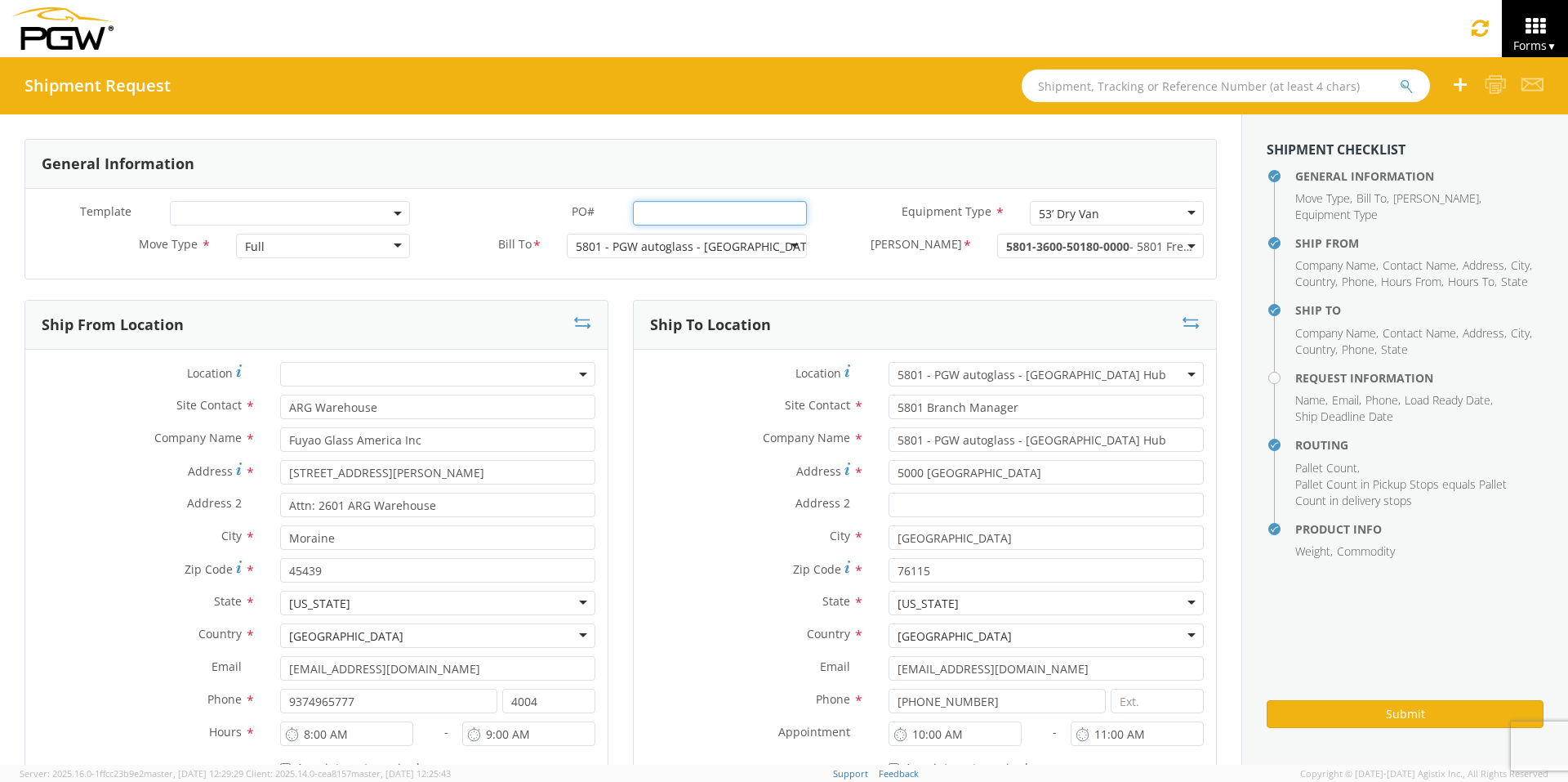
click at [661, 213] on input "PO# *" at bounding box center [720, 213] width 174 height 24
drag, startPoint x: 793, startPoint y: 211, endPoint x: 477, endPoint y: 213, distance: 316.0
click at [479, 213] on div "PO# * FGA250871-6/FGA250974-4/FGA250975-4/FGA250997-4" at bounding box center [620, 213] width 397 height 24
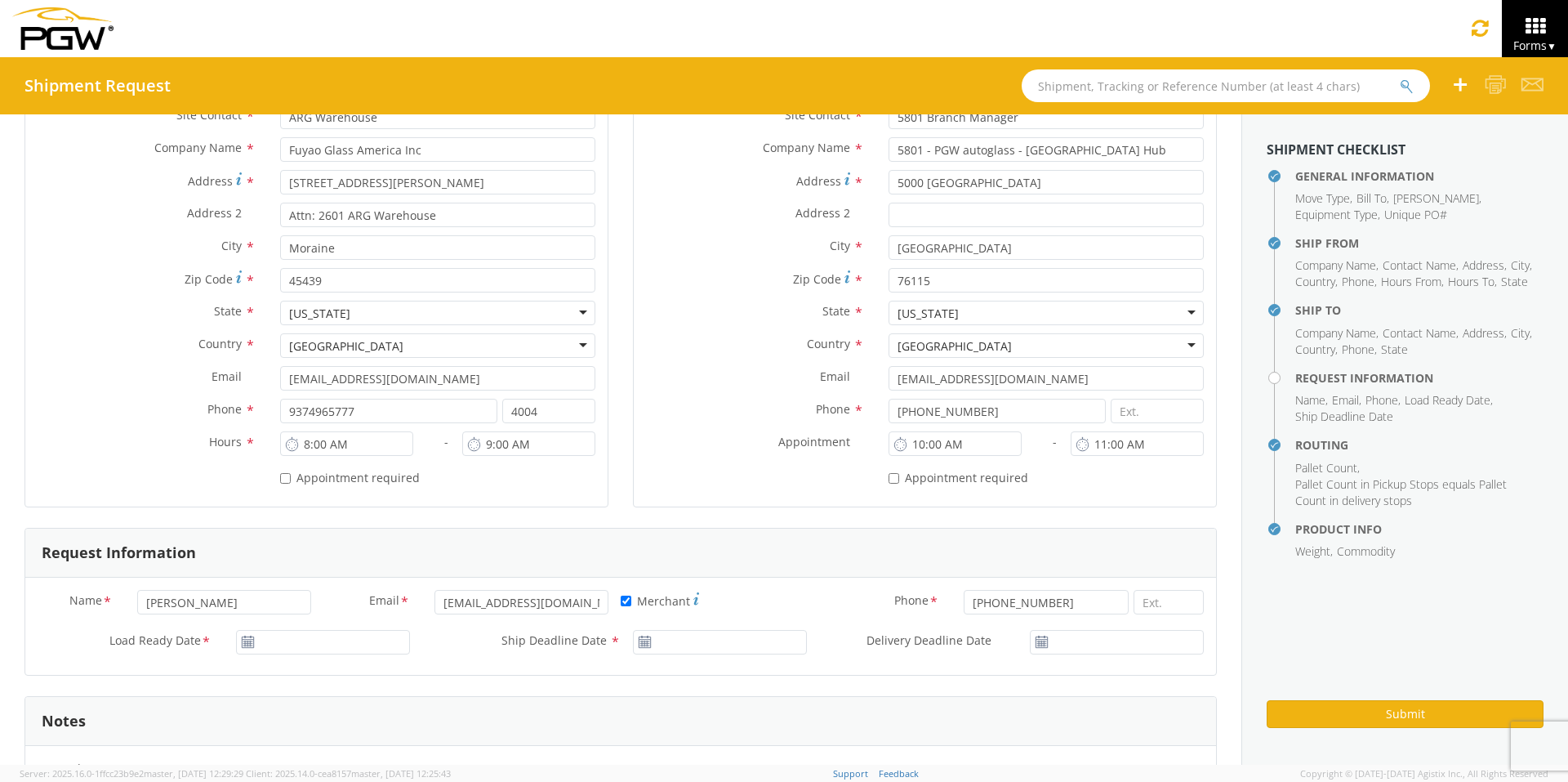
scroll to position [409, 0]
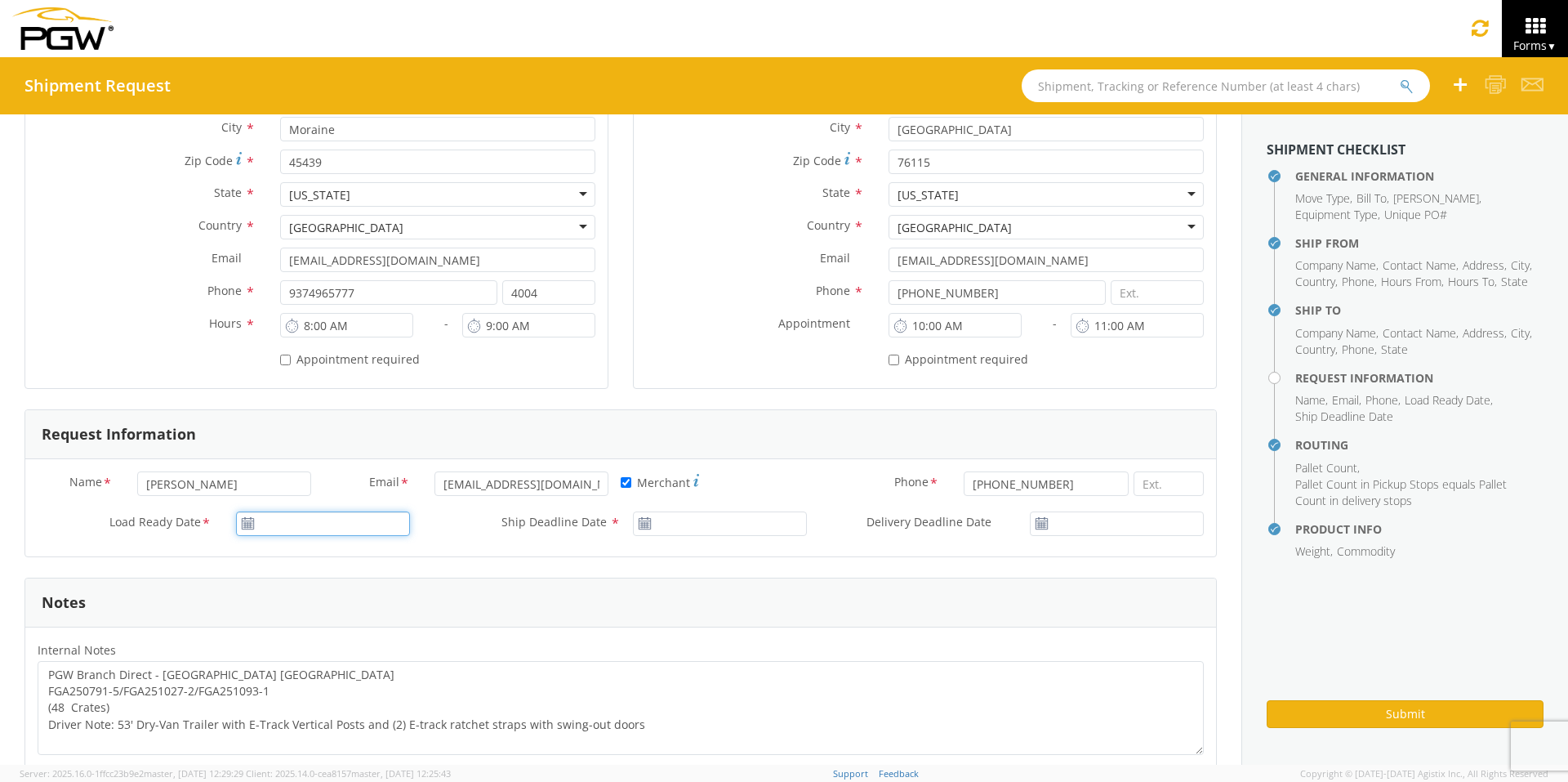
click at [285, 519] on input "Load Ready Date *" at bounding box center [323, 523] width 174 height 24
click at [405, 416] on td "15" at bounding box center [407, 419] width 28 height 24
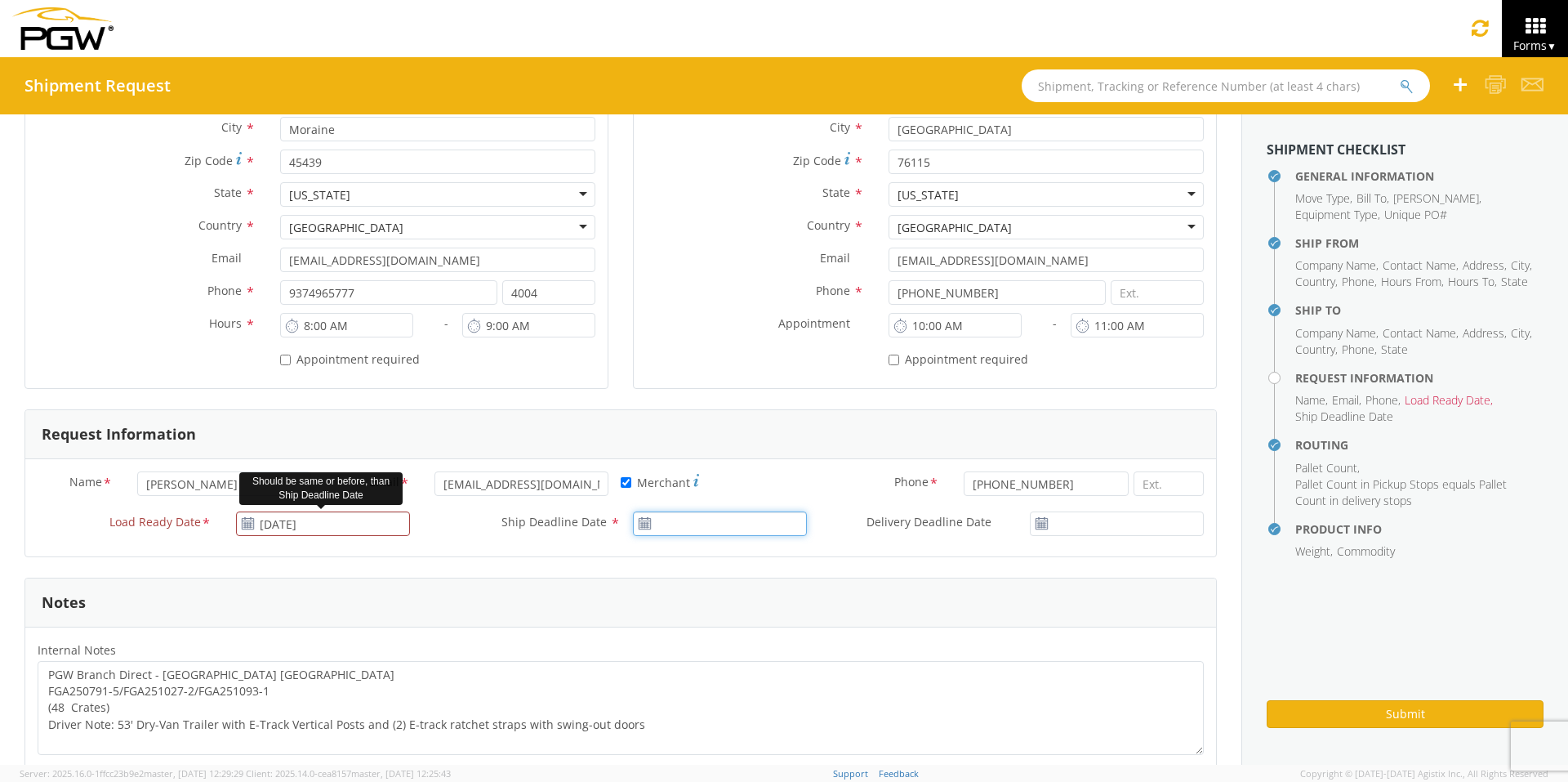
drag, startPoint x: 793, startPoint y: 525, endPoint x: 782, endPoint y: 527, distance: 11.2
click at [793, 526] on input "Ship Deadline Date *" at bounding box center [720, 523] width 174 height 24
click at [793, 418] on td "15" at bounding box center [805, 419] width 28 height 24
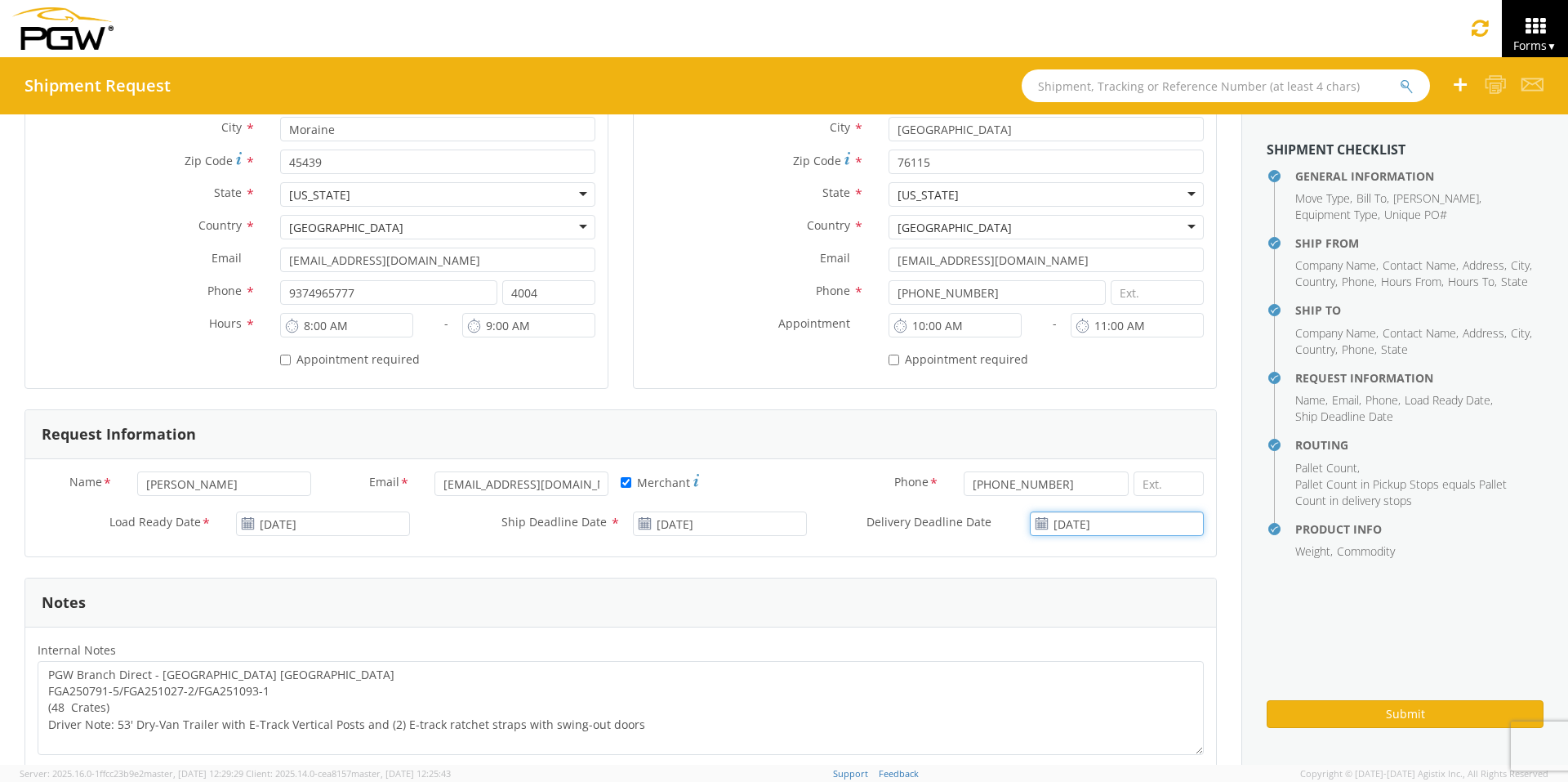
click at [1073, 529] on input "[DATE]" at bounding box center [1117, 523] width 174 height 24
click at [1153, 421] on td "15" at bounding box center [1159, 419] width 28 height 24
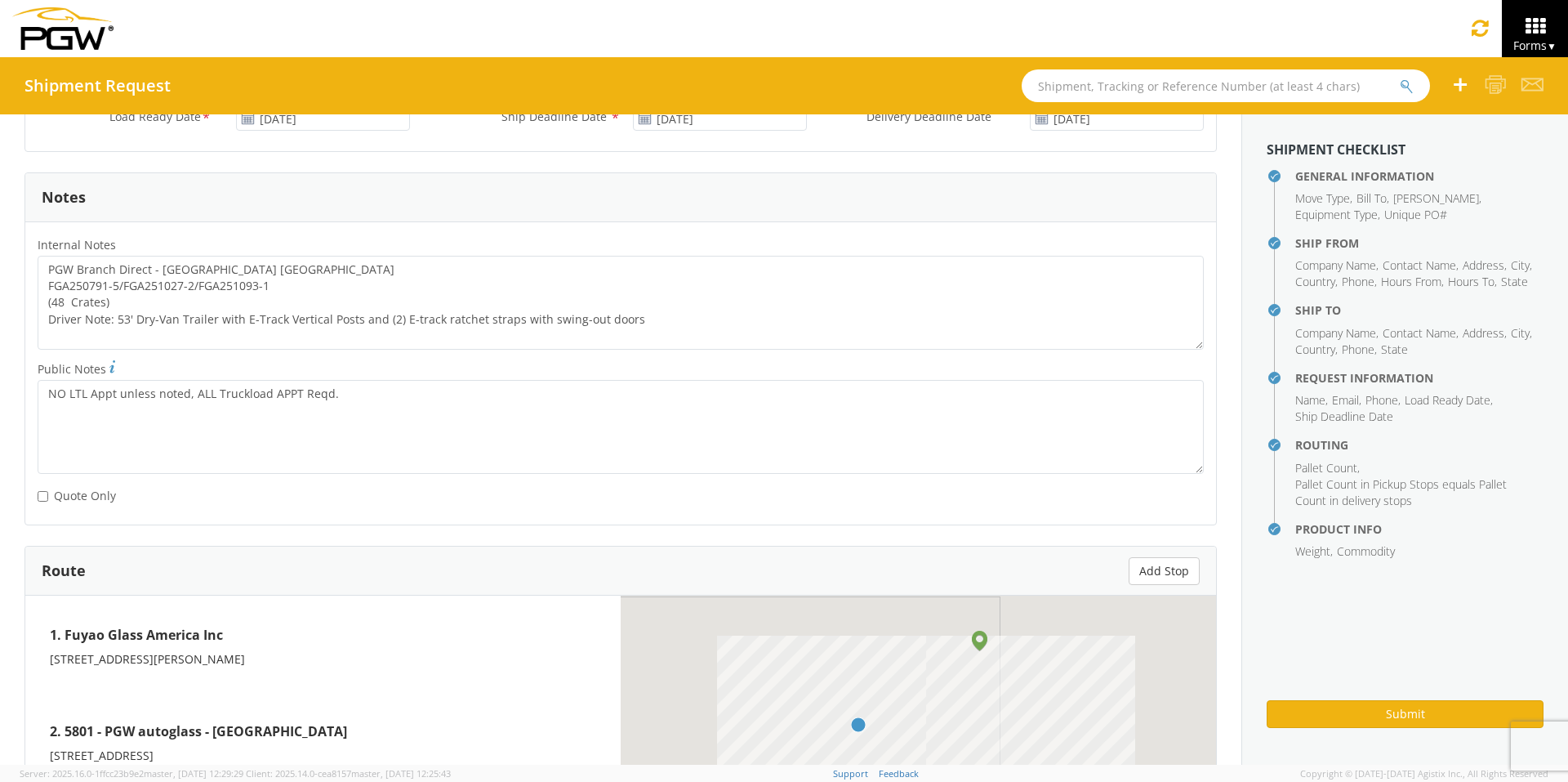
scroll to position [817, 0]
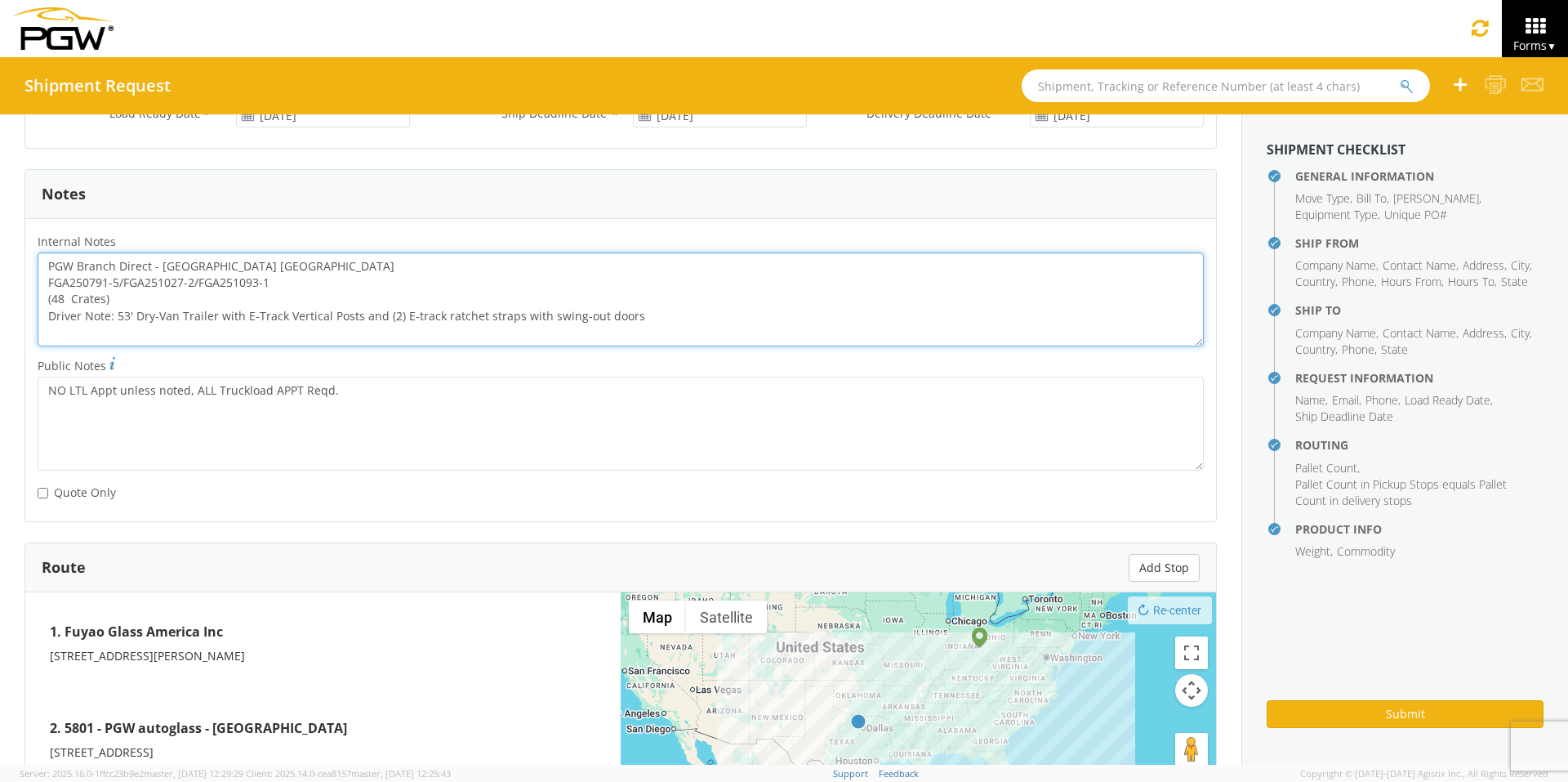
drag, startPoint x: 278, startPoint y: 284, endPoint x: 38, endPoint y: 279, distance: 240.1
click at [38, 279] on textarea "PGW Branch Direct - [GEOGRAPHIC_DATA] [GEOGRAPHIC_DATA] FGA250791-5/FGA251027-2…" at bounding box center [620, 299] width 1166 height 94
paste textarea "871-6/FGA250974-4/FGA250975-4/FGA250997-4"
drag, startPoint x: 42, startPoint y: 263, endPoint x: 679, endPoint y: 344, distance: 642.1
click at [679, 344] on textarea "PGW Branch Direct - [GEOGRAPHIC_DATA] FGA250871-6/FGA250974-4/FGA250975-4/FGA25…" at bounding box center [620, 299] width 1166 height 94
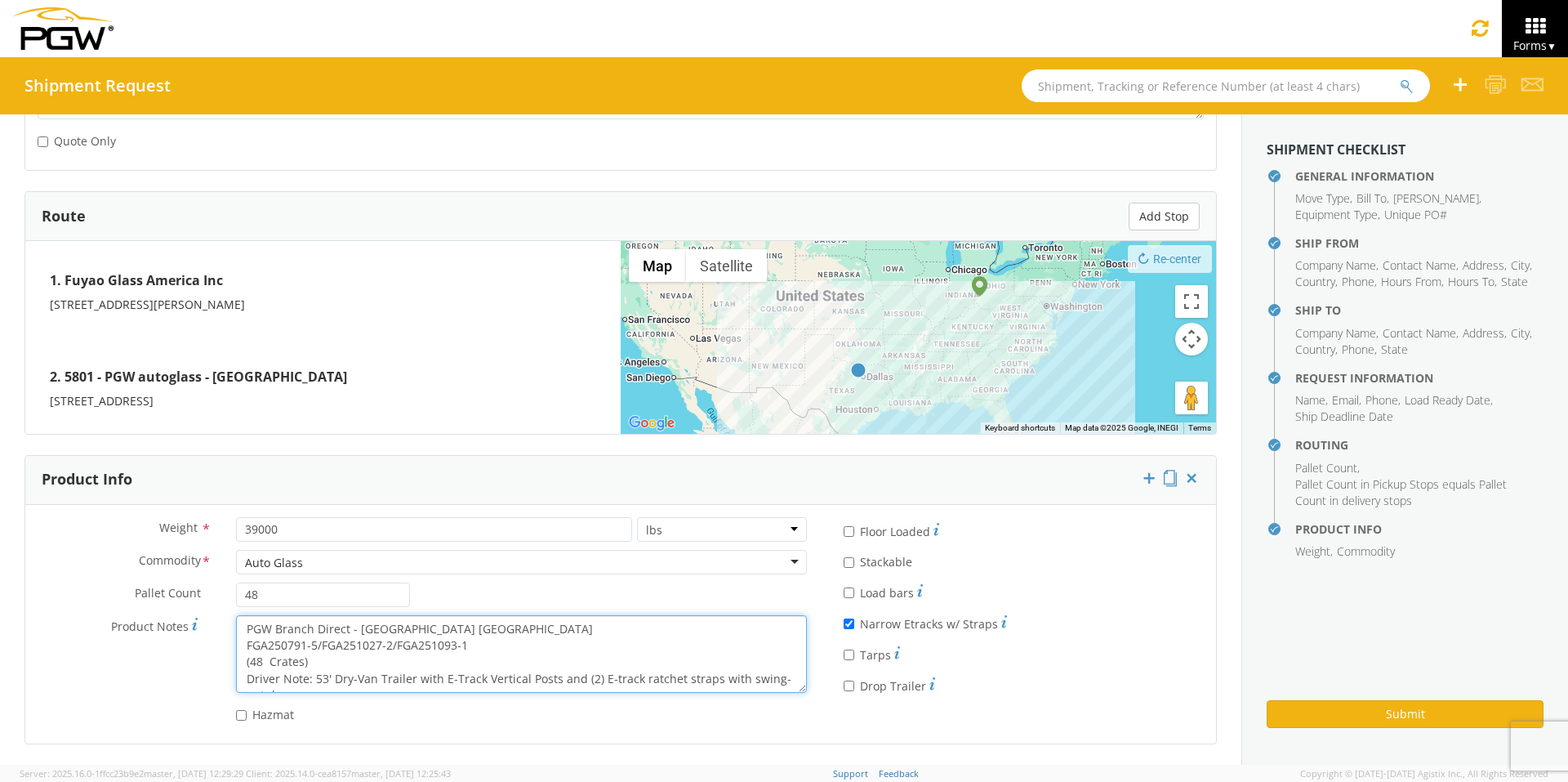
scroll to position [16, 0]
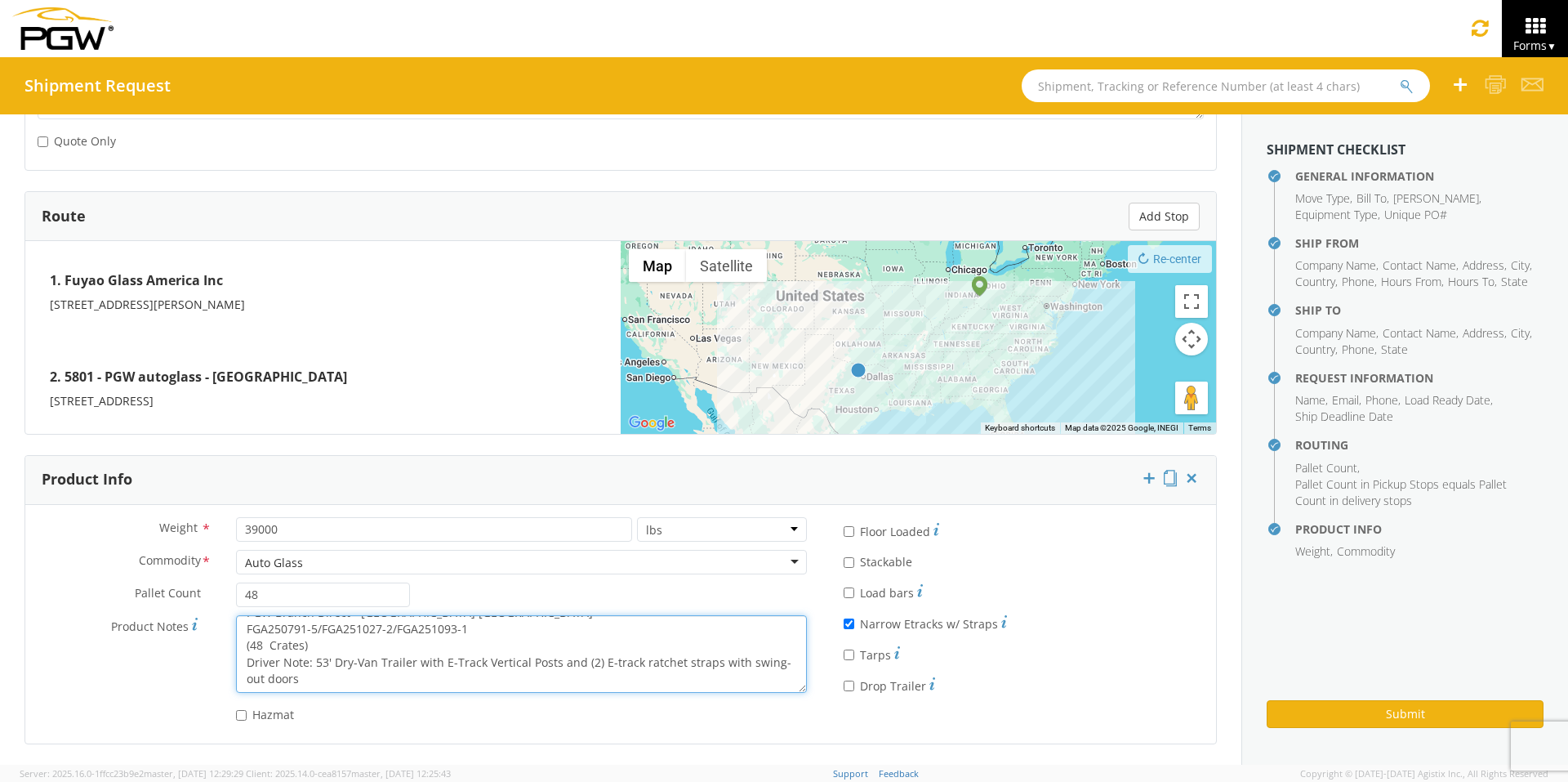
drag, startPoint x: 240, startPoint y: 627, endPoint x: 650, endPoint y: 720, distance: 420.4
click at [650, 605] on div "Weight * 39000 lbs kgs Commodity * Auto Glass Auto Glass Adhesives / Glues Aqua…" at bounding box center [422, 624] width 793 height 214
paste textarea "871-6/FGA250974-4/FGA250975-4/FGA250997-4"
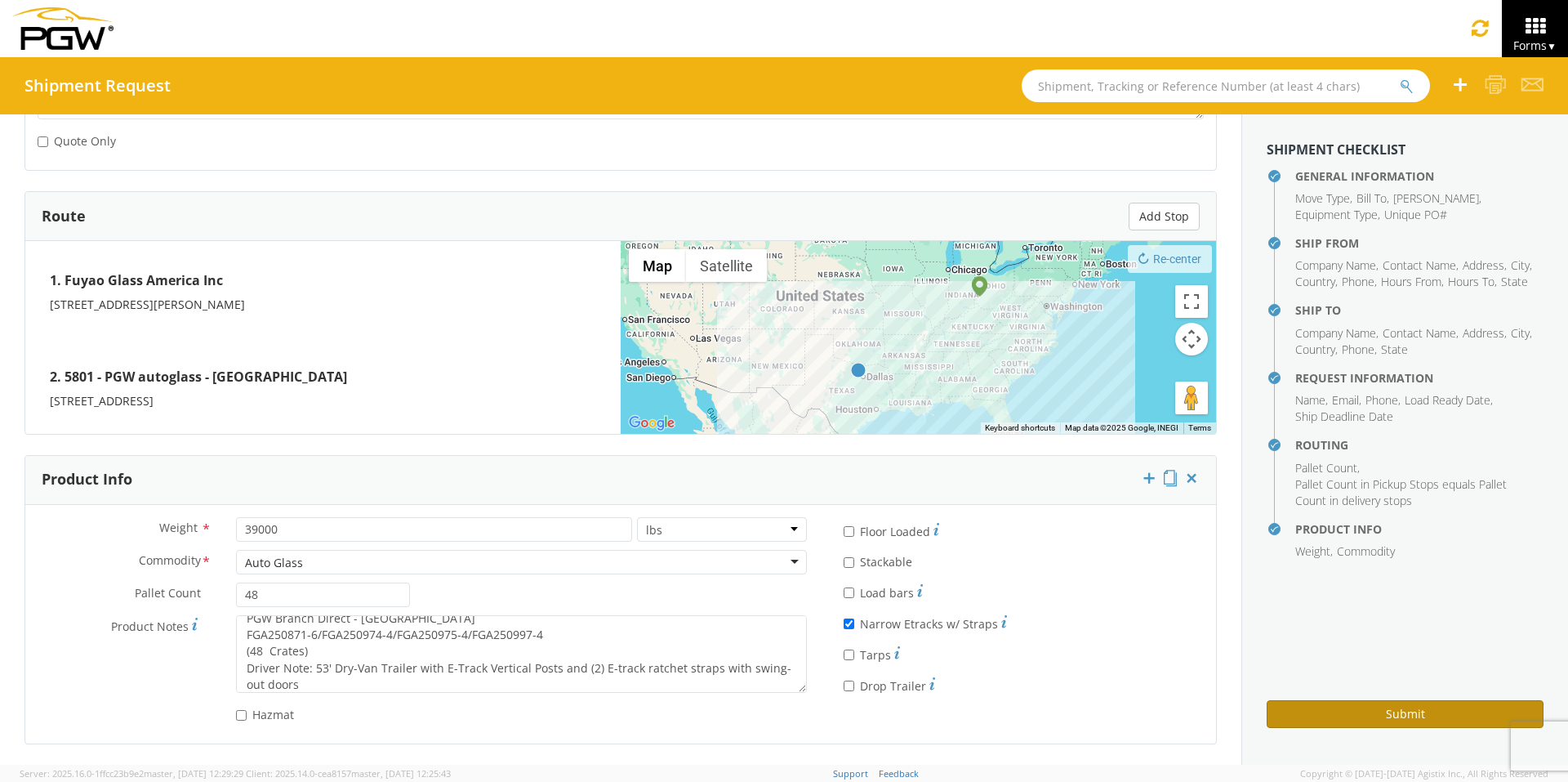
click at [1241, 605] on button "Submit" at bounding box center [1405, 714] width 276 height 28
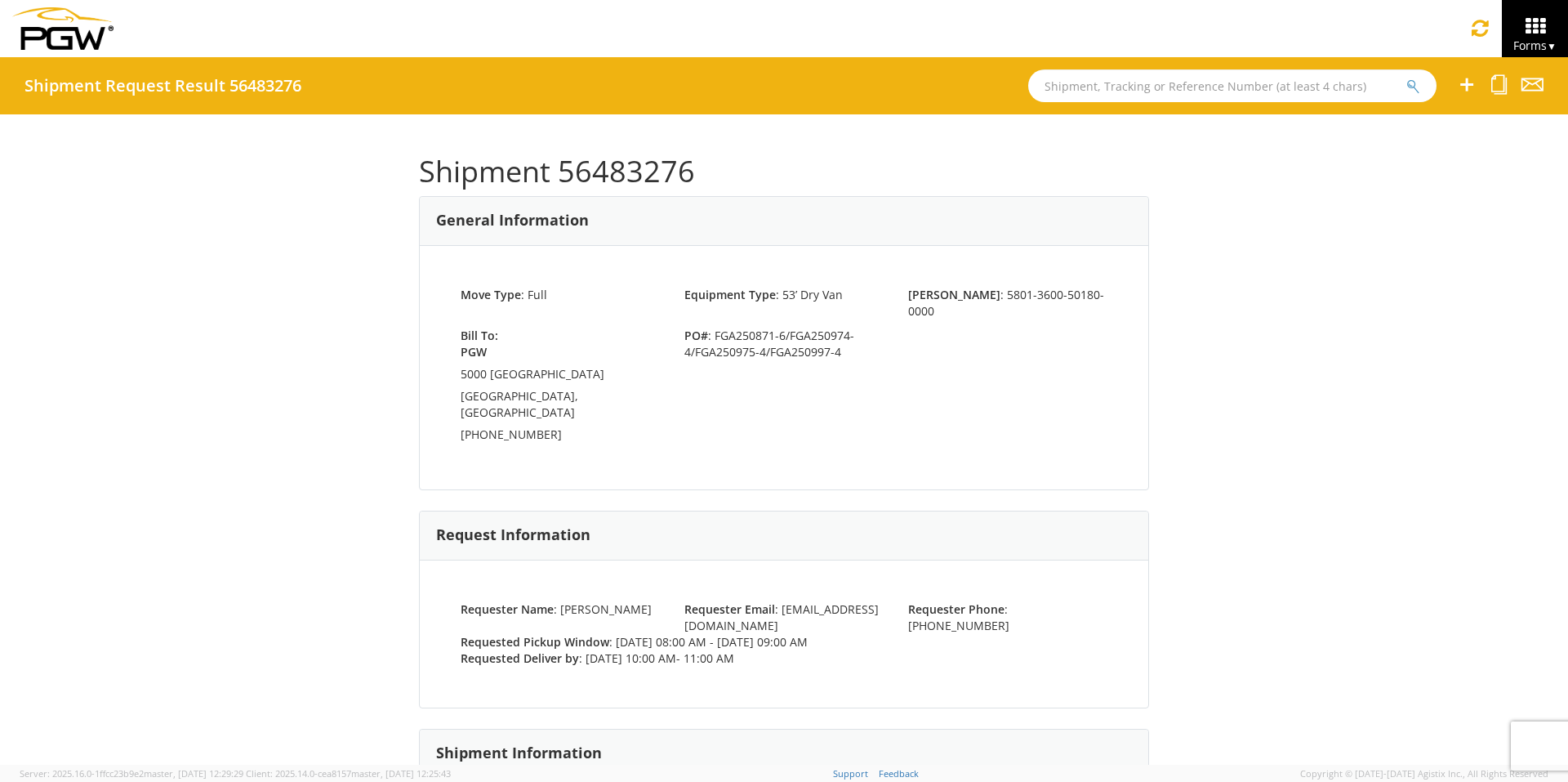
click at [1099, 81] on input "text" at bounding box center [1232, 85] width 408 height 32
click at [1241, 77] on button "submit" at bounding box center [1413, 87] width 13 height 20
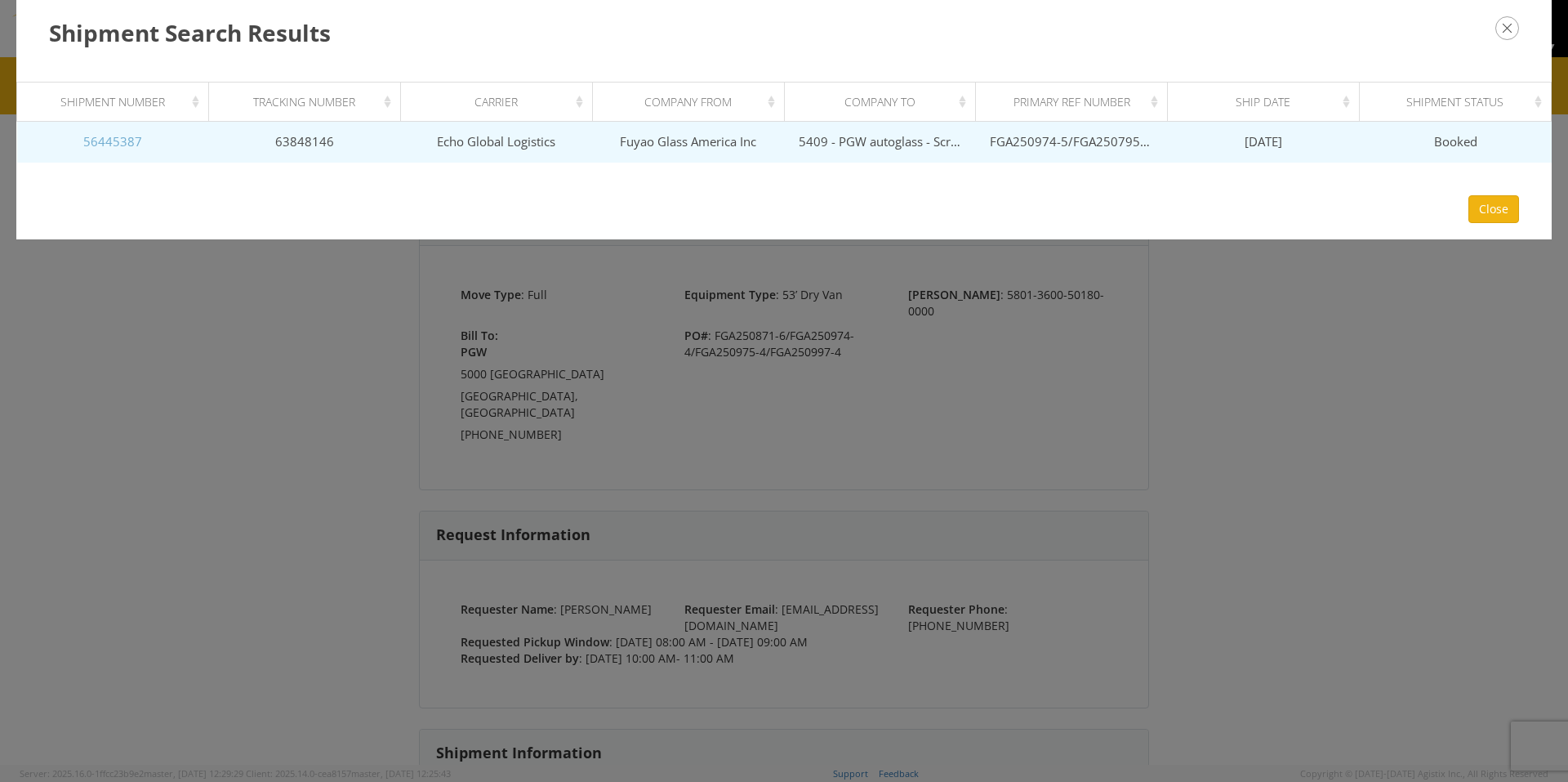
click at [126, 146] on link "56445387" at bounding box center [113, 141] width 59 height 16
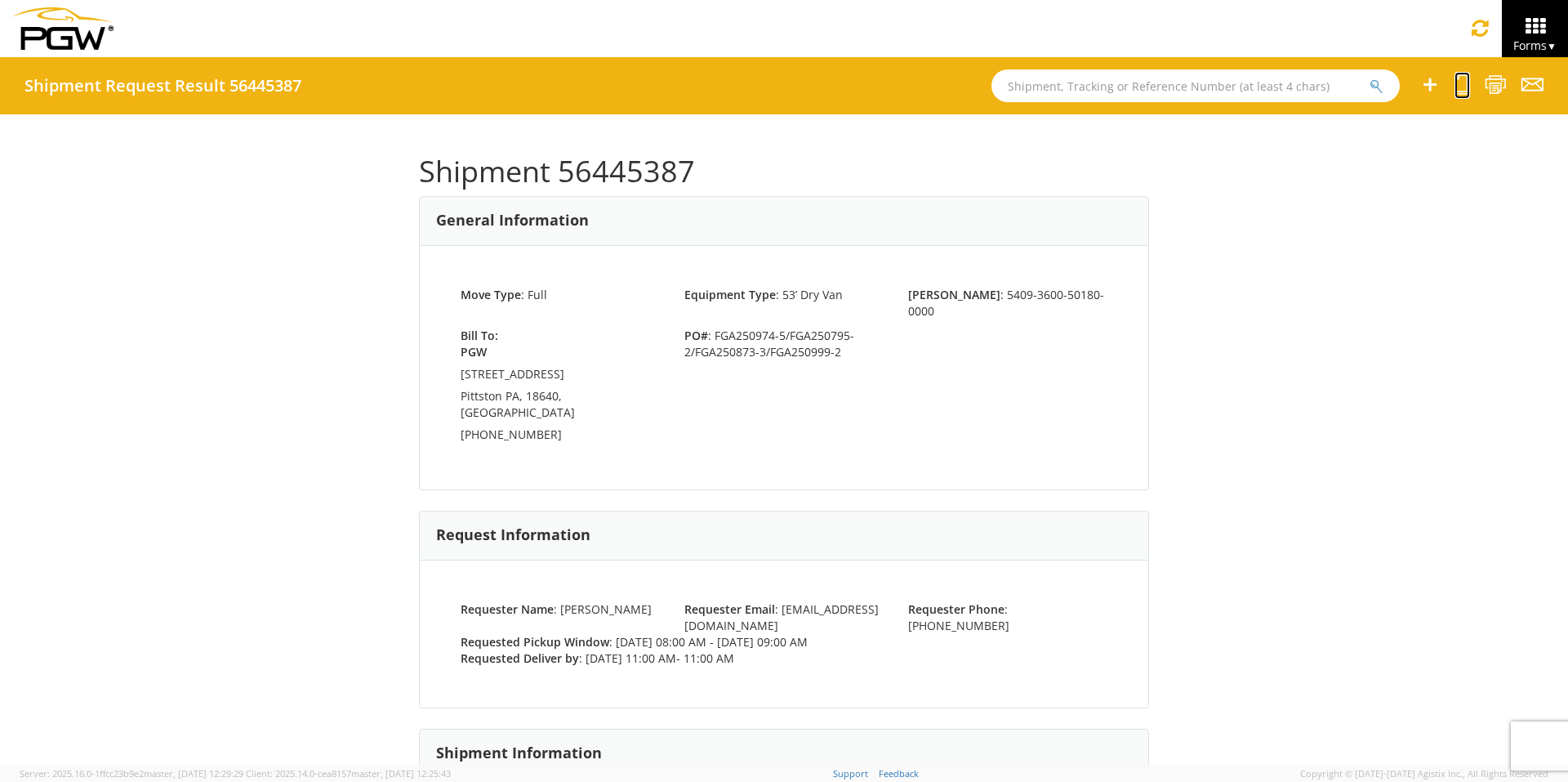
click at [1241, 91] on icon at bounding box center [1461, 84] width 15 height 21
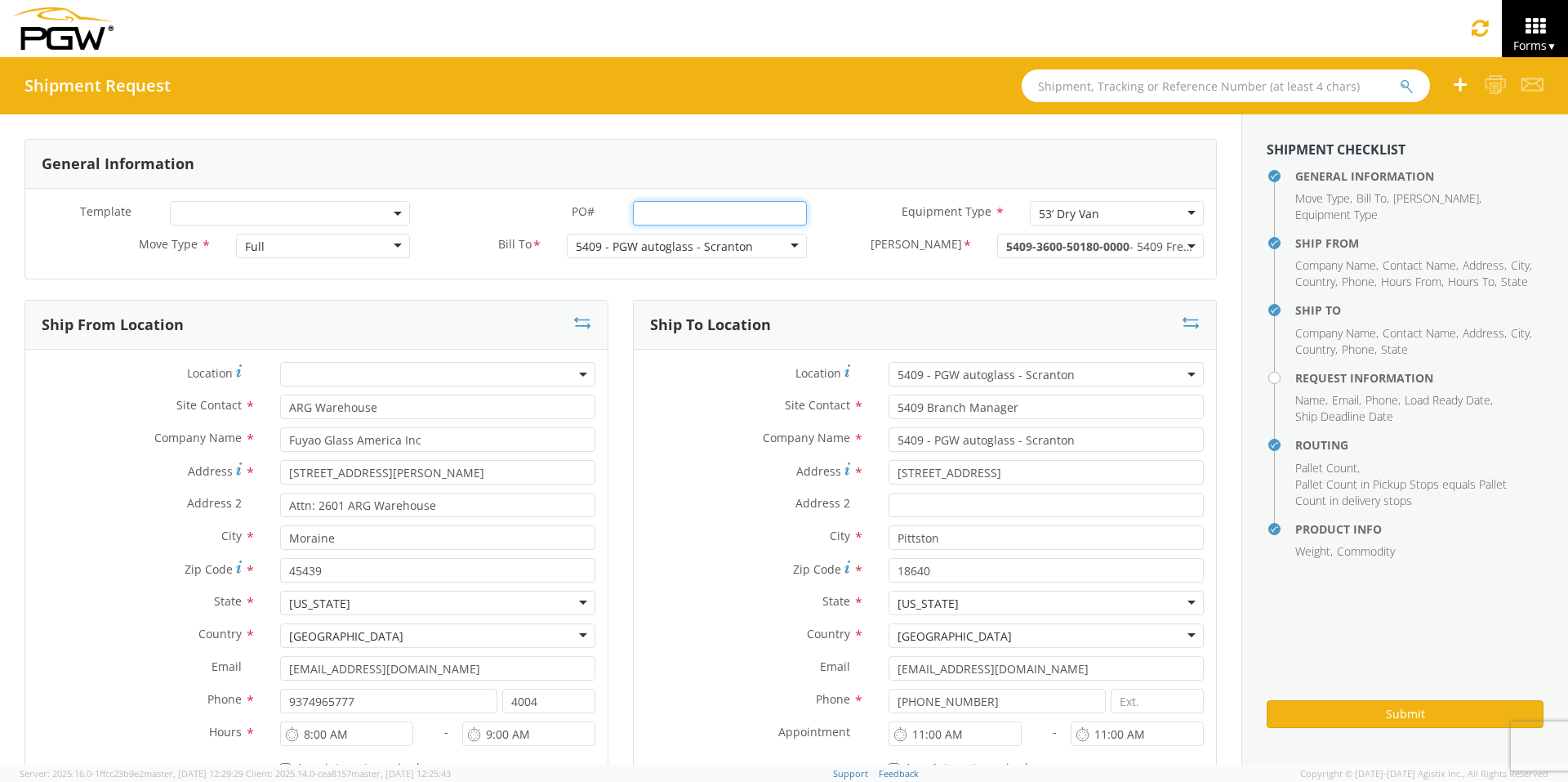
click at [664, 204] on input "PO# *" at bounding box center [720, 213] width 174 height 24
drag, startPoint x: 794, startPoint y: 213, endPoint x: 507, endPoint y: 213, distance: 287.0
click at [507, 213] on div "PO# * FGA250757-5/FGA250874-2/FGA250976-2/FGA250977-1" at bounding box center [620, 213] width 397 height 24
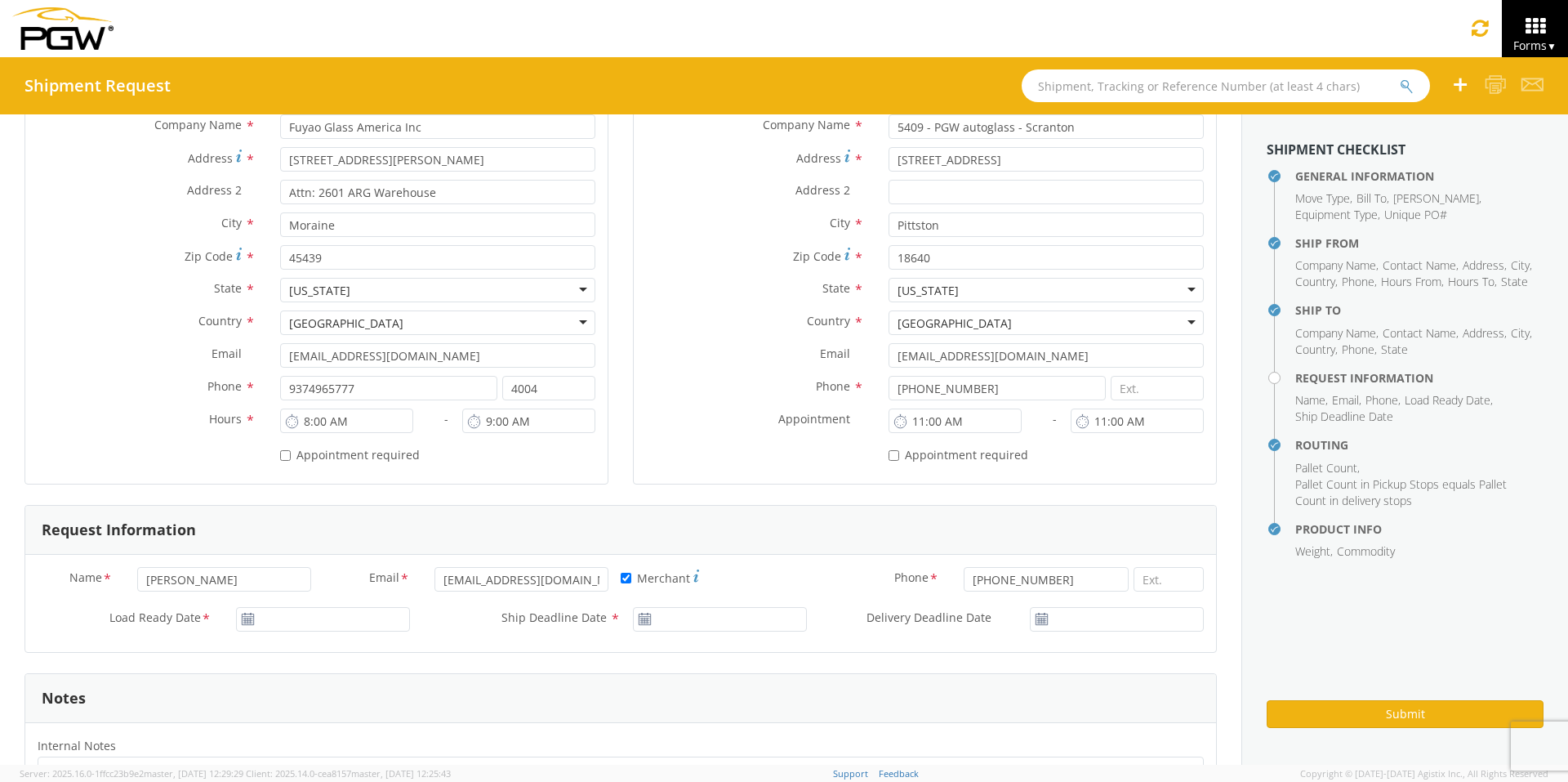
scroll to position [327, 0]
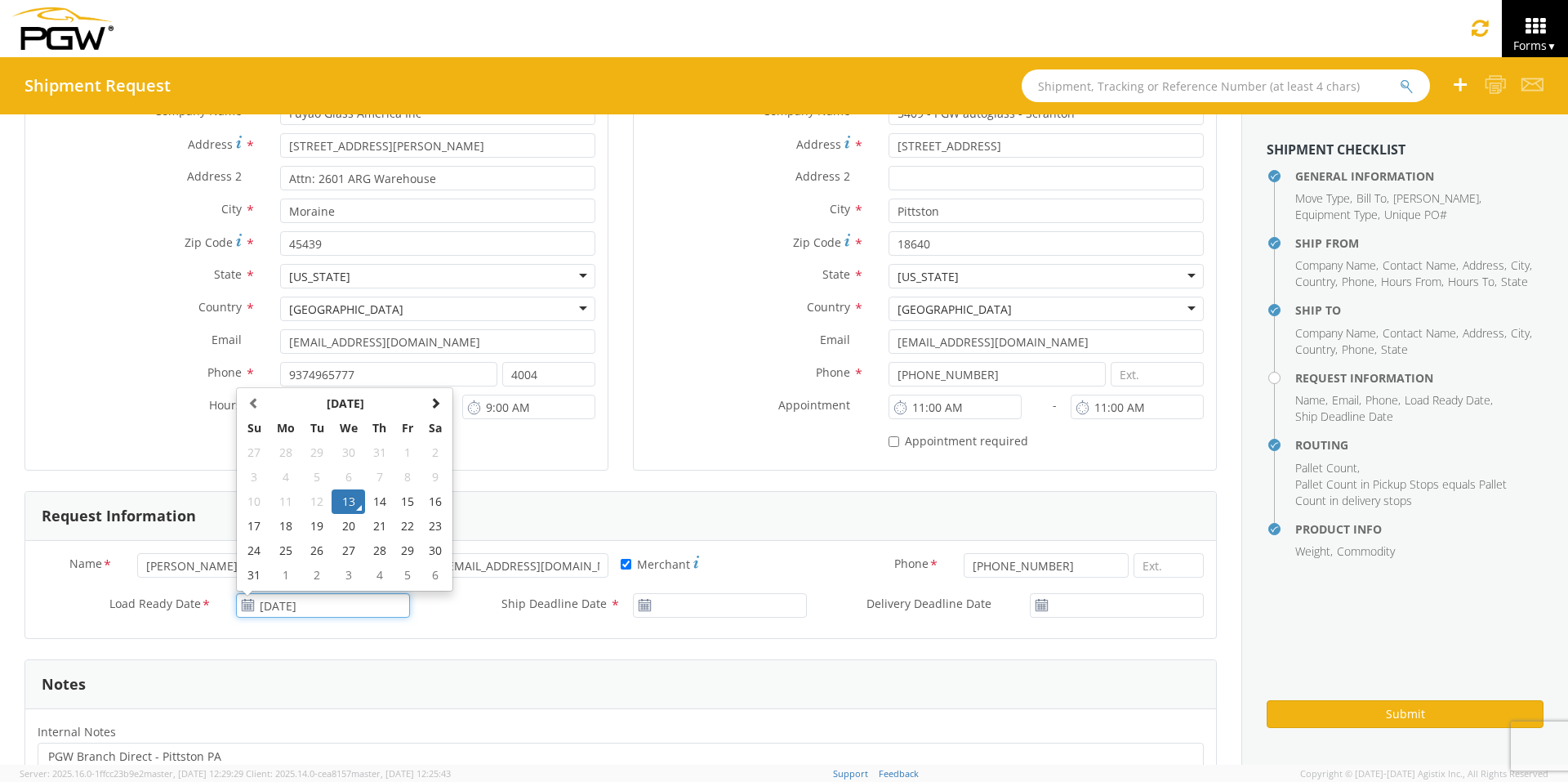
click at [317, 605] on input "[DATE]" at bounding box center [323, 605] width 174 height 24
click at [405, 497] on td "15" at bounding box center [407, 501] width 28 height 24
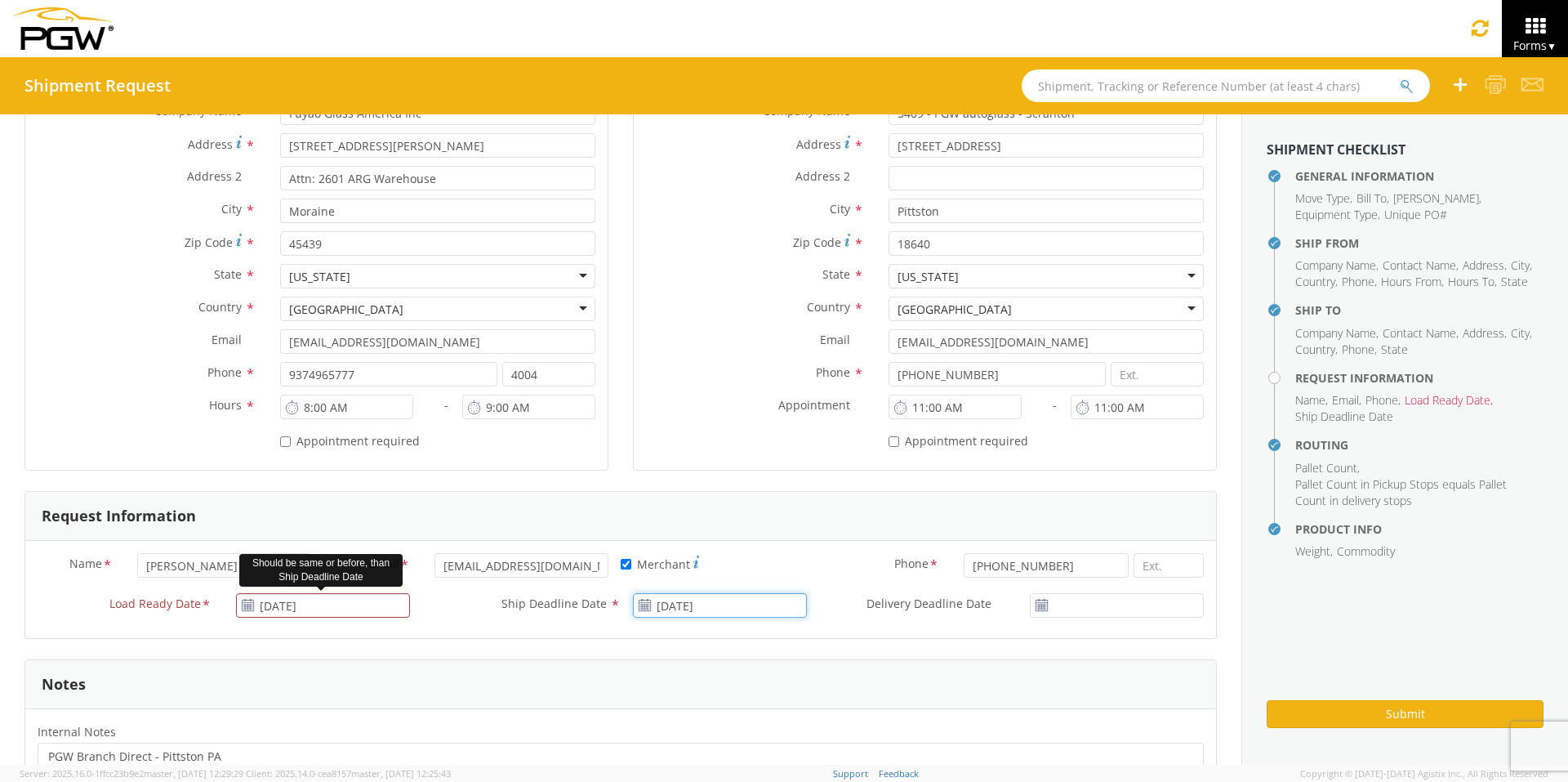
click at [689, 597] on input "[DATE]" at bounding box center [720, 605] width 174 height 24
click at [798, 497] on td "15" at bounding box center [805, 501] width 28 height 24
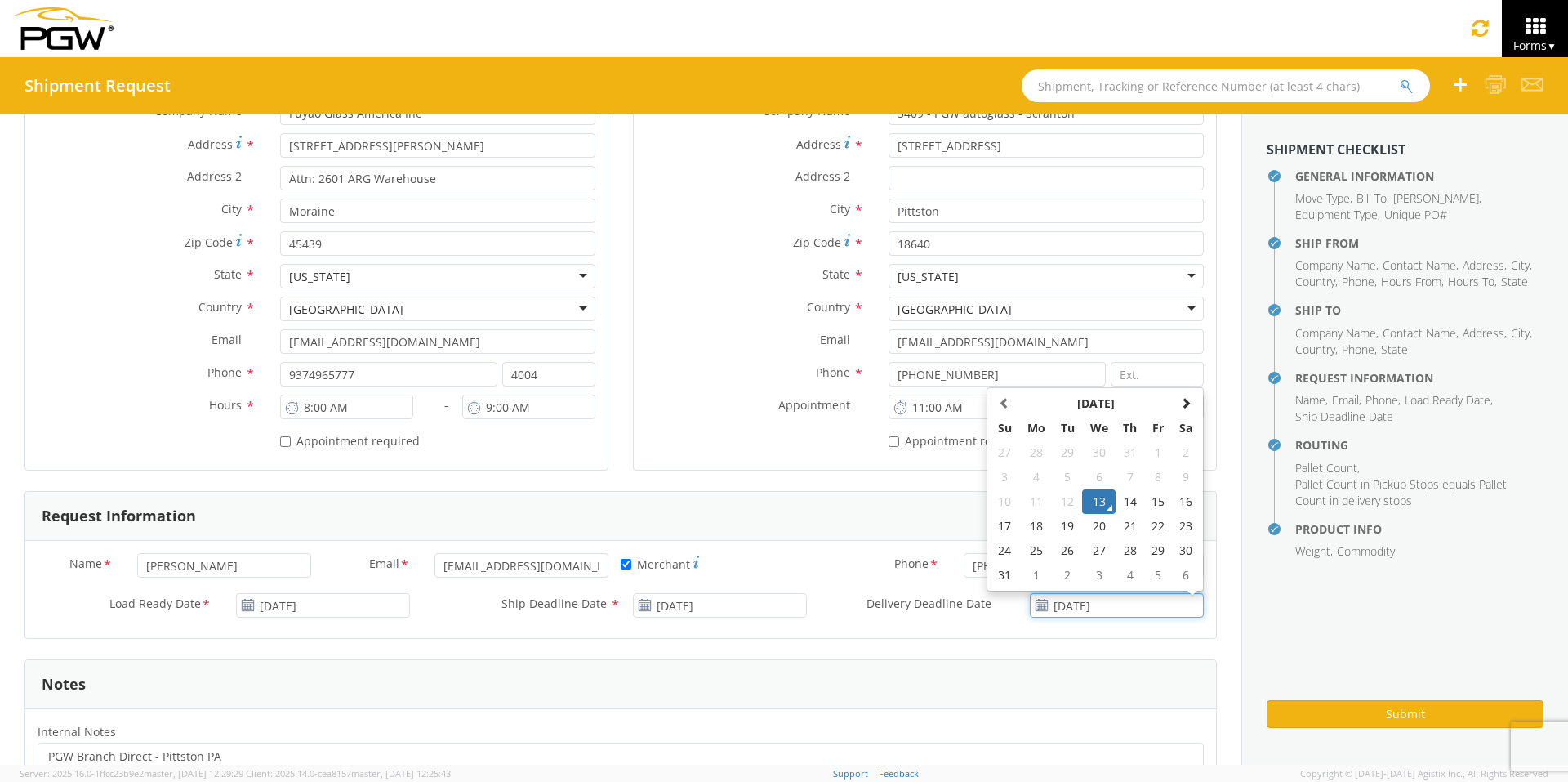
click at [1084, 605] on input "[DATE]" at bounding box center [1117, 605] width 174 height 24
click at [1146, 496] on td "15" at bounding box center [1159, 501] width 28 height 24
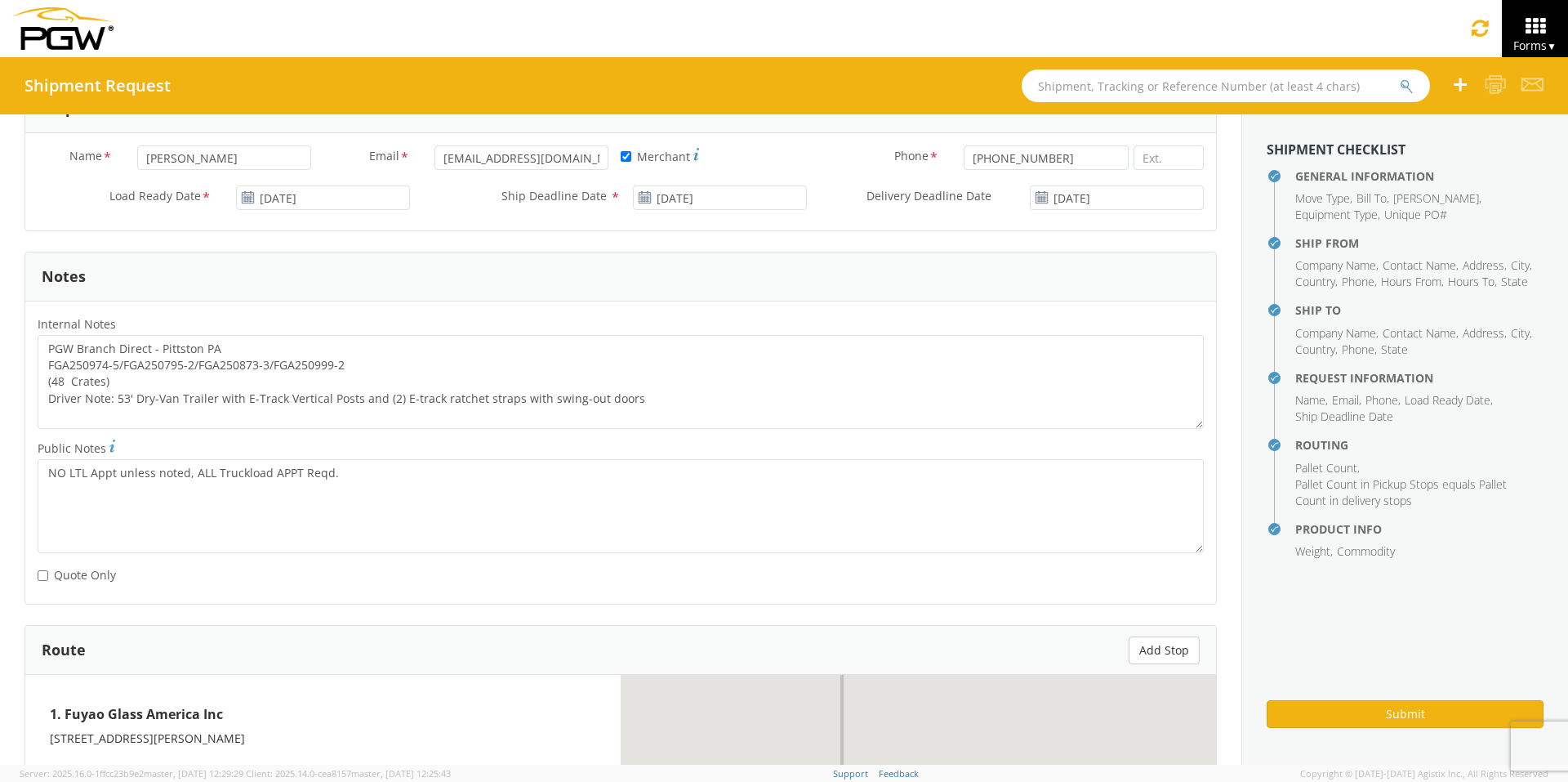
scroll to position [735, 0]
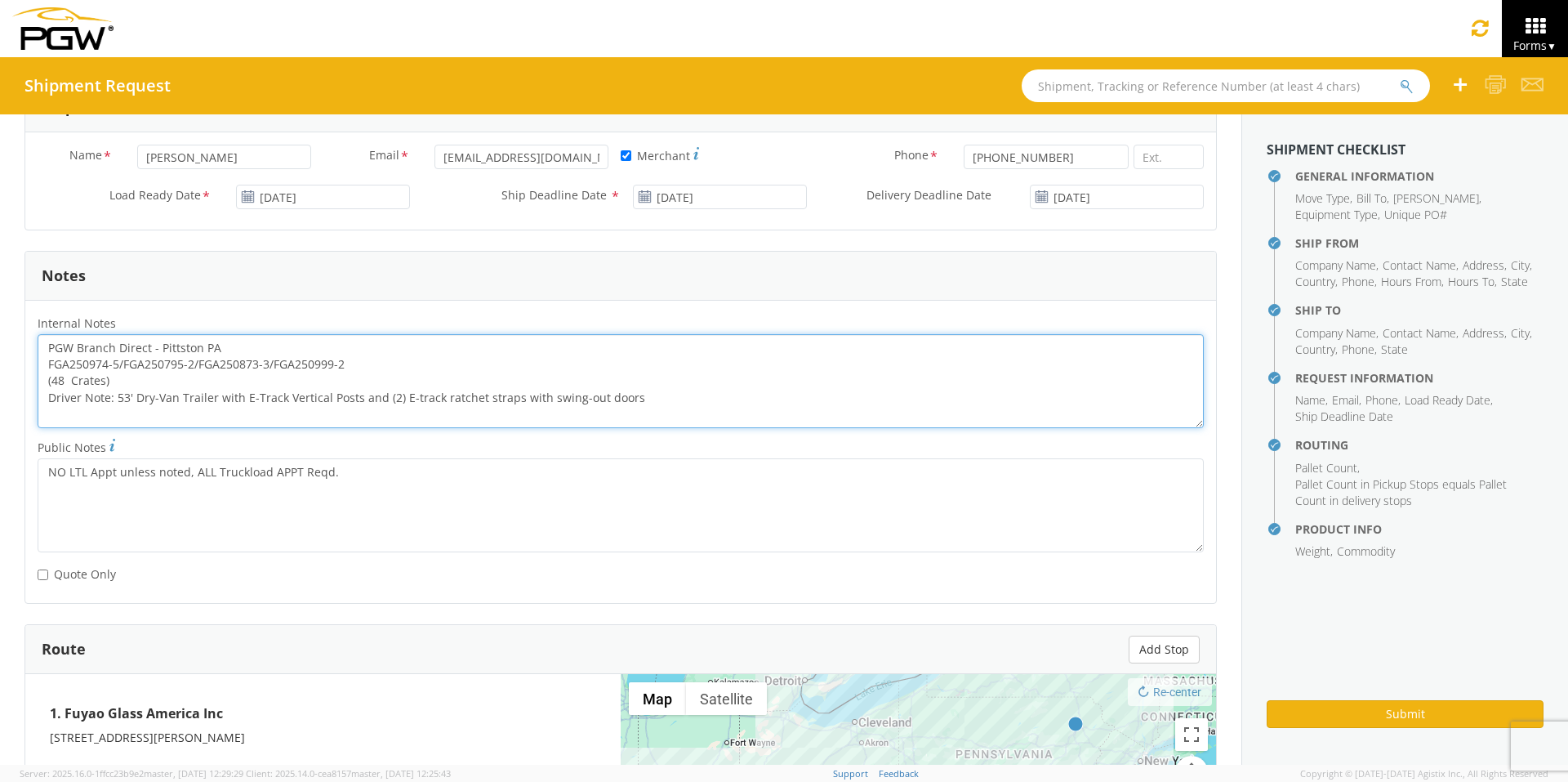
drag, startPoint x: 334, startPoint y: 365, endPoint x: 11, endPoint y: 363, distance: 323.0
click at [11, 363] on div "General Information Template * PO# * FGA250757-5/FGA250874-2/FGA250976-2/FGA250…" at bounding box center [620, 278] width 1241 height 1798
paste textarea "757-5/FGA250874-2/FGA250976-2/FGA250977-1"
drag, startPoint x: 46, startPoint y: 341, endPoint x: 761, endPoint y: 417, distance: 719.0
click at [761, 417] on textarea "PGW Branch Direct - Pittston PA FGA250757-5/FGA250874-2/FGA250976-2/FGA250977-1…" at bounding box center [620, 381] width 1166 height 94
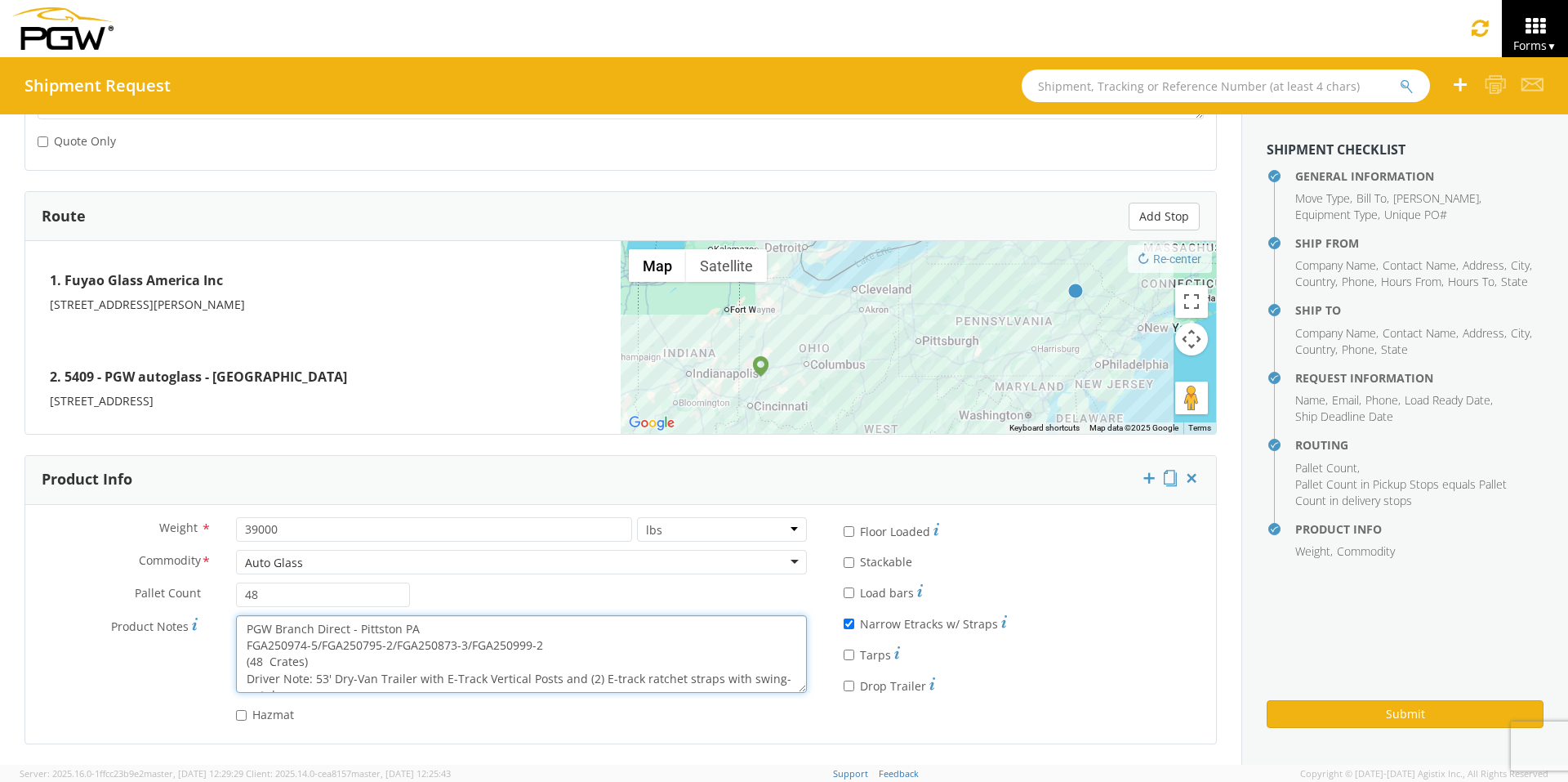
scroll to position [16, 0]
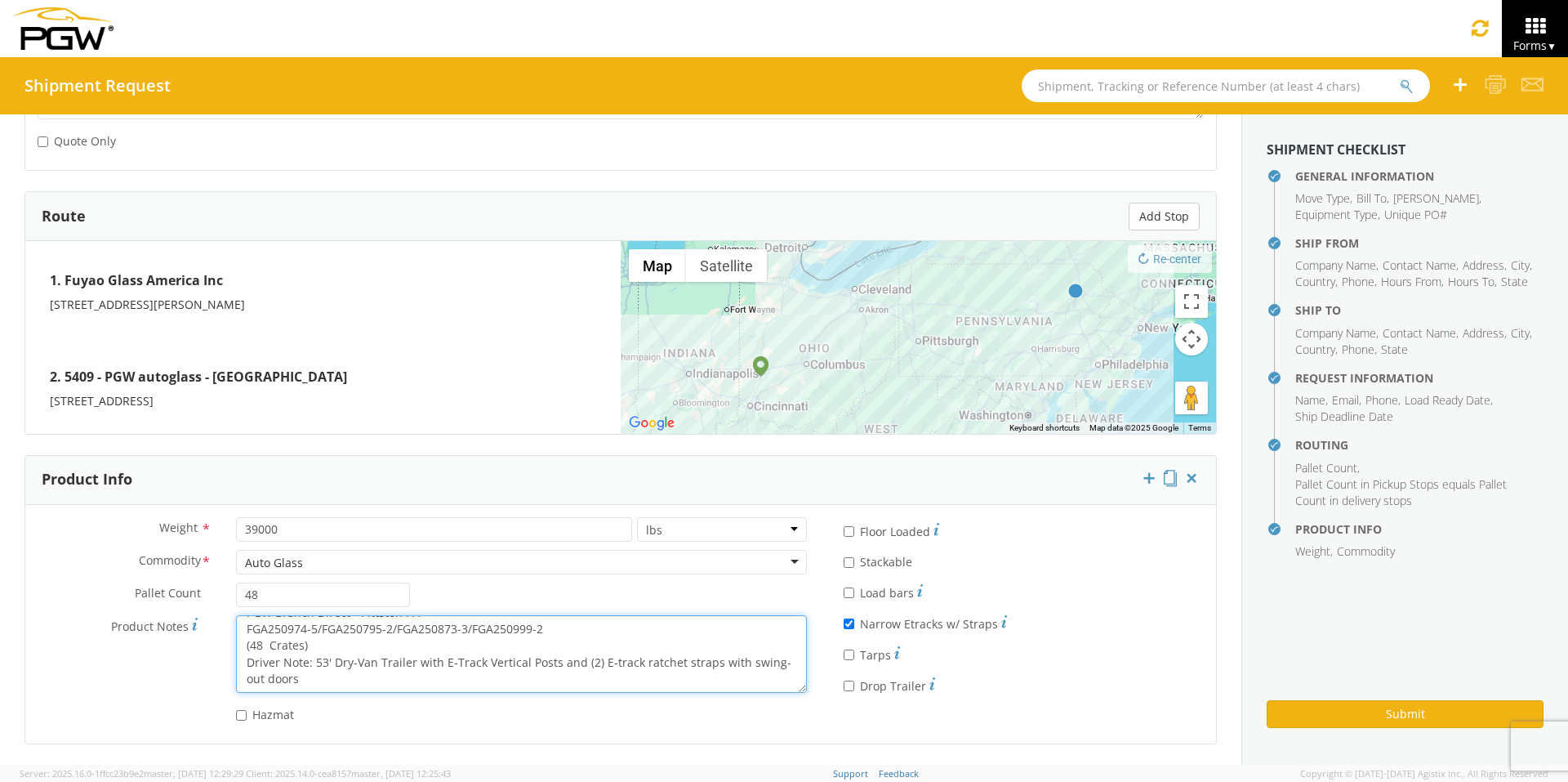
drag, startPoint x: 243, startPoint y: 624, endPoint x: 775, endPoint y: 718, distance: 540.2
click at [775, 605] on div "Weight * 39000 lbs kgs Commodity * Auto Glass Auto Glass Adhesives / Glues Aqua…" at bounding box center [422, 624] width 793 height 214
paste textarea "757-5/FGA250874-2/FGA250976-2/FGA250977-1"
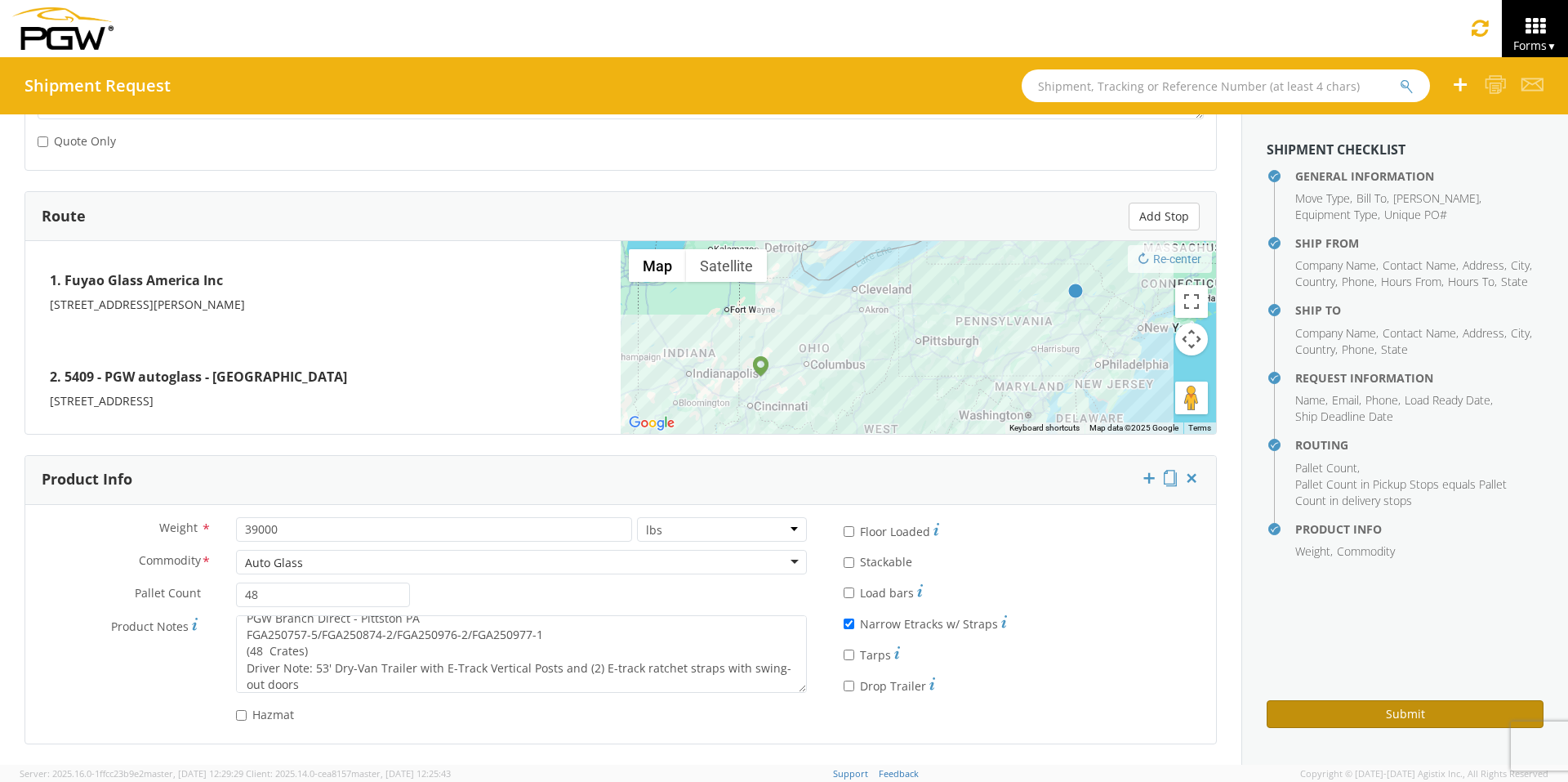
click at [1241, 605] on button "Submit" at bounding box center [1405, 714] width 276 height 28
